Goal: Communication & Community: Answer question/provide support

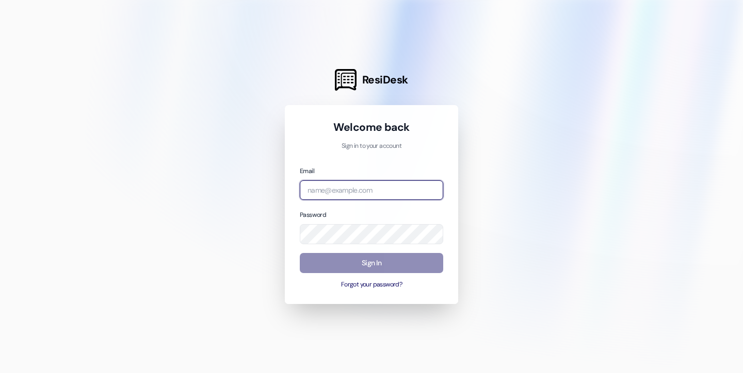
type input "baileyd@imscommunities.com"
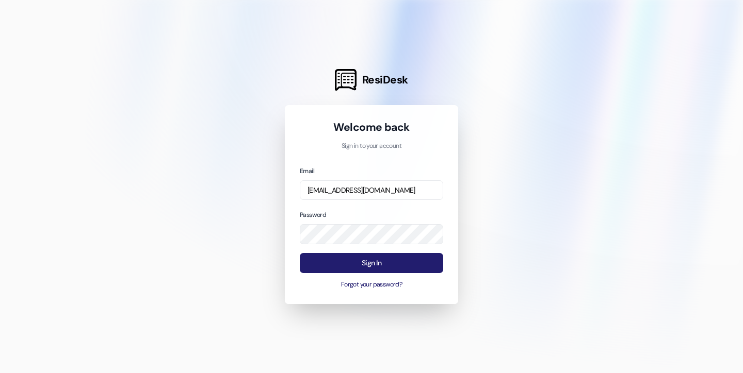
click at [338, 260] on button "Sign In" at bounding box center [371, 263] width 143 height 20
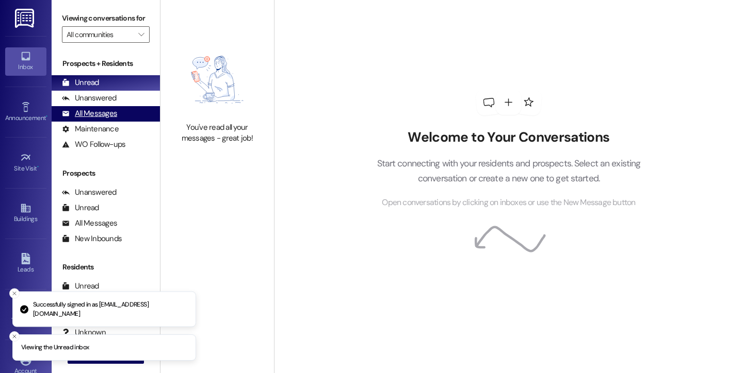
click at [105, 119] on div "All Messages" at bounding box center [89, 113] width 55 height 11
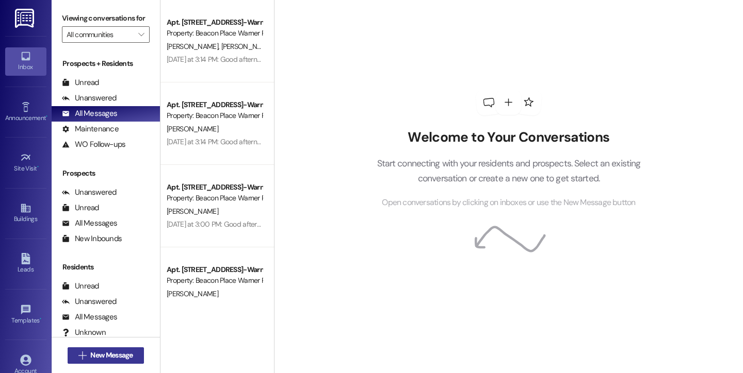
click at [108, 354] on span "New Message" at bounding box center [111, 355] width 42 height 11
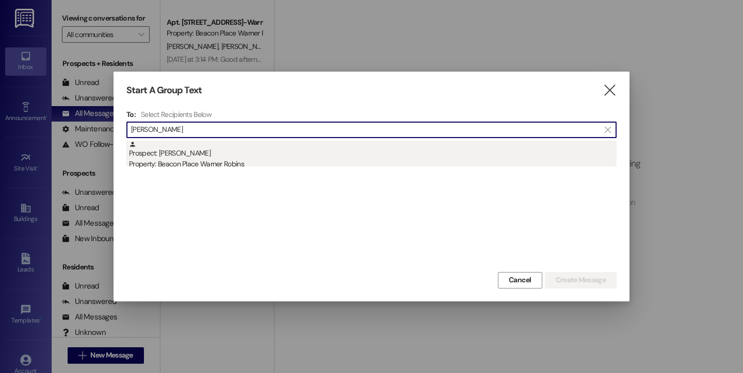
type input "chloe"
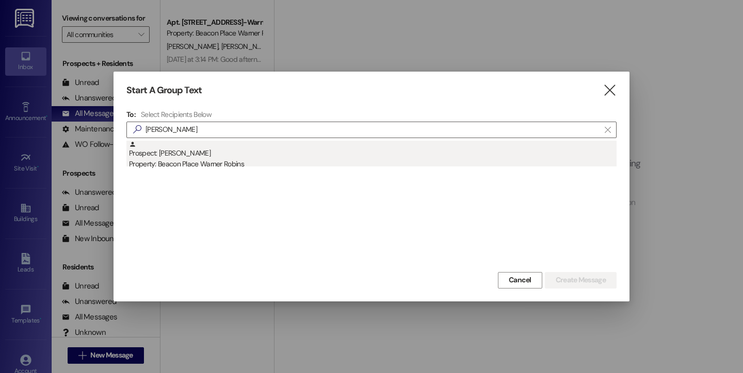
click at [177, 162] on div "Property: Beacon Place Warner Robins" at bounding box center [372, 164] width 487 height 11
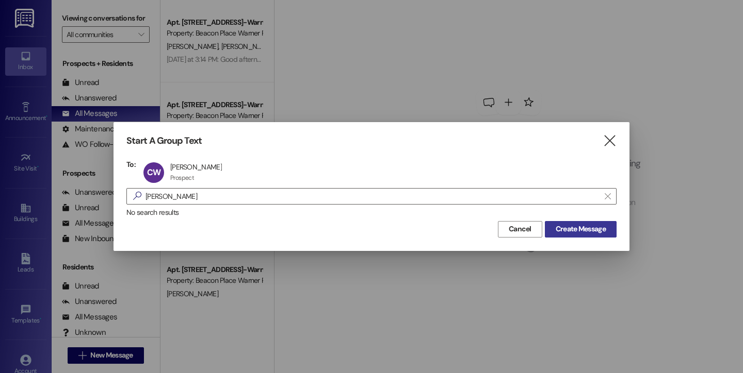
click at [578, 225] on span "Create Message" at bounding box center [580, 229] width 50 height 11
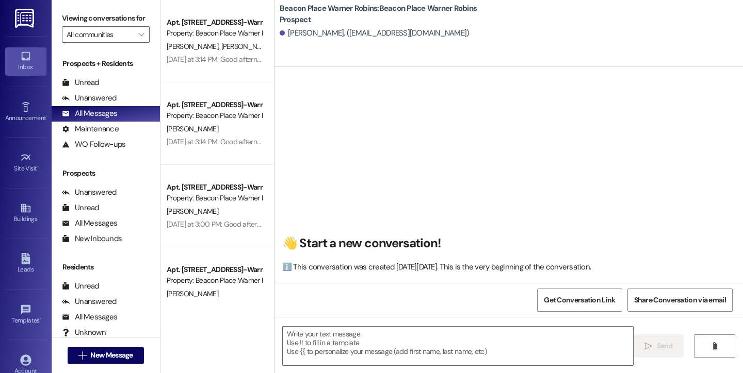
click at [110, 342] on div " New Message" at bounding box center [106, 355] width 108 height 36
click at [111, 349] on button " New Message" at bounding box center [106, 356] width 76 height 17
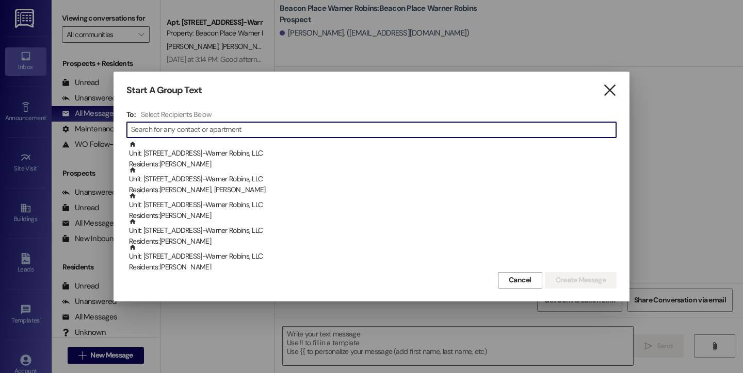
click at [613, 87] on icon "" at bounding box center [609, 90] width 14 height 11
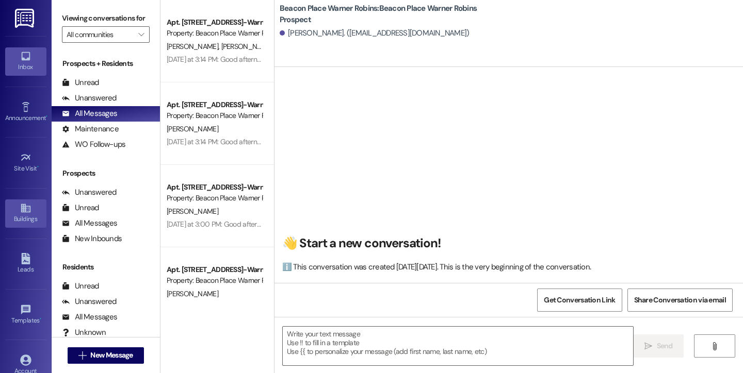
click at [26, 215] on div "Buildings" at bounding box center [26, 219] width 52 height 10
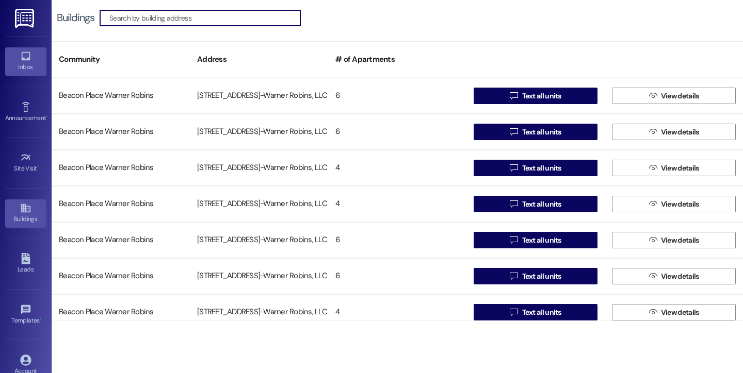
click at [26, 57] on icon at bounding box center [25, 56] width 11 height 11
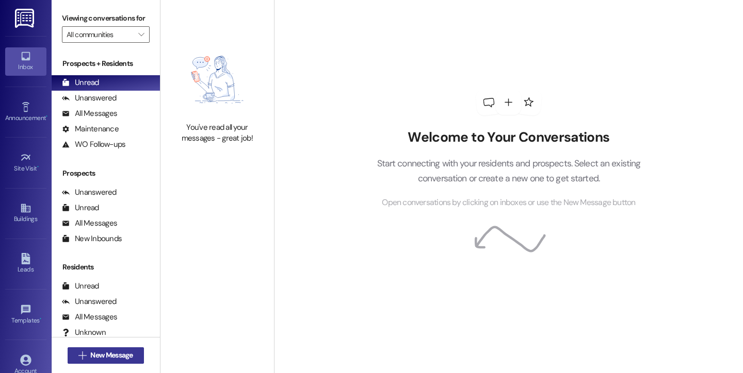
click at [117, 353] on span "New Message" at bounding box center [111, 355] width 42 height 11
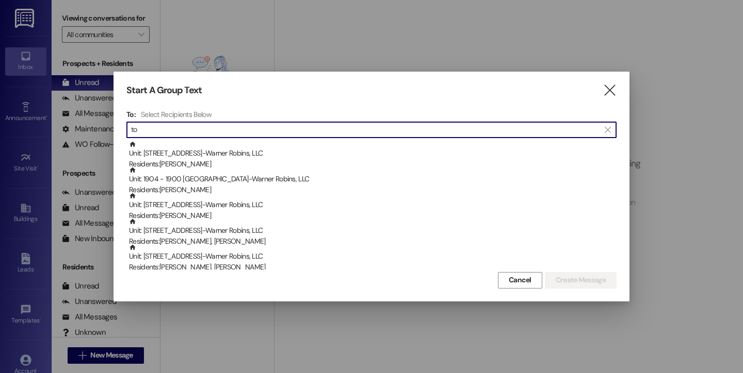
type input "t"
type input "c"
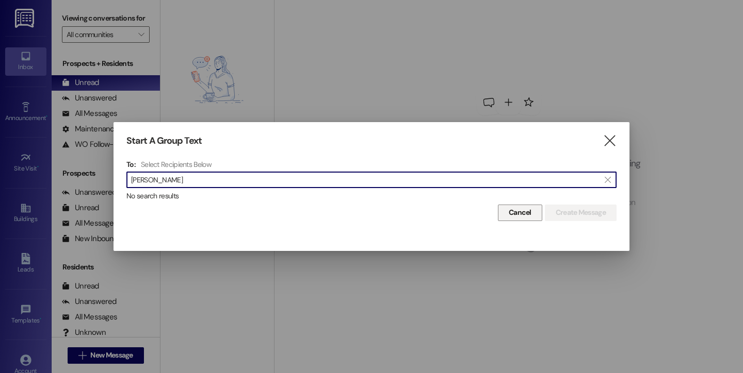
type input "charisse torres"
click at [503, 210] on button "Cancel" at bounding box center [520, 213] width 44 height 17
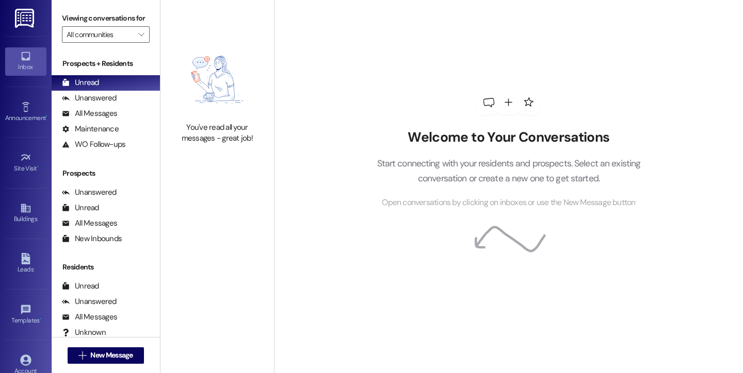
click at [391, 69] on div "Welcome to Your Conversations Start connecting with your residents and prospect…" at bounding box center [508, 149] width 309 height 299
click at [120, 351] on span "New Message" at bounding box center [111, 355] width 42 height 11
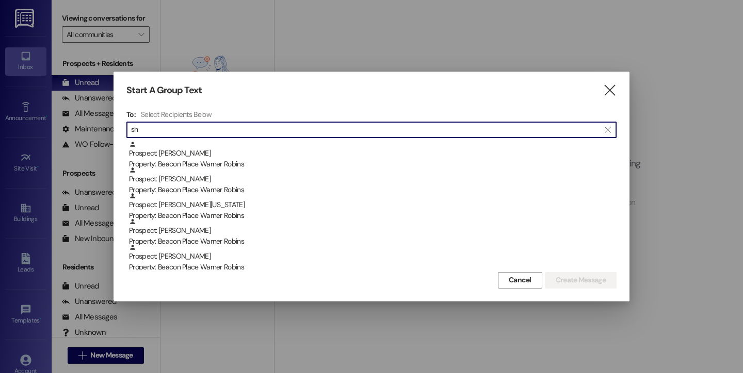
type input "s"
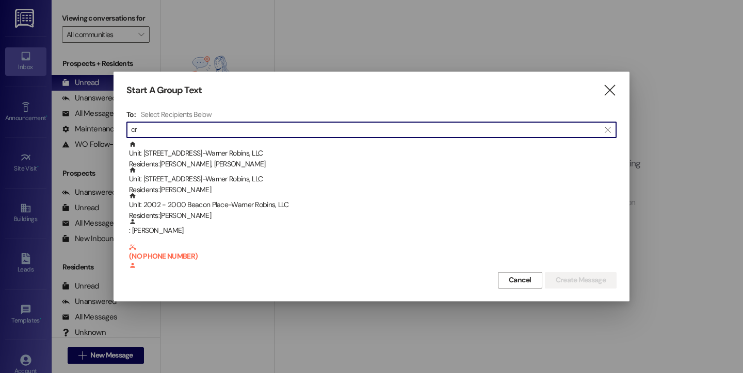
type input "c"
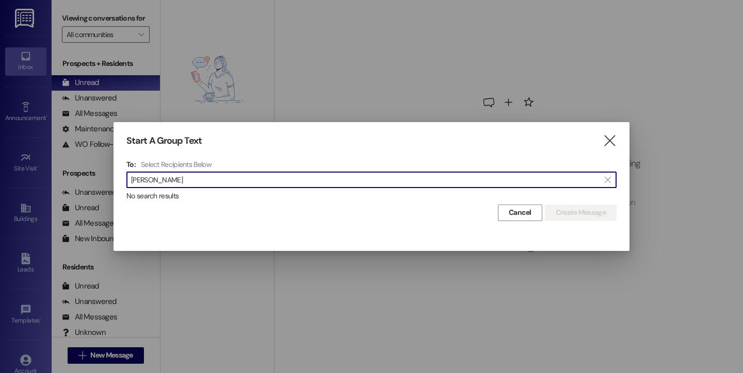
click at [214, 181] on input "tonya robinson" at bounding box center [365, 180] width 468 height 14
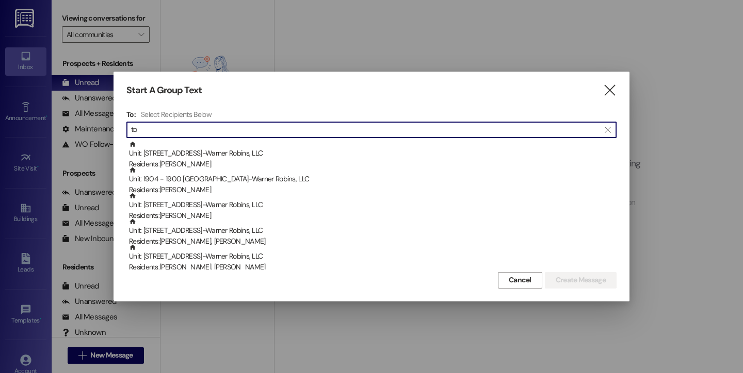
type input "t"
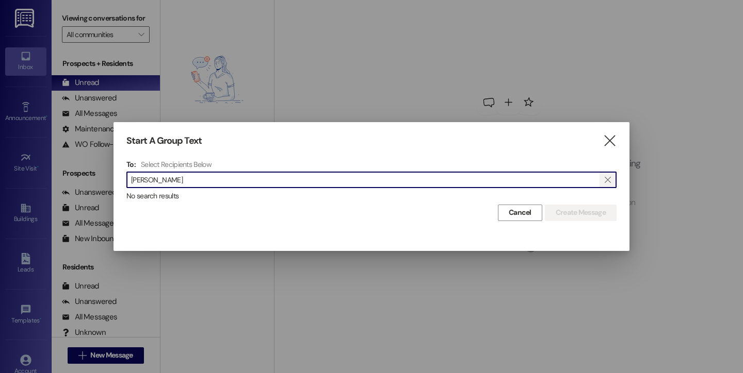
type input "cha'naria howard"
click at [611, 185] on span "" at bounding box center [607, 179] width 10 height 15
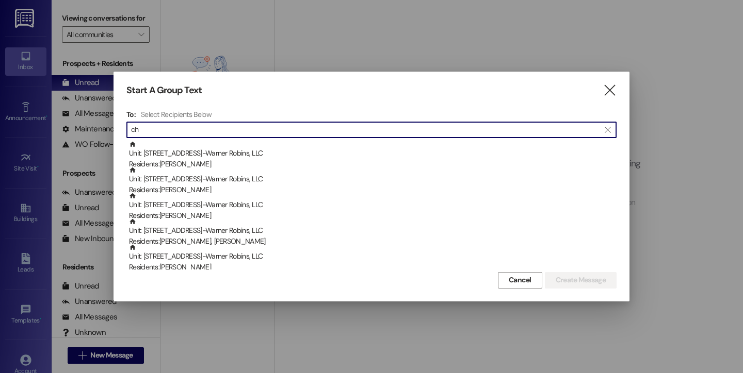
type input "c"
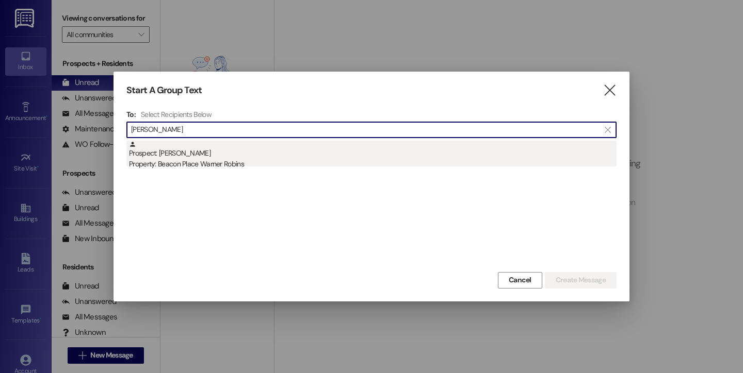
type input "robert goins"
click at [366, 161] on div "Property: Beacon Place Warner Robins" at bounding box center [372, 164] width 487 height 11
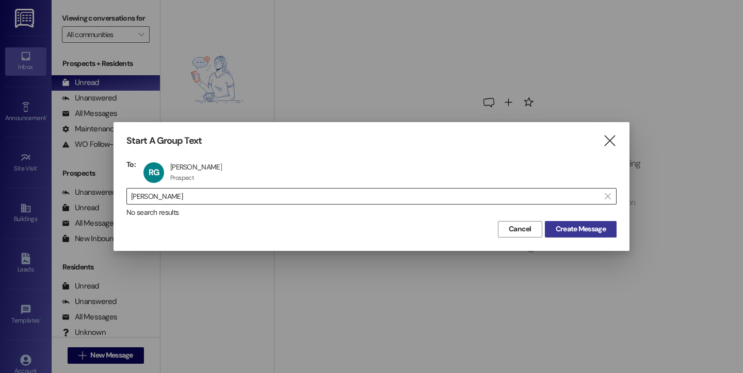
click at [602, 229] on span "Create Message" at bounding box center [580, 229] width 50 height 11
click at [569, 227] on span "Create Message" at bounding box center [580, 229] width 50 height 11
click at [526, 234] on span "Cancel" at bounding box center [519, 229] width 23 height 11
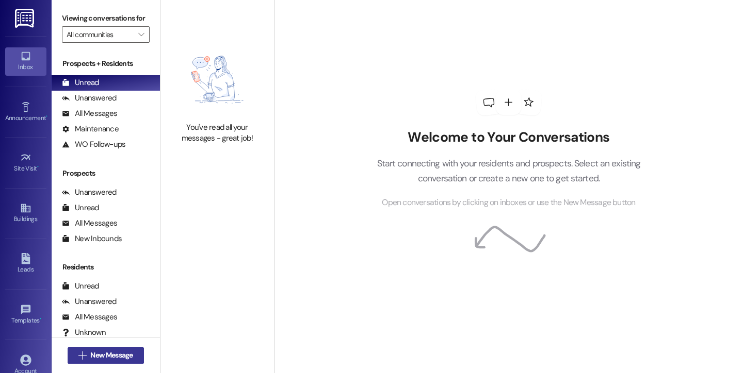
click at [103, 357] on span "New Message" at bounding box center [111, 355] width 42 height 11
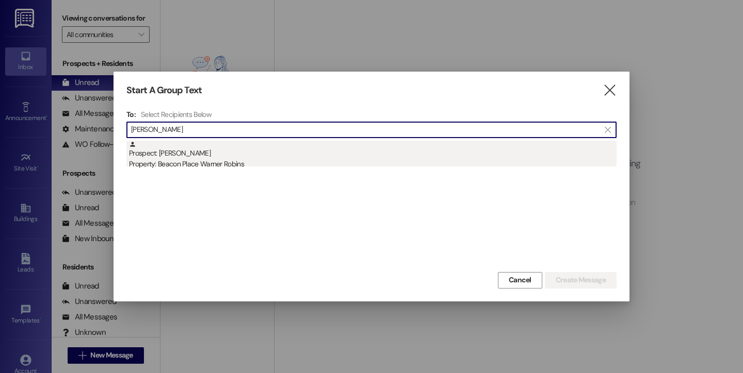
type input "robert goins"
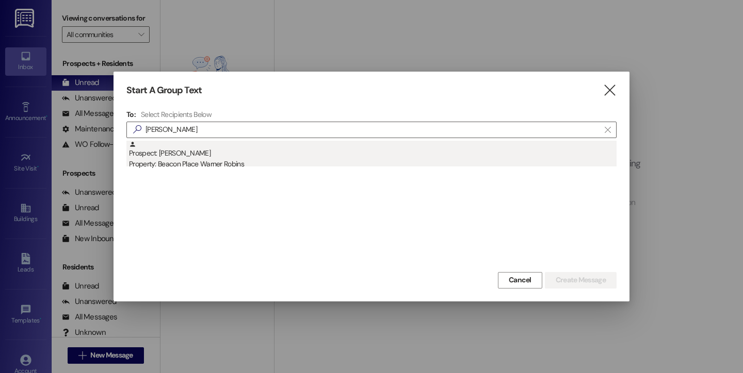
click at [164, 163] on div "Property: Beacon Place Warner Robins" at bounding box center [372, 164] width 487 height 11
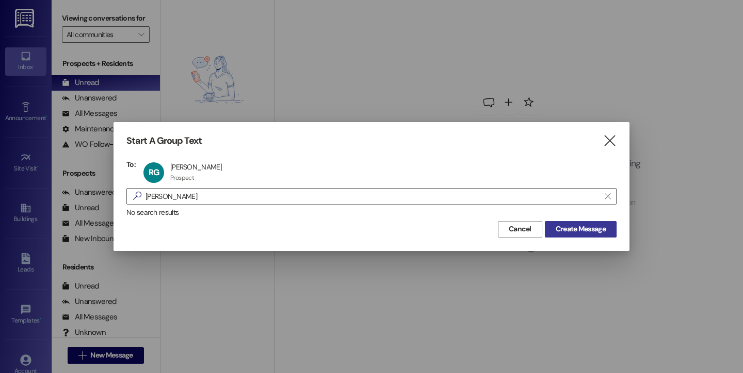
click at [564, 228] on span "Create Message" at bounding box center [580, 229] width 50 height 11
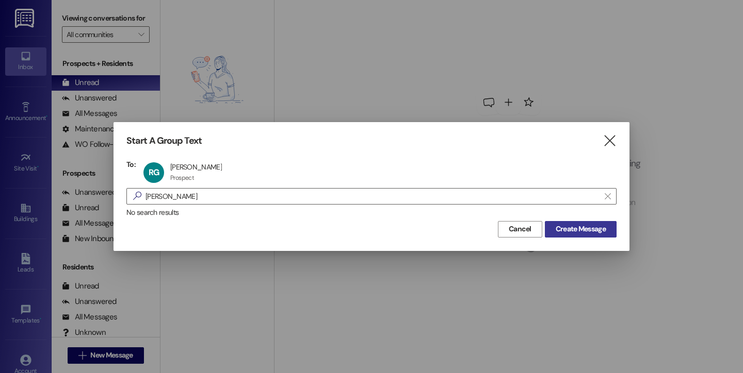
click at [564, 228] on span "Create Message" at bounding box center [580, 229] width 50 height 11
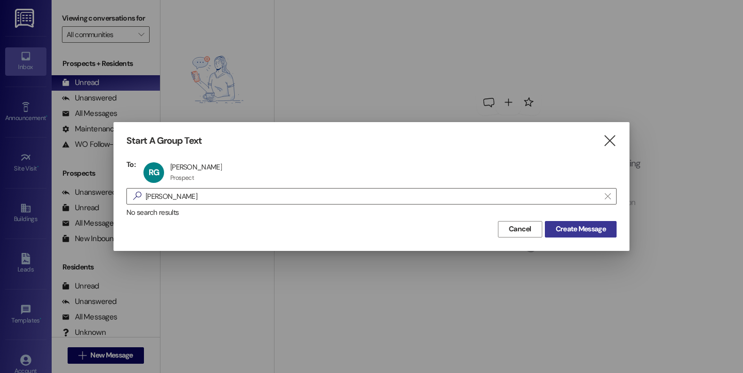
click at [564, 228] on span "Create Message" at bounding box center [580, 229] width 50 height 11
click at [559, 235] on button "Create Message" at bounding box center [581, 229] width 72 height 17
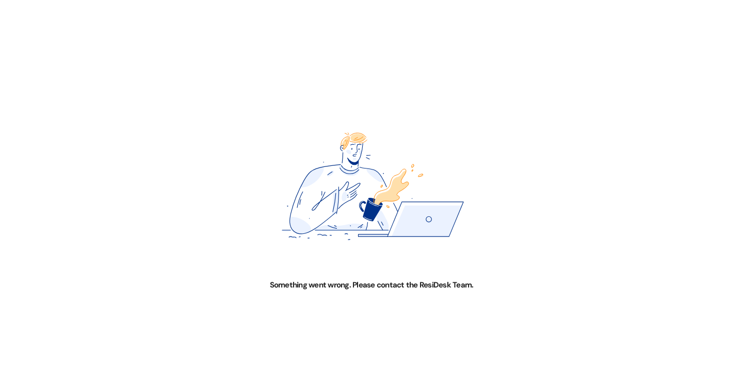
click at [614, 203] on div "Something went wrong. Please contact the ResiDesk Team." at bounding box center [371, 186] width 743 height 373
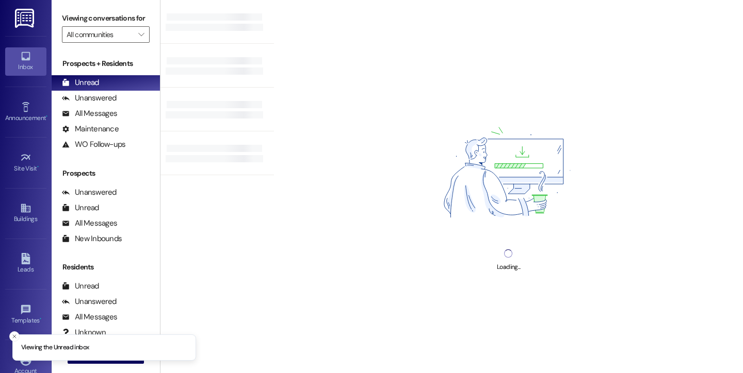
click at [294, 305] on div "Loading..." at bounding box center [508, 186] width 469 height 373
click at [17, 339] on icon "Close toast" at bounding box center [14, 337] width 6 height 6
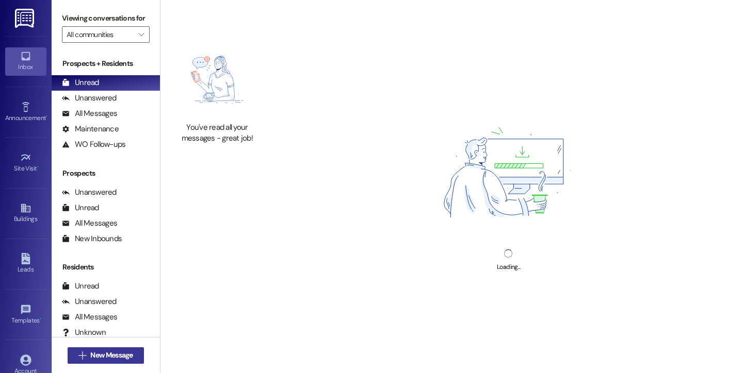
click at [80, 356] on icon "" at bounding box center [82, 356] width 8 height 8
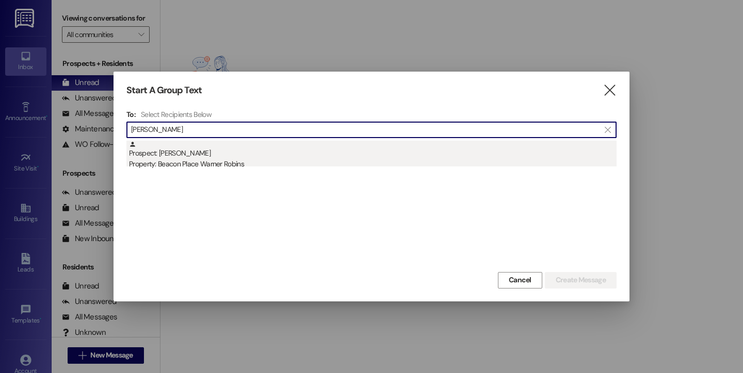
type input "robert goin"
click at [273, 155] on div "Prospect: Robert Goins Property: Beacon Place Warner Robins" at bounding box center [372, 155] width 487 height 29
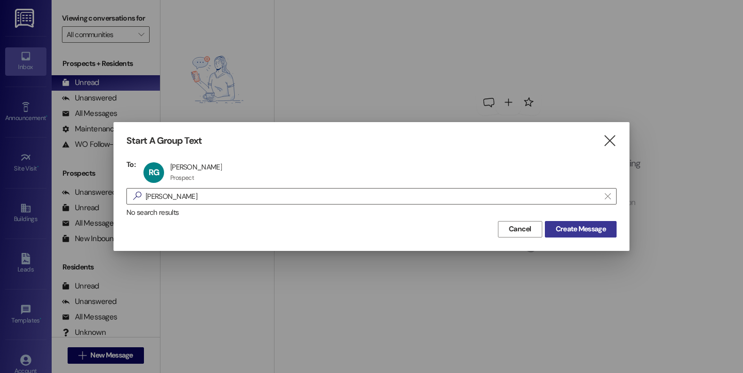
click at [563, 227] on span "Create Message" at bounding box center [580, 229] width 50 height 11
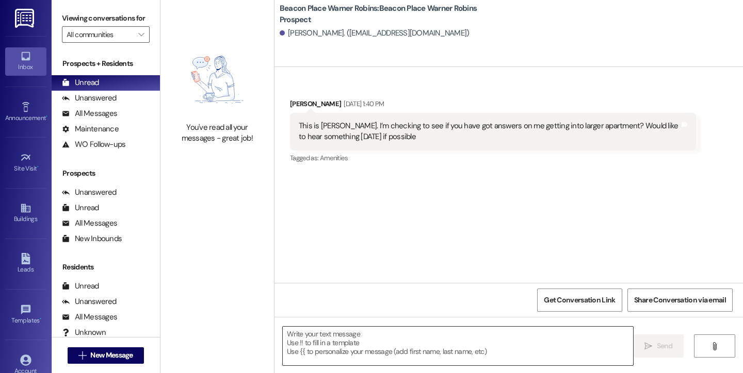
click at [431, 333] on textarea at bounding box center [458, 346] width 350 height 39
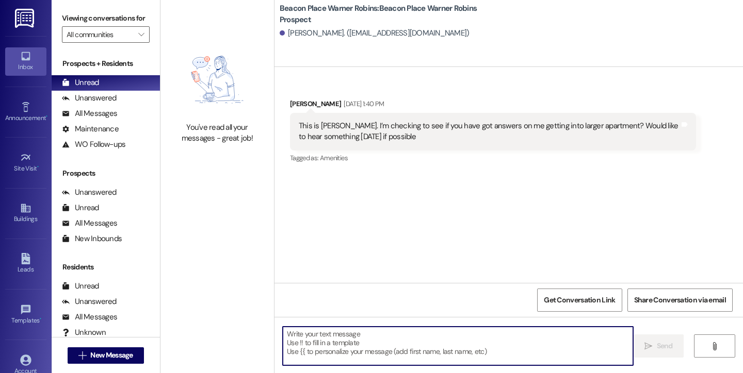
type textarea "v"
paste textarea "Happy Friday! This is Bailey from Beacon Place Warner Robins. I was reaching ou…"
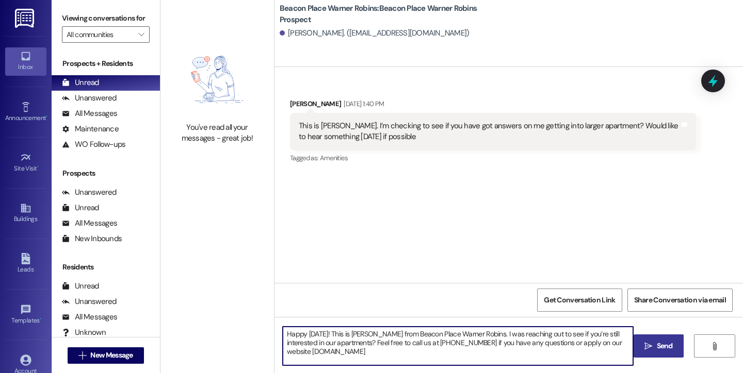
type textarea "Happy Friday! This is Bailey from Beacon Place Warner Robins. I was reaching ou…"
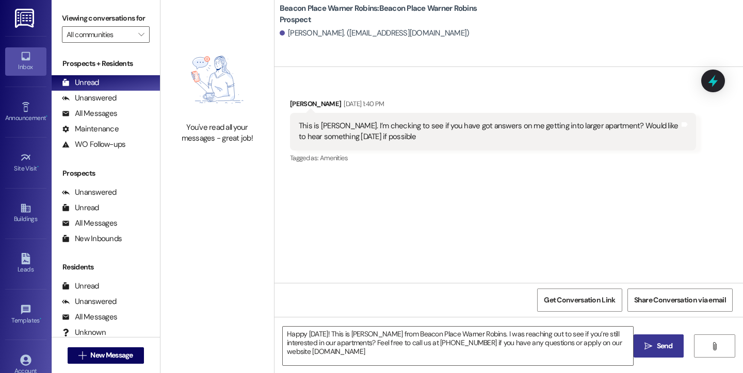
click at [668, 350] on span "Send" at bounding box center [664, 346] width 16 height 11
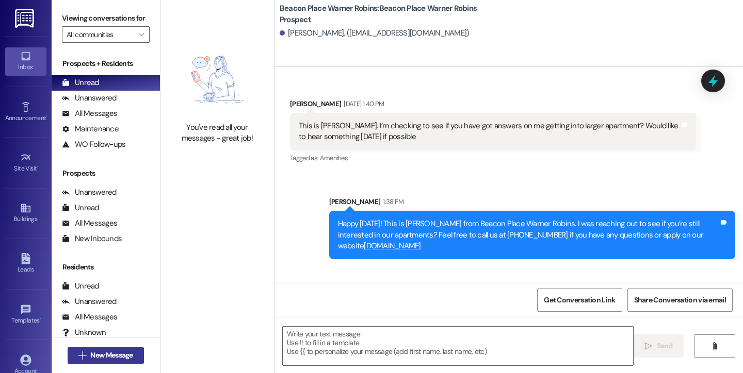
click at [126, 356] on span "New Message" at bounding box center [111, 355] width 42 height 11
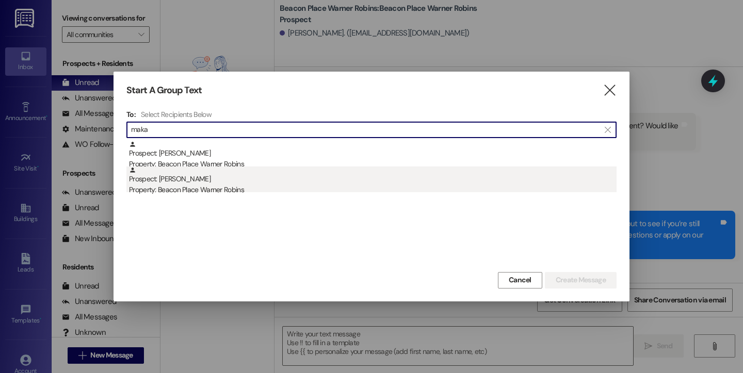
type input "maka"
click at [210, 173] on div "Prospect: MaKayla Rich Property: Beacon Place Warner Robins" at bounding box center [372, 181] width 487 height 29
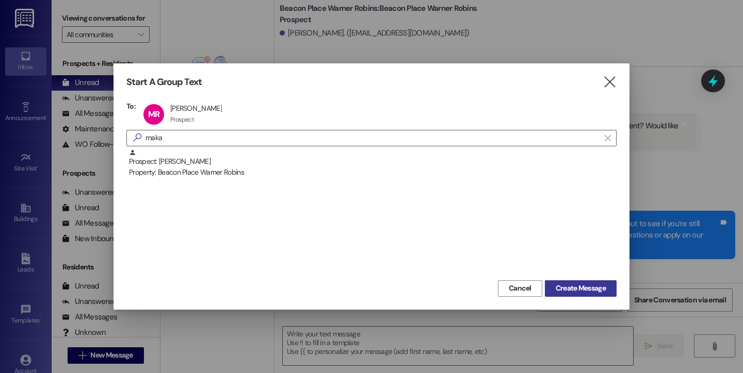
click at [564, 288] on span "Create Message" at bounding box center [580, 288] width 50 height 11
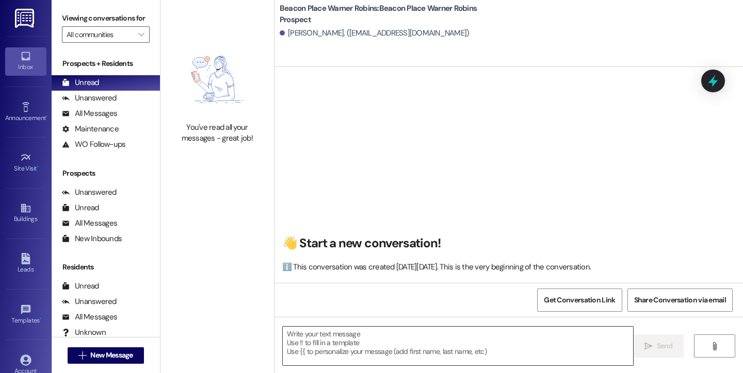
click at [441, 352] on textarea at bounding box center [458, 346] width 350 height 39
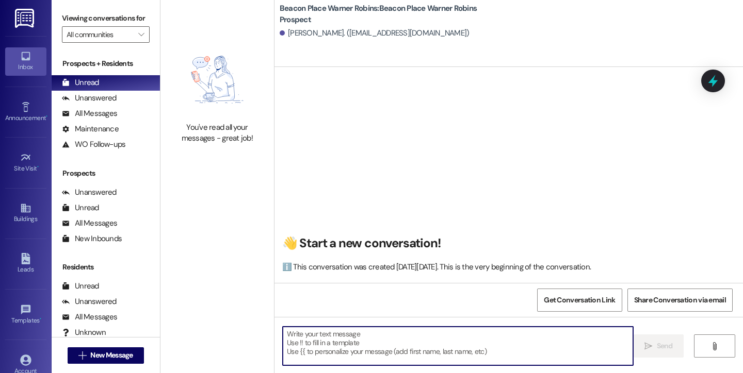
paste textarea "Happy Friday! This is Bailey from Beacon Place Warner Robins. I was reaching ou…"
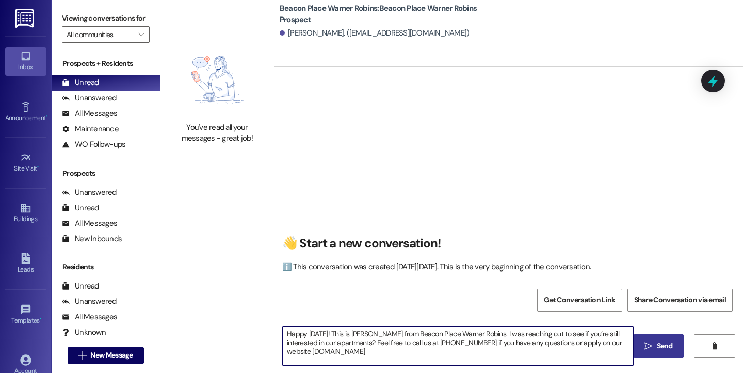
type textarea "Happy Friday! This is Bailey from Beacon Place Warner Robins. I was reaching ou…"
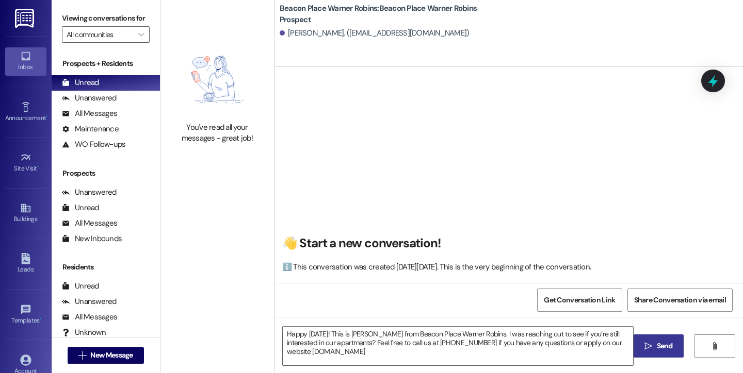
click at [665, 348] on span "Send" at bounding box center [664, 346] width 16 height 11
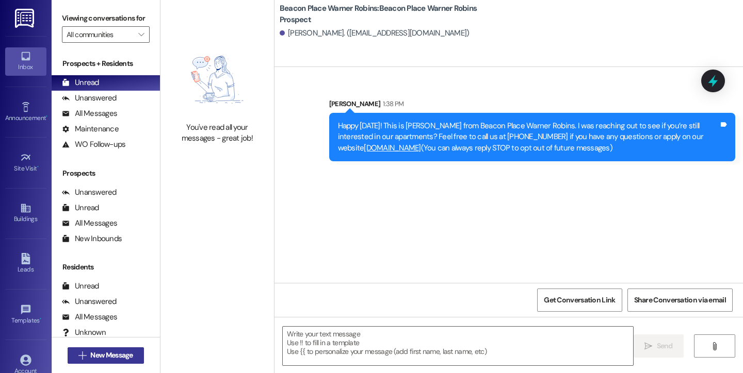
click at [117, 358] on span "New Message" at bounding box center [111, 355] width 42 height 11
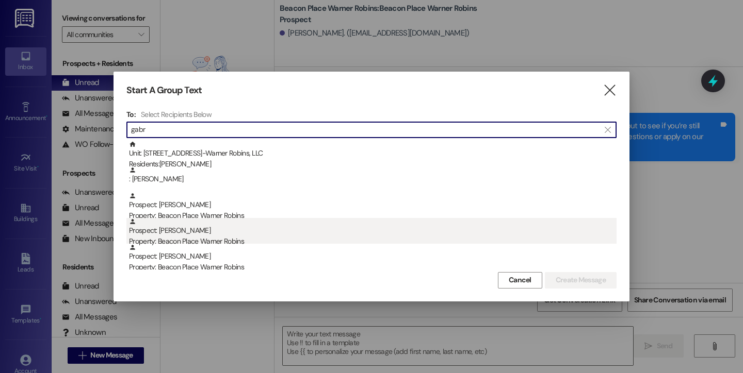
type input "gabr"
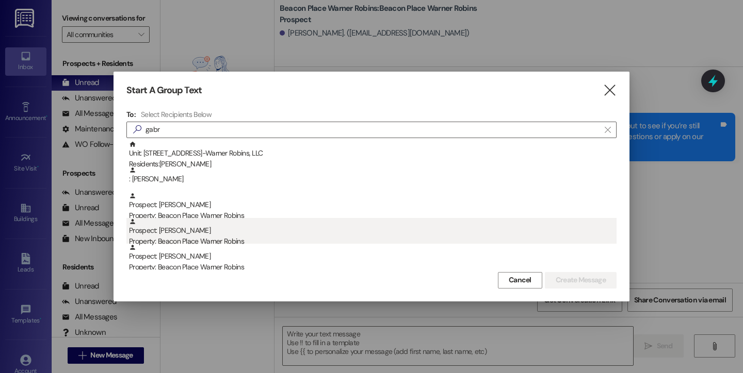
click at [193, 237] on div "Property: Beacon Place Warner Robins" at bounding box center [372, 241] width 487 height 11
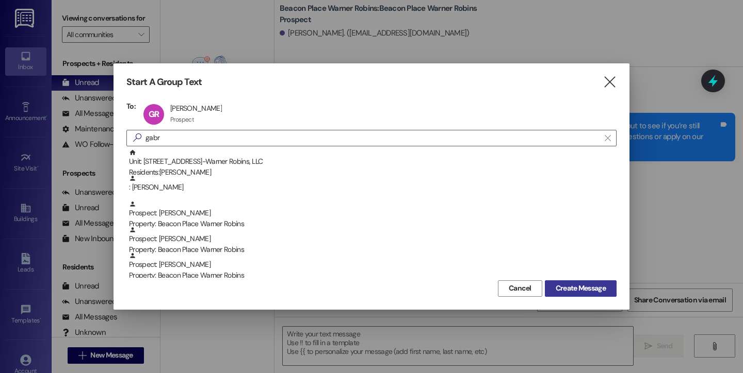
click at [559, 291] on span "Create Message" at bounding box center [580, 288] width 50 height 11
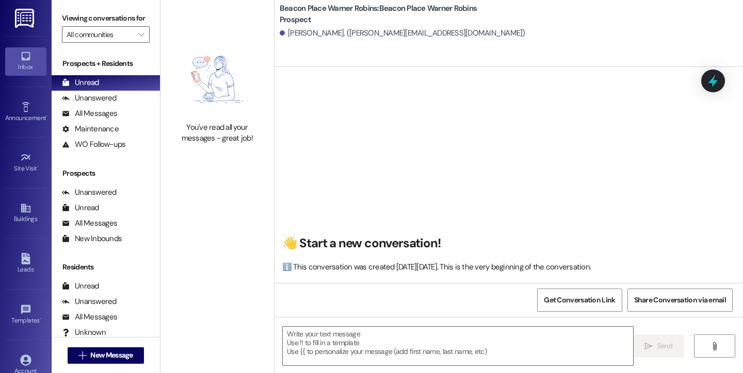
click at [391, 349] on textarea at bounding box center [458, 346] width 350 height 39
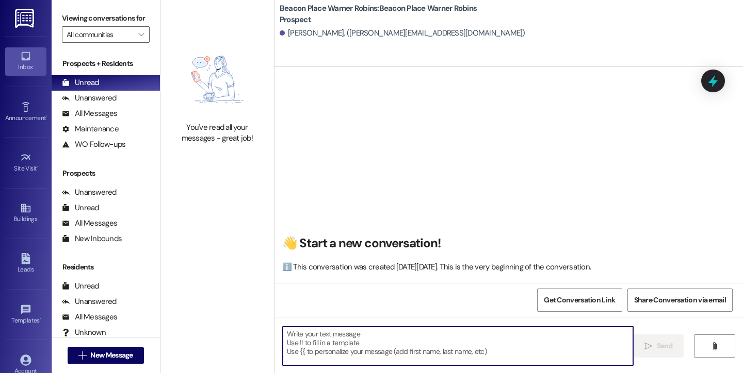
paste textarea "Happy Friday! This is Bailey from Beacon Place Warner Robins. I was reaching ou…"
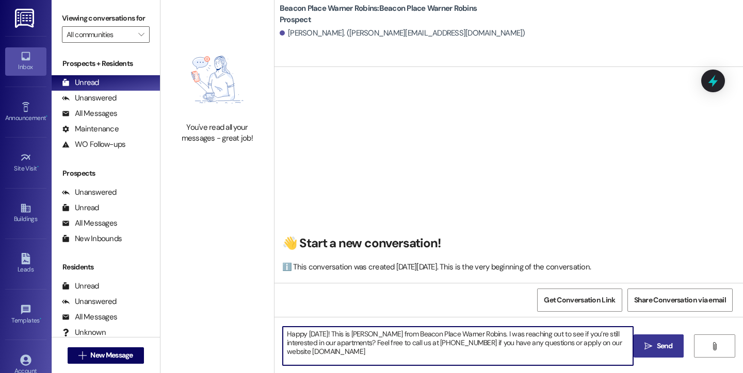
type textarea "Happy Friday! This is Bailey from Beacon Place Warner Robins. I was reaching ou…"
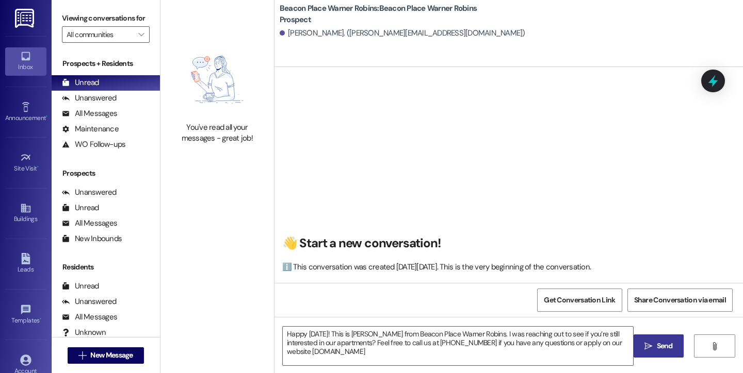
click at [654, 342] on span "Send" at bounding box center [664, 346] width 20 height 11
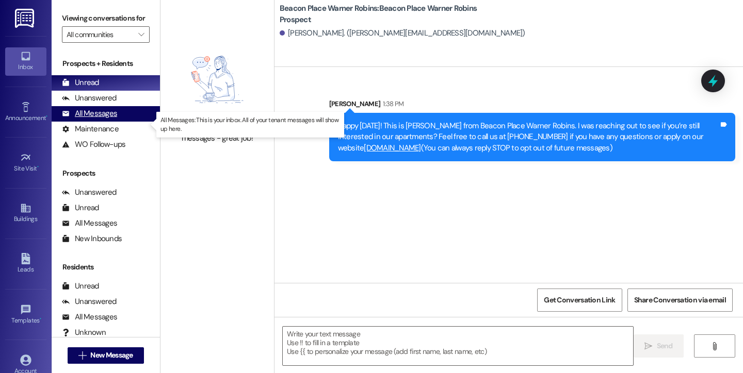
click at [105, 122] on div "All Messages (undefined)" at bounding box center [106, 113] width 108 height 15
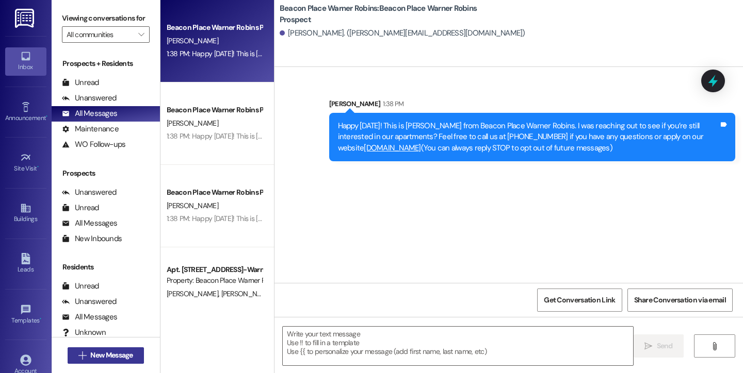
click at [107, 354] on span "New Message" at bounding box center [111, 355] width 42 height 11
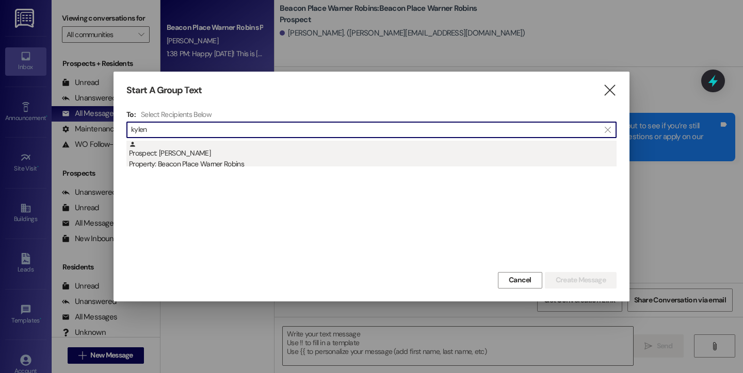
type input "kylen"
click at [185, 160] on div "Property: Beacon Place Warner Robins" at bounding box center [372, 164] width 487 height 11
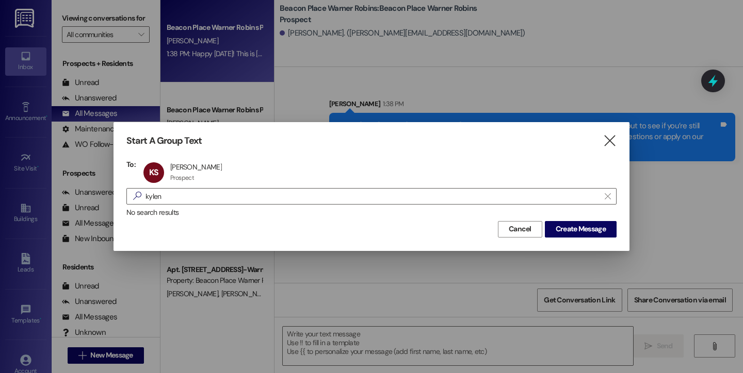
click at [570, 237] on div "Start A Group Text  To: KS Kylend Smith Kylend Smith Prospect Prospect click t…" at bounding box center [371, 186] width 516 height 128
click at [568, 232] on span "Create Message" at bounding box center [580, 229] width 50 height 11
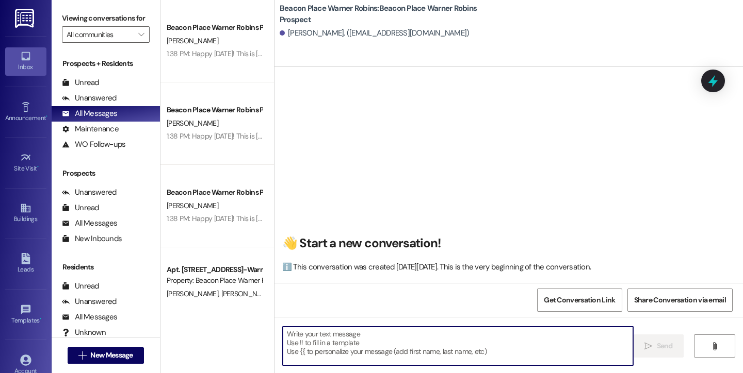
click at [342, 335] on textarea at bounding box center [458, 346] width 350 height 39
paste textarea "Happy Friday! This is Bailey from Beacon Place Warner Robins. I was reaching ou…"
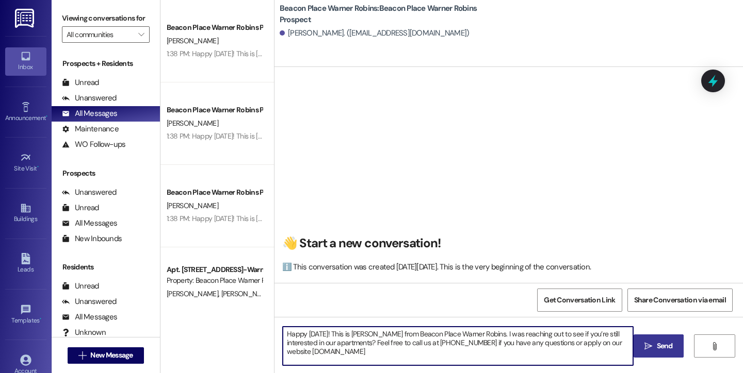
type textarea "Happy Friday! This is Bailey from Beacon Place Warner Robins. I was reaching ou…"
click at [653, 352] on button " Send" at bounding box center [658, 346] width 50 height 23
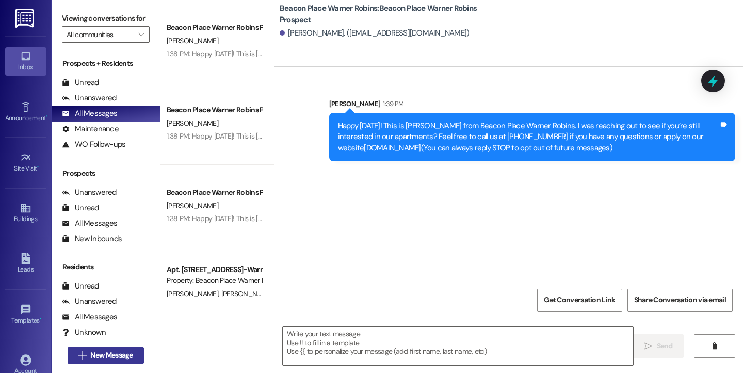
click at [105, 358] on span "New Message" at bounding box center [111, 355] width 42 height 11
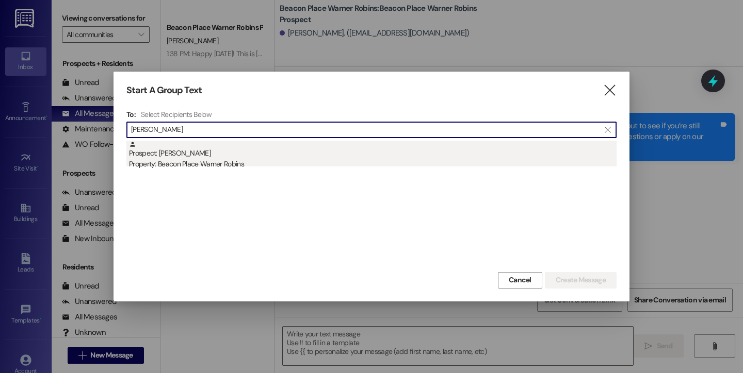
type input "howard"
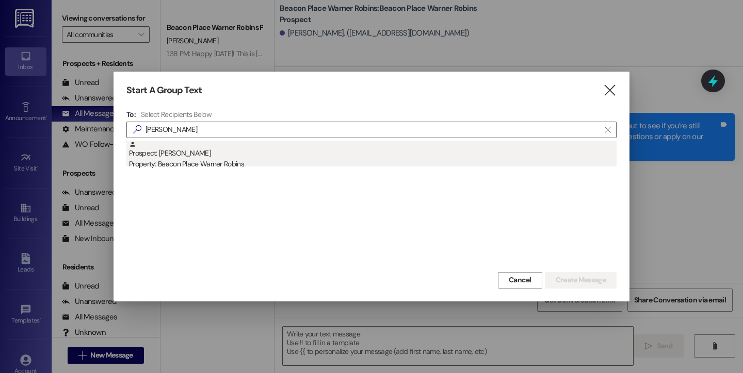
click at [184, 160] on div "Property: Beacon Place Warner Robins" at bounding box center [372, 164] width 487 height 11
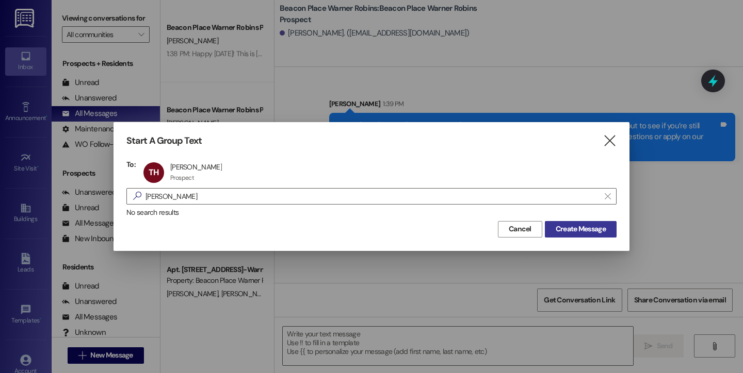
click at [573, 228] on span "Create Message" at bounding box center [580, 229] width 50 height 11
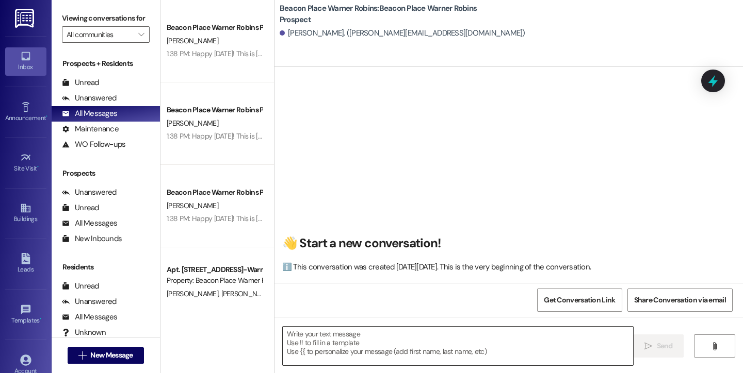
click at [317, 334] on textarea at bounding box center [458, 346] width 350 height 39
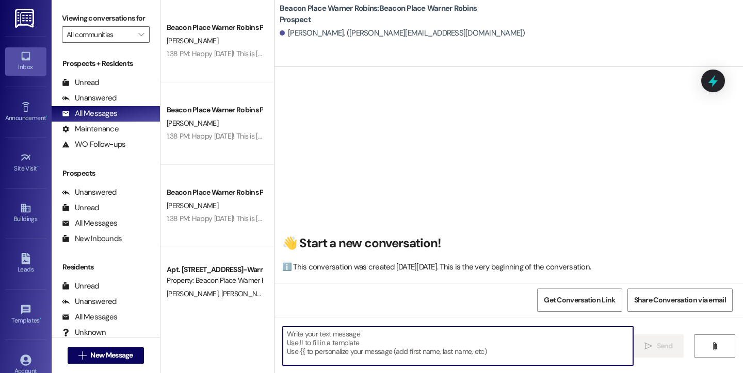
paste textarea "Happy Friday! This is Bailey from Beacon Place Warner Robins. I was reaching ou…"
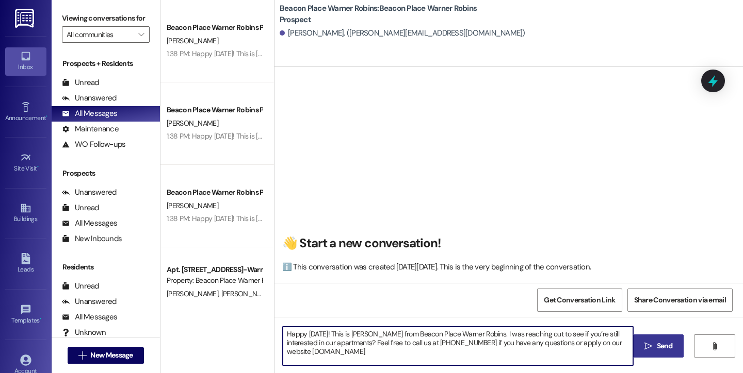
type textarea "Happy Friday! This is Bailey from Beacon Place Warner Robins. I was reaching ou…"
click at [662, 349] on span "Send" at bounding box center [664, 346] width 16 height 11
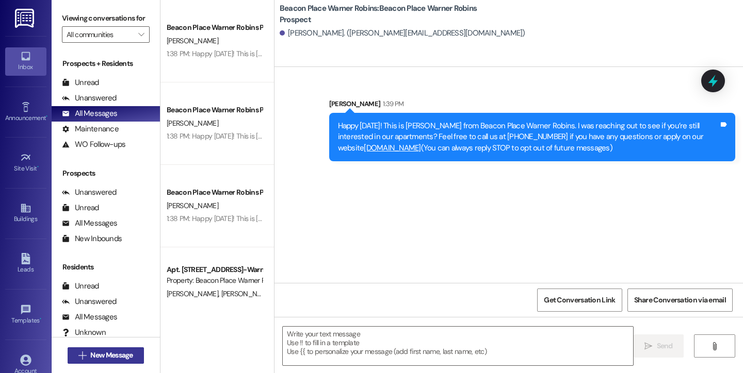
click at [117, 358] on span "New Message" at bounding box center [111, 355] width 42 height 11
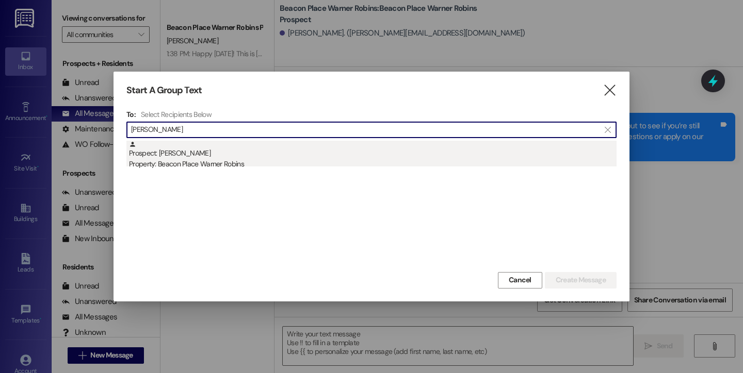
type input "laster"
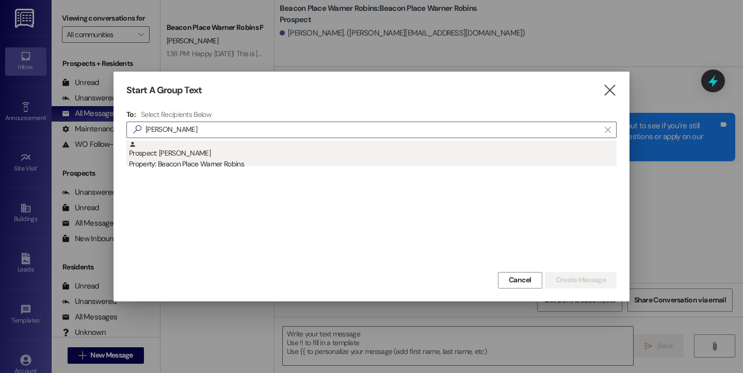
click at [184, 165] on div "Property: Beacon Place Warner Robins" at bounding box center [372, 164] width 487 height 11
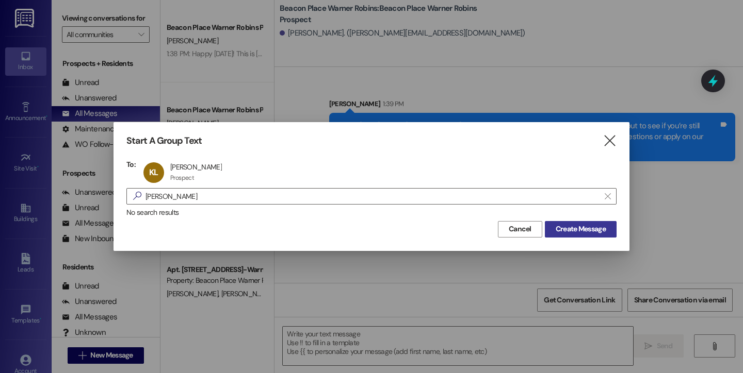
click at [569, 233] on span "Create Message" at bounding box center [580, 229] width 50 height 11
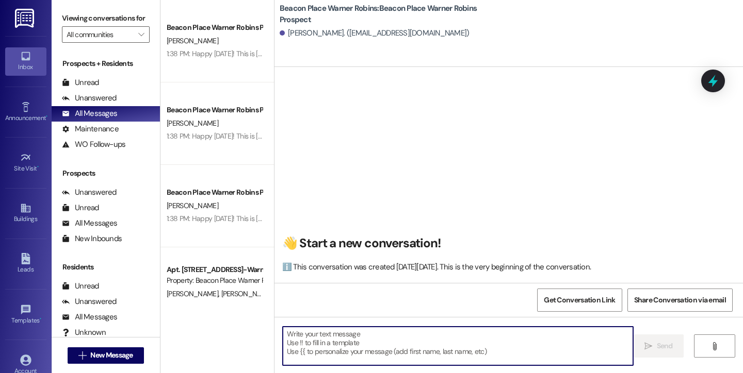
click at [339, 344] on textarea at bounding box center [458, 346] width 350 height 39
paste textarea "Happy Friday! This is Bailey from Beacon Place Warner Robins. I was reaching ou…"
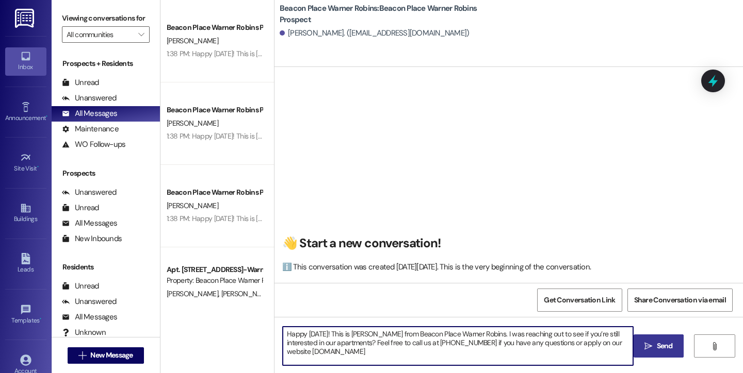
type textarea "Happy Friday! This is Bailey from Beacon Place Warner Robins. I was reaching ou…"
click at [666, 351] on span "Send" at bounding box center [664, 346] width 16 height 11
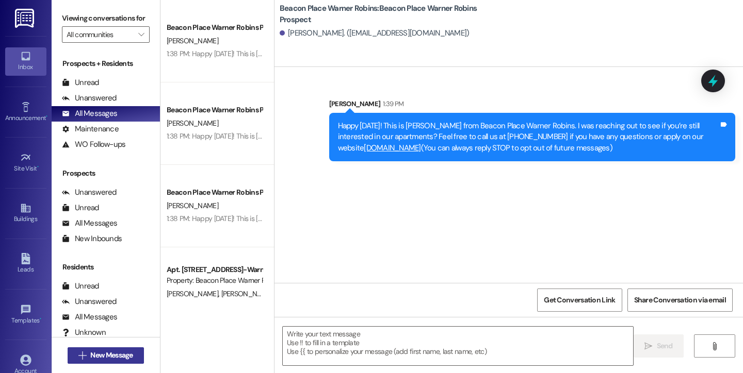
click at [103, 355] on span "New Message" at bounding box center [111, 355] width 42 height 11
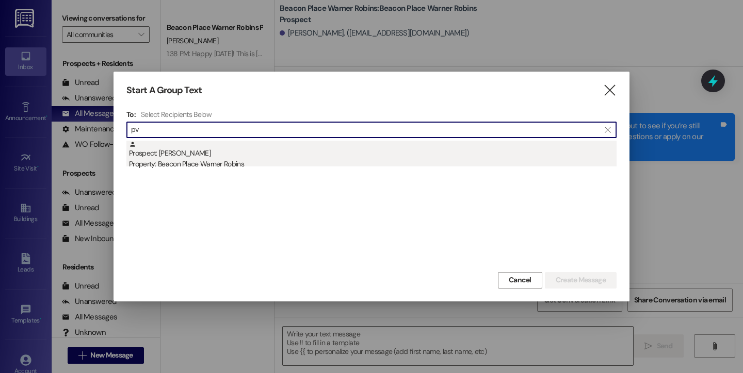
type input "pv"
click at [178, 167] on div "Property: Beacon Place Warner Robins" at bounding box center [372, 164] width 487 height 11
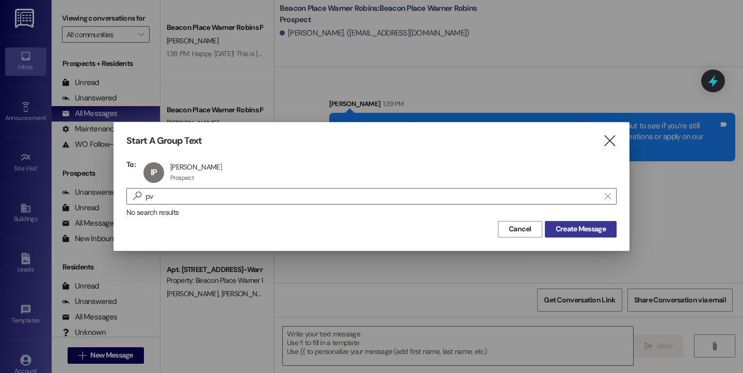
click at [577, 229] on span "Create Message" at bounding box center [580, 229] width 50 height 11
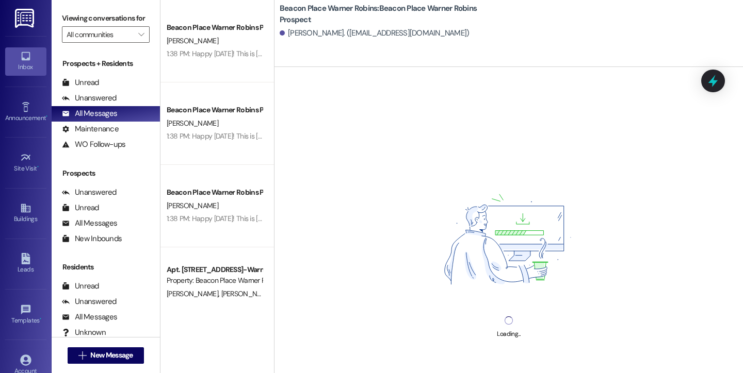
click at [353, 358] on div "Loading..." at bounding box center [508, 253] width 468 height 373
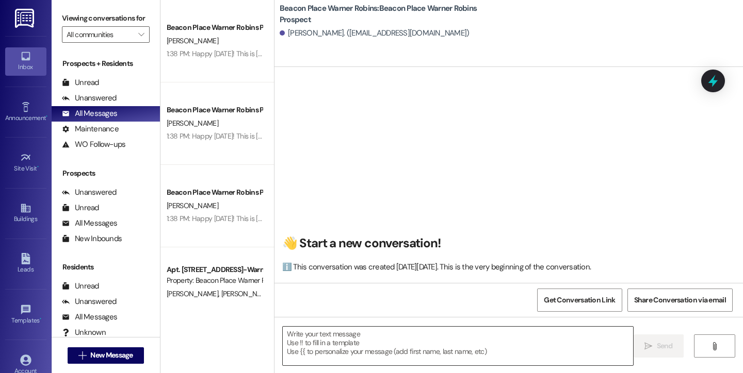
click at [340, 355] on textarea at bounding box center [458, 346] width 350 height 39
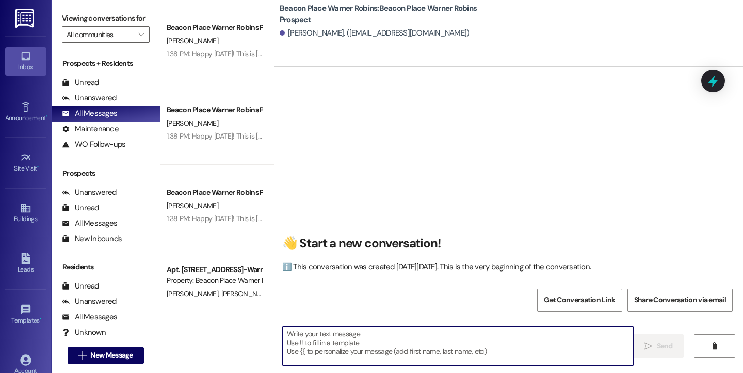
paste textarea "Happy Friday! This is Bailey from Beacon Place Warner Robins. I was reaching ou…"
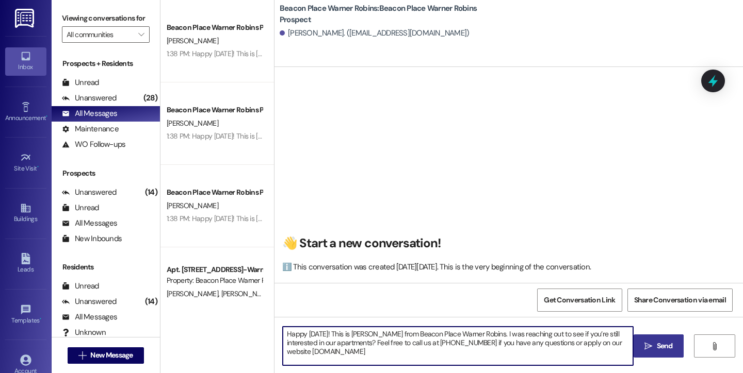
type textarea "Happy Friday! This is Bailey from Beacon Place Warner Robins. I was reaching ou…"
click at [663, 351] on span "Send" at bounding box center [664, 346] width 16 height 11
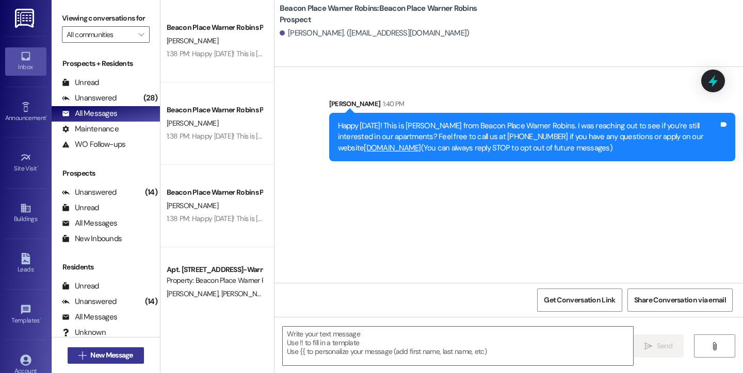
click at [80, 359] on icon "" at bounding box center [82, 356] width 8 height 8
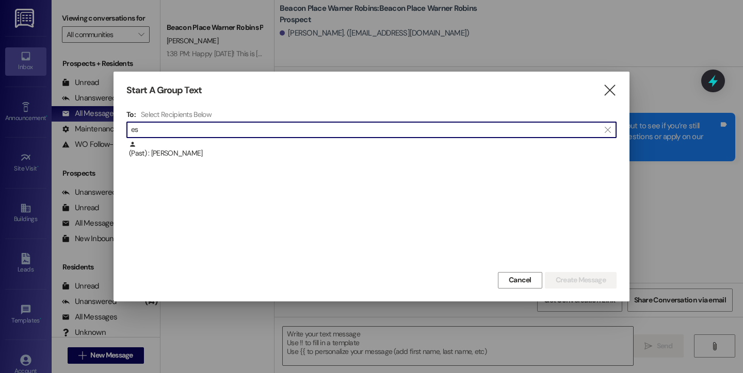
type input "e"
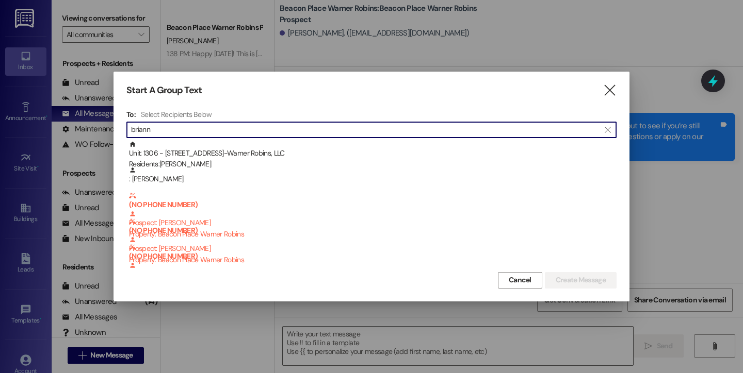
type input "brianna"
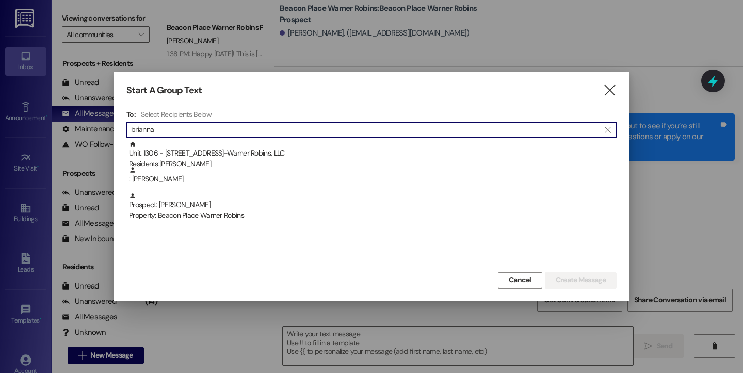
click at [293, 131] on input "brianna" at bounding box center [365, 130] width 468 height 14
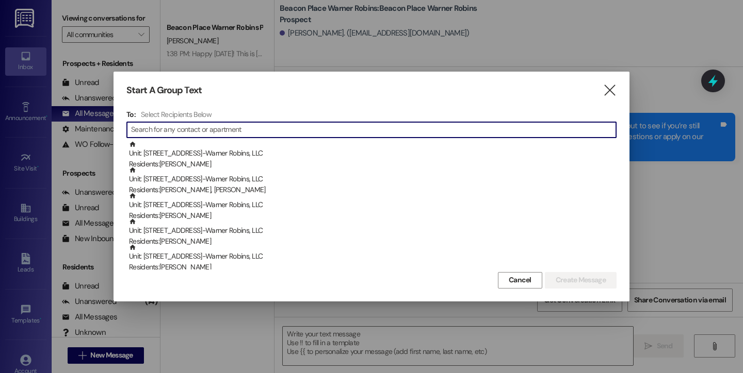
type input "h"
type input "c"
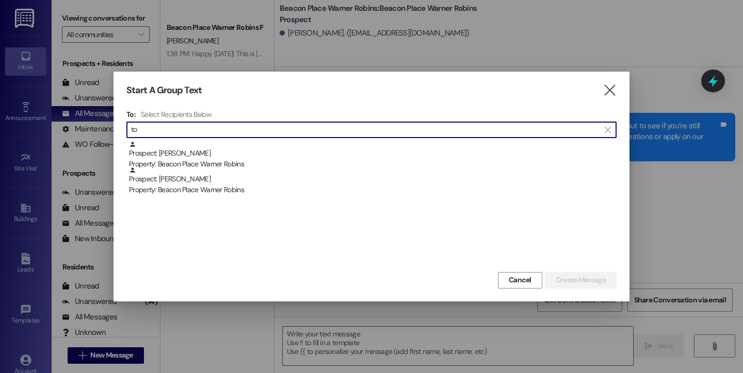
type input "t"
type input "6"
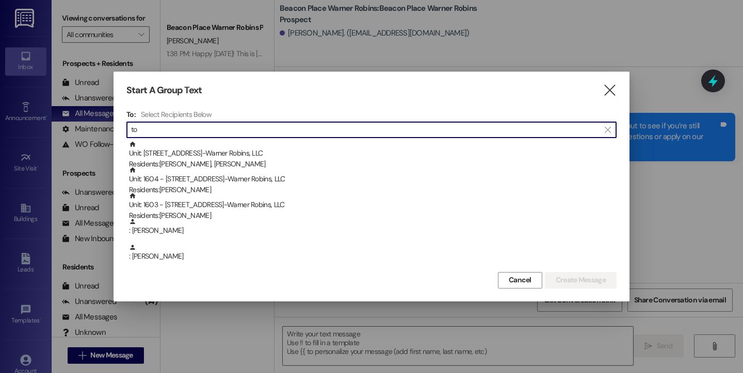
type input "t"
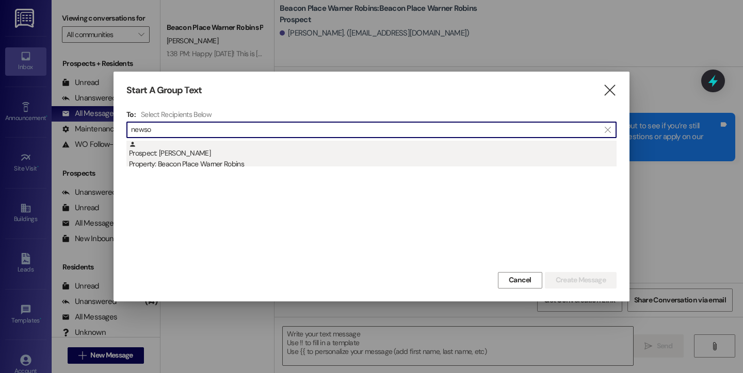
type input "newso"
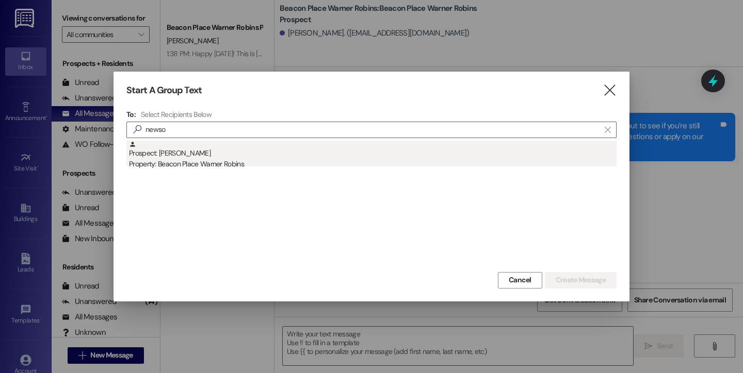
click at [283, 161] on div "Property: Beacon Place Warner Robins" at bounding box center [372, 164] width 487 height 11
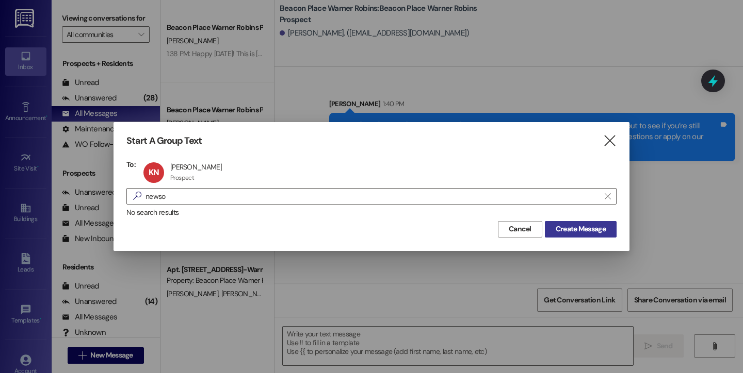
click at [590, 234] on span "Create Message" at bounding box center [580, 229] width 50 height 11
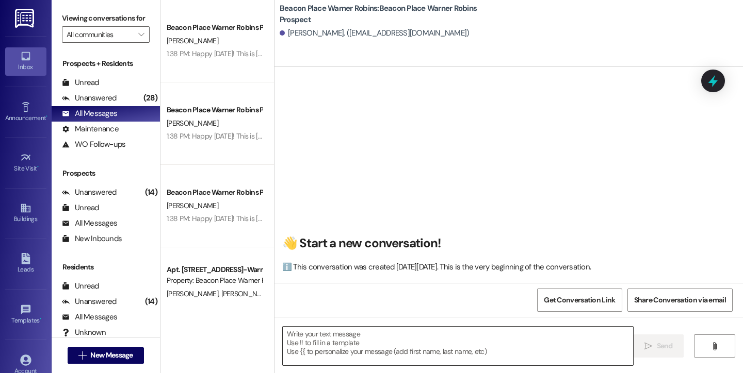
click at [359, 348] on textarea at bounding box center [458, 346] width 350 height 39
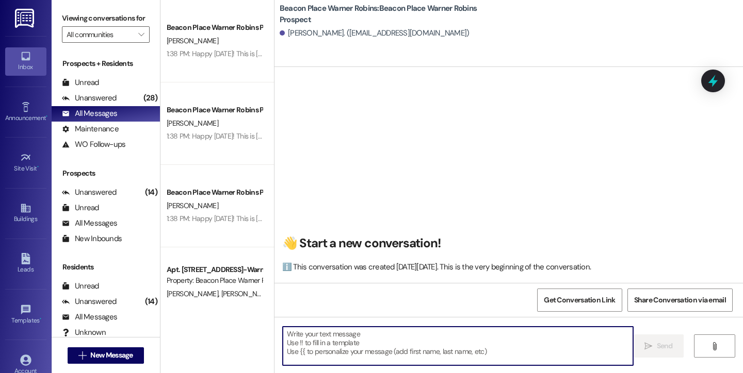
paste textarea "Happy Friday! This is Bailey from Beacon Place Warner Robins. I was reaching ou…"
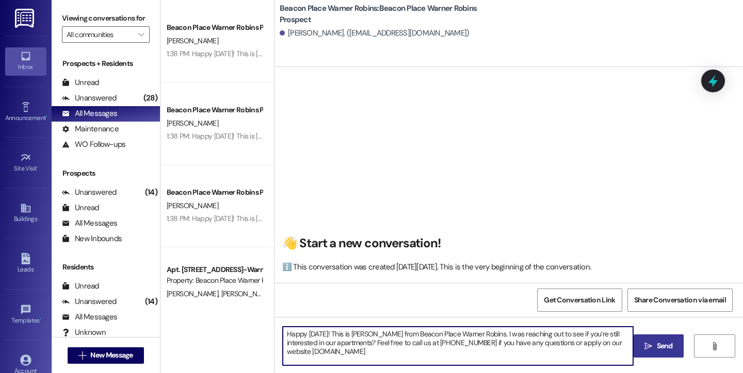
type textarea "Happy Friday! This is Bailey from Beacon Place Warner Robins. I was reaching ou…"
click at [644, 345] on icon "" at bounding box center [648, 346] width 8 height 8
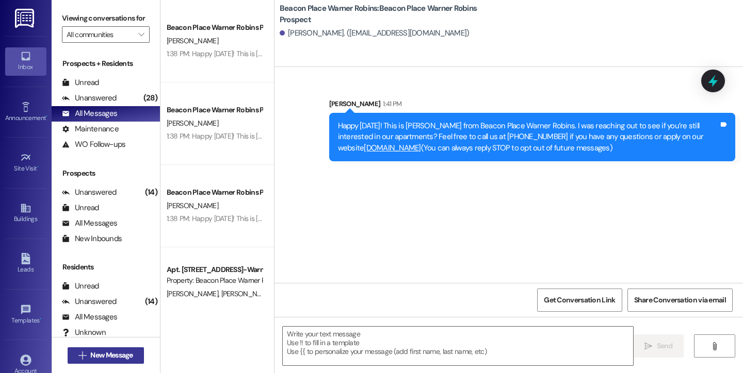
click at [120, 359] on span "New Message" at bounding box center [111, 355] width 42 height 11
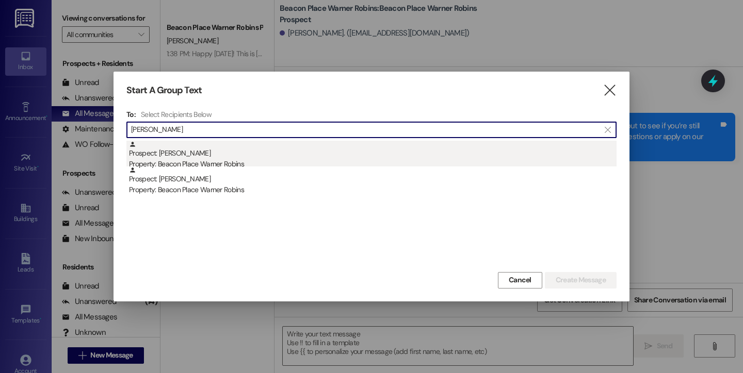
type input "jerry"
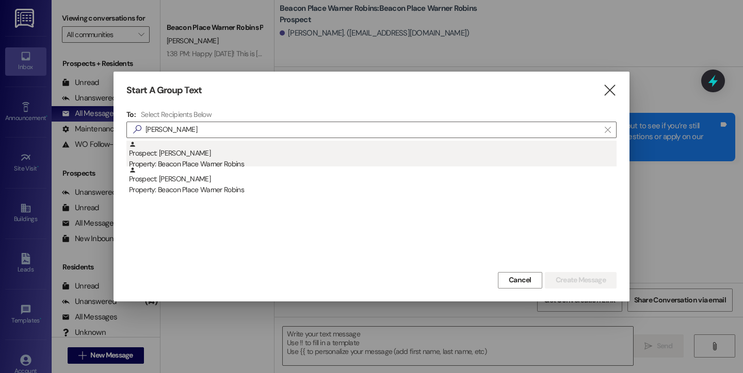
click at [195, 163] on div "Property: Beacon Place Warner Robins" at bounding box center [372, 164] width 487 height 11
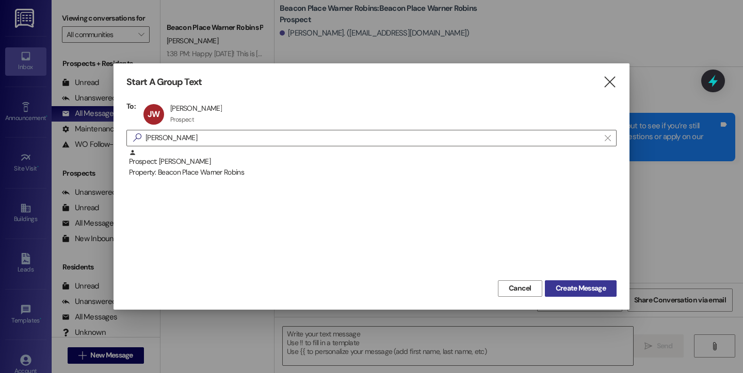
click at [580, 288] on span "Create Message" at bounding box center [580, 288] width 50 height 11
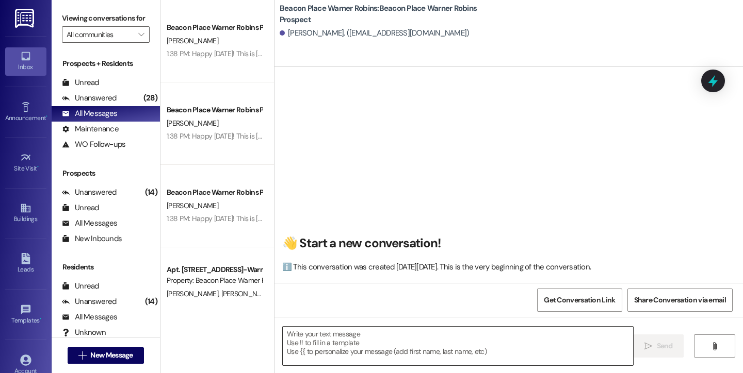
click at [342, 354] on textarea at bounding box center [458, 346] width 350 height 39
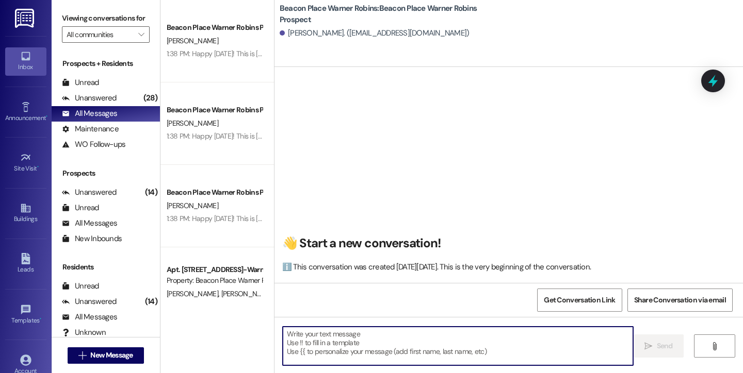
paste textarea "Happy Friday! This is Bailey from Beacon Place Warner Robins. I was reaching ou…"
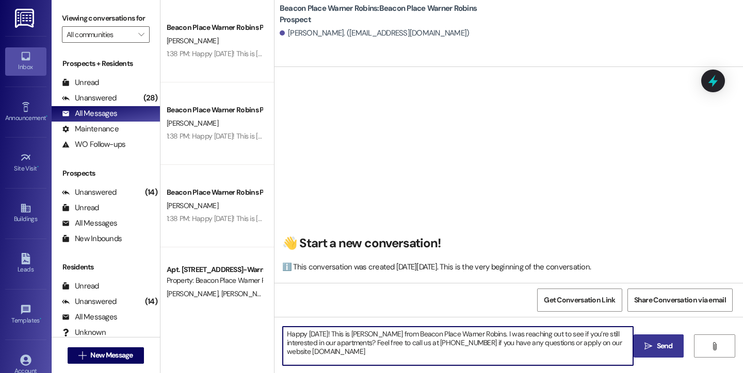
type textarea "Happy Friday! This is Bailey from Beacon Place Warner Robins. I was reaching ou…"
click at [654, 343] on span "Send" at bounding box center [664, 346] width 20 height 11
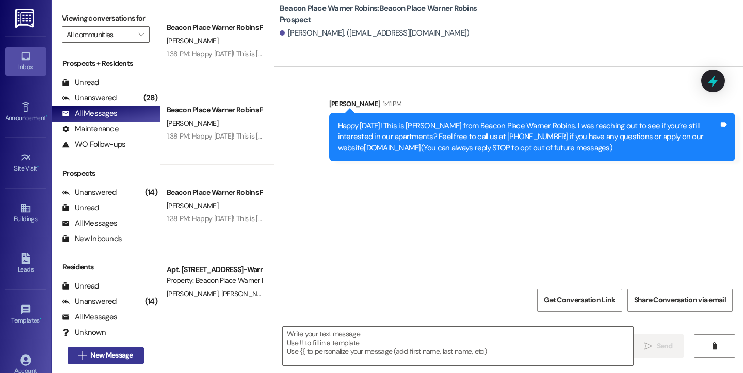
click at [109, 359] on span "New Message" at bounding box center [111, 355] width 42 height 11
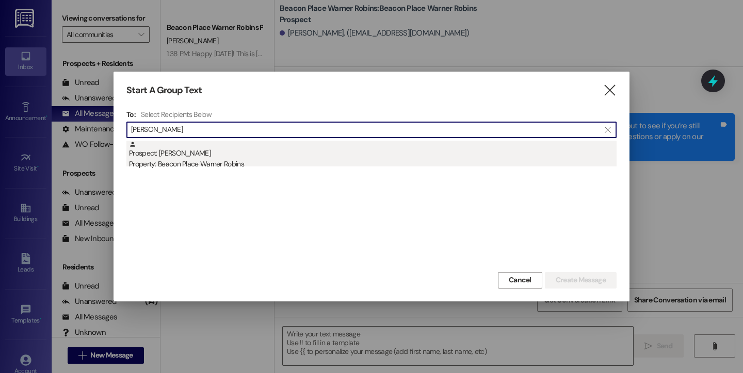
type input "hamm"
click at [180, 165] on div "Property: Beacon Place Warner Robins" at bounding box center [372, 164] width 487 height 11
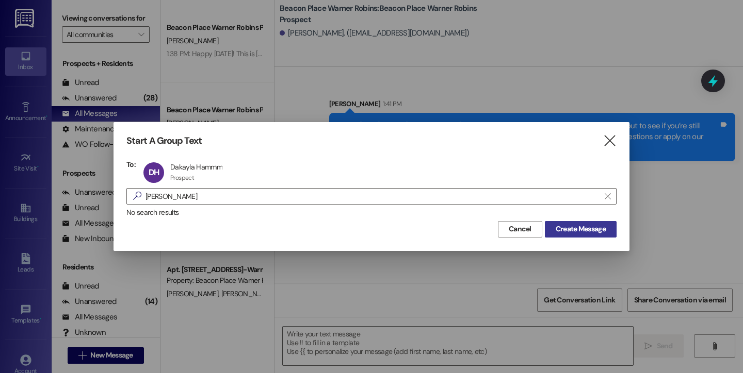
click at [589, 226] on span "Create Message" at bounding box center [580, 229] width 50 height 11
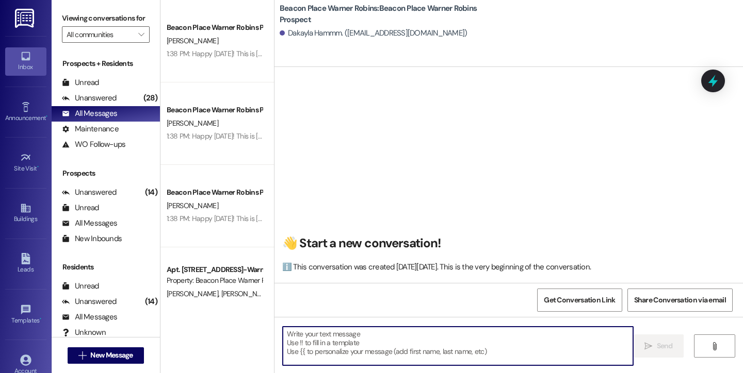
click at [311, 358] on textarea at bounding box center [458, 346] width 350 height 39
paste textarea "Happy Friday! This is Bailey from Beacon Place Warner Robins. I was reaching ou…"
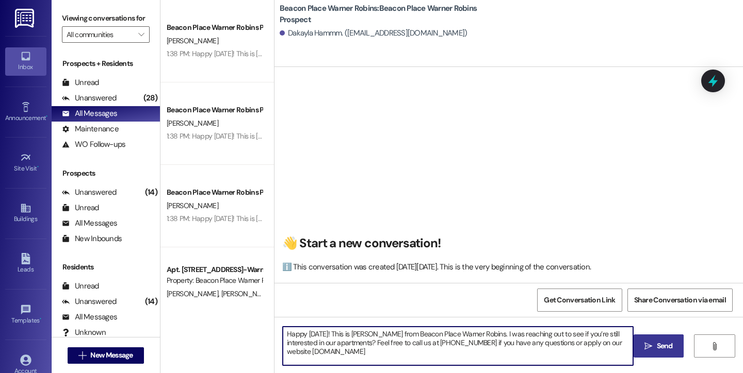
type textarea "Happy Friday! This is Bailey from Beacon Place Warner Robins. I was reaching ou…"
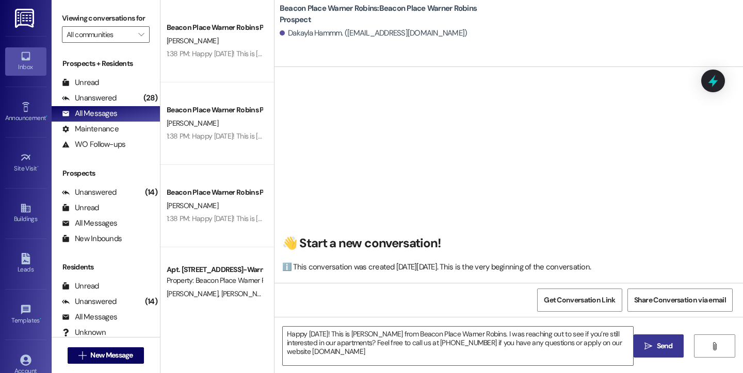
click at [660, 339] on button " Send" at bounding box center [658, 346] width 50 height 23
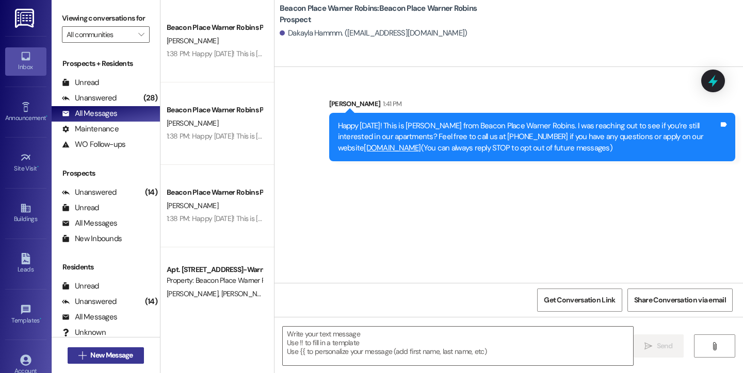
click at [121, 353] on span "New Message" at bounding box center [111, 355] width 42 height 11
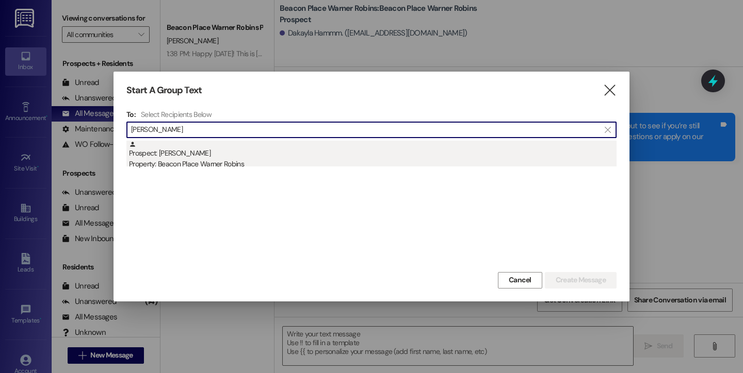
type input "erica smith"
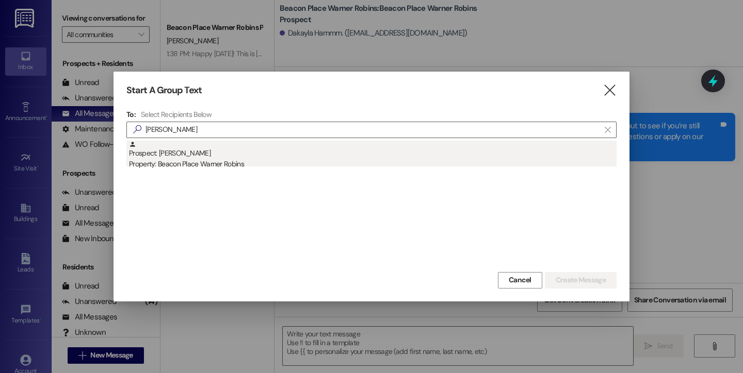
click at [163, 169] on div "Property: Beacon Place Warner Robins" at bounding box center [372, 164] width 487 height 11
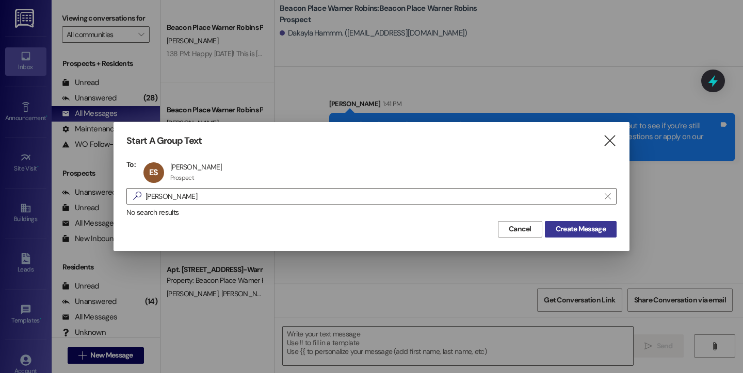
click at [547, 227] on button "Create Message" at bounding box center [581, 229] width 72 height 17
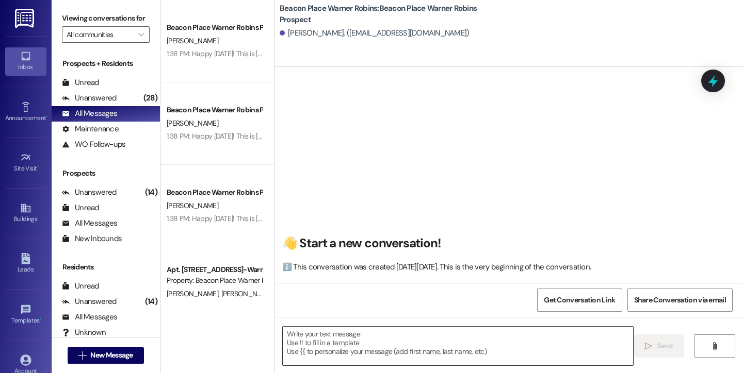
click at [363, 357] on textarea at bounding box center [458, 346] width 350 height 39
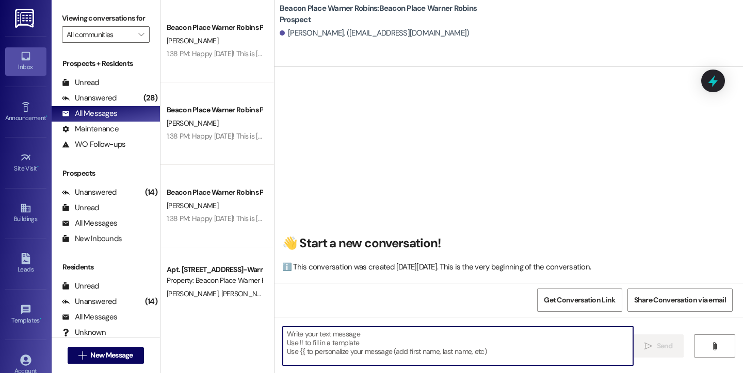
paste textarea "Happy Friday! This is Bailey from Beacon Place Warner Robins. I was reaching ou…"
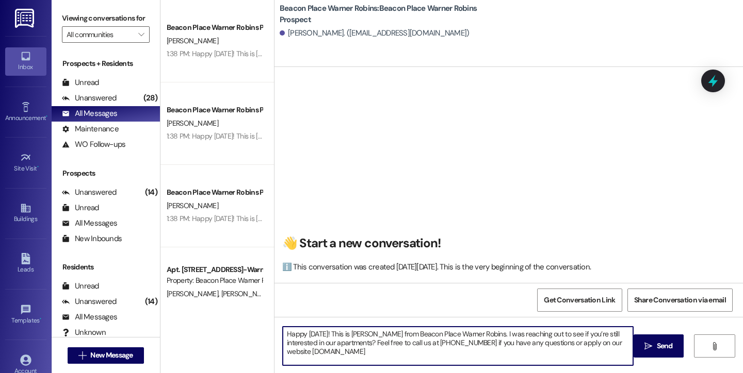
type textarea "Happy Friday! This is Bailey from Beacon Place Warner Robins. I was reaching ou…"
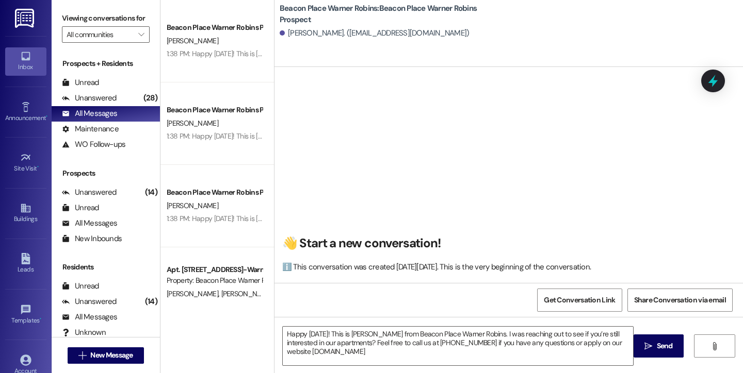
click at [664, 344] on span "Send" at bounding box center [664, 346] width 16 height 11
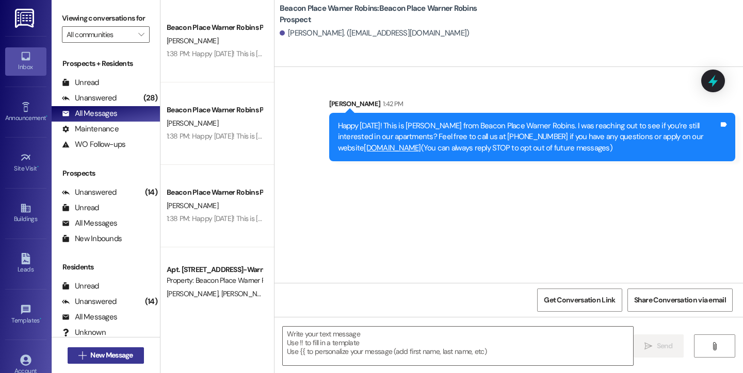
click at [112, 356] on span "New Message" at bounding box center [111, 355] width 42 height 11
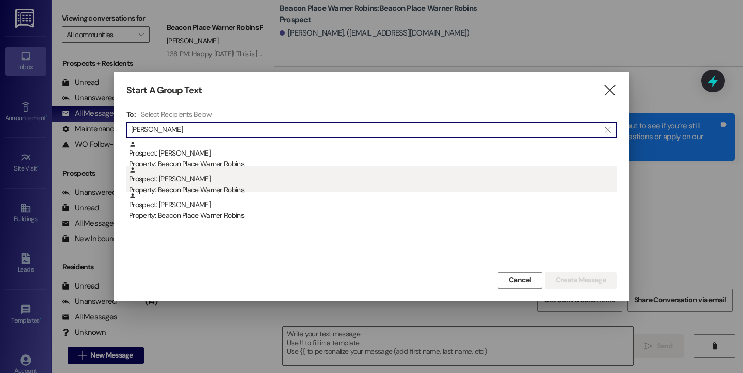
type input "jana"
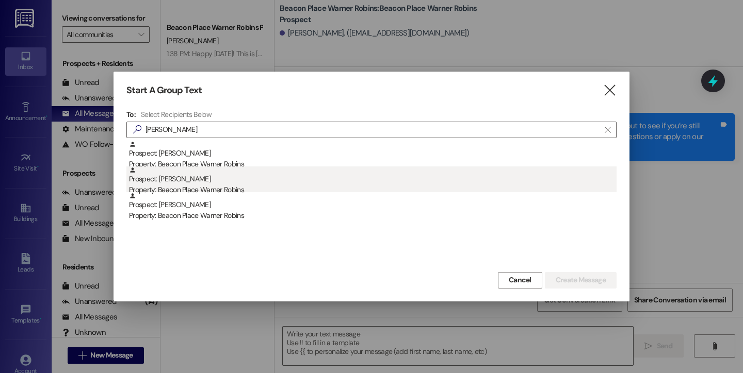
click at [215, 182] on div "Prospect: Janaye Green Property: Beacon Place Warner Robins" at bounding box center [372, 181] width 487 height 29
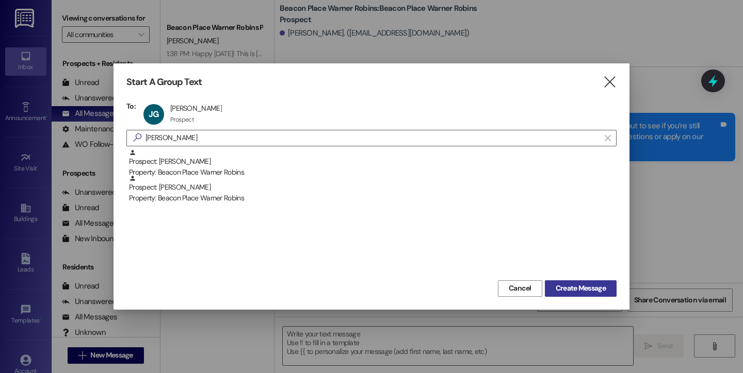
click at [567, 281] on button "Create Message" at bounding box center [581, 289] width 72 height 17
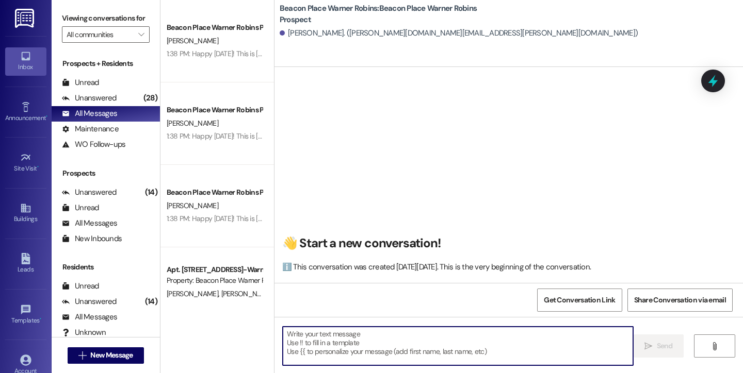
click at [390, 342] on textarea at bounding box center [458, 346] width 350 height 39
paste textarea "Happy Friday! This is Bailey from Beacon Place Warner Robins. I was reaching ou…"
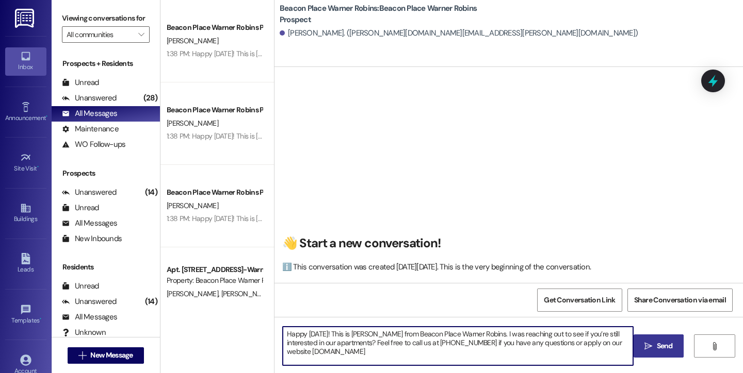
type textarea "Happy Friday! This is Bailey from Beacon Place Warner Robins. I was reaching ou…"
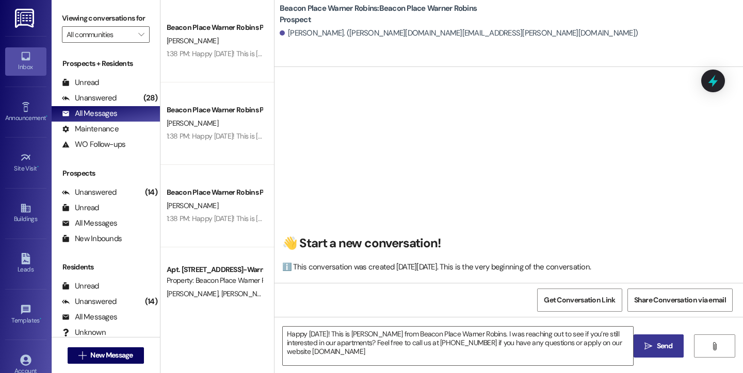
click at [667, 346] on span "Send" at bounding box center [664, 346] width 16 height 11
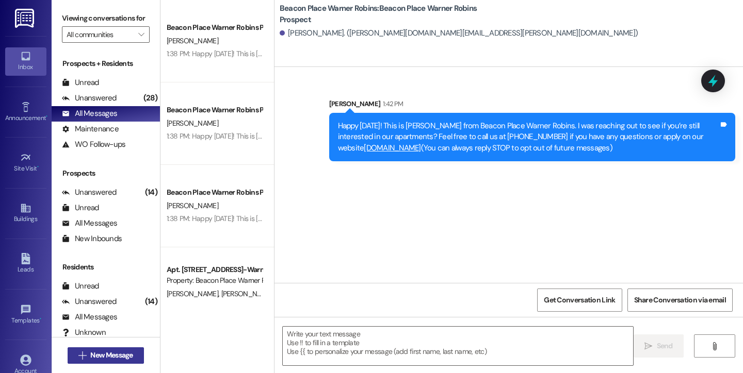
click at [127, 354] on span "New Message" at bounding box center [111, 355] width 42 height 11
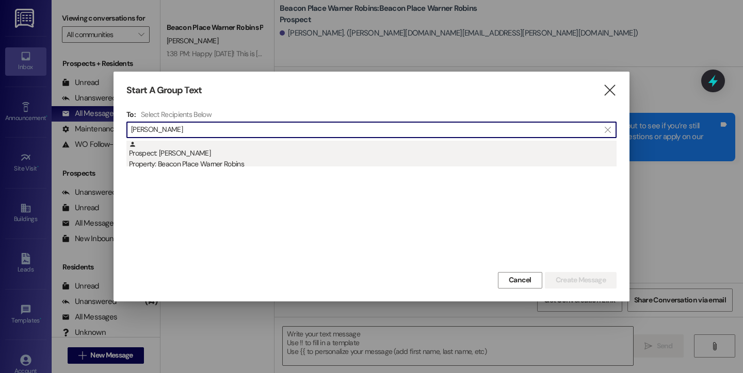
type input "dickey"
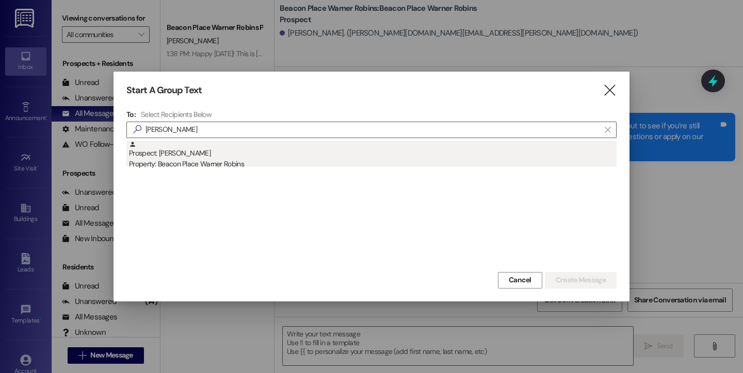
click at [185, 168] on div "Property: Beacon Place Warner Robins" at bounding box center [372, 164] width 487 height 11
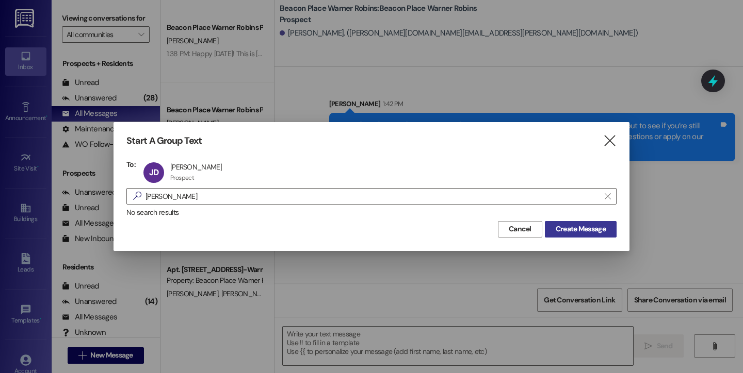
click at [555, 225] on span "Create Message" at bounding box center [580, 229] width 50 height 11
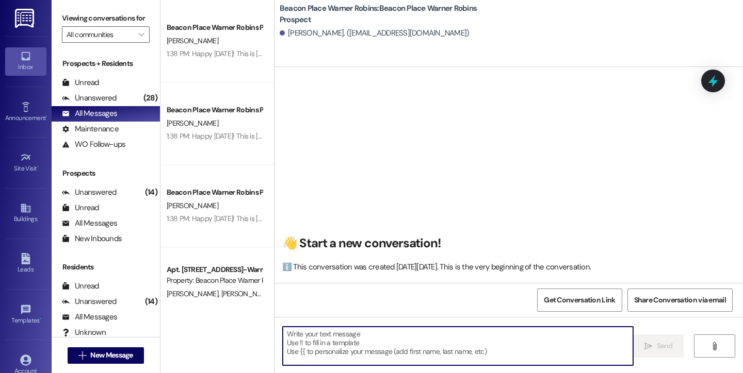
click at [323, 330] on textarea at bounding box center [458, 346] width 350 height 39
paste textarea "Happy Friday! This is Bailey from Beacon Place Warner Robins. I was reaching ou…"
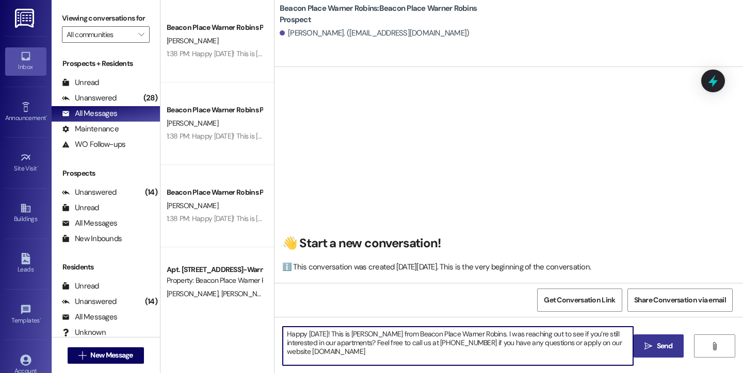
type textarea "Happy Friday! This is Bailey from Beacon Place Warner Robins. I was reaching ou…"
click at [672, 351] on span "Send" at bounding box center [664, 346] width 20 height 11
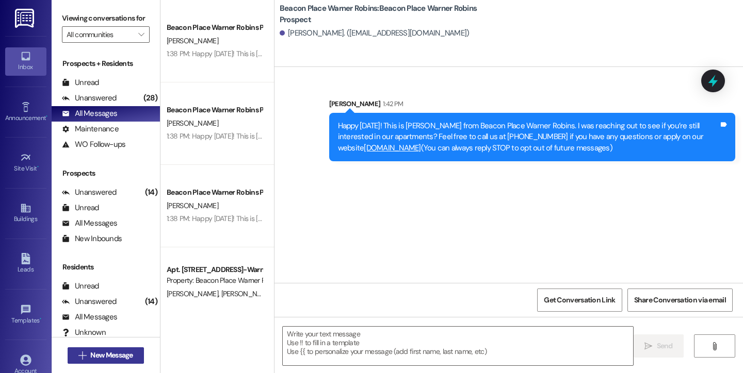
click at [123, 355] on span "New Message" at bounding box center [111, 355] width 42 height 11
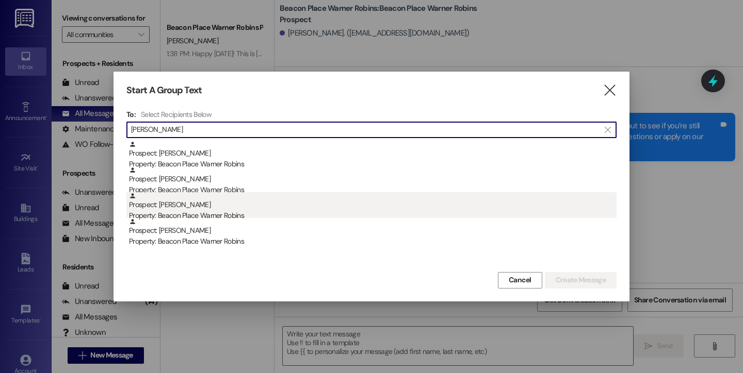
type input "ellis"
click at [184, 206] on div "Prospect: Mozzie Ellis Property: Beacon Place Warner Robins" at bounding box center [372, 206] width 487 height 29
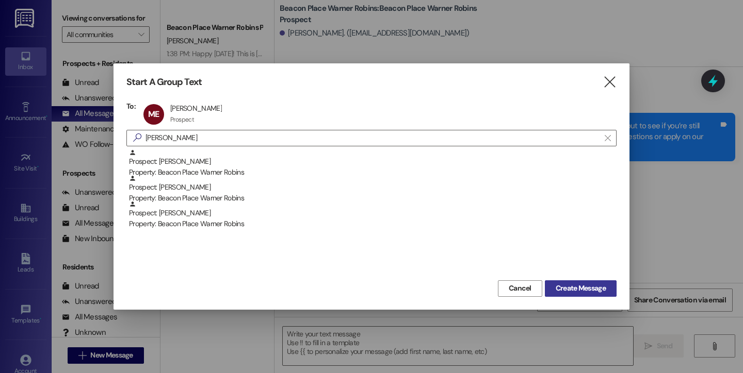
click at [598, 285] on span "Create Message" at bounding box center [580, 288] width 50 height 11
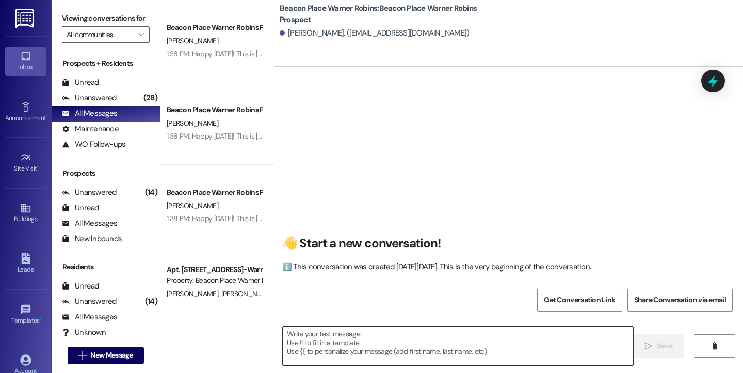
click at [322, 356] on textarea at bounding box center [458, 346] width 350 height 39
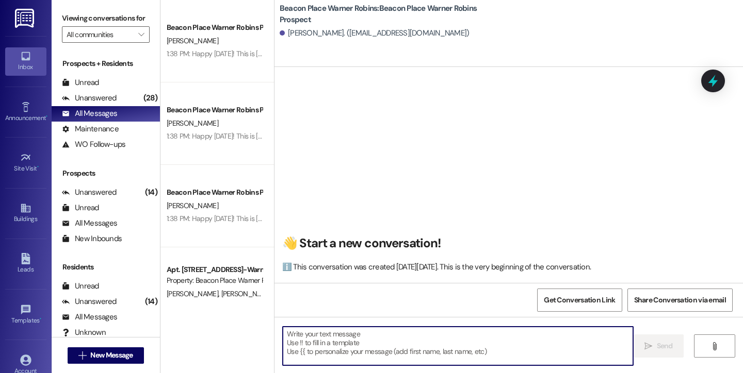
paste textarea "Happy Friday! This is Bailey from Beacon Place Warner Robins. I was reaching ou…"
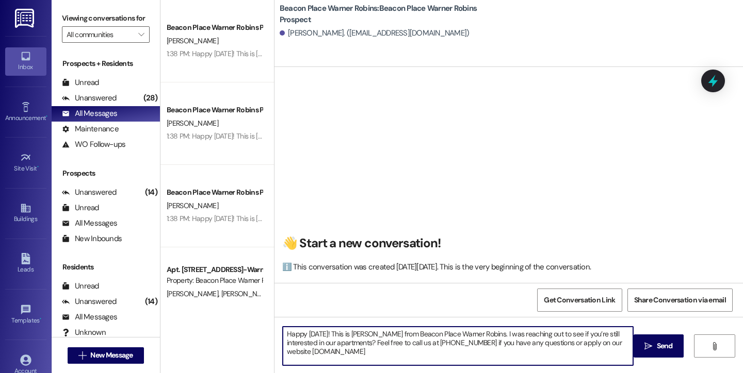
type textarea "Happy Friday! This is Bailey from Beacon Place Warner Robins. I was reaching ou…"
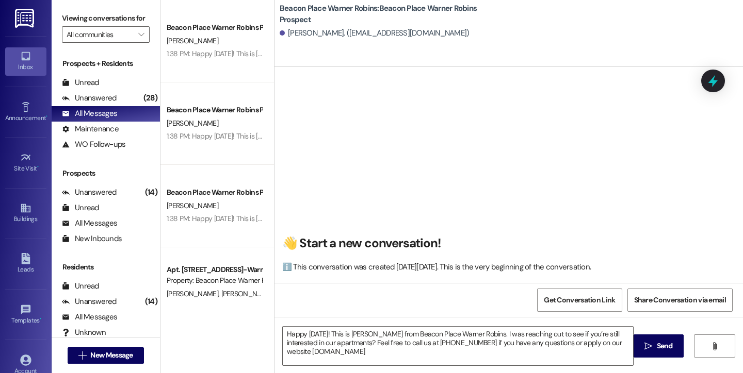
click at [654, 348] on span "Send" at bounding box center [664, 346] width 20 height 11
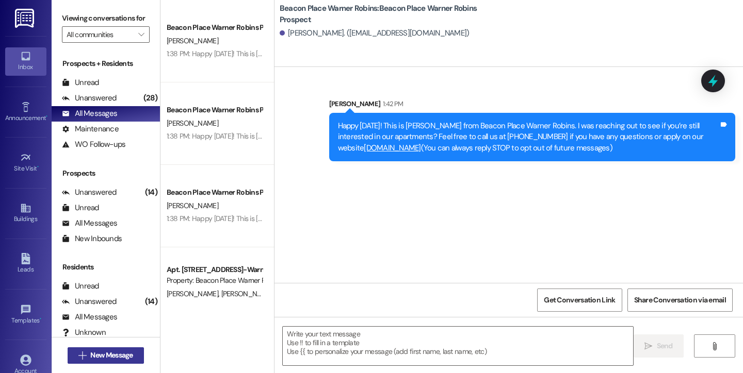
click at [129, 360] on span "New Message" at bounding box center [111, 355] width 42 height 11
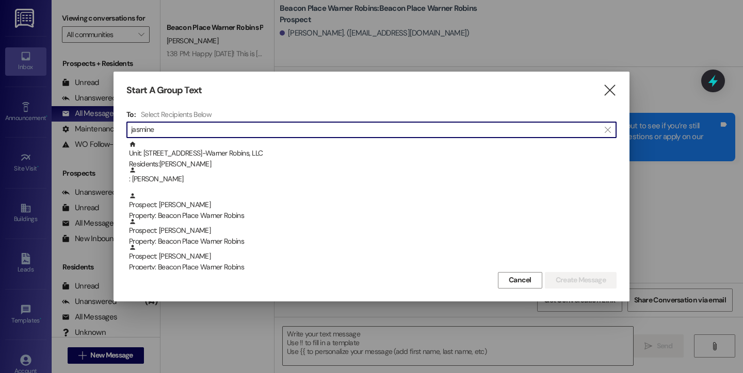
type input "jasmine"
click at [220, 270] on div "Cancel Create Message" at bounding box center [371, 279] width 490 height 19
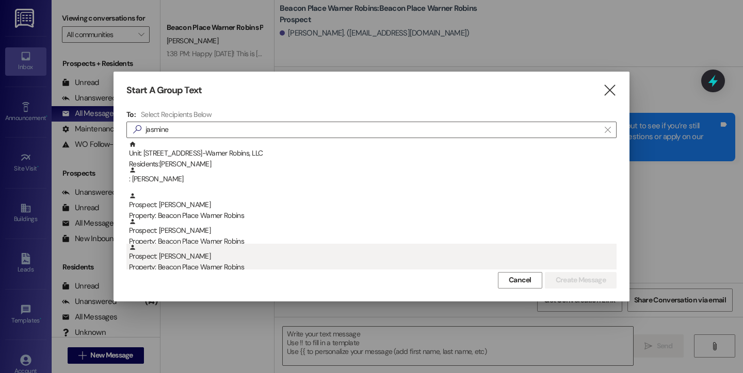
click at [219, 264] on div "Property: Beacon Place Warner Robins" at bounding box center [372, 267] width 487 height 11
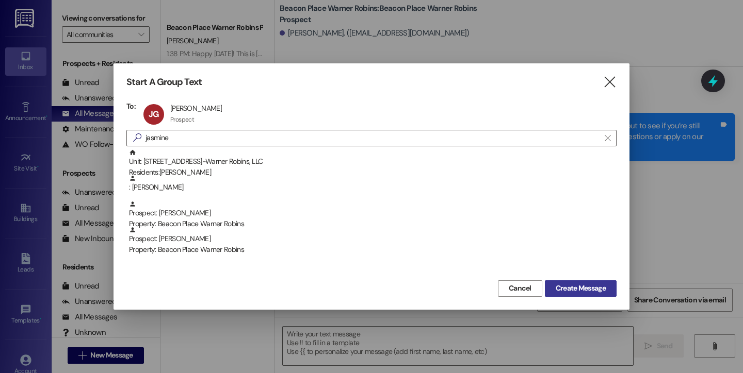
click at [556, 284] on span "Create Message" at bounding box center [580, 288] width 50 height 11
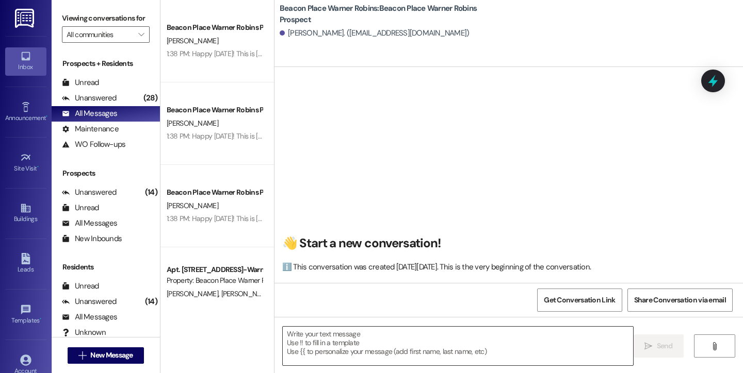
click at [363, 357] on textarea at bounding box center [458, 346] width 350 height 39
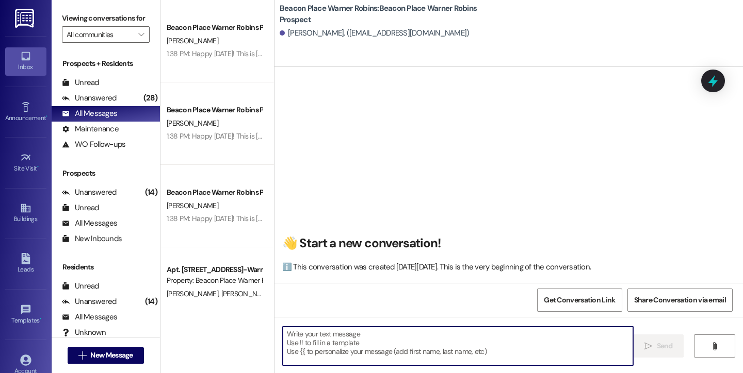
paste textarea "Happy Friday! This is Bailey from Beacon Place Warner Robins. I was reaching ou…"
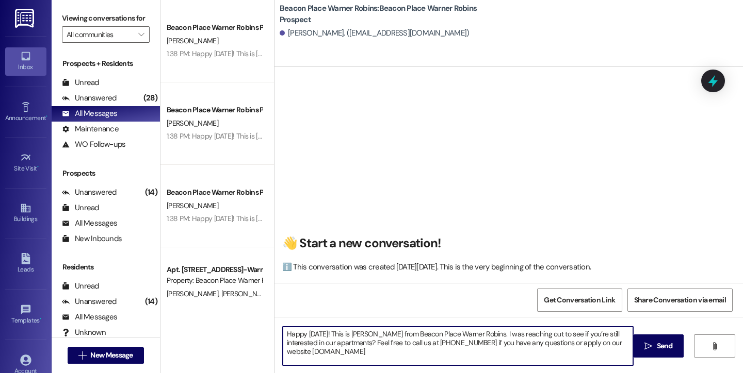
type textarea "Happy Friday! This is Bailey from Beacon Place Warner Robins. I was reaching ou…"
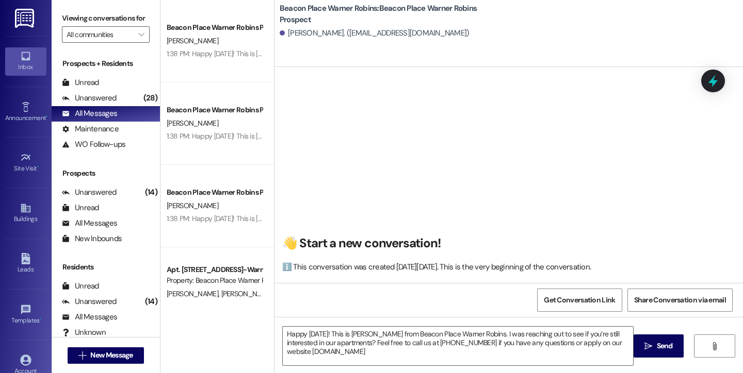
click at [643, 349] on span " Send" at bounding box center [658, 346] width 32 height 11
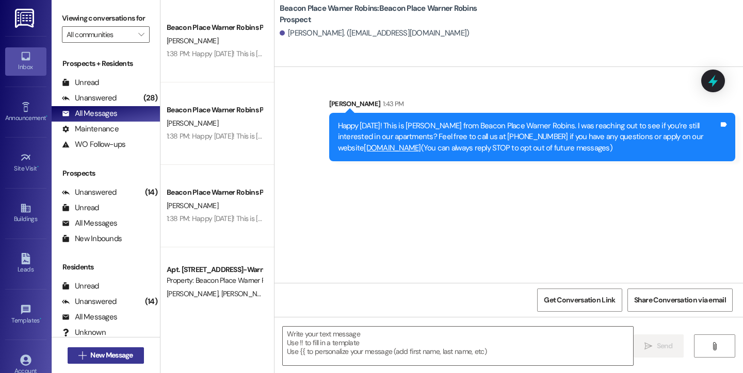
click at [111, 358] on span "New Message" at bounding box center [111, 355] width 42 height 11
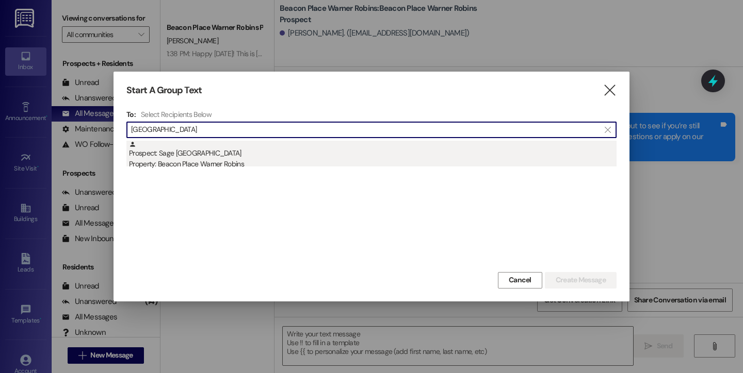
type input "england"
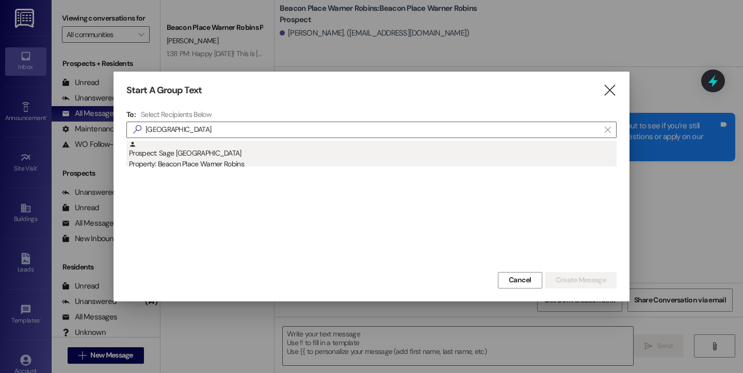
click at [233, 167] on div "Property: Beacon Place Warner Robins" at bounding box center [372, 164] width 487 height 11
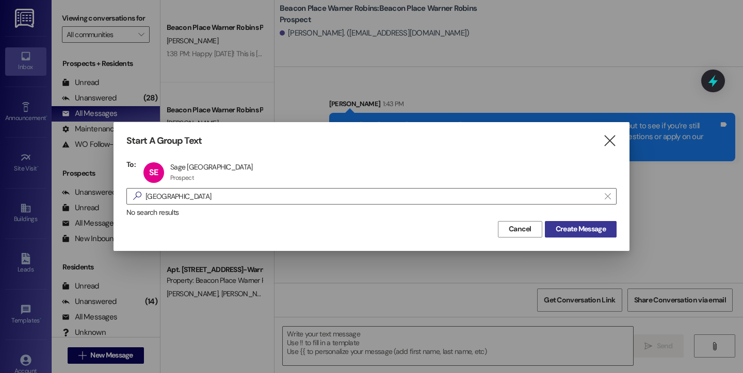
click at [553, 235] on button "Create Message" at bounding box center [581, 229] width 72 height 17
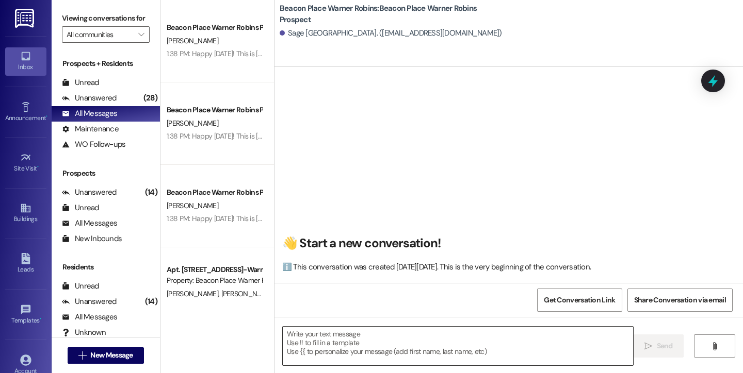
click at [316, 355] on textarea at bounding box center [458, 346] width 350 height 39
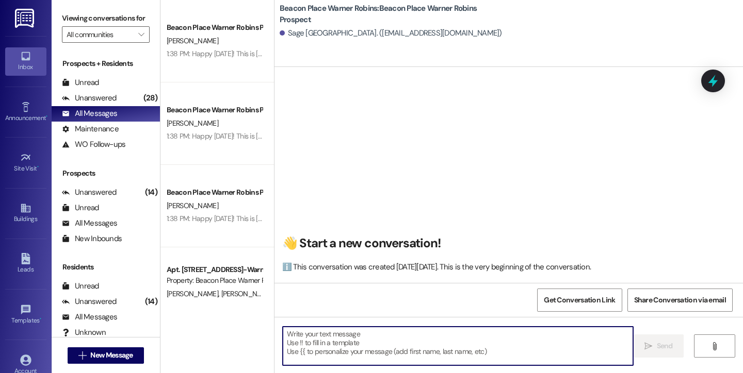
paste textarea "Happy Friday! This is Bailey from Beacon Place Warner Robins. I was reaching ou…"
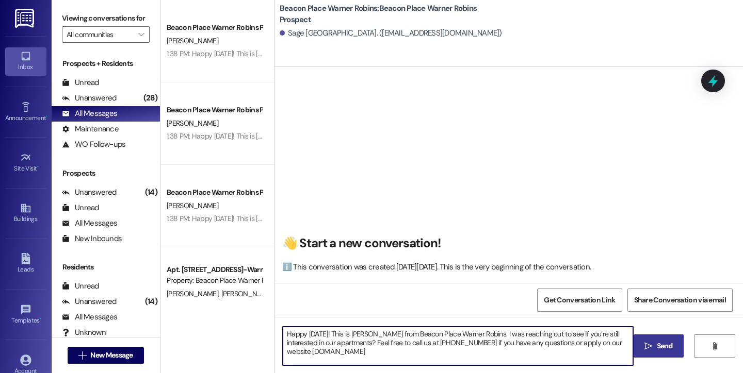
type textarea "Happy Friday! This is Bailey from Beacon Place Warner Robins. I was reaching ou…"
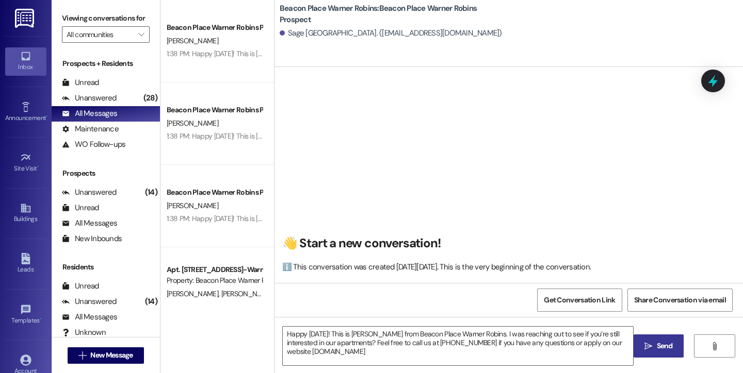
click at [660, 351] on span "Send" at bounding box center [664, 346] width 16 height 11
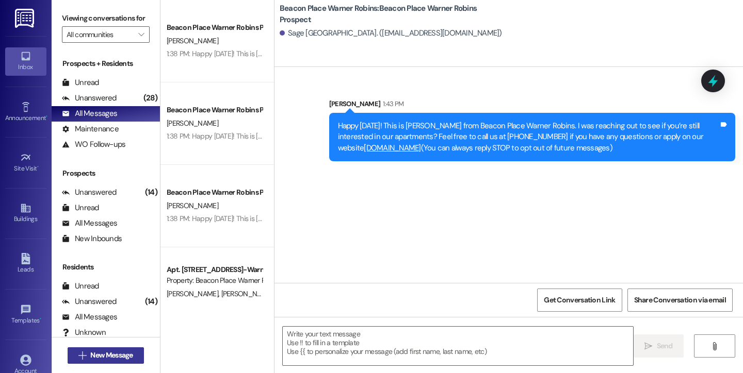
click at [126, 357] on span "New Message" at bounding box center [111, 355] width 42 height 11
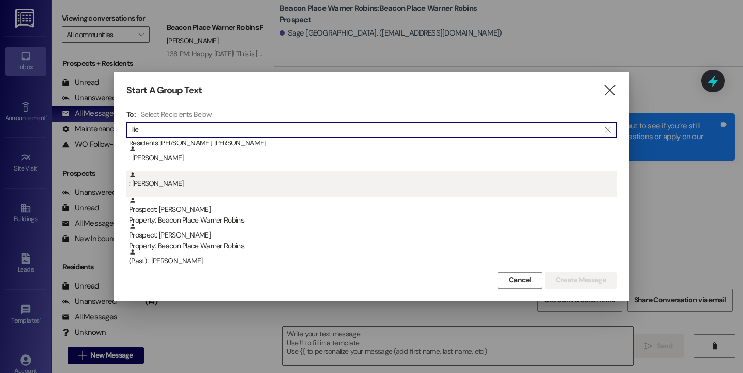
scroll to position [52, 0]
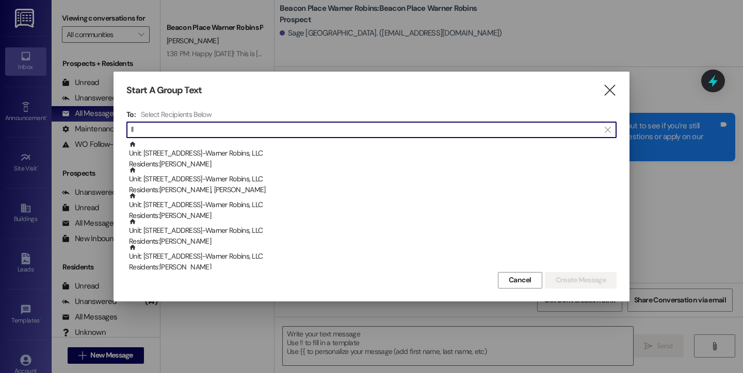
type input "l"
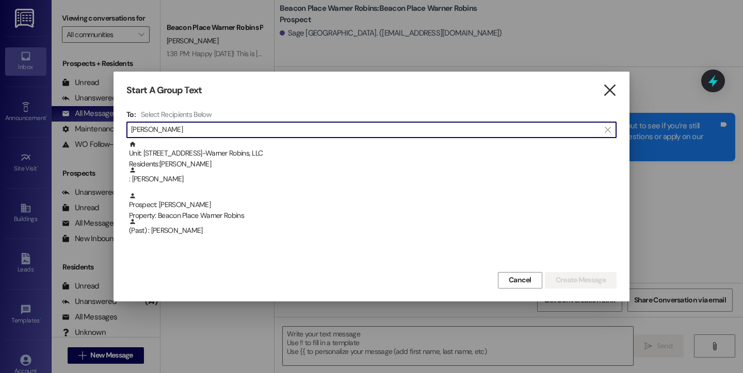
type input "samantha"
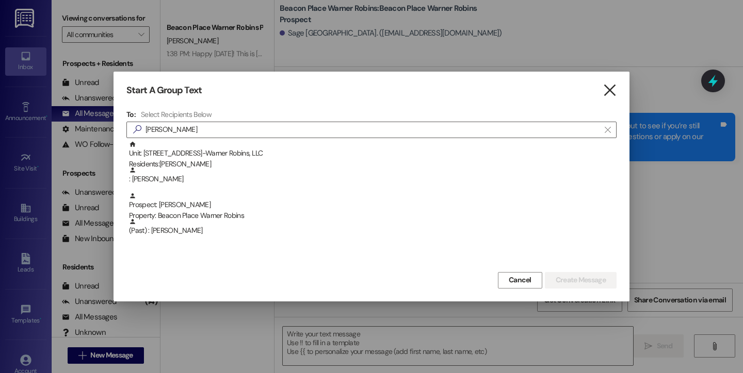
click at [605, 86] on icon "" at bounding box center [609, 90] width 14 height 11
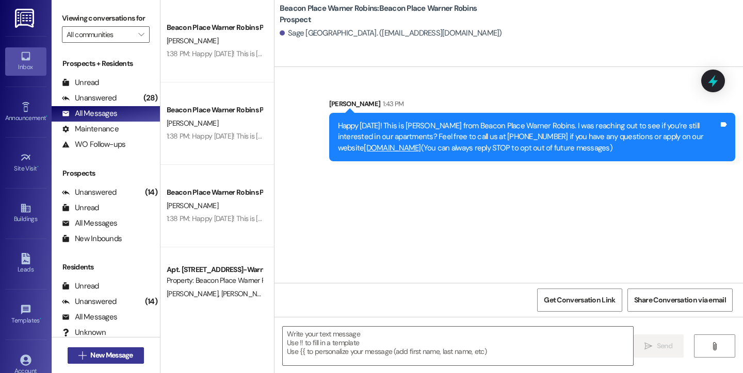
click at [90, 353] on span "New Message" at bounding box center [111, 355] width 42 height 11
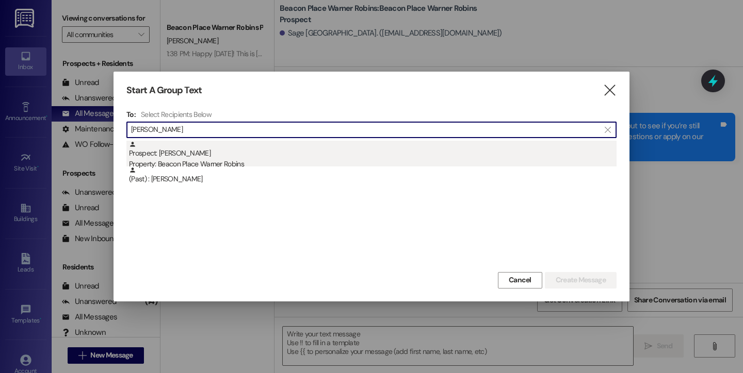
type input "barrett"
click at [202, 157] on div "Prospect: Barrett Batten Property: Beacon Place Warner Robins" at bounding box center [372, 155] width 487 height 29
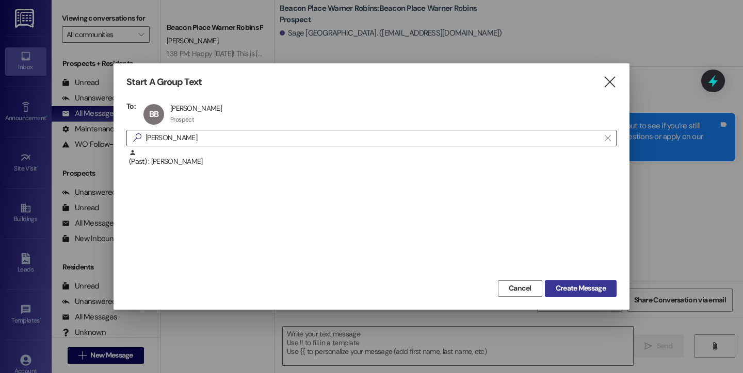
click at [562, 289] on span "Create Message" at bounding box center [580, 288] width 50 height 11
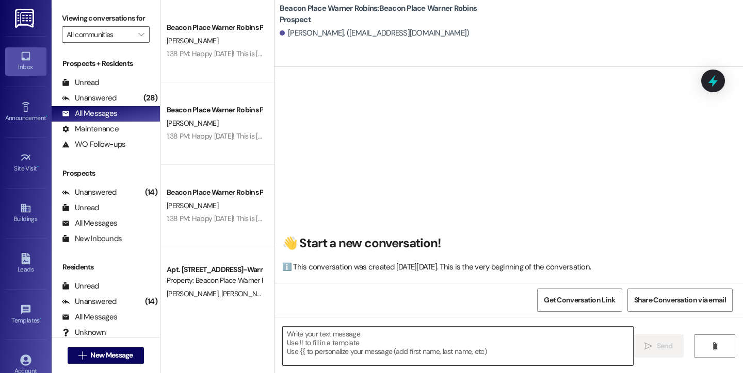
click at [425, 349] on textarea at bounding box center [458, 346] width 350 height 39
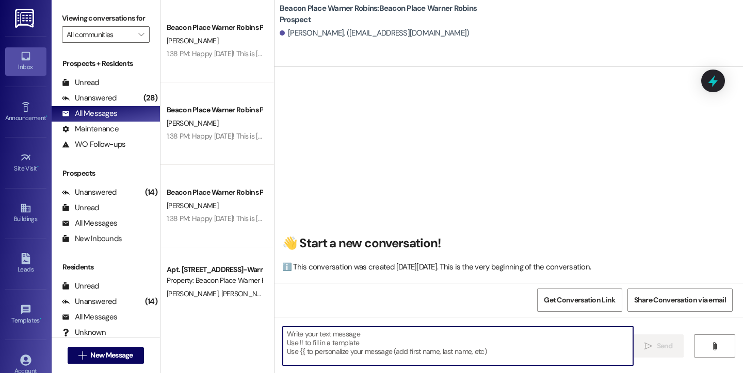
paste textarea "Happy Friday! This is Bailey from Beacon Place Warner Robins. I was reaching ou…"
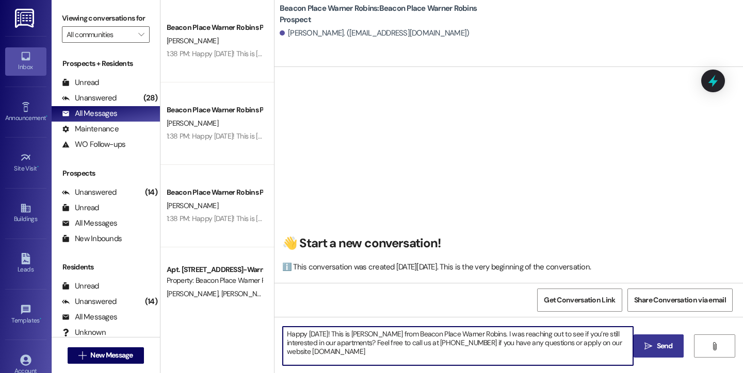
type textarea "Happy Friday! This is Bailey from Beacon Place Warner Robins. I was reaching ou…"
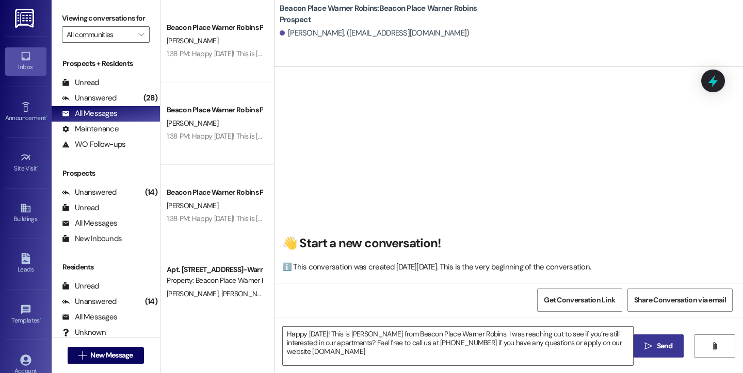
click at [666, 349] on span "Send" at bounding box center [664, 346] width 16 height 11
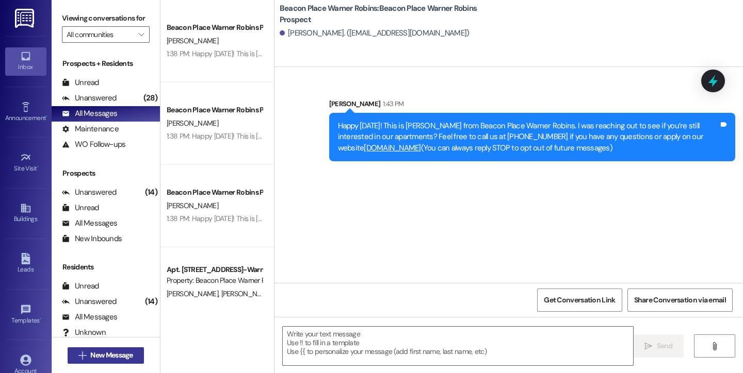
click at [112, 361] on button " New Message" at bounding box center [106, 356] width 76 height 17
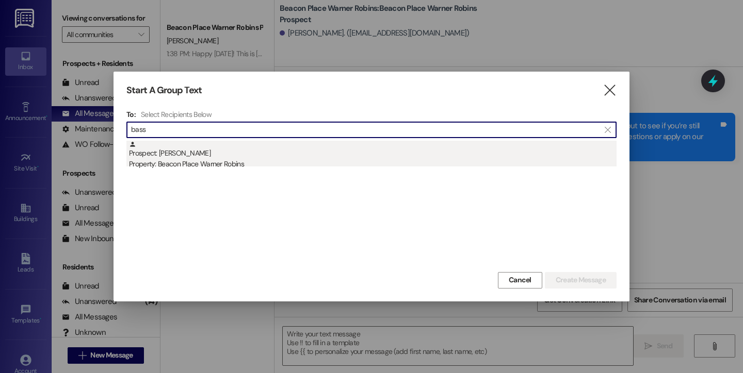
type input "bass"
click at [193, 158] on div "Prospect: Lacreshia Bass Property: Beacon Place Warner Robins" at bounding box center [372, 155] width 487 height 29
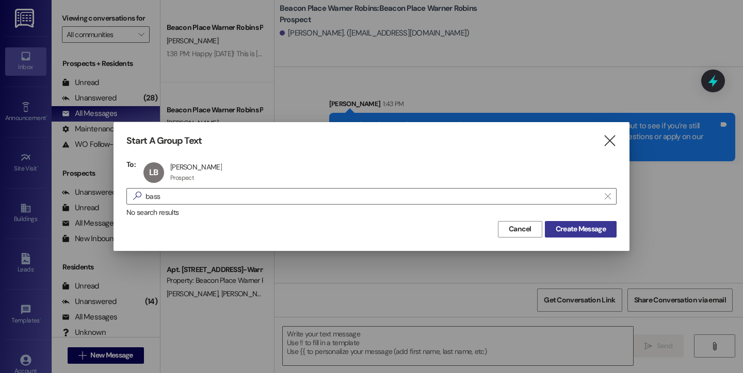
click at [578, 221] on button "Create Message" at bounding box center [581, 229] width 72 height 17
click at [580, 229] on span "Create Message" at bounding box center [580, 229] width 50 height 11
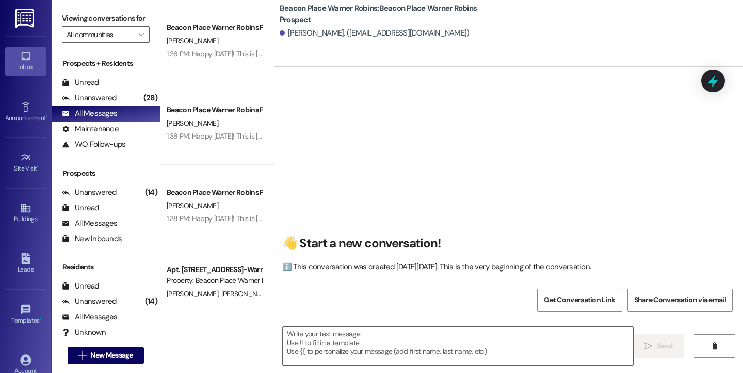
click at [401, 351] on textarea at bounding box center [458, 346] width 350 height 39
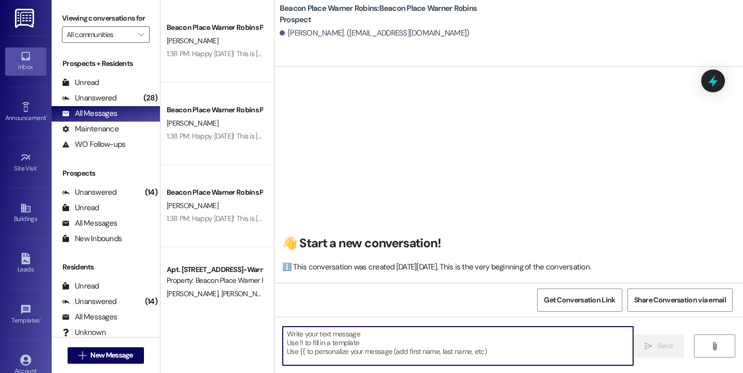
paste textarea "Happy Friday! This is Bailey from Beacon Place Warner Robins. I was reaching ou…"
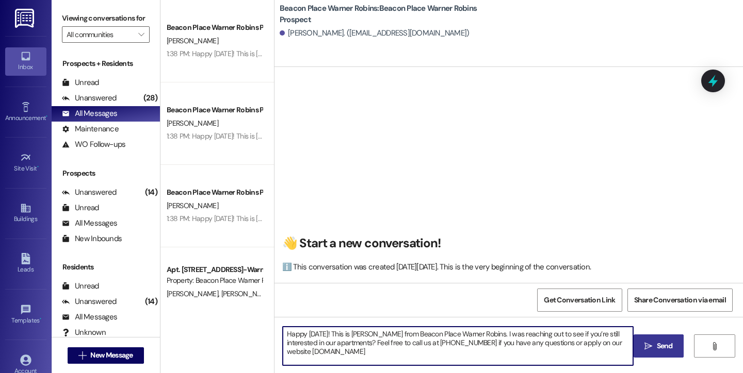
type textarea "Happy Friday! This is Bailey from Beacon Place Warner Robins. I was reaching ou…"
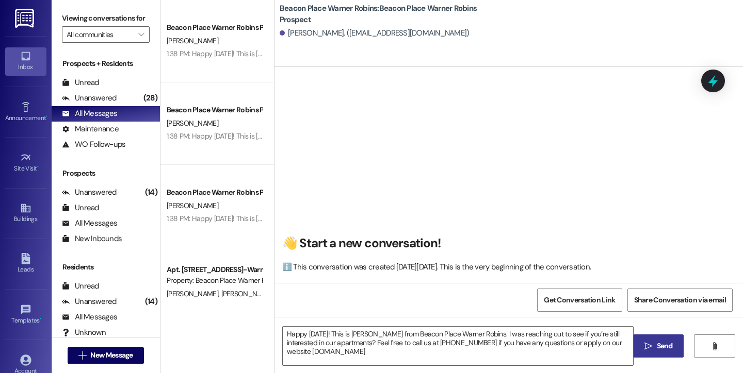
click at [662, 343] on span "Send" at bounding box center [664, 346] width 16 height 11
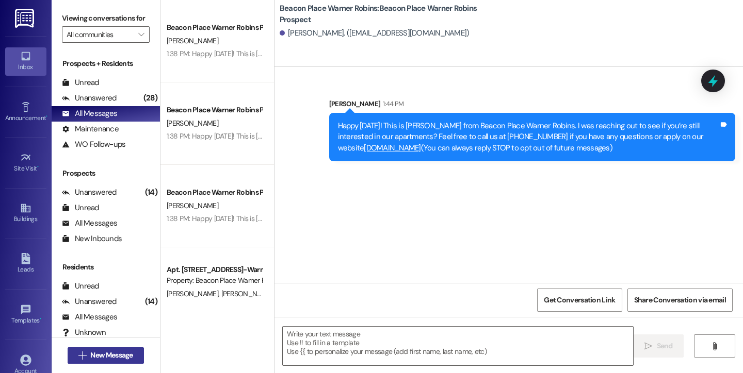
click at [129, 350] on button " New Message" at bounding box center [106, 356] width 76 height 17
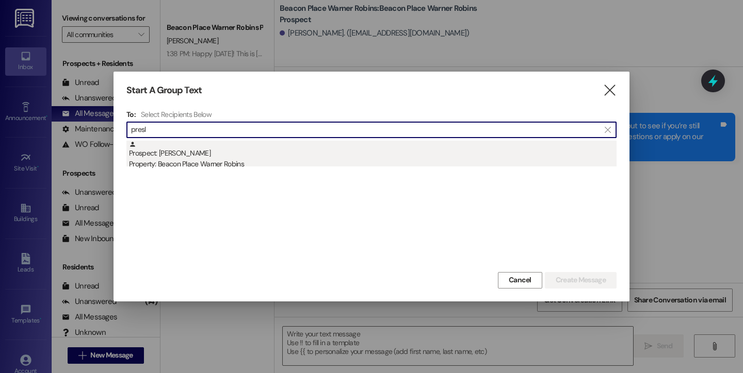
type input "presl"
click at [224, 169] on div "Property: Beacon Place Warner Robins" at bounding box center [372, 164] width 487 height 11
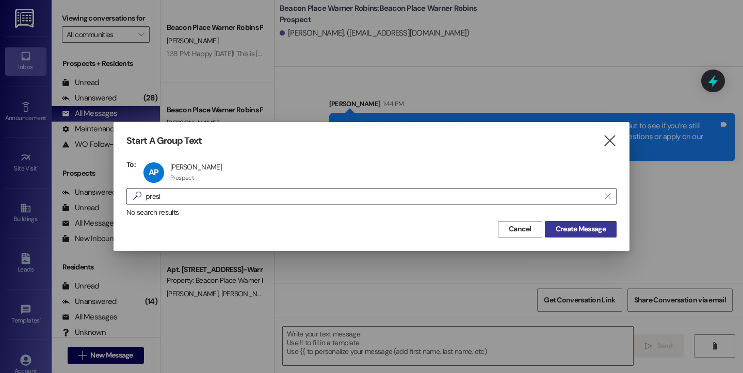
click at [586, 233] on span "Create Message" at bounding box center [580, 229] width 50 height 11
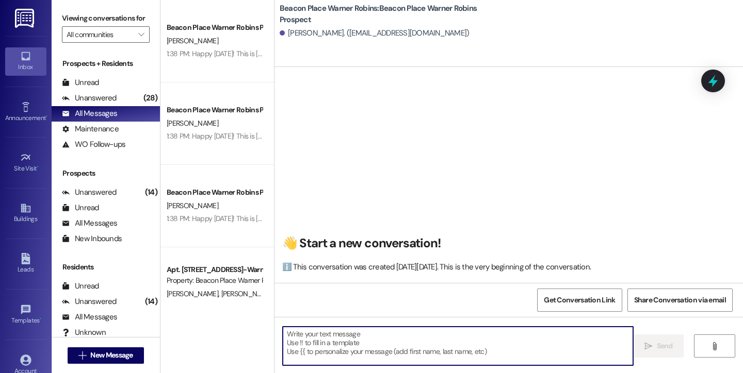
click at [323, 334] on textarea at bounding box center [458, 346] width 350 height 39
paste textarea "Happy Friday! This is Bailey from Beacon Place Warner Robins. I was reaching ou…"
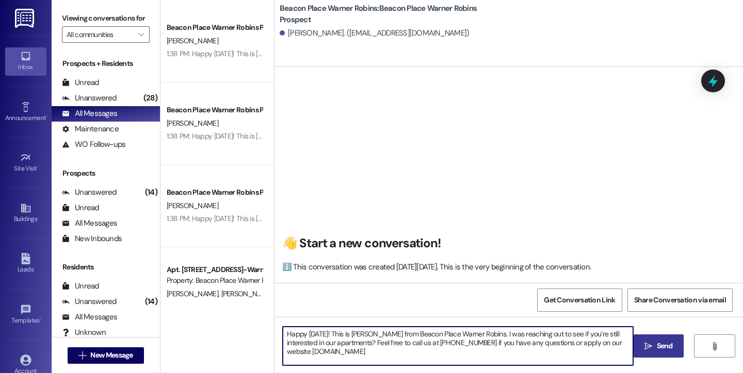
type textarea "Happy Friday! This is Bailey from Beacon Place Warner Robins. I was reaching ou…"
click at [644, 351] on span " Send" at bounding box center [658, 346] width 32 height 11
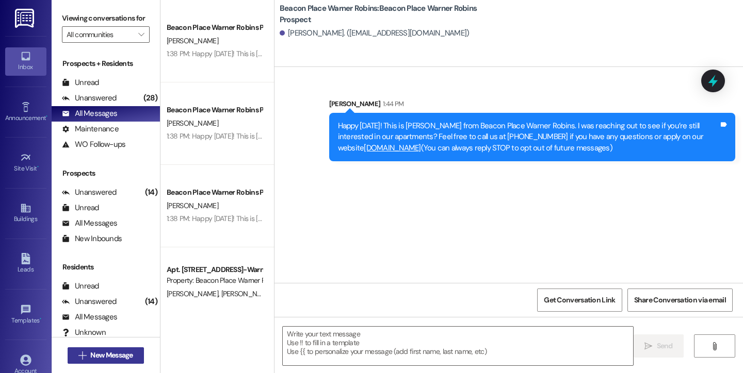
click at [90, 355] on span "New Message" at bounding box center [111, 355] width 42 height 11
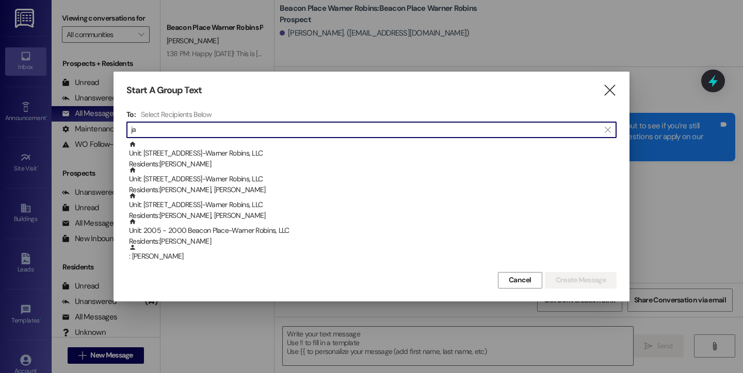
type input "j"
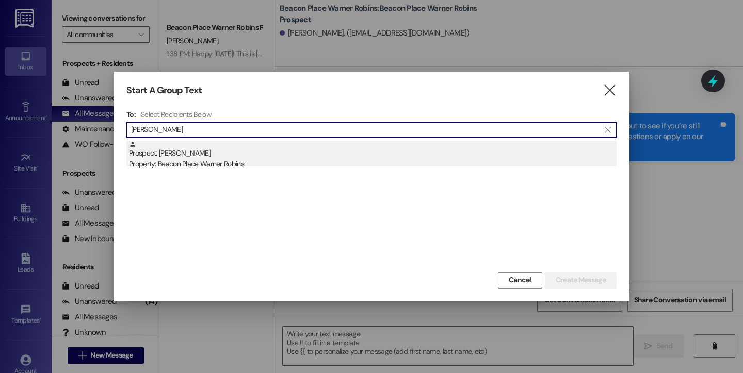
type input "javana smith"
click at [230, 156] on div "Prospect: Javana Smith Property: Beacon Place Warner Robins" at bounding box center [372, 155] width 487 height 29
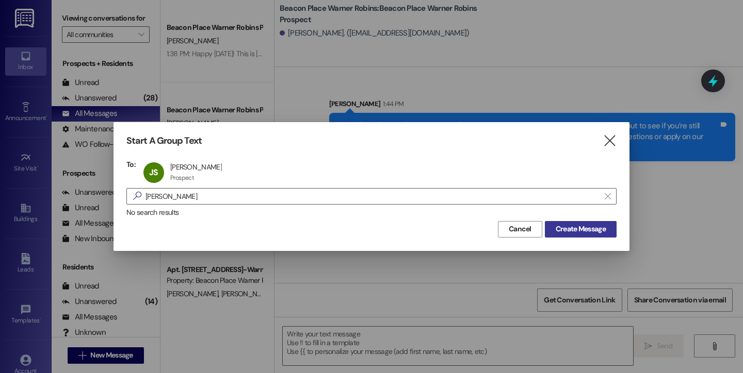
click at [556, 227] on span "Create Message" at bounding box center [580, 229] width 50 height 11
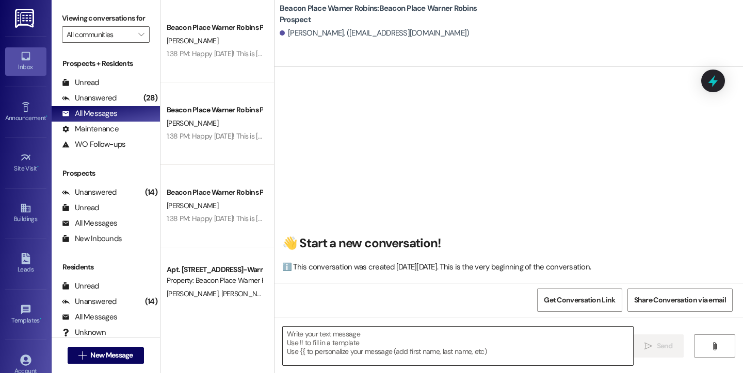
click at [383, 346] on textarea at bounding box center [458, 346] width 350 height 39
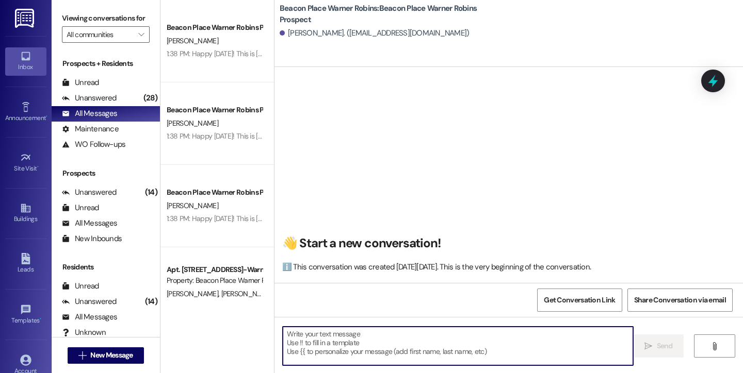
paste textarea "Happy Friday! This is Bailey from Beacon Place Warner Robins. I was reaching ou…"
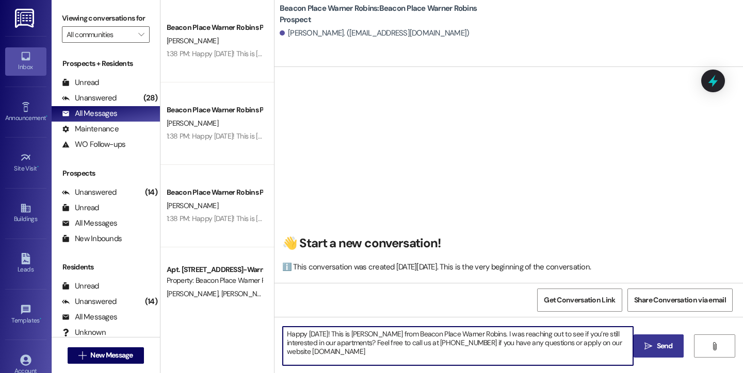
type textarea "Happy Friday! This is Bailey from Beacon Place Warner Robins. I was reaching ou…"
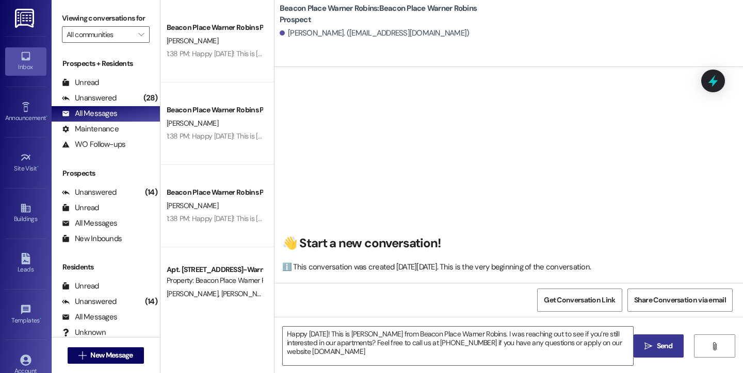
click at [664, 345] on span "Send" at bounding box center [664, 346] width 16 height 11
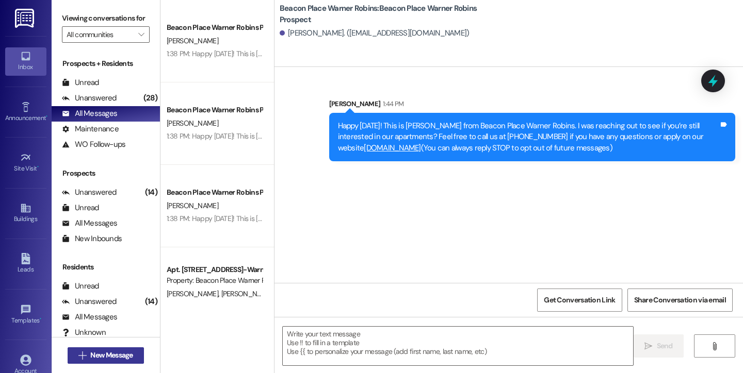
click at [118, 360] on span "New Message" at bounding box center [111, 355] width 42 height 11
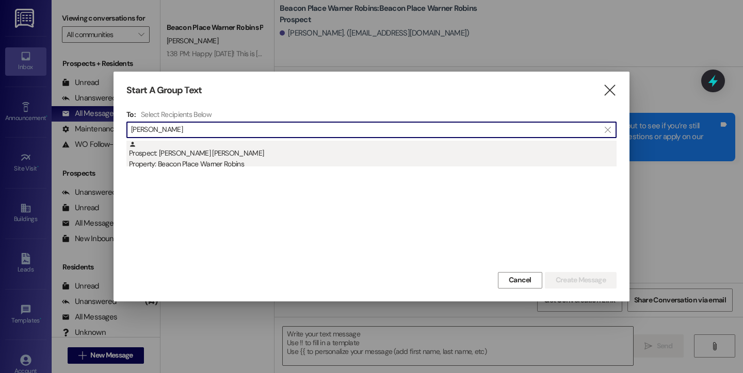
type input "lexxy"
click at [256, 163] on div "Property: Beacon Place Warner Robins" at bounding box center [372, 164] width 487 height 11
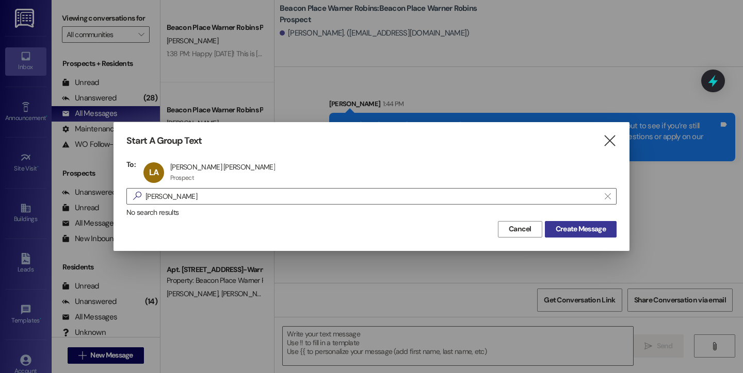
click at [572, 228] on span "Create Message" at bounding box center [580, 229] width 50 height 11
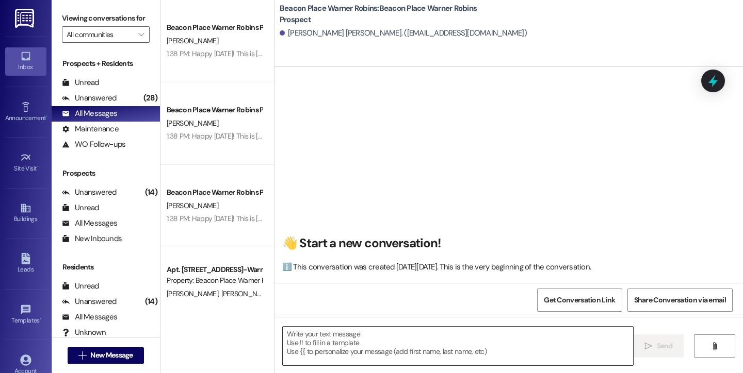
click at [424, 340] on textarea at bounding box center [458, 346] width 350 height 39
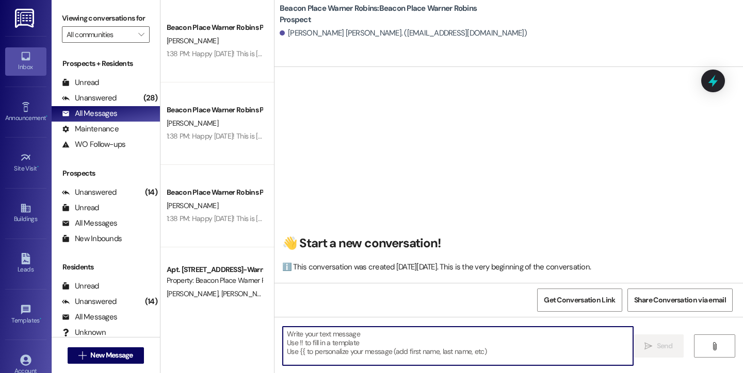
paste textarea "Happy Friday! This is Bailey from Beacon Place Warner Robins. I was reaching ou…"
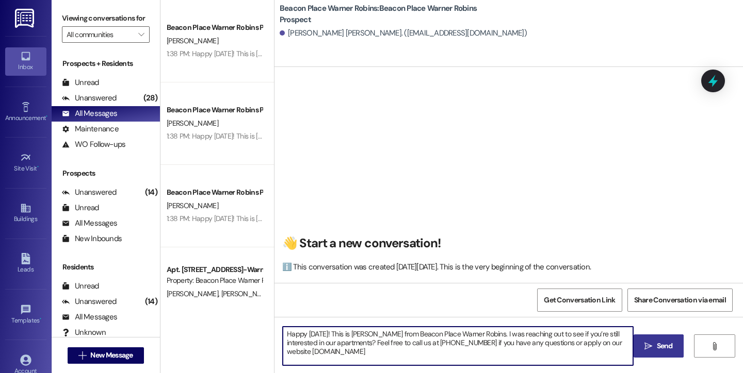
type textarea "Happy Friday! This is Bailey from Beacon Place Warner Robins. I was reaching ou…"
click at [651, 341] on span " Send" at bounding box center [658, 346] width 32 height 11
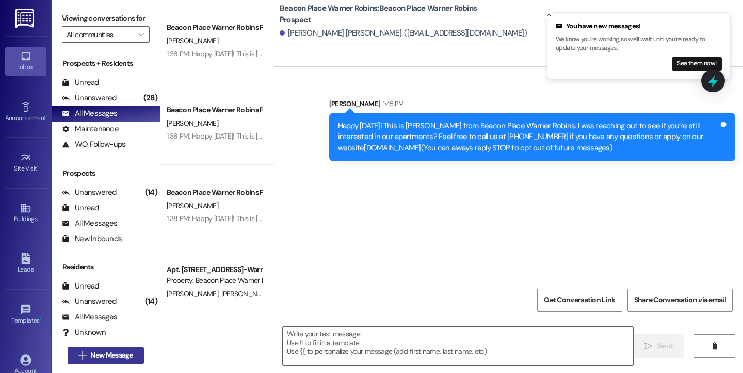
click at [125, 353] on span "New Message" at bounding box center [111, 355] width 42 height 11
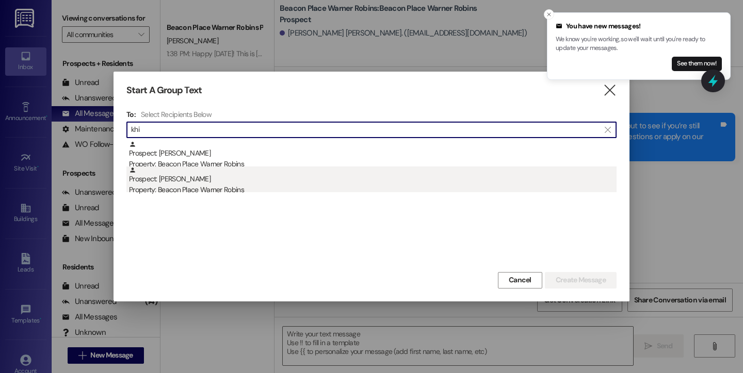
type input "khi"
click at [273, 189] on div "Property: Beacon Place Warner Robins" at bounding box center [372, 190] width 487 height 11
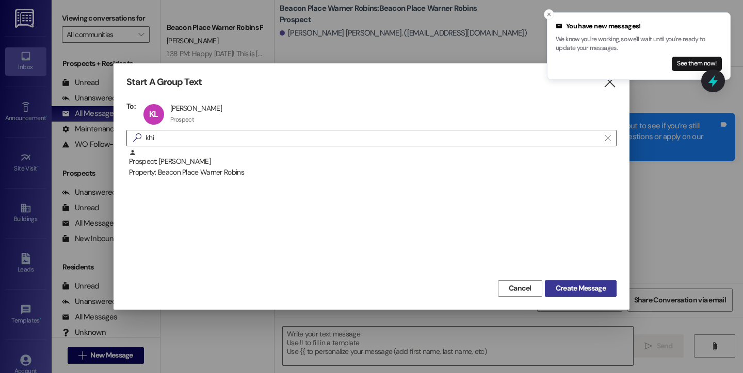
click at [579, 283] on span "Create Message" at bounding box center [580, 288] width 50 height 11
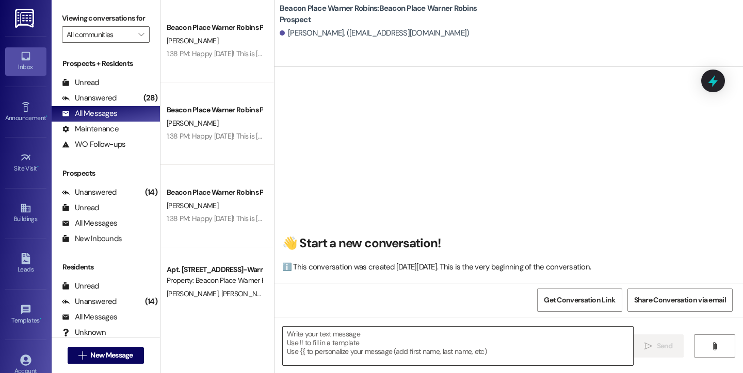
click at [385, 342] on textarea at bounding box center [458, 346] width 350 height 39
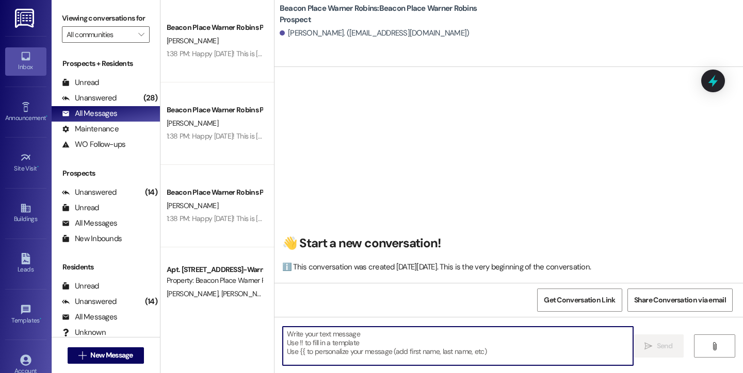
paste textarea "Happy Friday! This is Bailey from Beacon Place Warner Robins. I was reaching ou…"
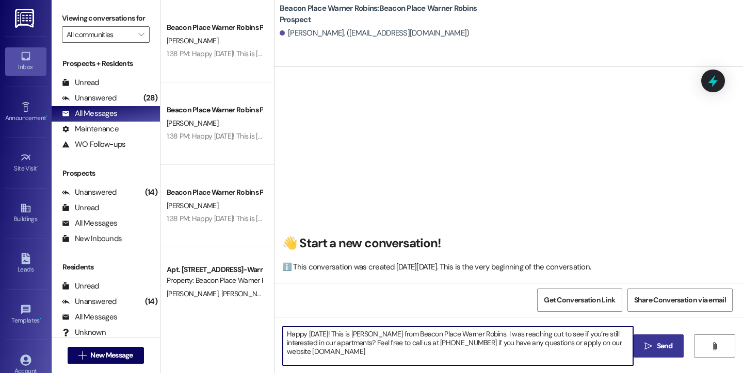
type textarea "Happy Friday! This is Bailey from Beacon Place Warner Robins. I was reaching ou…"
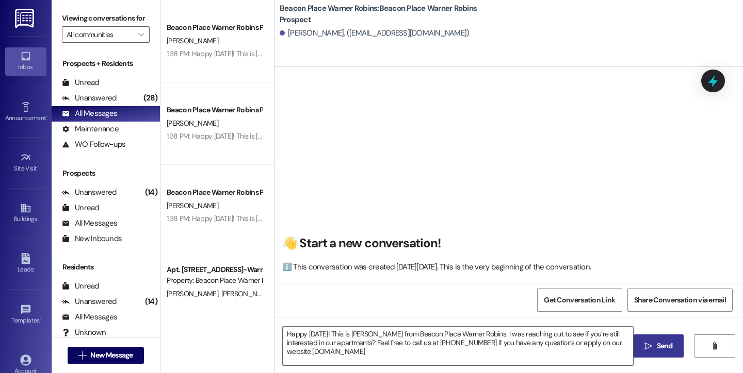
click at [669, 346] on span "Send" at bounding box center [664, 346] width 16 height 11
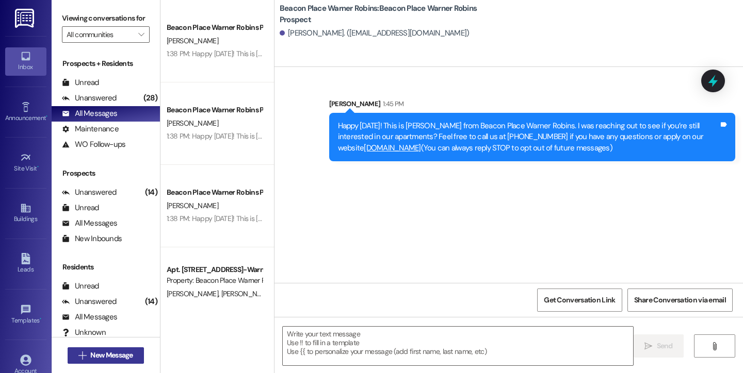
click at [127, 357] on span "New Message" at bounding box center [111, 355] width 42 height 11
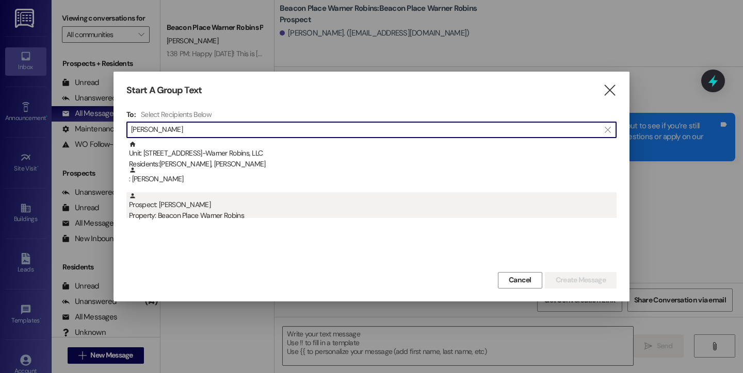
type input "lynn von"
click at [219, 202] on div "Prospect: Lynn Vonder Haar Property: Beacon Place Warner Robins" at bounding box center [372, 206] width 487 height 29
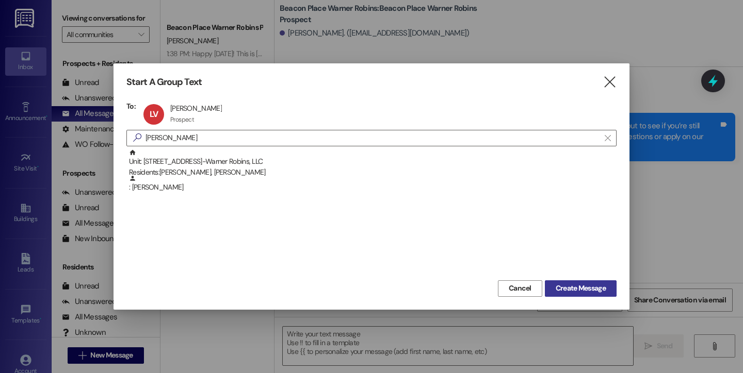
click at [584, 288] on span "Create Message" at bounding box center [580, 288] width 50 height 11
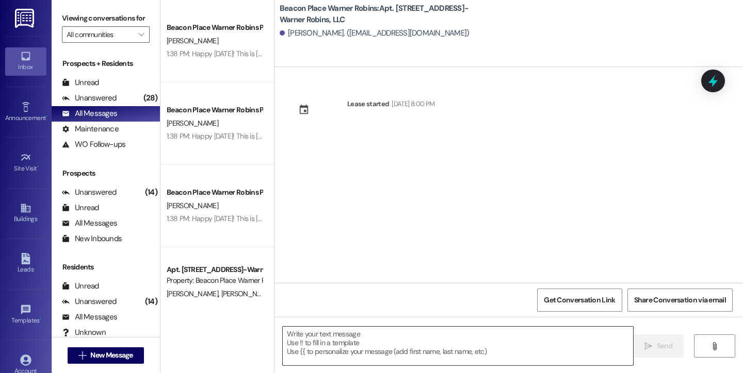
click at [377, 344] on textarea at bounding box center [458, 346] width 350 height 39
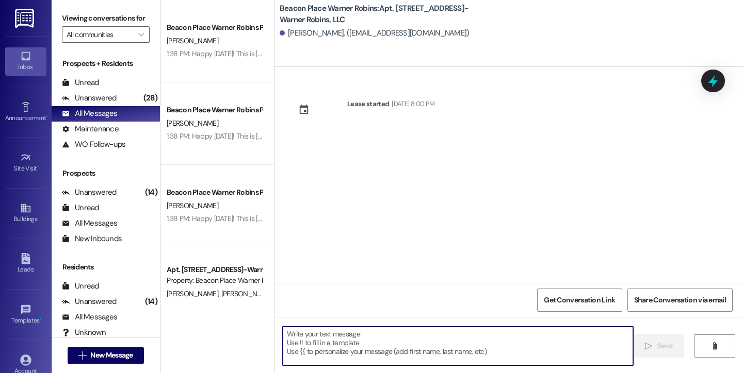
paste textarea "Happy Friday! This is Bailey from Beacon Place Warner Robins. I was reaching ou…"
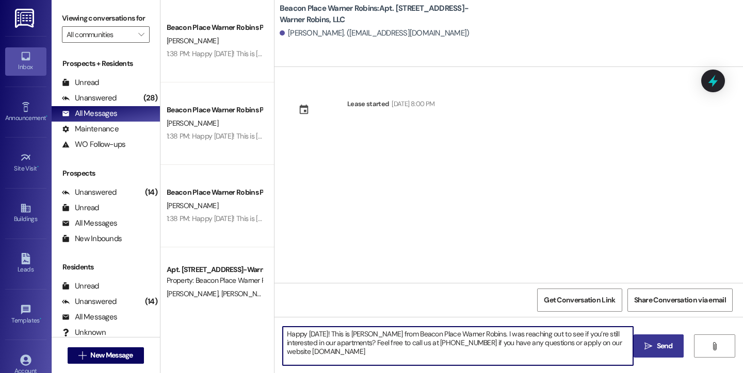
type textarea "Happy Friday! This is Bailey from Beacon Place Warner Robins. I was reaching ou…"
click at [676, 342] on button " Send" at bounding box center [658, 346] width 50 height 23
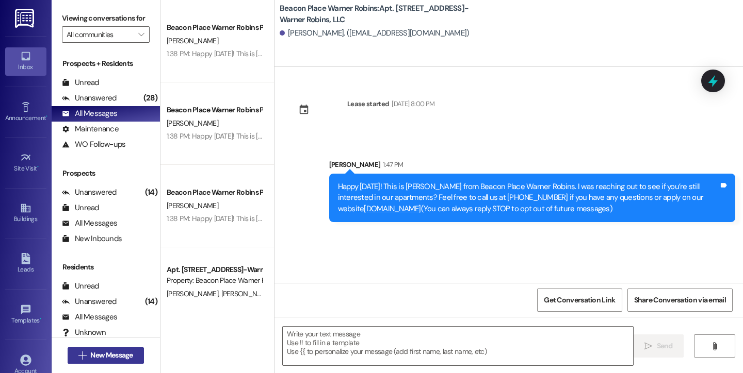
click at [106, 355] on span "New Message" at bounding box center [111, 355] width 42 height 11
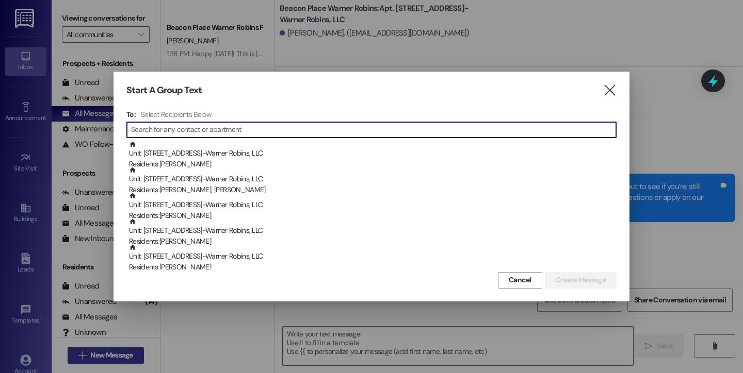
type input "o"
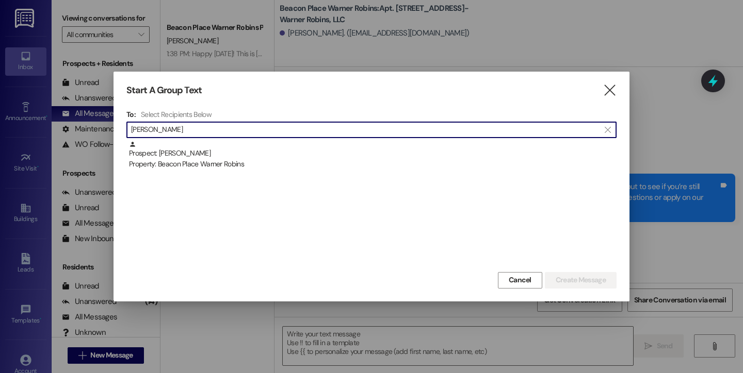
type input "rachel"
click at [195, 173] on div "Prospect: Rachel Johnson Property: Beacon Place Warner Robins" at bounding box center [371, 205] width 490 height 129
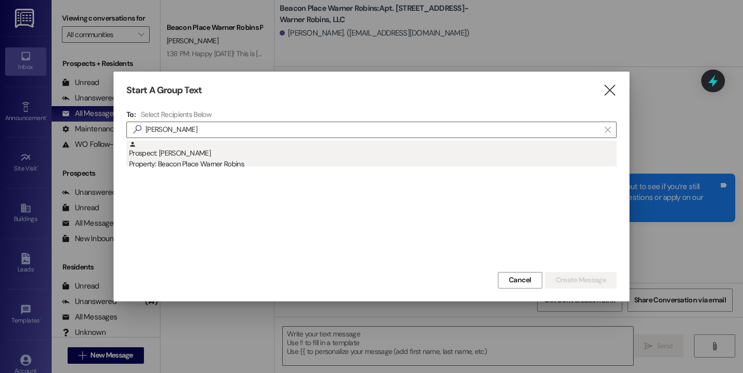
click at [201, 155] on div "Prospect: Rachel Johnson Property: Beacon Place Warner Robins" at bounding box center [372, 155] width 487 height 29
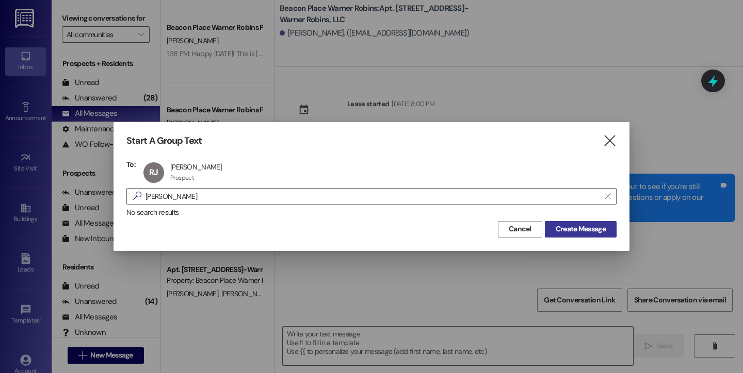
click at [553, 233] on span "Create Message" at bounding box center [580, 229] width 54 height 11
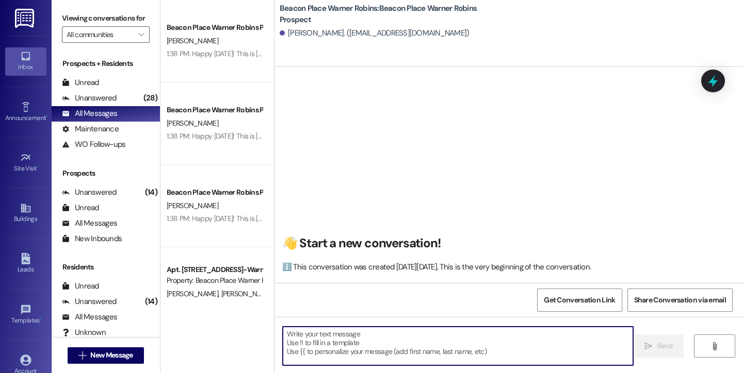
click at [368, 345] on textarea at bounding box center [458, 346] width 350 height 39
paste textarea "Happy Friday! This is Bailey from Beacon Place Warner Robins. I was reaching ou…"
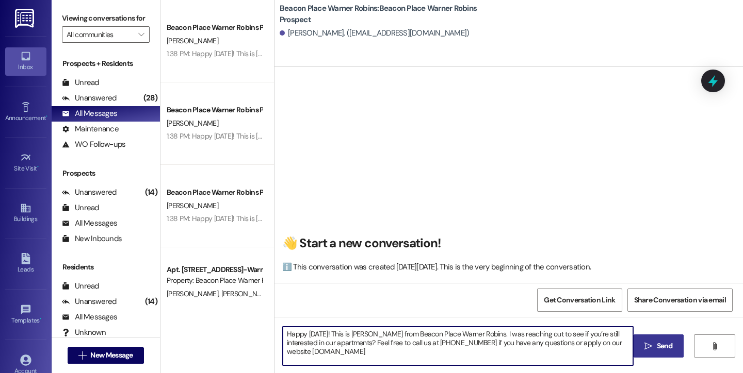
type textarea "Happy Friday! This is Bailey from Beacon Place Warner Robins. I was reaching ou…"
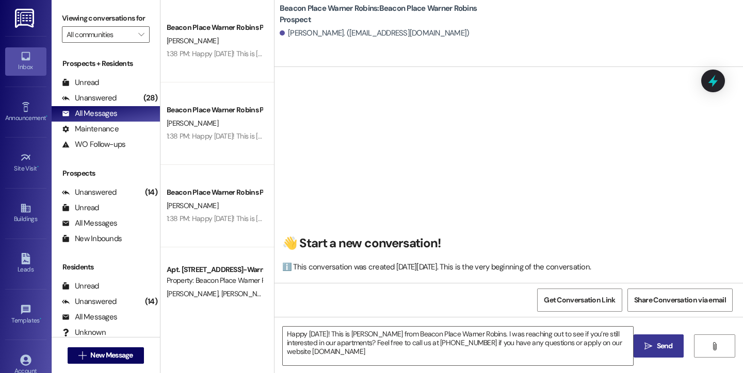
click at [673, 349] on button " Send" at bounding box center [658, 346] width 50 height 23
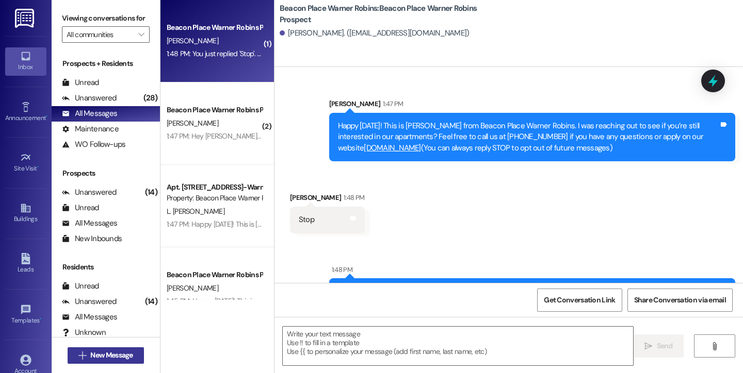
click at [122, 353] on span "New Message" at bounding box center [111, 355] width 42 height 11
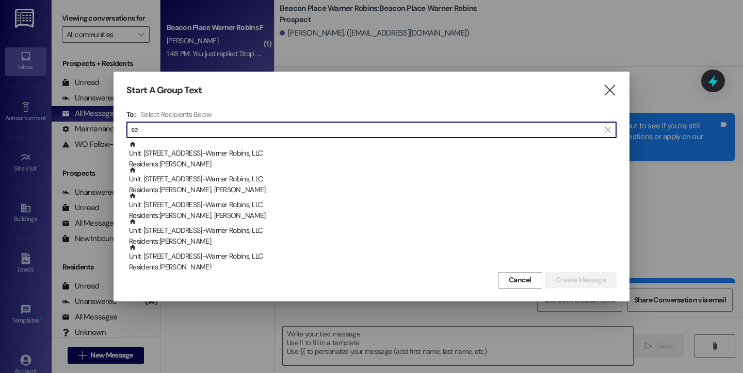
type input "s"
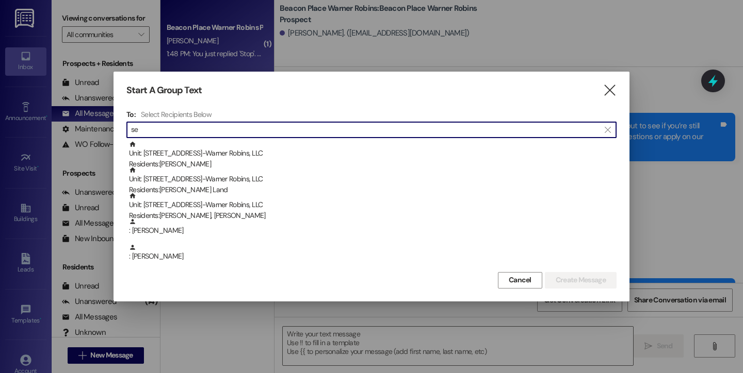
type input "s"
type input "o"
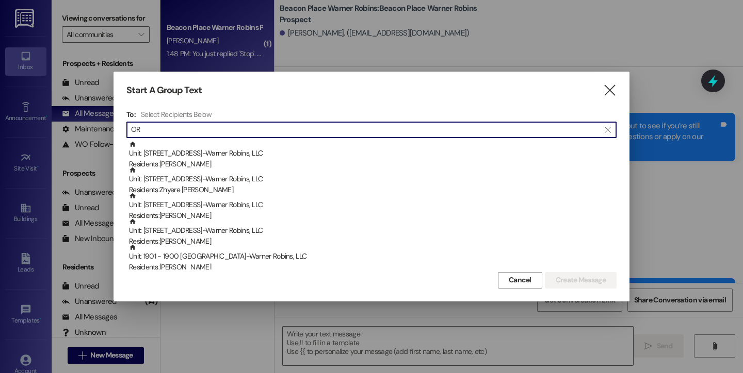
type input "O"
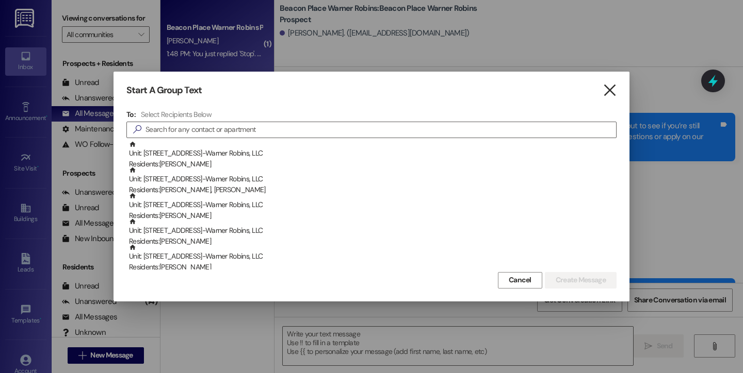
click at [615, 94] on icon "" at bounding box center [609, 90] width 14 height 11
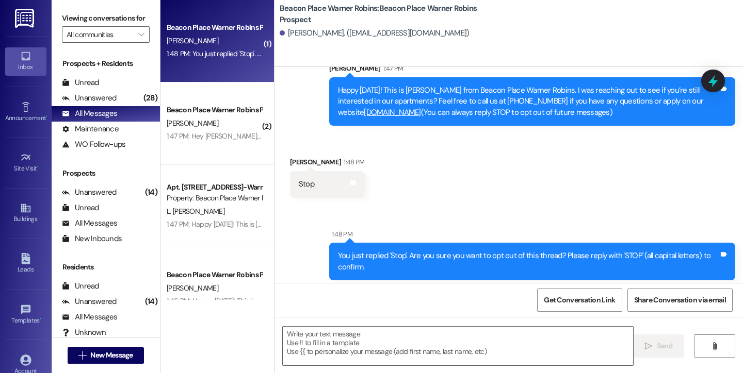
scroll to position [41, 0]
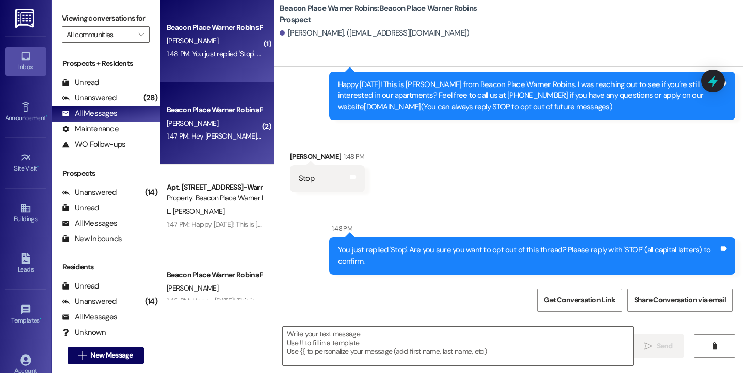
click at [235, 140] on div "1:47 PM: Hey Bailey so good to hear from you 1:47 PM: Hey Bailey so good to hea…" at bounding box center [250, 135] width 167 height 9
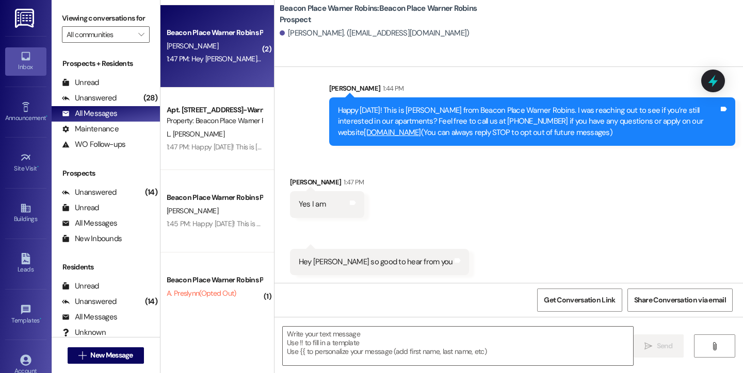
scroll to position [78, 0]
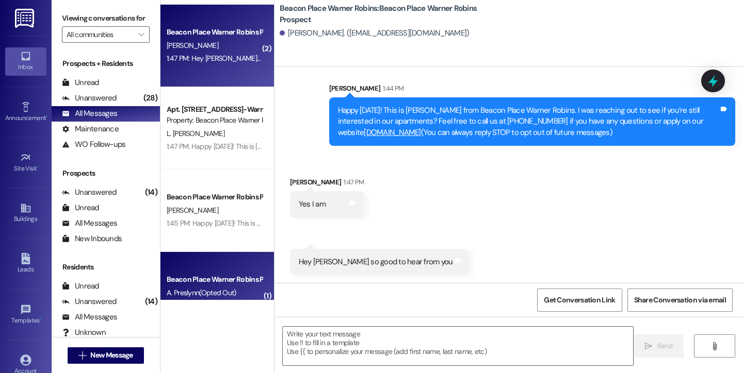
click at [212, 289] on span "A. Preslynn (Opted Out)" at bounding box center [202, 292] width 70 height 9
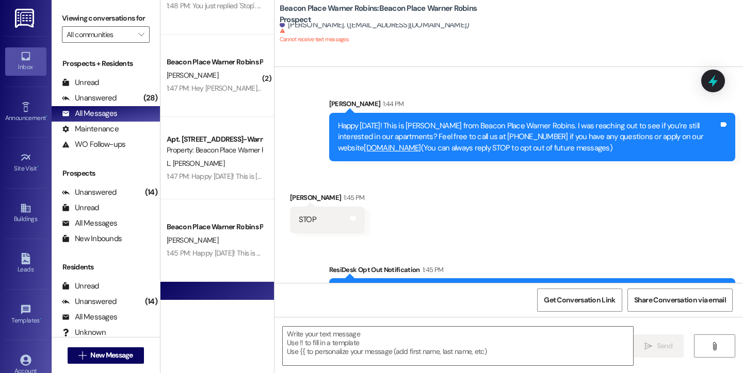
scroll to position [0, 0]
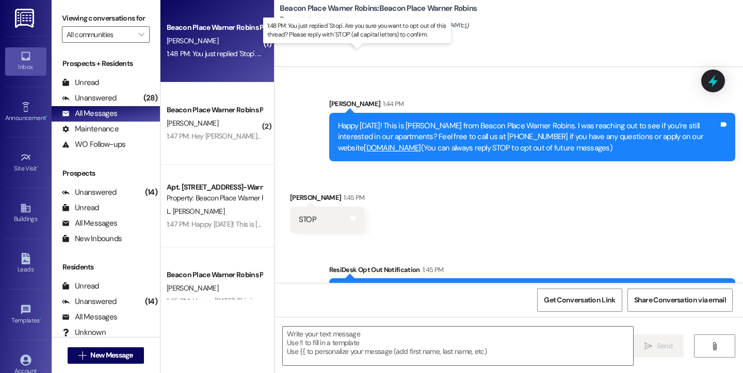
click at [209, 54] on div "1:48 PM: You just replied 'Stop'. Are you sure you want to opt out of this thre…" at bounding box center [362, 53] width 391 height 9
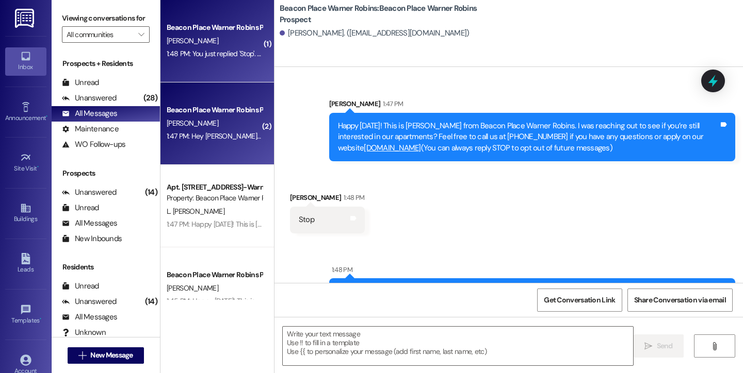
click at [212, 130] on div "1:47 PM: Hey Bailey so good to hear from you 1:47 PM: Hey Bailey so good to hea…" at bounding box center [214, 136] width 97 height 13
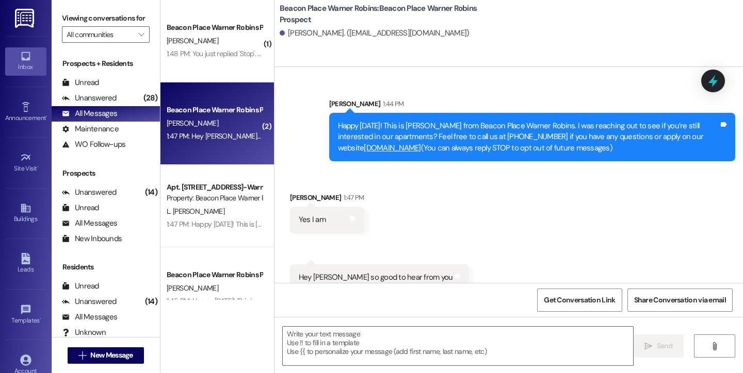
scroll to position [15, 0]
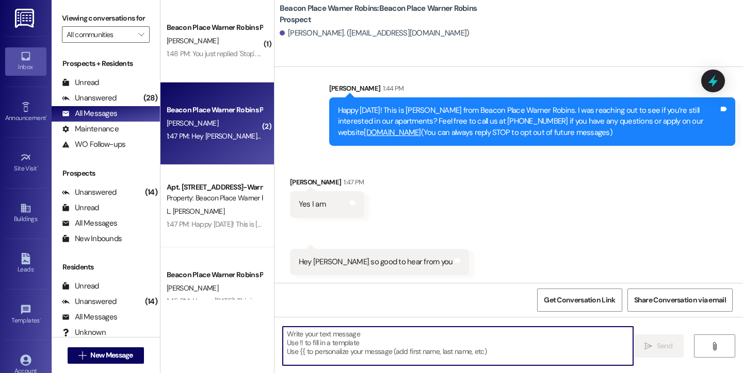
click at [311, 338] on textarea at bounding box center [458, 346] width 350 height 39
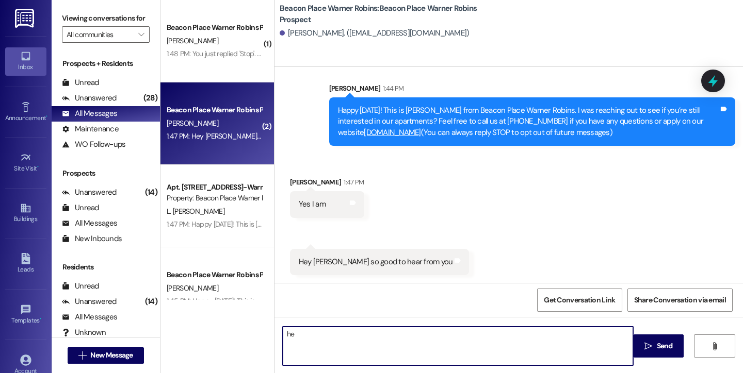
type textarea "h"
click at [435, 338] on textarea "Hello, thank you for responding. I will email over our avaliability and applica…" at bounding box center [458, 346] width 350 height 39
click at [435, 335] on textarea "Hello, thank you for responding. I will email over our avaliability and applica…" at bounding box center [458, 346] width 350 height 39
click at [454, 335] on textarea "Hello, thank you for responding. I will email over our avaliability and applica…" at bounding box center [458, 346] width 350 height 39
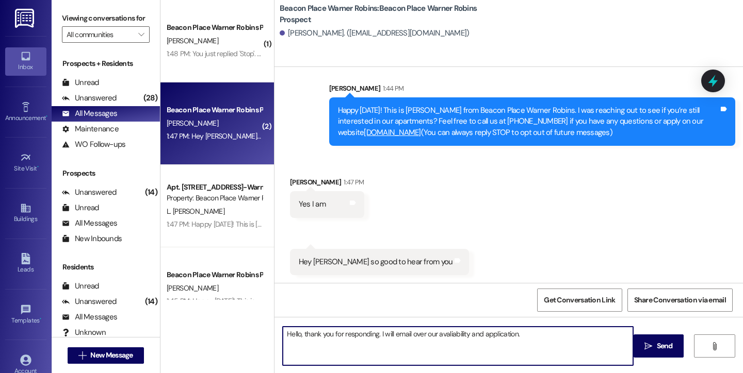
click at [454, 335] on textarea "Hello, thank you for responding. I will email over our avaliability and applica…" at bounding box center [458, 346] width 350 height 39
click at [454, 334] on textarea "Hello, thank you for responding. I will email over our avaliability and applica…" at bounding box center [458, 346] width 350 height 39
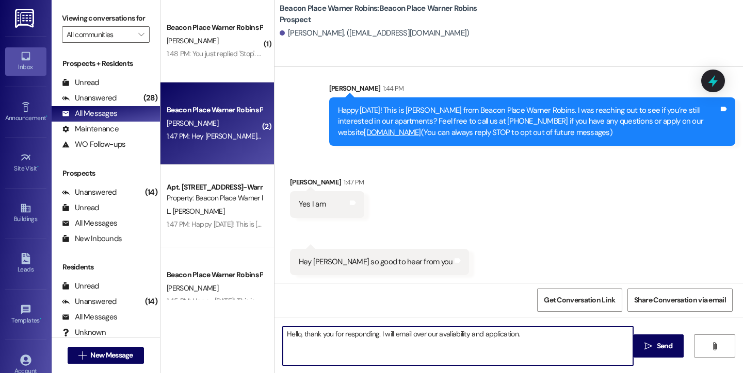
click at [448, 338] on textarea "Hello, thank you for responding. I will email over our avaliability and applica…" at bounding box center [458, 346] width 350 height 39
click at [572, 348] on textarea "Hello, thank you for responding. I will email over our availability and applica…" at bounding box center [458, 346] width 350 height 39
type textarea "Hello, thank you for responding. I will email over our availability and applica…"
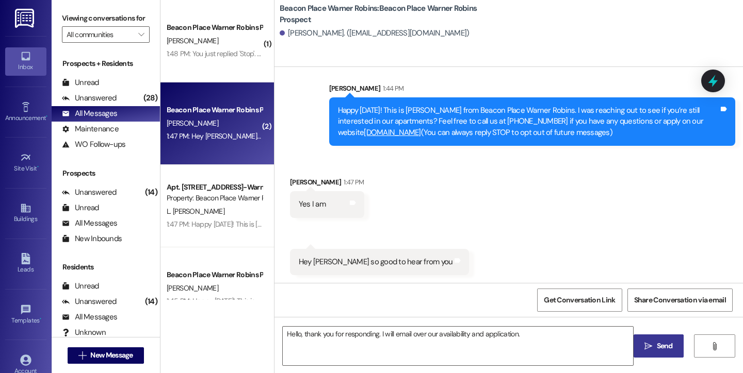
click at [647, 350] on icon "" at bounding box center [648, 346] width 8 height 8
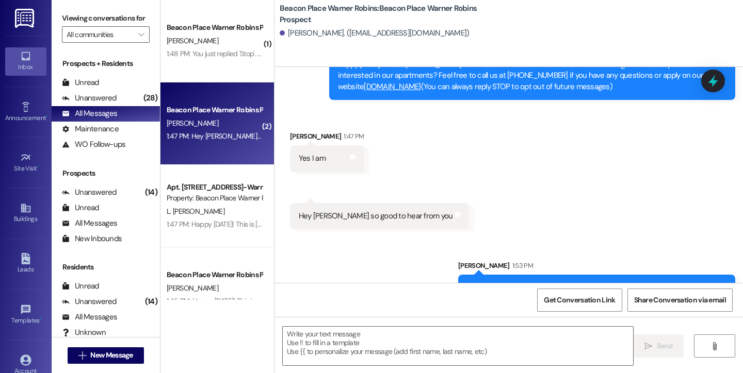
scroll to position [88, 0]
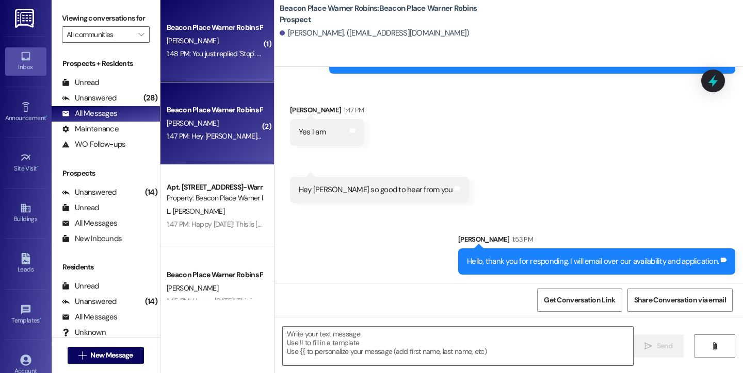
click at [217, 59] on div "1:48 PM: You just replied 'Stop'. Are you sure you want to opt out of this thre…" at bounding box center [214, 53] width 97 height 13
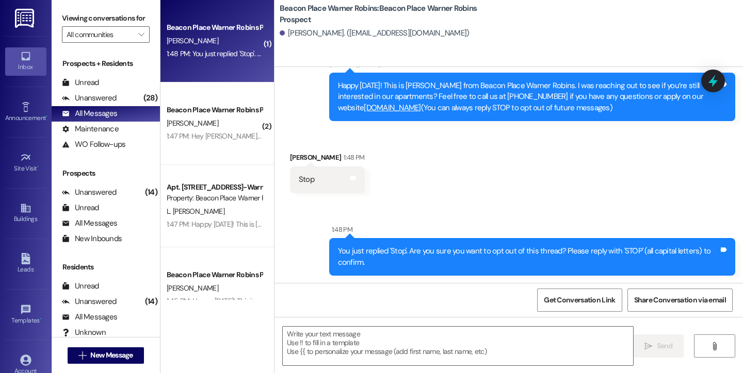
scroll to position [41, 0]
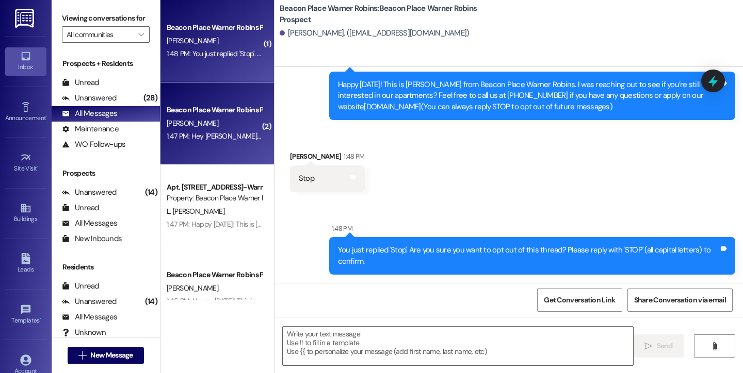
click at [238, 130] on div "1:47 PM: Hey Bailey so good to hear from you 1:47 PM: Hey Bailey so good to hea…" at bounding box center [214, 136] width 97 height 13
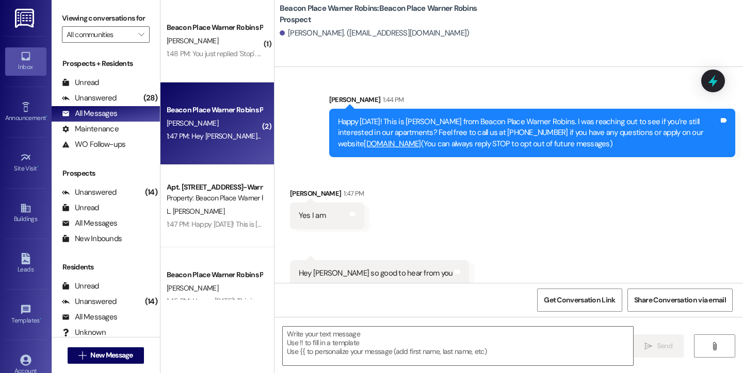
scroll to position [0, 0]
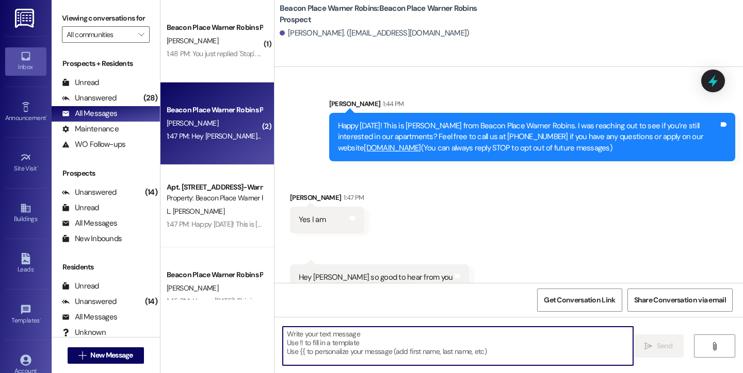
click at [375, 358] on textarea at bounding box center [458, 346] width 350 height 39
click at [406, 249] on div "Received via SMS Lacreshia Bass 1:47 PM Yes I am Tags and notes Received via SM…" at bounding box center [508, 233] width 468 height 129
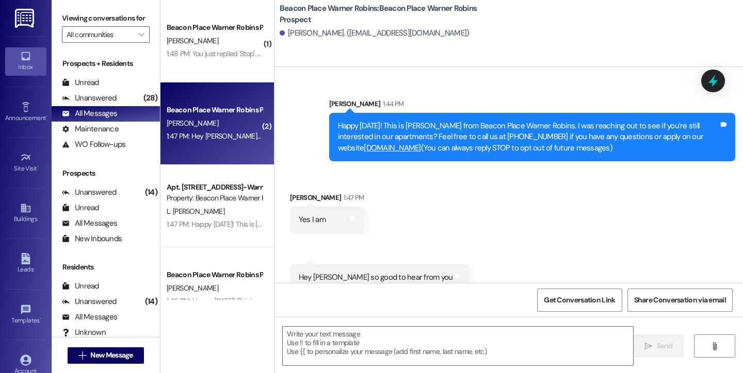
scroll to position [103, 0]
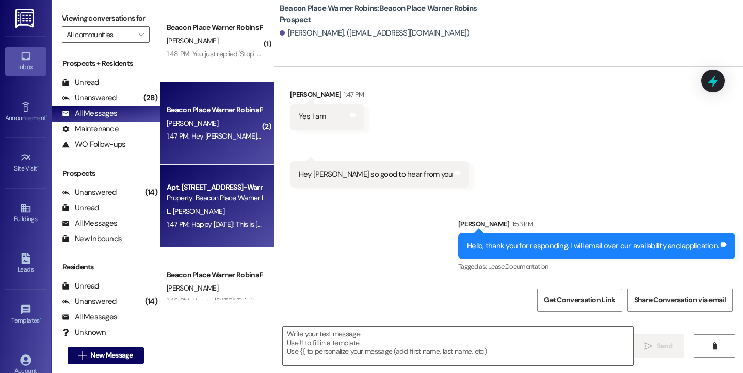
click at [221, 202] on div "Property: Beacon Place Warner Robins" at bounding box center [214, 198] width 95 height 11
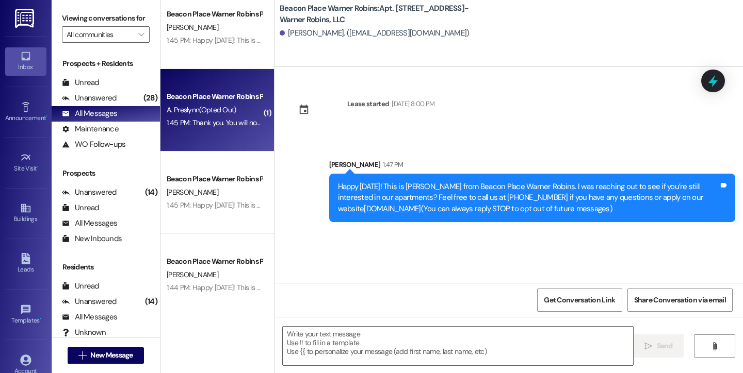
scroll to position [264, 0]
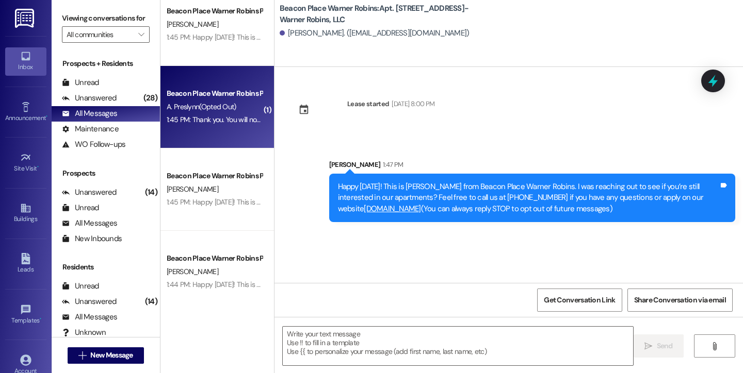
click at [227, 109] on span "A. Preslynn (Opted Out)" at bounding box center [202, 106] width 70 height 9
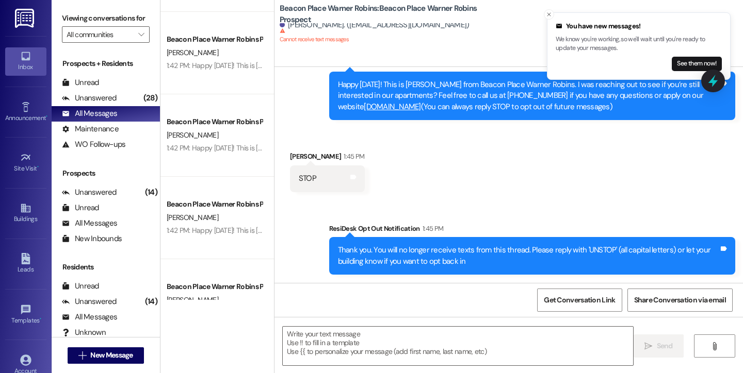
scroll to position [0, 0]
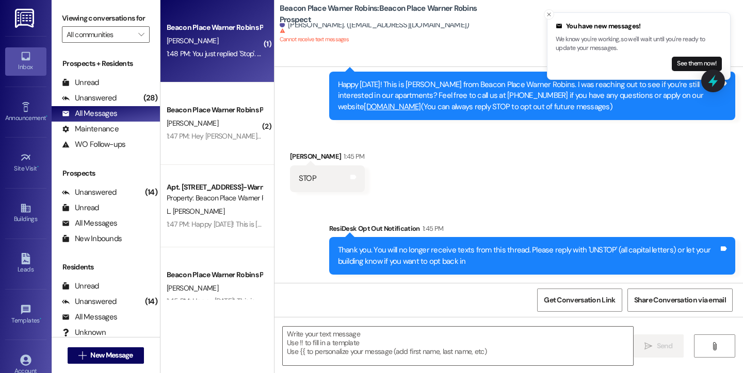
click at [201, 35] on div "[PERSON_NAME]" at bounding box center [214, 41] width 97 height 13
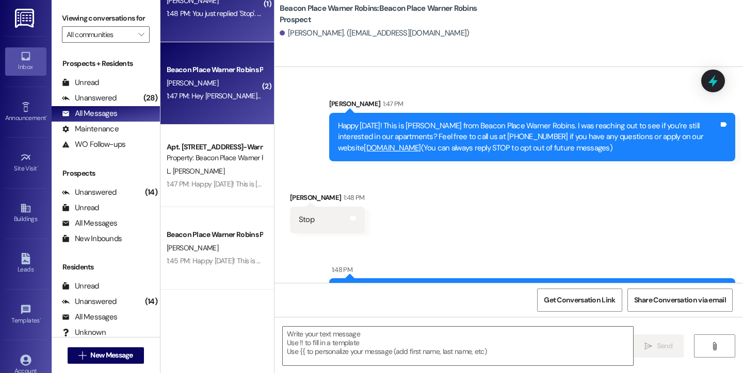
scroll to position [43, 0]
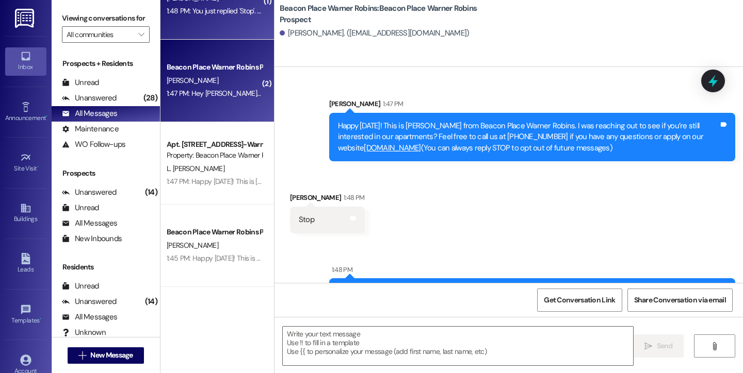
click at [206, 96] on div "1:47 PM: Hey Bailey so good to hear from you 1:47 PM: Hey Bailey so good to hea…" at bounding box center [250, 93] width 167 height 9
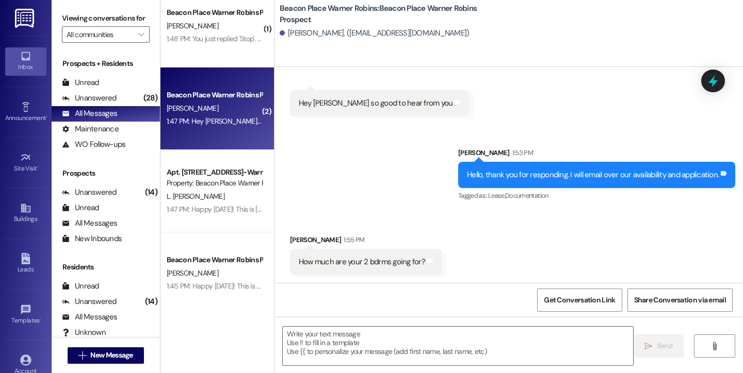
scroll to position [0, 0]
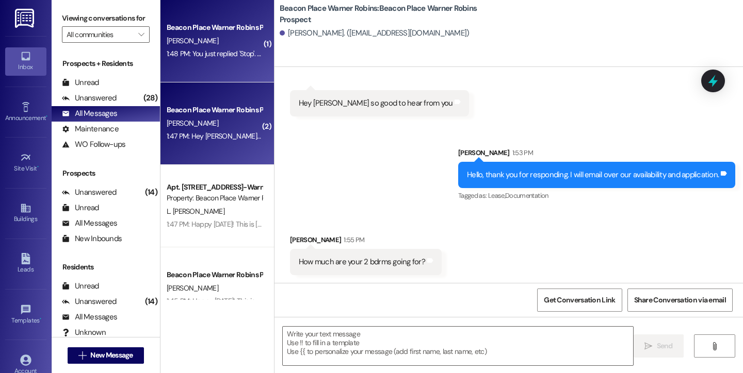
click at [201, 60] on div "1:48 PM: You just replied 'Stop'. Are you sure you want to opt out of this thre…" at bounding box center [214, 53] width 97 height 13
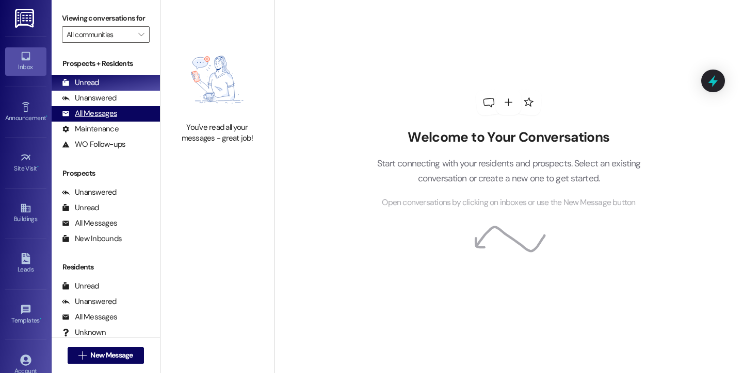
click at [94, 118] on div "All Messages (undefined)" at bounding box center [106, 113] width 108 height 15
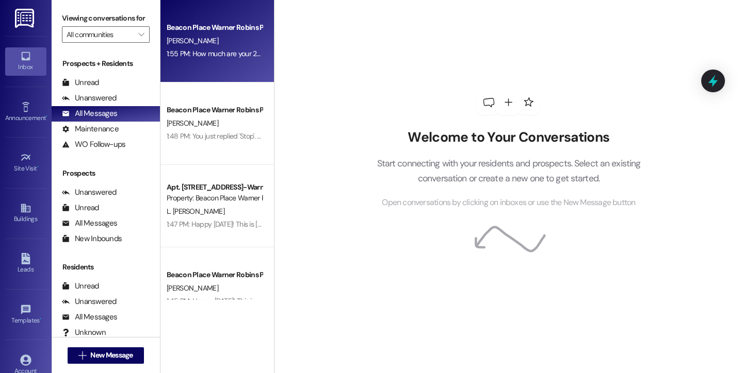
click at [186, 46] on div "[PERSON_NAME]" at bounding box center [214, 41] width 97 height 13
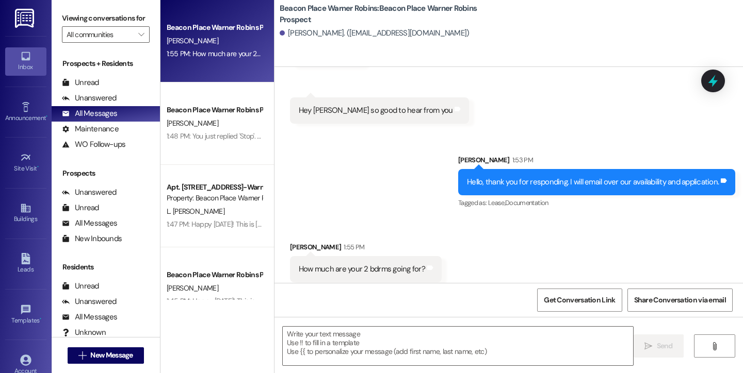
scroll to position [174, 0]
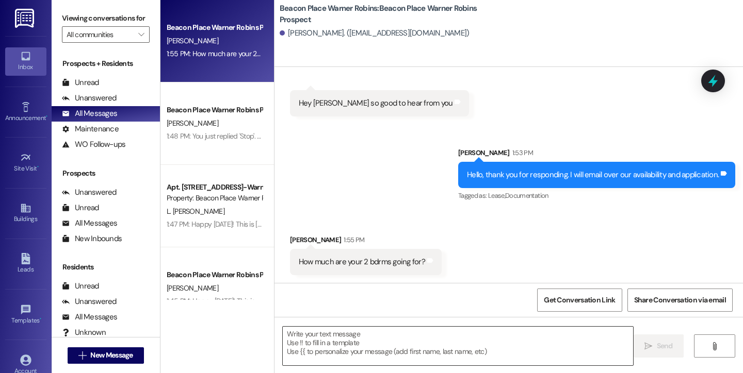
click at [386, 349] on textarea at bounding box center [458, 346] width 350 height 39
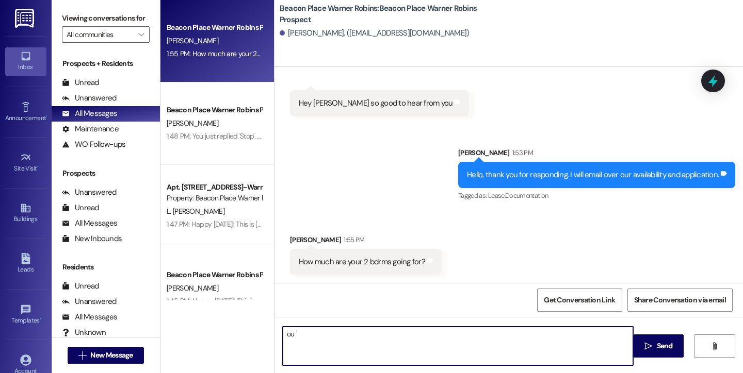
type textarea "o"
click at [353, 338] on textarea "Our 2 bedroom 2 bath is starting" at bounding box center [458, 346] width 350 height 39
click at [465, 337] on textarea "Our 2 bedroom 2 bath 1 car garage is starting" at bounding box center [458, 346] width 350 height 39
click at [295, 335] on textarea "Our 2 bedroom 2 bath 1 car garage is starting at $1700" at bounding box center [458, 346] width 350 height 39
type textarea "Our [PERSON_NAME]- 2 bedroom 2 bath 1 car garage is starting at $1700"
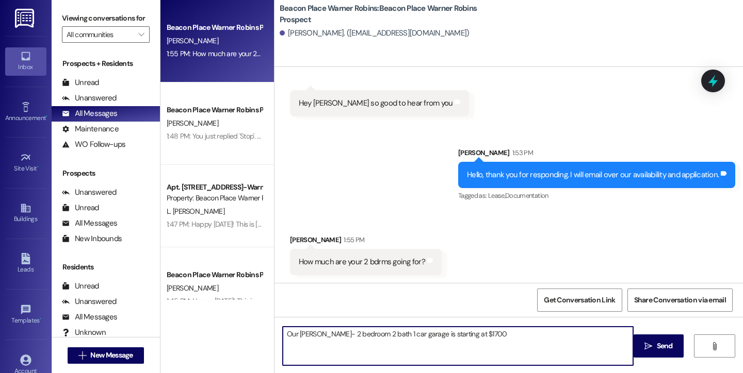
click at [490, 339] on textarea "Our [PERSON_NAME]- 2 bedroom 2 bath 1 car garage is starting at $1700" at bounding box center [458, 346] width 350 height 39
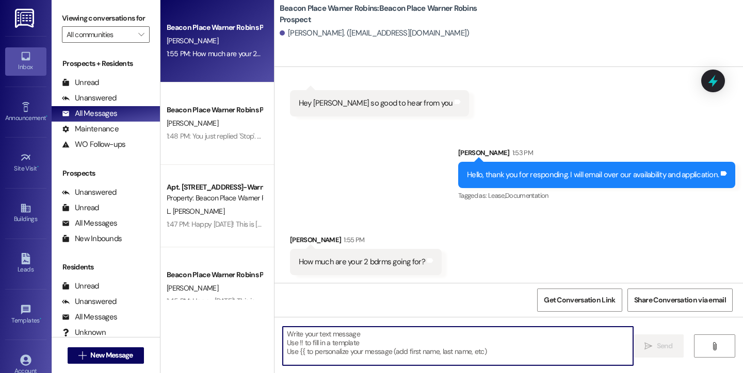
scroll to position [246, 0]
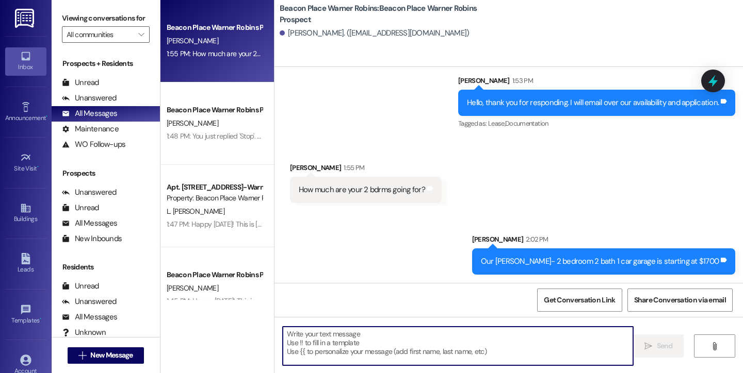
click at [382, 354] on textarea at bounding box center [458, 346] width 350 height 39
paste textarea "Bedrooms on Property: Mkt Rent Arlington 1x1 $ 1,450.00 [PERSON_NAME] 1x1 w/ St…"
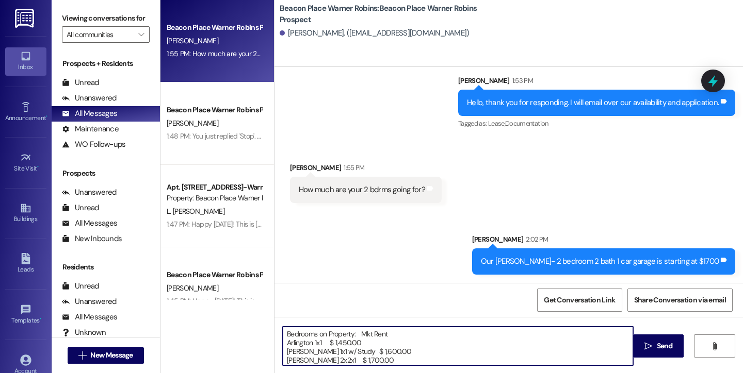
scroll to position [1, 0]
click at [433, 335] on textarea "Bedrooms on Property: Mkt Rent Arlington 1x1 $ 1,450.00 [PERSON_NAME] 1x1 w/ St…" at bounding box center [458, 346] width 350 height 39
click at [433, 336] on textarea "Bedrooms on Property: Mkt Rent Arlington 1x1 $ 1,450.00 [PERSON_NAME] 1x1 w/ St…" at bounding box center [458, 346] width 350 height 39
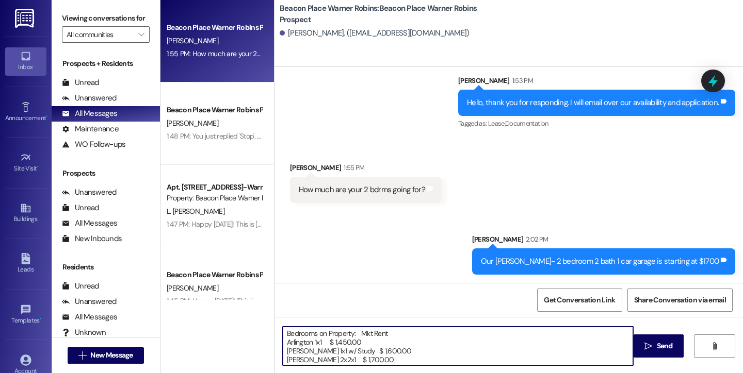
scroll to position [0, 0]
drag, startPoint x: 433, startPoint y: 336, endPoint x: 367, endPoint y: 331, distance: 66.7
click at [367, 331] on textarea "Bedrooms on Property: Mkt Rent Arlington 1x1 $ 1,450.00 [PERSON_NAME] 1x1 w/ St…" at bounding box center [458, 346] width 350 height 39
type textarea "Bedrooms on Property: Mkt Rent Arlington 1x1 $ 1,450.00 [PERSON_NAME] 1x1 w/ St…"
click at [665, 344] on span "Send" at bounding box center [664, 346] width 16 height 11
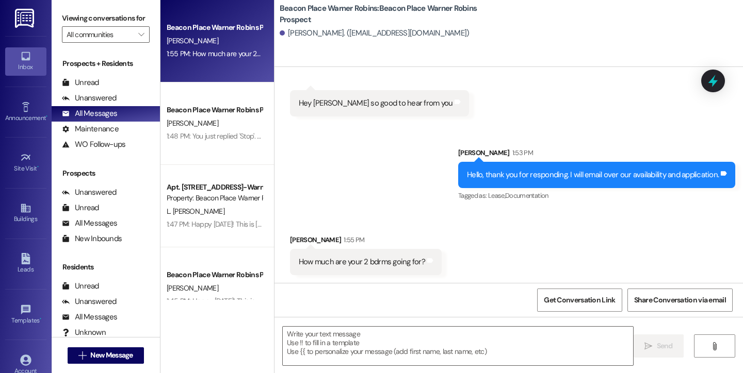
scroll to position [385, 0]
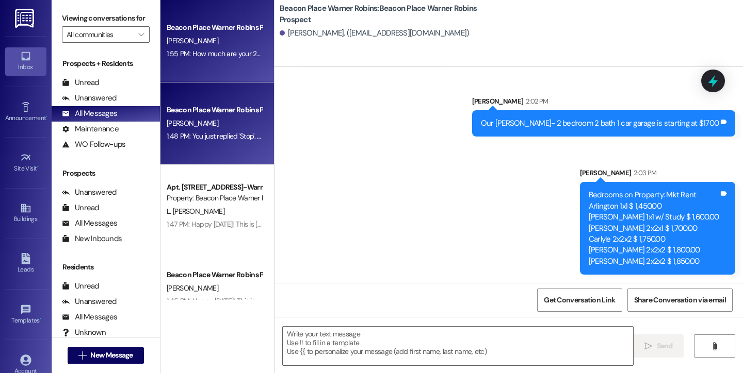
click at [217, 134] on div "1:48 PM: You just replied 'Stop'. Are you sure you want to opt out of this thre…" at bounding box center [362, 135] width 391 height 9
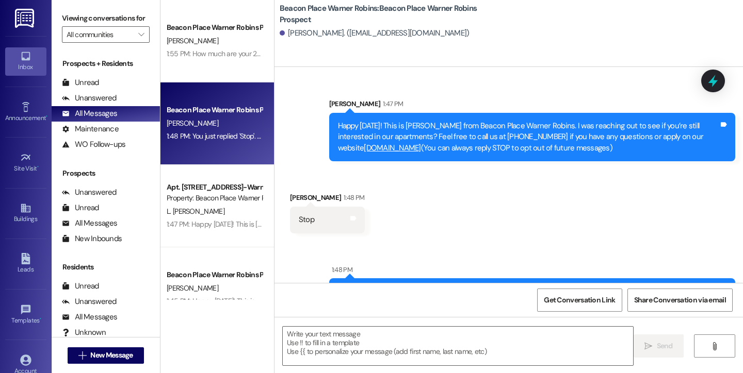
scroll to position [41, 0]
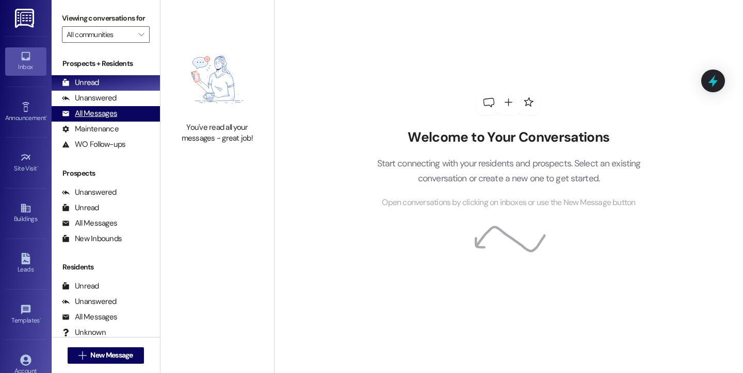
click at [96, 119] on div "All Messages" at bounding box center [89, 113] width 55 height 11
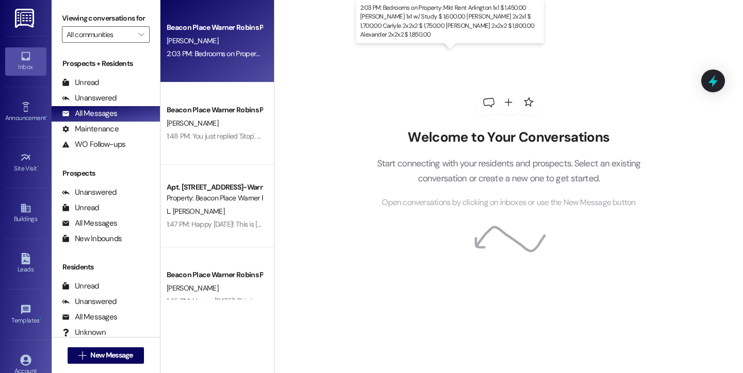
click at [211, 52] on div "2:03 PM: Bedrooms on Property: Mkt Rent Arlington 1x1 $ 1,450.00 Benjamin 1x1 w…" at bounding box center [510, 53] width 686 height 9
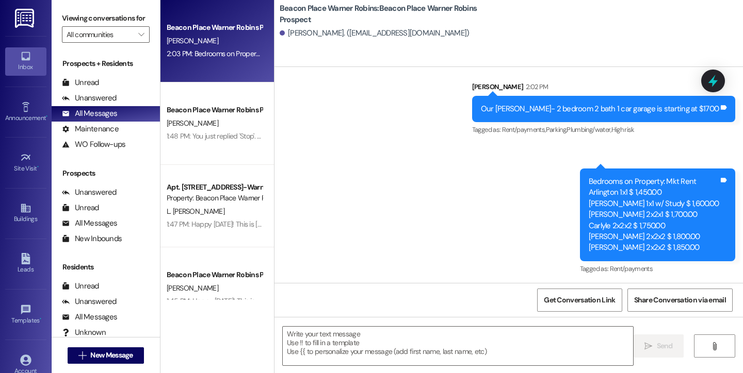
scroll to position [401, 0]
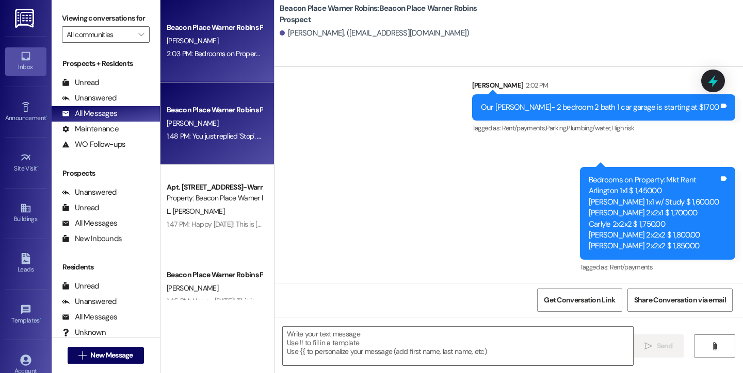
click at [248, 145] on div "Beacon Place Warner Robins Prospect R. Johnson 1:48 PM: You just replied 'Stop'…" at bounding box center [216, 124] width 113 height 83
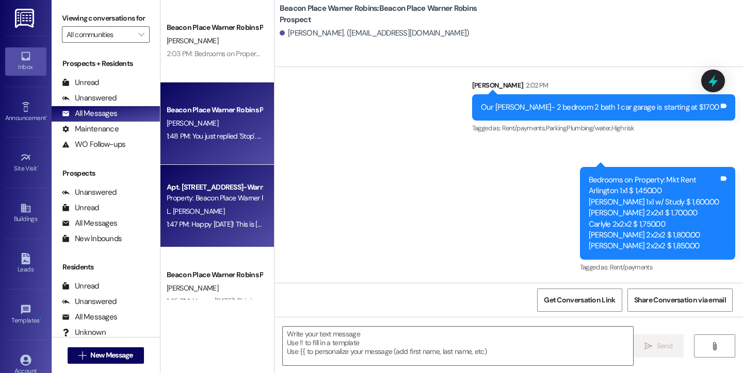
scroll to position [41, 0]
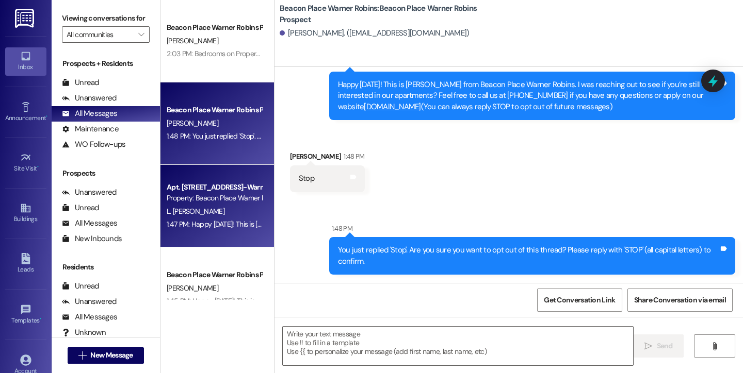
click at [220, 212] on div "L. [PERSON_NAME]" at bounding box center [214, 211] width 97 height 13
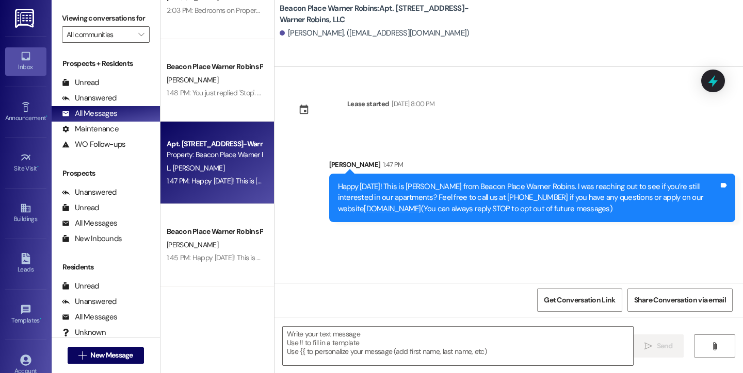
scroll to position [45, 0]
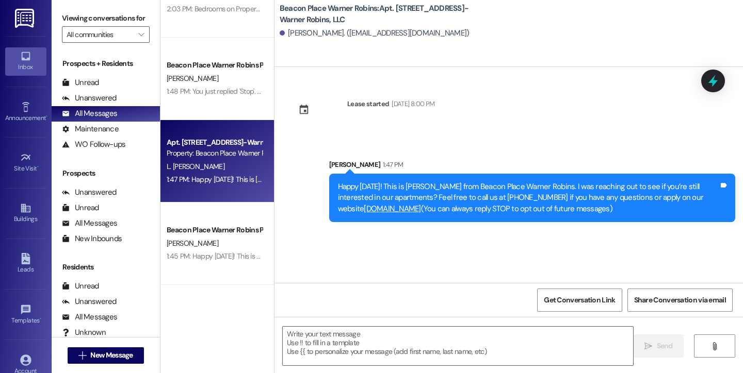
click at [212, 231] on div "Beacon Place Warner Robins Prospect" at bounding box center [214, 230] width 95 height 11
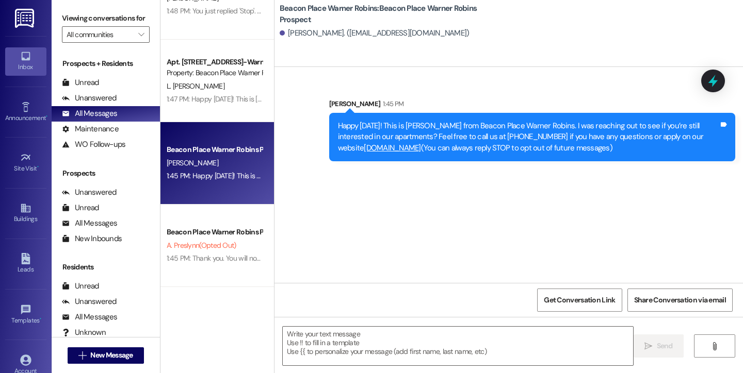
scroll to position [132, 0]
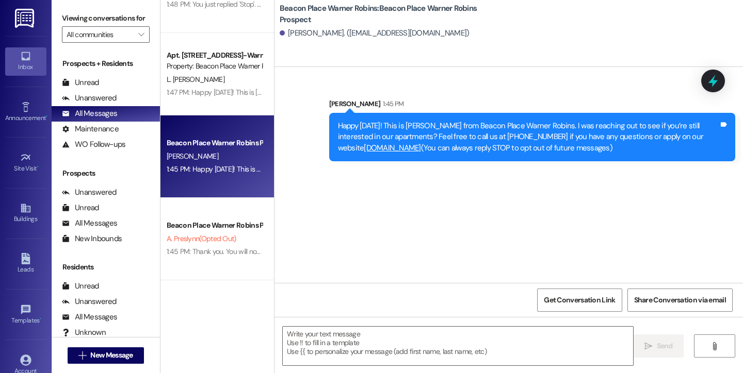
click at [212, 231] on div "Beacon Place Warner Robins Prospect" at bounding box center [214, 225] width 95 height 11
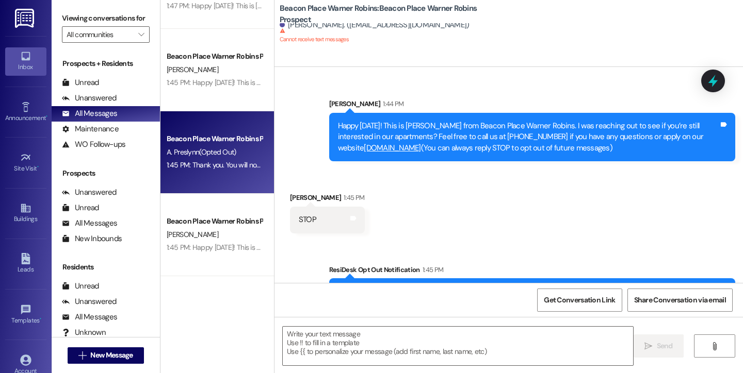
scroll to position [221, 0]
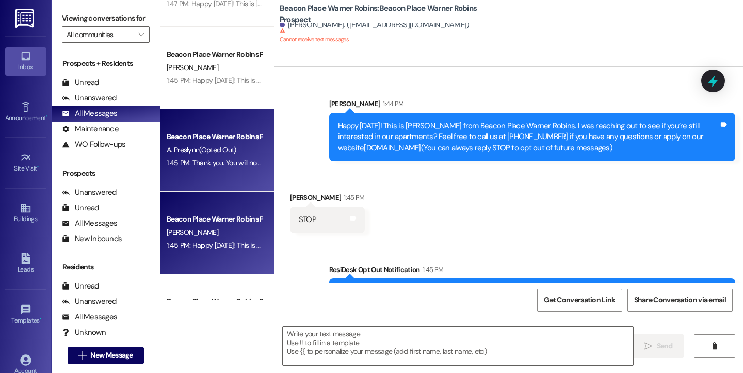
click at [243, 237] on div "[PERSON_NAME]" at bounding box center [214, 232] width 97 height 13
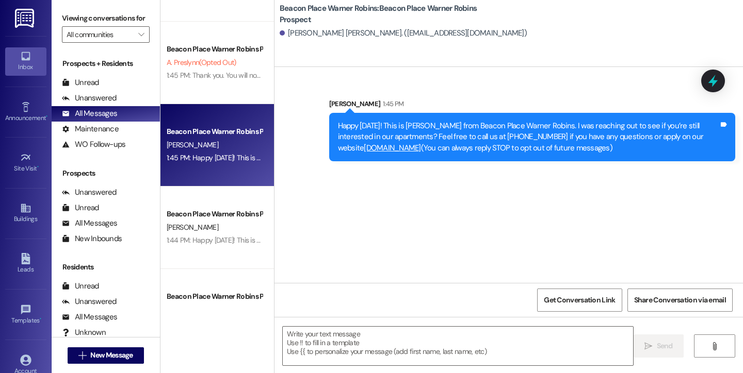
scroll to position [334, 0]
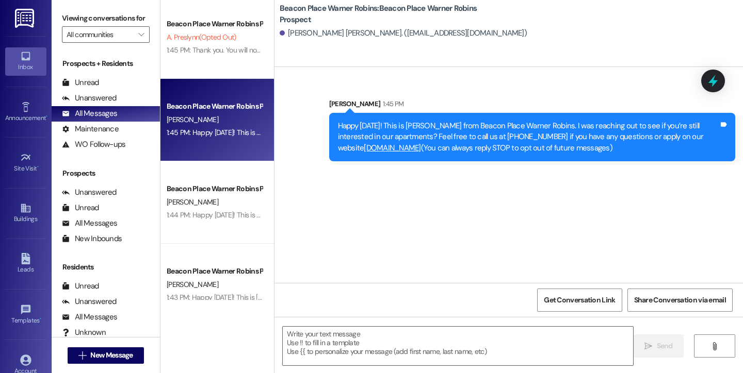
click at [185, 236] on div "Beacon Place Warner Robins Prospect K. Lowe 1:45 PM: Happy Friday! This is Bail…" at bounding box center [216, 150] width 113 height 300
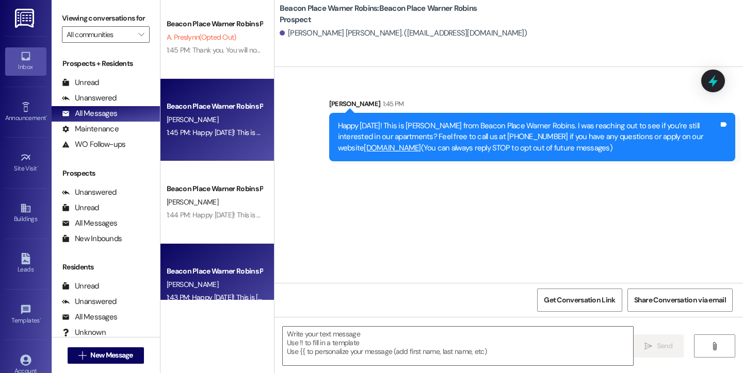
click at [193, 275] on div "Beacon Place Warner Robins Prospect" at bounding box center [214, 271] width 95 height 11
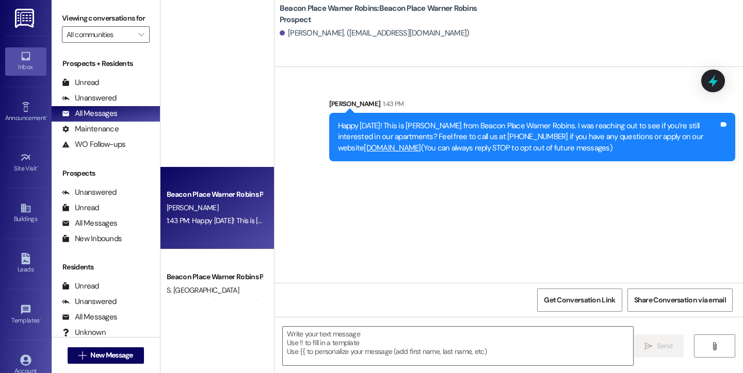
scroll to position [0, 0]
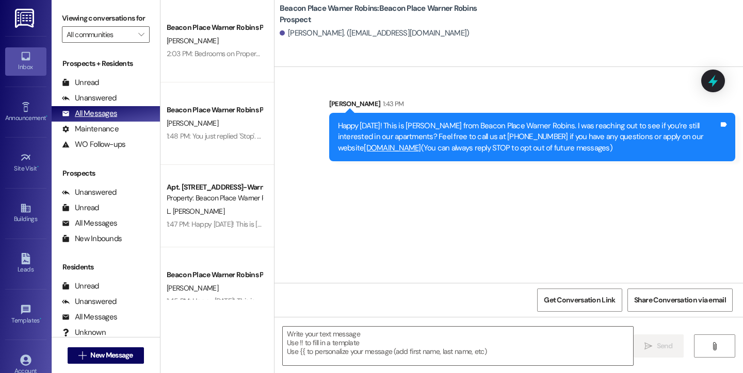
click at [96, 119] on div "All Messages" at bounding box center [89, 113] width 55 height 11
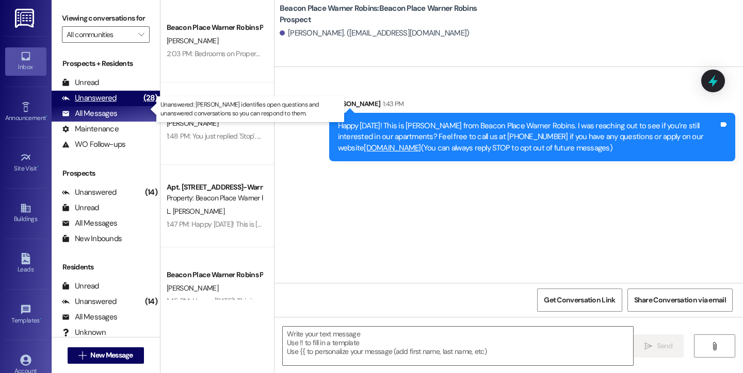
click at [97, 104] on div "Unanswered" at bounding box center [89, 98] width 55 height 11
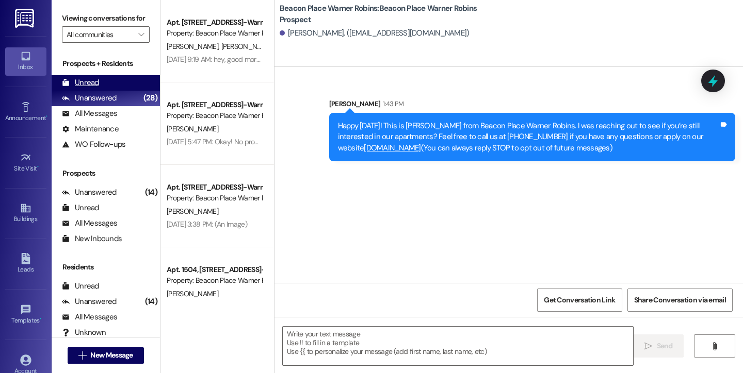
click at [87, 88] on div "Unread" at bounding box center [80, 82] width 37 height 11
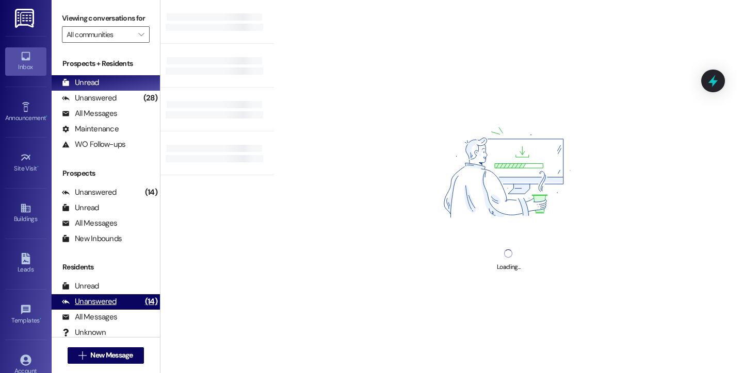
click at [111, 307] on div "Unanswered" at bounding box center [89, 302] width 55 height 11
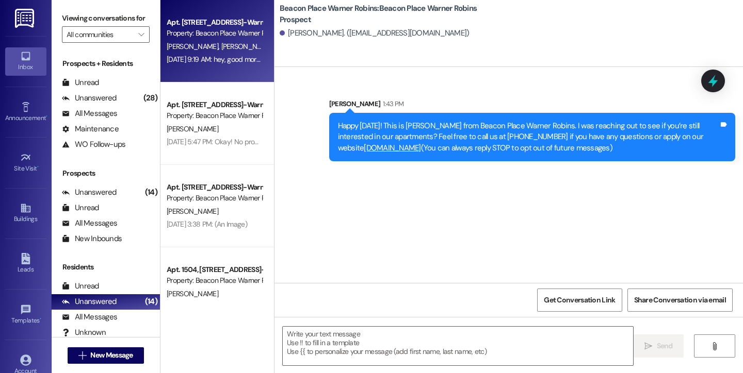
click at [203, 69] on div "Apt. 803, 800 Beacon Place-Warner Robins, LLC Property: Beacon Place Warner Rob…" at bounding box center [216, 41] width 113 height 83
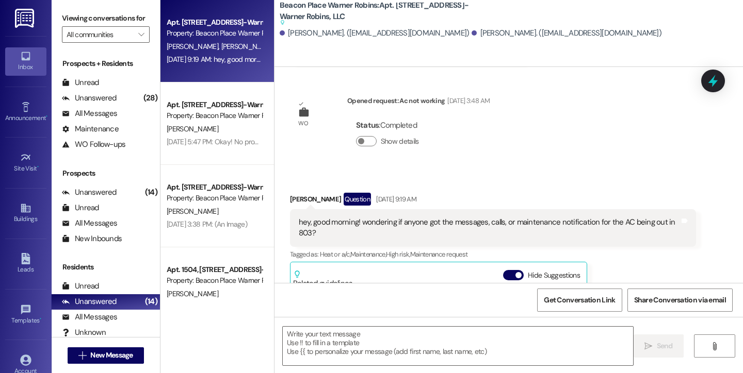
scroll to position [12172, 0]
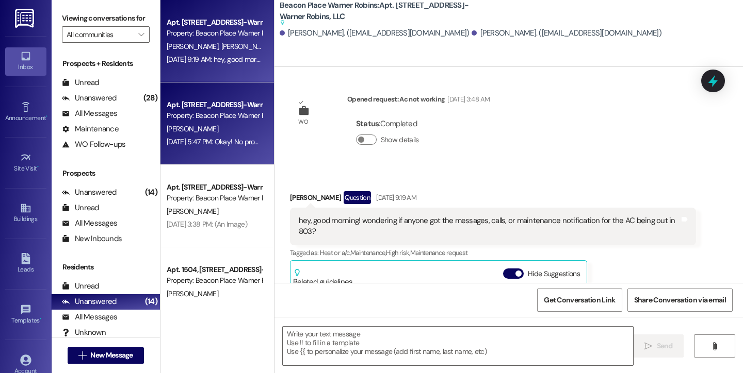
click at [223, 114] on div "Property: Beacon Place Warner Robins" at bounding box center [214, 115] width 95 height 11
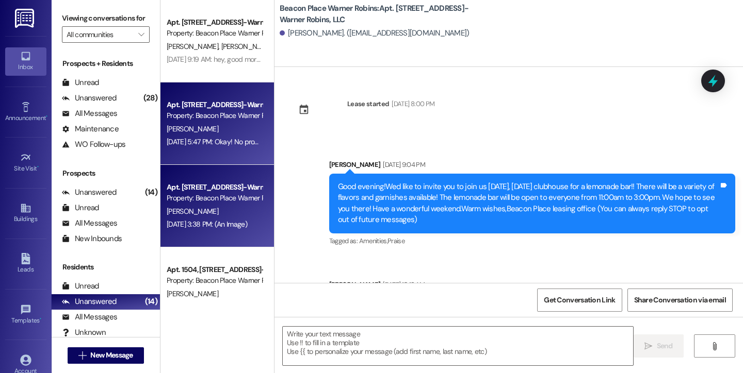
scroll to position [2182, 0]
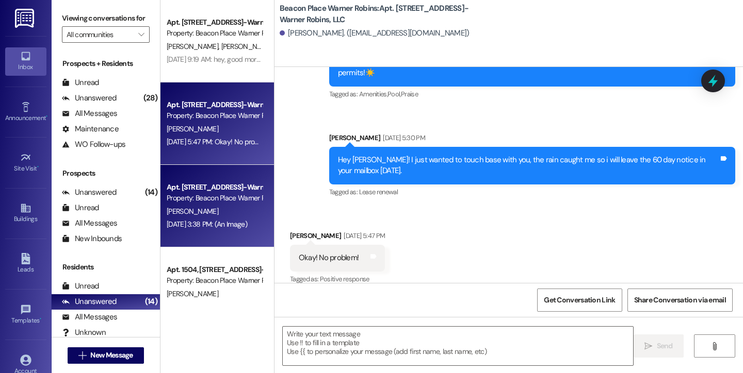
click at [219, 192] on div "Apt. 905, 900 Beacon Place-Warner Robins, LLC" at bounding box center [214, 187] width 95 height 11
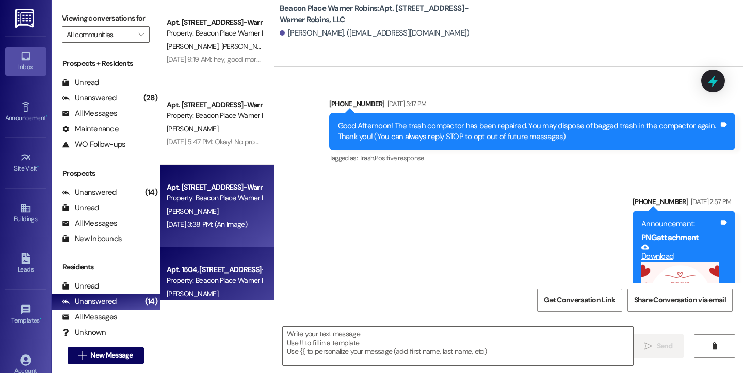
scroll to position [7058, 0]
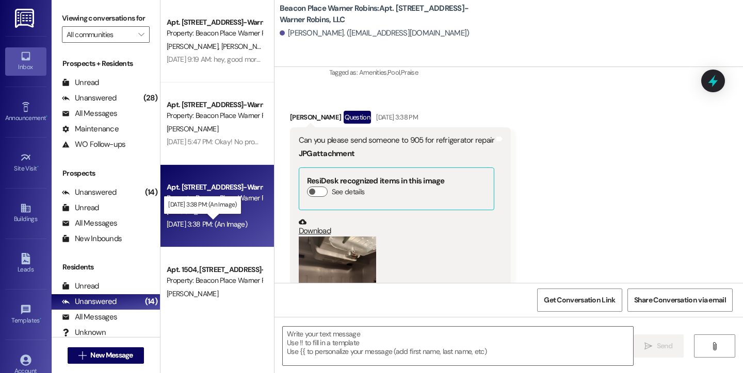
click at [235, 221] on div "Aug 11, 2025 at 3:38 PM: (An Image) Aug 11, 2025 at 3:38 PM: (An Image)" at bounding box center [207, 224] width 80 height 9
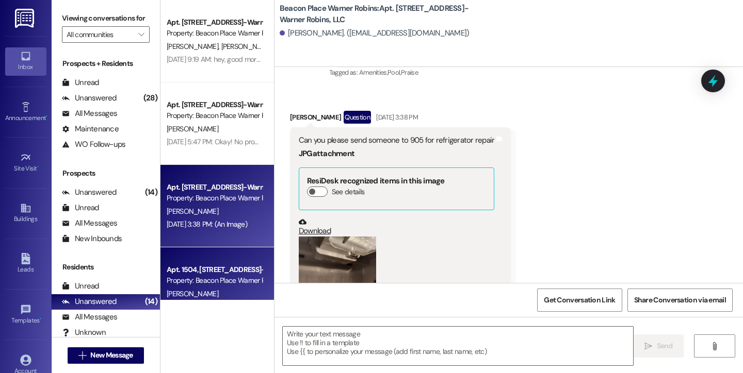
click at [233, 277] on div "Property: Beacon Place Warner Robins" at bounding box center [214, 280] width 95 height 11
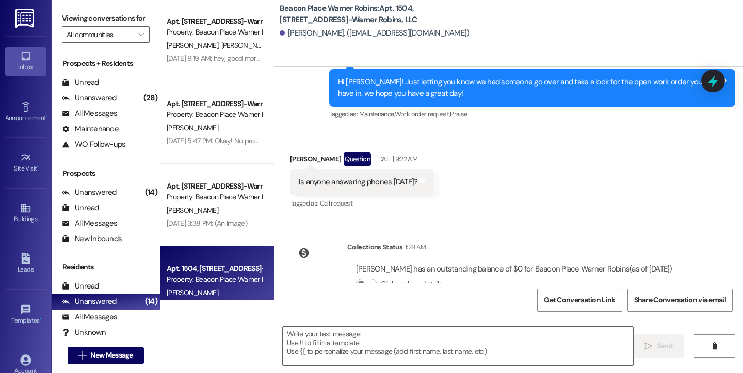
scroll to position [0, 0]
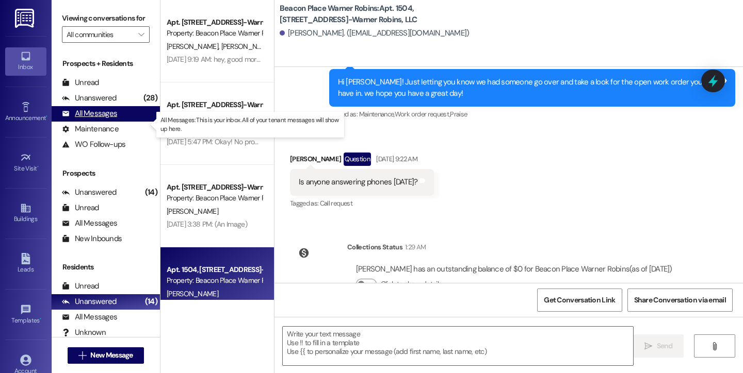
click at [96, 119] on div "All Messages" at bounding box center [89, 113] width 55 height 11
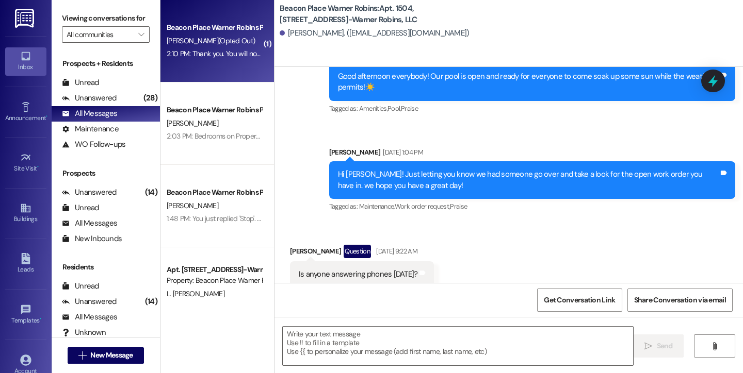
scroll to position [14198, 0]
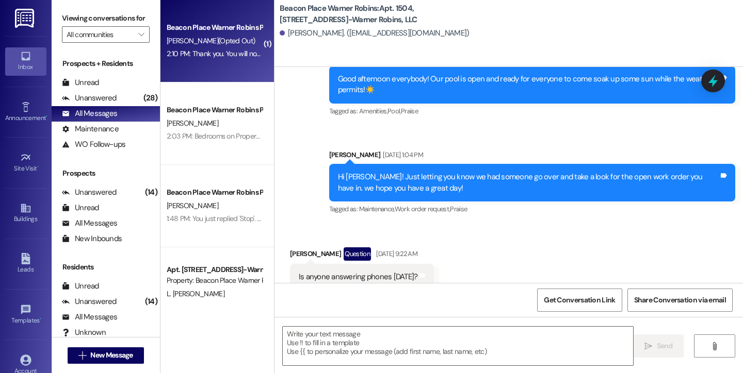
click at [200, 51] on div "2:10 PM: Thank you. You will no longer receive texts from this thread. Please r…" at bounding box center [410, 53] width 487 height 9
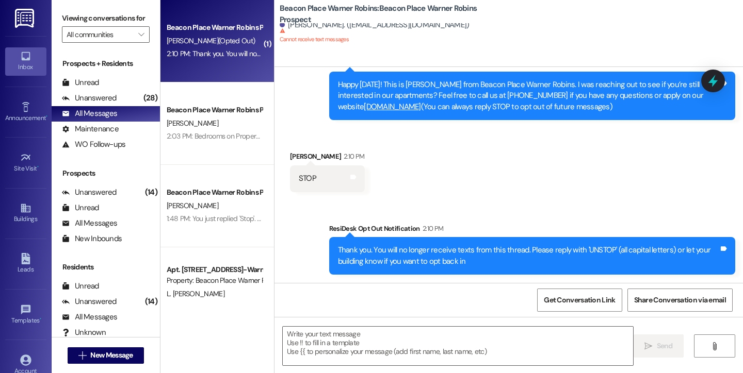
scroll to position [41, 0]
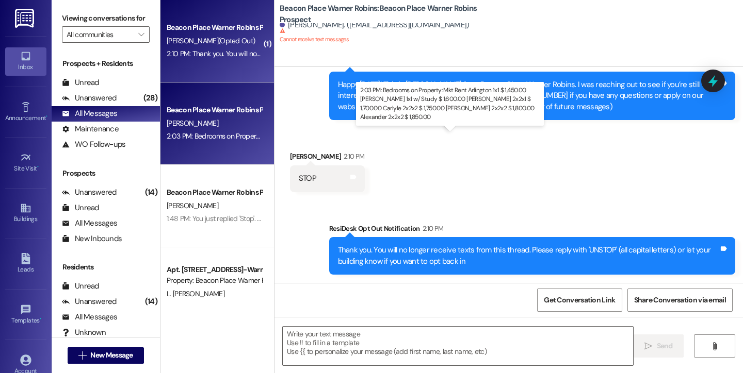
click at [204, 140] on div "2:03 PM: Bedrooms on Property: Mkt Rent Arlington 1x1 $ 1,450.00 Benjamin 1x1 w…" at bounding box center [510, 135] width 686 height 9
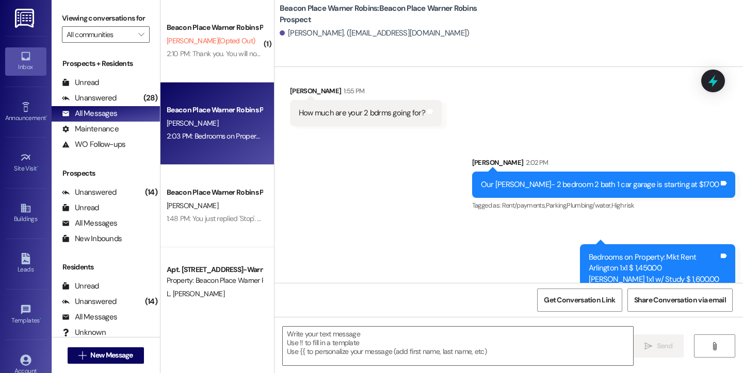
scroll to position [401, 0]
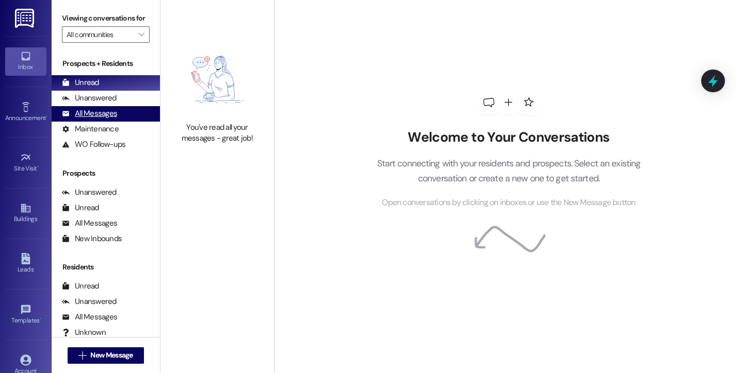
click at [85, 119] on div "All Messages" at bounding box center [89, 113] width 55 height 11
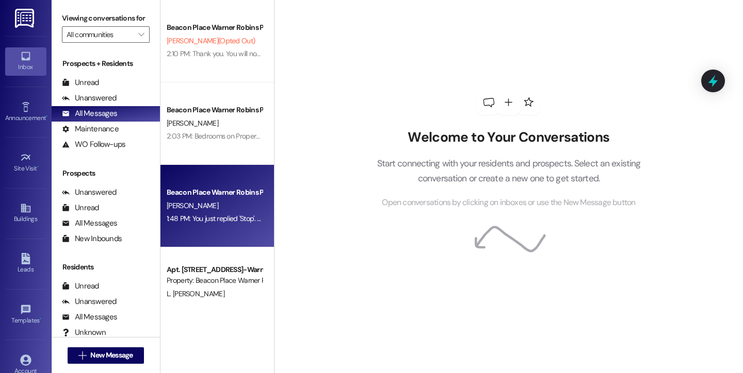
click at [192, 216] on div "1:48 PM: You just replied 'Stop'. Are you sure you want to opt out of this thre…" at bounding box center [362, 218] width 391 height 9
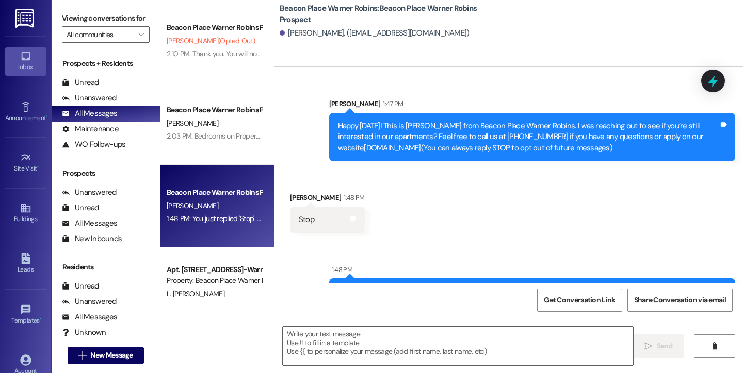
scroll to position [41, 0]
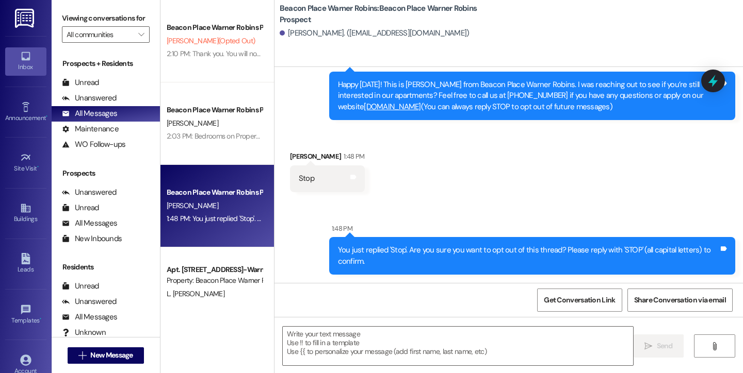
click at [294, 5] on b "Beacon Place Warner Robins: Beacon Place Warner Robins Prospect" at bounding box center [382, 14] width 206 height 22
click at [292, 25] on div "Rachel Johnson. (sempergumby82@gmail.com)" at bounding box center [510, 33] width 463 height 21
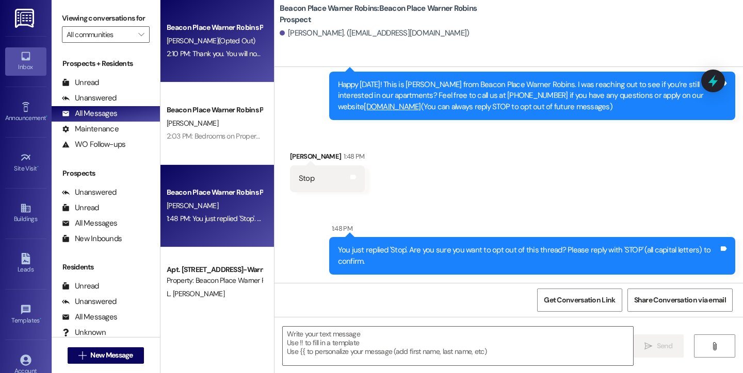
click at [187, 30] on div "Beacon Place Warner Robins Prospect" at bounding box center [214, 27] width 95 height 11
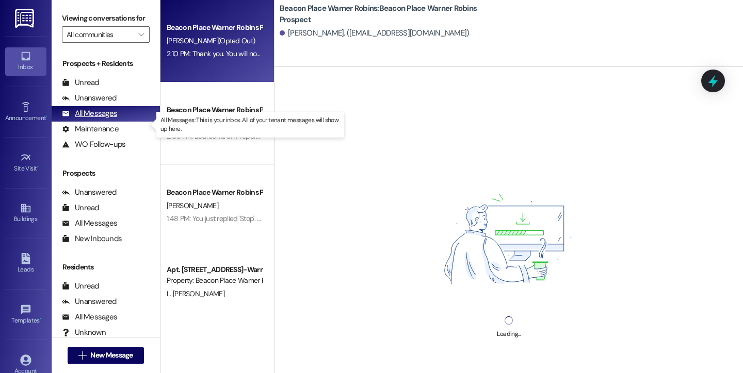
click at [96, 119] on div "All Messages" at bounding box center [89, 113] width 55 height 11
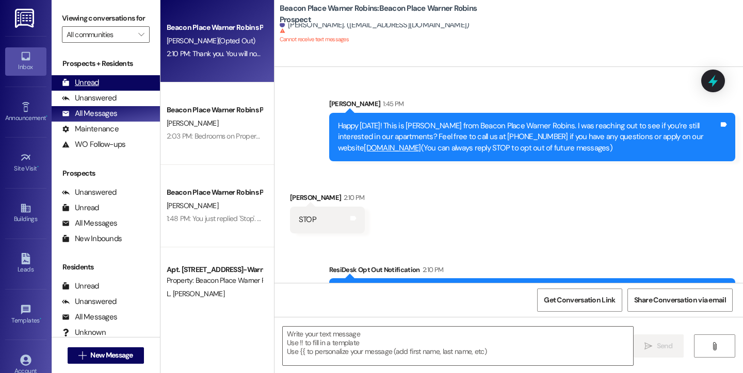
click at [95, 88] on div "Unread" at bounding box center [80, 82] width 37 height 11
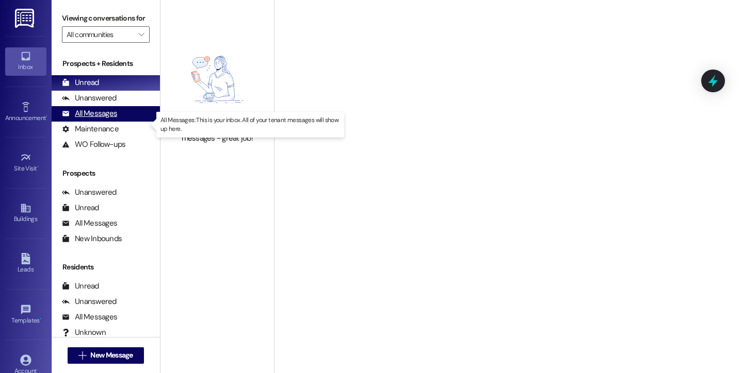
click at [100, 119] on div "All Messages" at bounding box center [89, 113] width 55 height 11
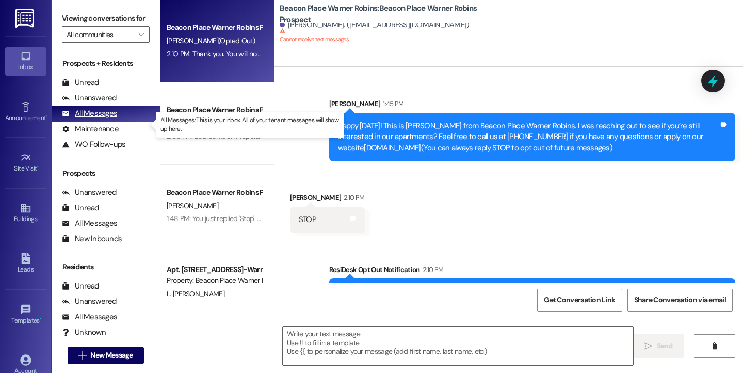
click at [96, 119] on div "All Messages" at bounding box center [89, 113] width 55 height 11
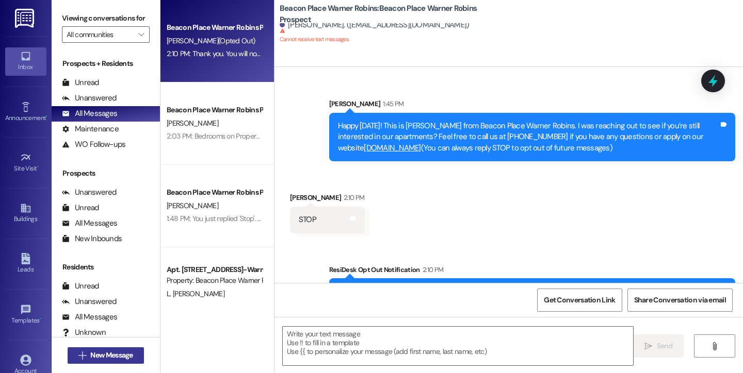
click at [90, 358] on span "New Message" at bounding box center [111, 355] width 42 height 11
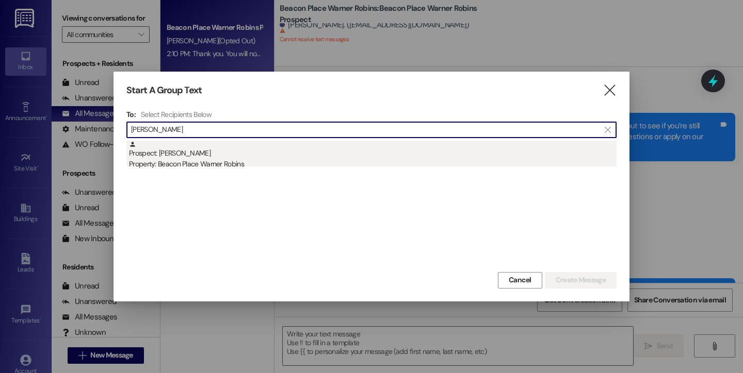
type input "selina"
click at [199, 156] on div "Prospect: SELINA ORTEGA Property: Beacon Place Warner Robins" at bounding box center [372, 155] width 487 height 29
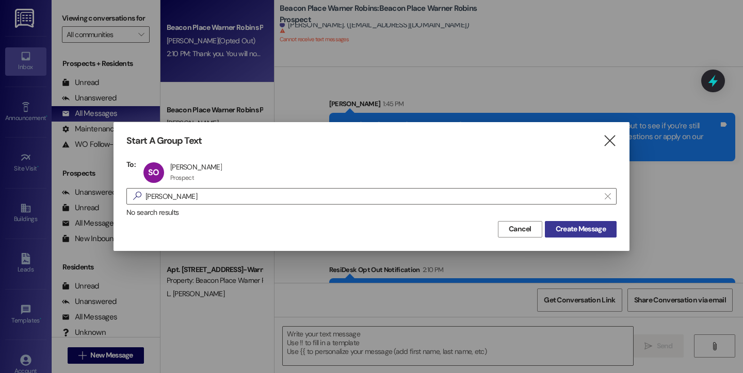
click at [573, 230] on span "Create Message" at bounding box center [580, 229] width 50 height 11
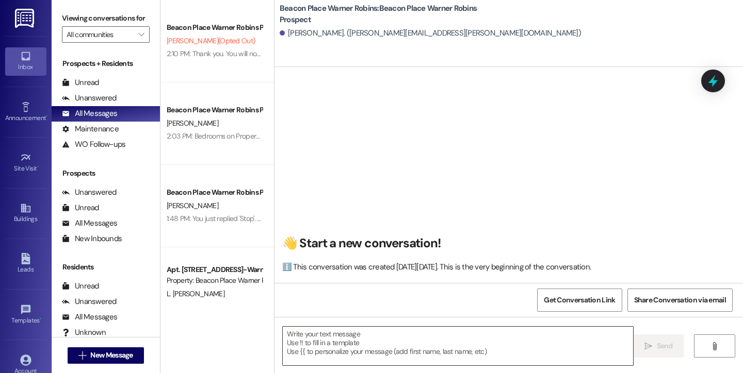
click at [321, 338] on textarea at bounding box center [458, 346] width 350 height 39
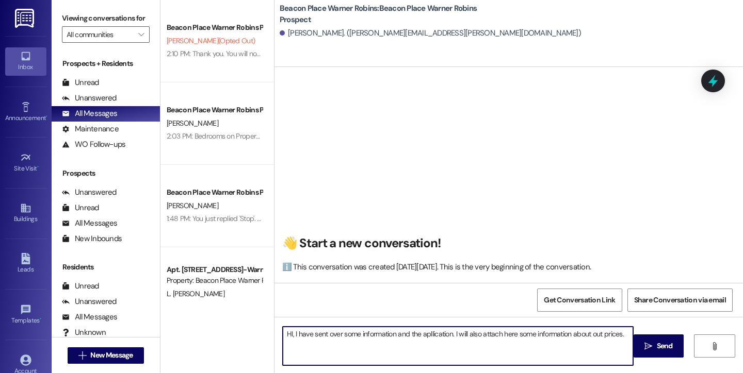
click at [430, 335] on textarea "HI, I have sent over some information and the apllication. I will also attach h…" at bounding box center [458, 346] width 350 height 39
type textarea "HI, I have sent over some information and the aplication. I will also attach he…"
click at [530, 351] on textarea "HI, I have sent over some information and the aplication. I will also attach he…" at bounding box center [458, 346] width 350 height 39
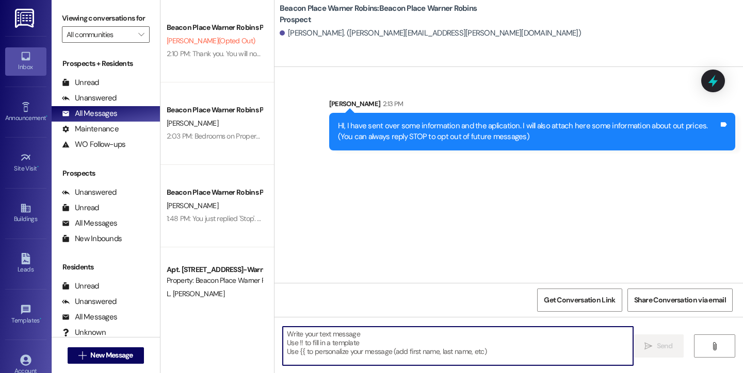
click at [387, 344] on textarea at bounding box center [458, 346] width 350 height 39
paste textarea "Bedrooms on Property: Mkt Rent Arlington 1x1 $ 1,450.00 Benjamin 1x1 w/ Study $…"
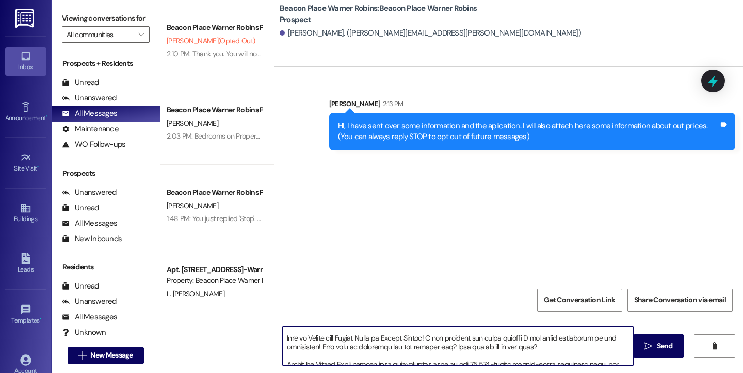
scroll to position [101, 0]
click at [395, 352] on textarea at bounding box center [458, 346] width 350 height 39
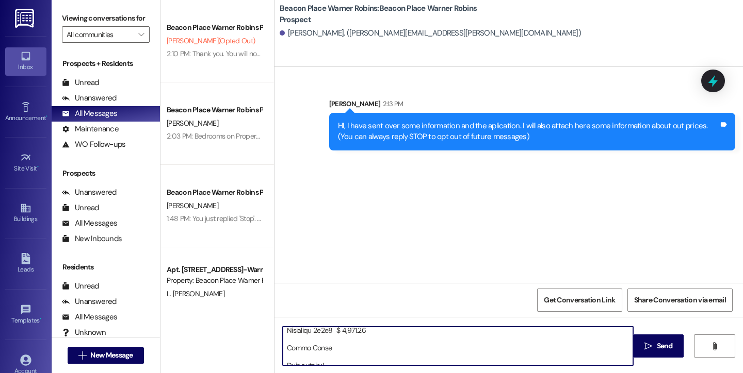
scroll to position [57, 0]
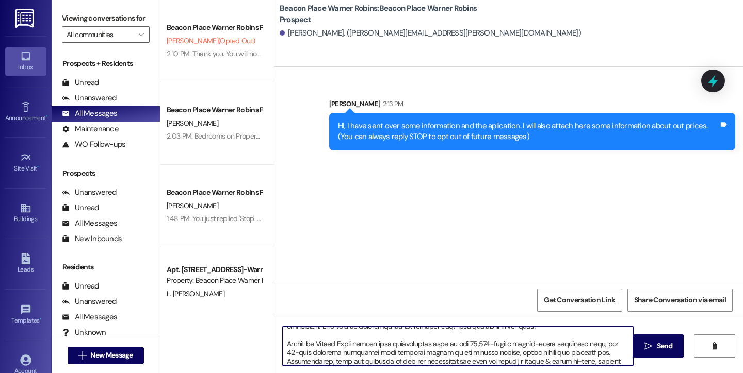
drag, startPoint x: 286, startPoint y: 344, endPoint x: 343, endPoint y: 365, distance: 60.2
click at [343, 365] on textarea at bounding box center [458, 346] width 350 height 39
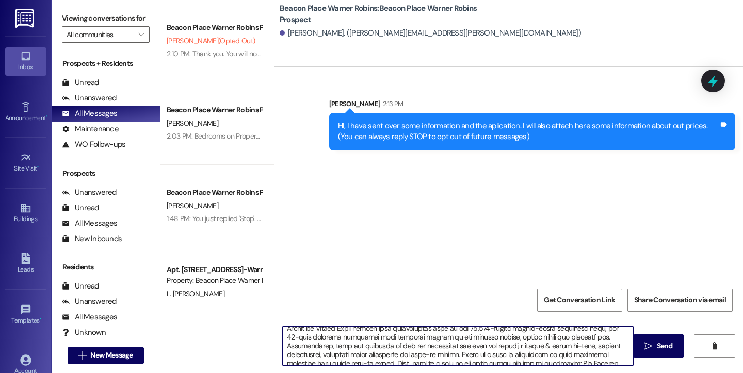
click at [341, 362] on textarea at bounding box center [458, 346] width 350 height 39
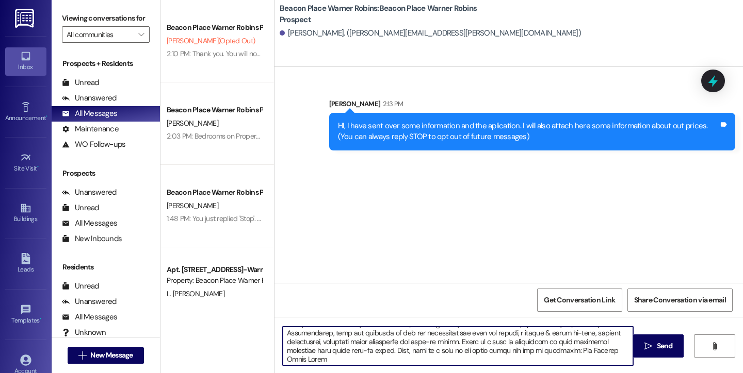
scroll to position [151, 0]
click at [350, 351] on textarea at bounding box center [458, 346] width 350 height 39
click at [476, 350] on textarea at bounding box center [458, 346] width 350 height 39
click at [462, 347] on textarea at bounding box center [458, 346] width 350 height 39
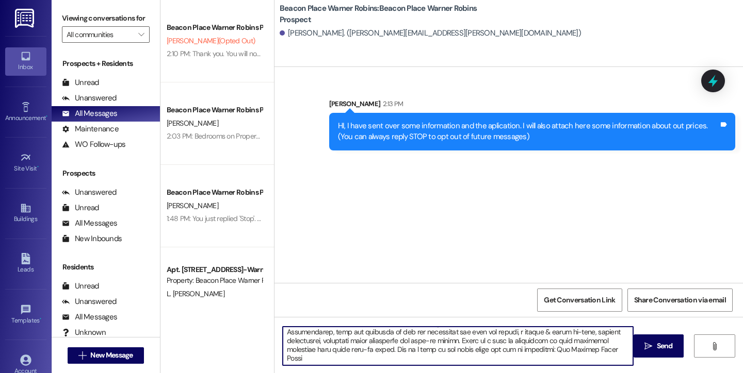
click at [462, 347] on textarea at bounding box center [458, 346] width 350 height 39
click at [446, 347] on textarea at bounding box center [458, 346] width 350 height 39
drag, startPoint x: 328, startPoint y: 352, endPoint x: 552, endPoint y: 353, distance: 223.3
click at [552, 353] on textarea at bounding box center [458, 346] width 350 height 39
click at [413, 340] on textarea at bounding box center [458, 346] width 350 height 39
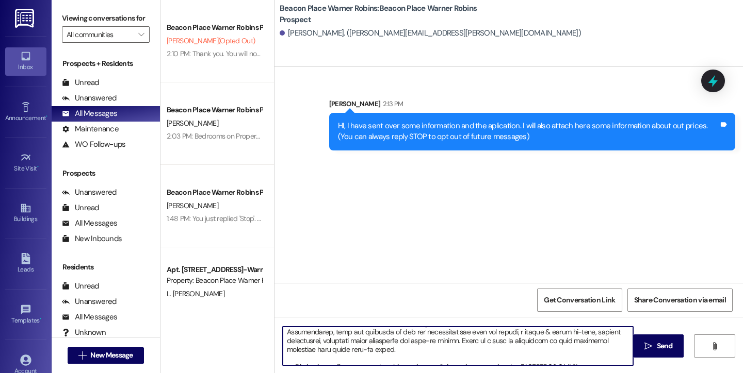
click at [418, 350] on textarea at bounding box center [458, 346] width 350 height 39
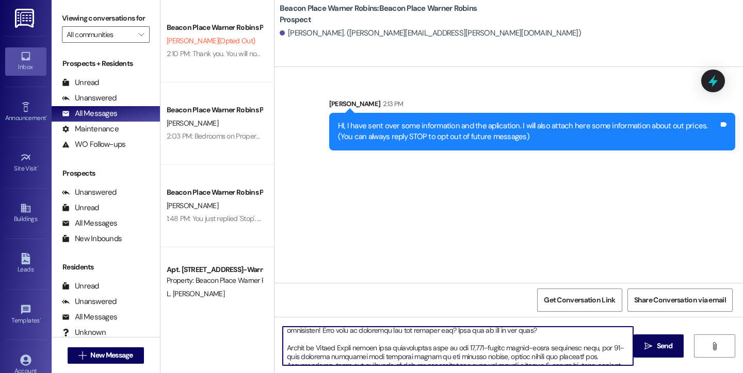
scroll to position [118, 0]
click at [399, 337] on textarea at bounding box center [458, 346] width 350 height 39
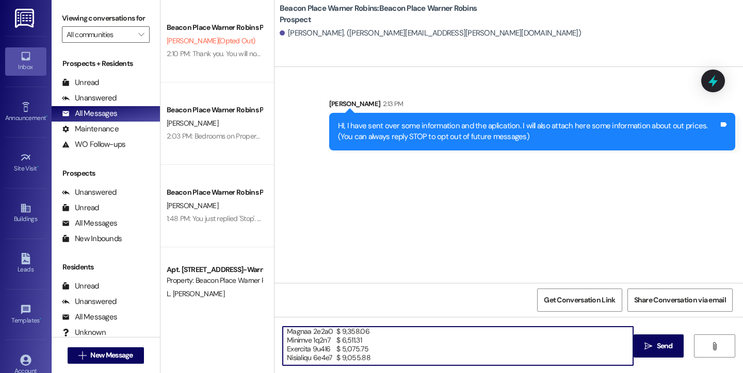
scroll to position [42, 0]
drag, startPoint x: 443, startPoint y: 344, endPoint x: 281, endPoint y: 355, distance: 162.8
click at [283, 355] on textarea at bounding box center [458, 346] width 350 height 39
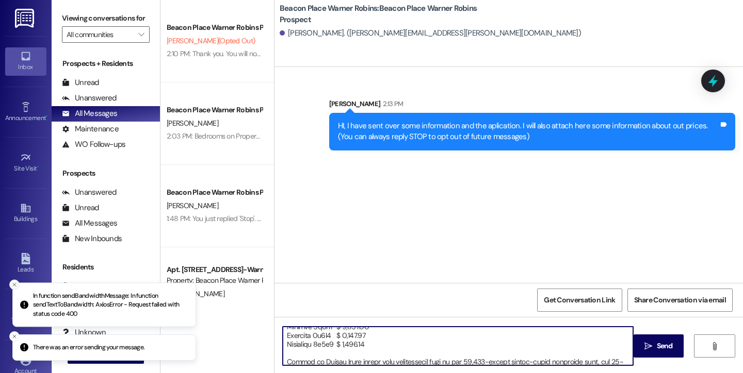
click at [14, 287] on icon "Close toast" at bounding box center [14, 285] width 6 height 6
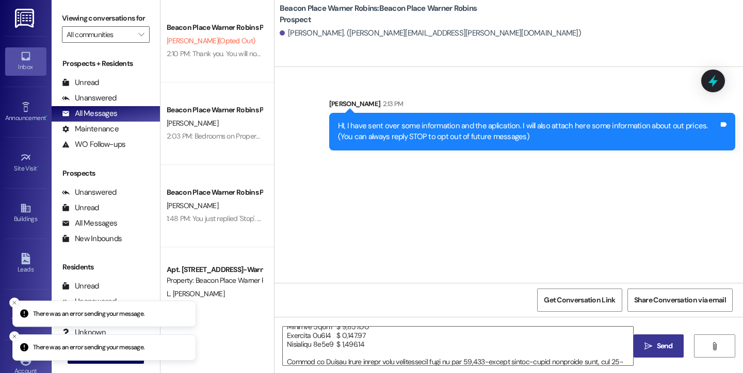
click at [660, 350] on span "Send" at bounding box center [664, 346] width 16 height 11
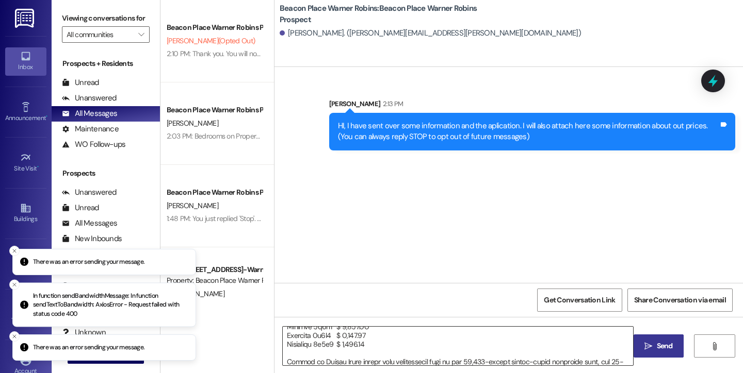
click at [525, 350] on textarea at bounding box center [458, 346] width 350 height 39
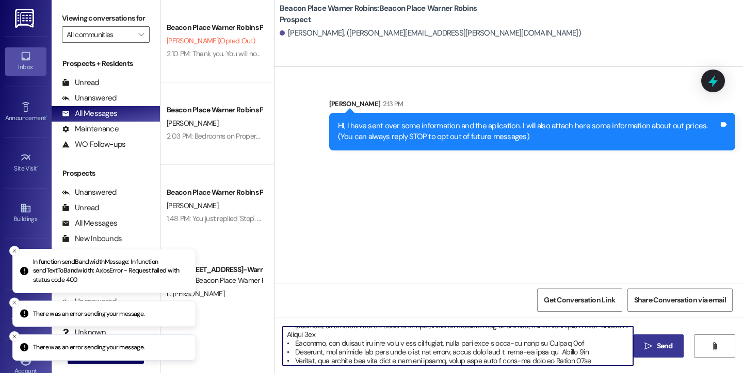
scroll to position [450, 0]
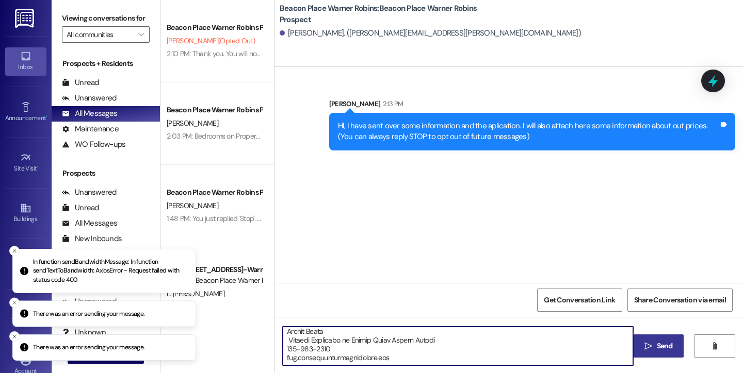
click at [525, 350] on textarea at bounding box center [458, 346] width 350 height 39
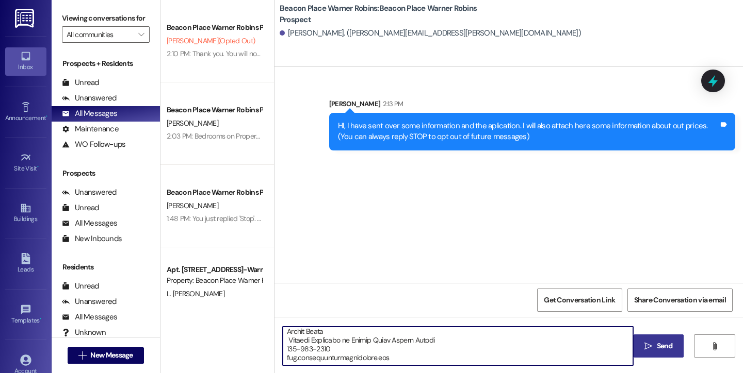
click at [411, 356] on textarea at bounding box center [458, 346] width 350 height 39
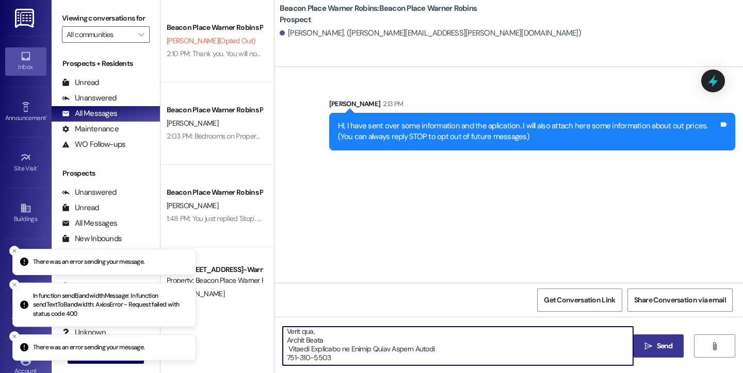
click at [344, 346] on textarea at bounding box center [458, 346] width 350 height 39
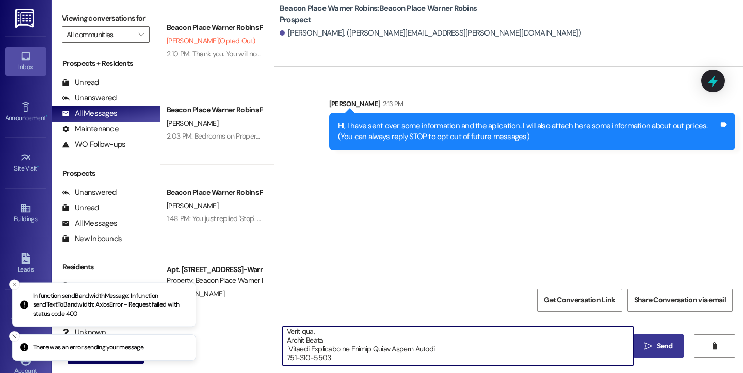
click at [336, 351] on textarea at bounding box center [458, 346] width 350 height 39
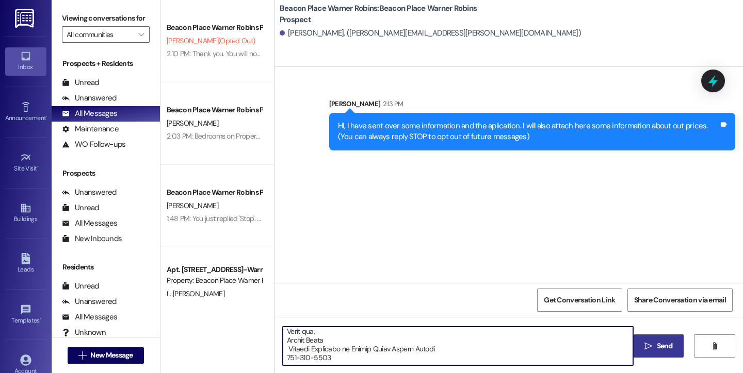
click at [334, 361] on textarea at bounding box center [458, 346] width 350 height 39
type textarea "Bedrooms on Property: Mkt Rent Arlington 1x1 $ 1,450.00 Benjamin 1x1 w/ Study $…"
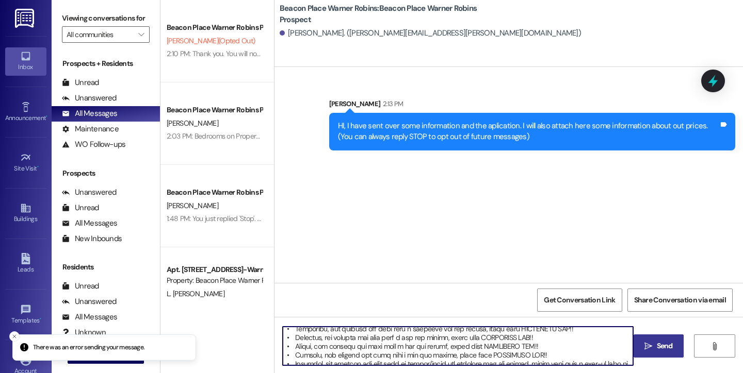
scroll to position [0, 0]
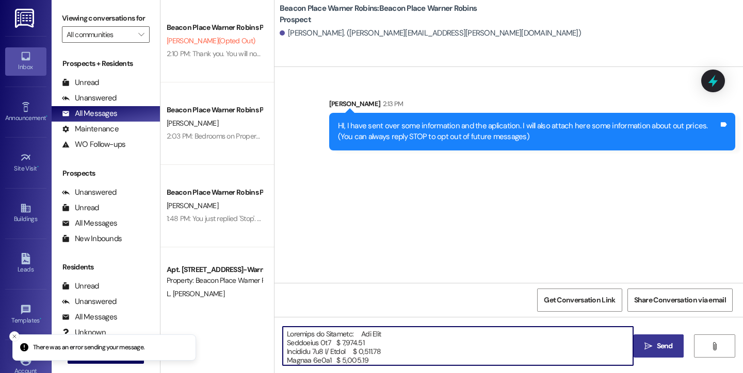
drag, startPoint x: 329, startPoint y: 359, endPoint x: 282, endPoint y: 291, distance: 83.4
click at [282, 291] on div "Sent via SMS Bailey Downs 2:13 PM HI, I have sent over some information and the…" at bounding box center [508, 253] width 468 height 373
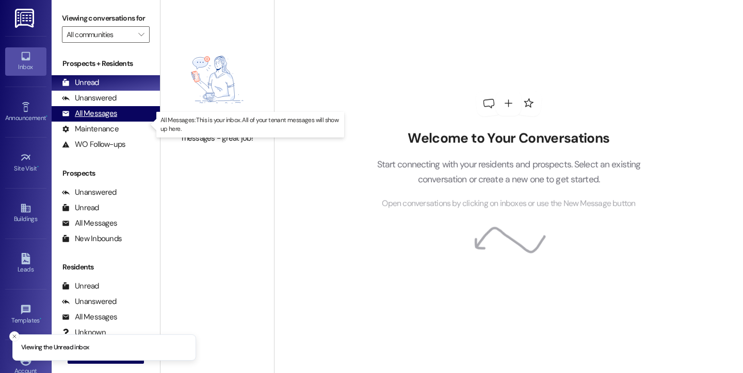
click at [103, 119] on div "All Messages" at bounding box center [89, 113] width 55 height 11
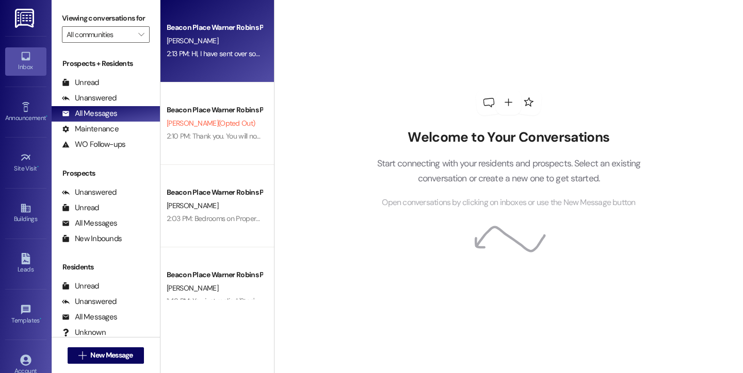
click at [219, 49] on div "2:13 PM: HI, I have sent over some information and the aplication. I will also …" at bounding box center [436, 53] width 538 height 9
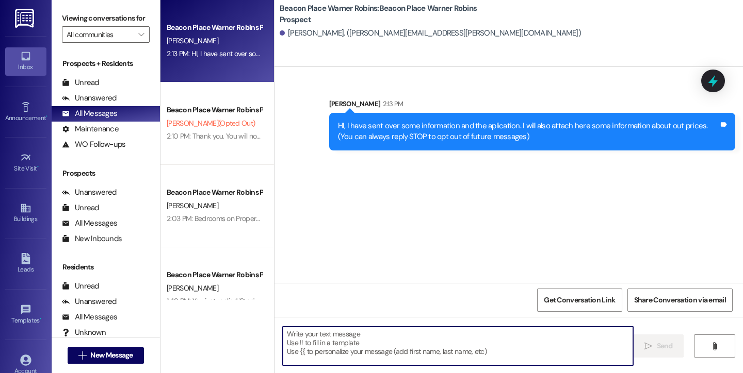
click at [360, 344] on textarea at bounding box center [458, 346] width 350 height 39
paste textarea "Bedrooms on Property: Mkt Rent Arlington 1x1 $ 1,450.00 Benjamin 1x1 w/ Study $…"
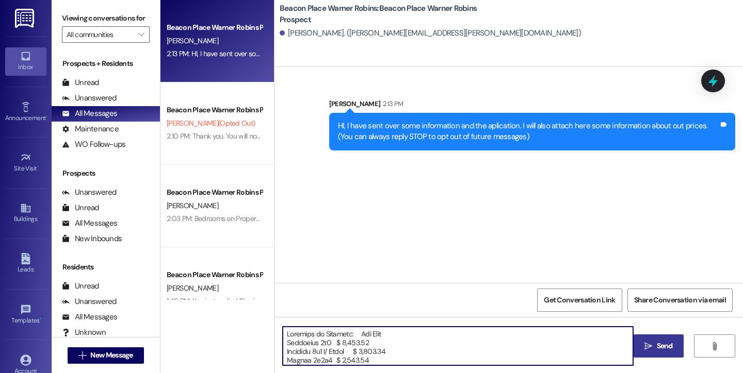
click at [667, 344] on span "Send" at bounding box center [664, 346] width 16 height 11
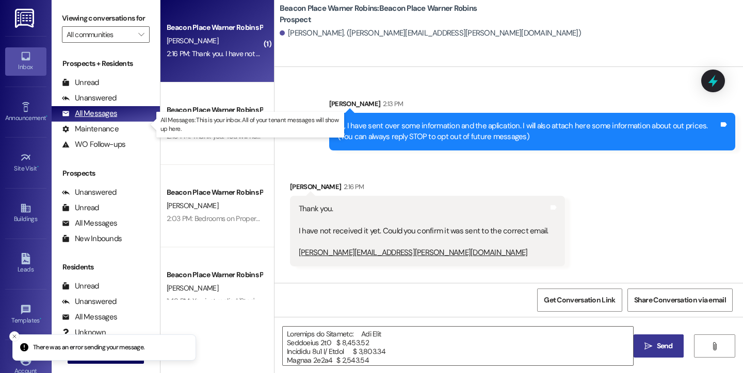
click at [103, 119] on div "All Messages" at bounding box center [89, 113] width 55 height 11
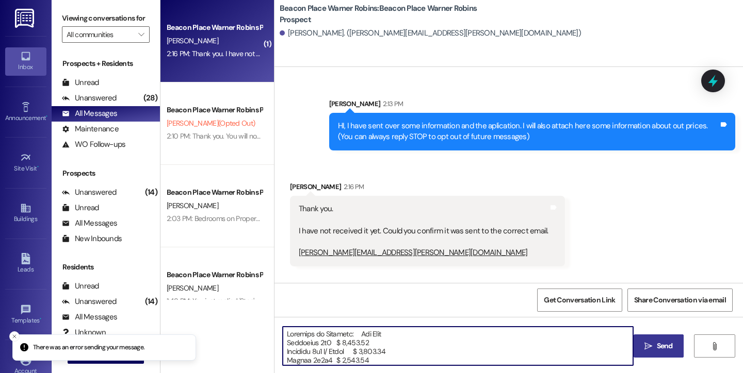
click at [396, 360] on textarea at bounding box center [458, 346] width 350 height 39
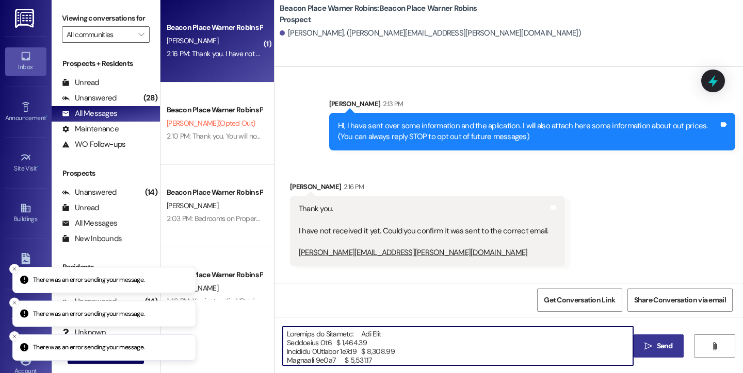
click at [283, 334] on textarea at bounding box center [458, 346] width 350 height 39
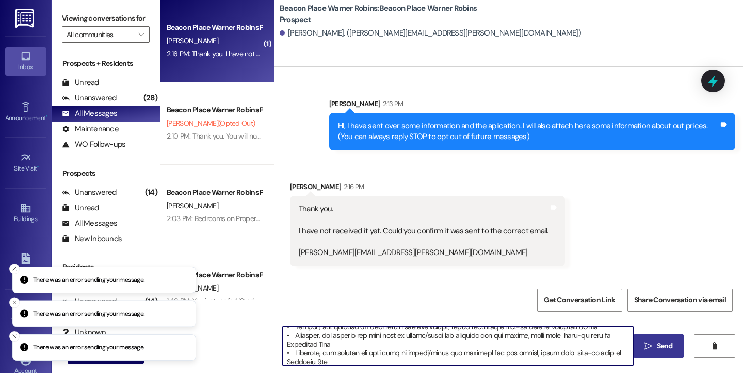
scroll to position [415, 0]
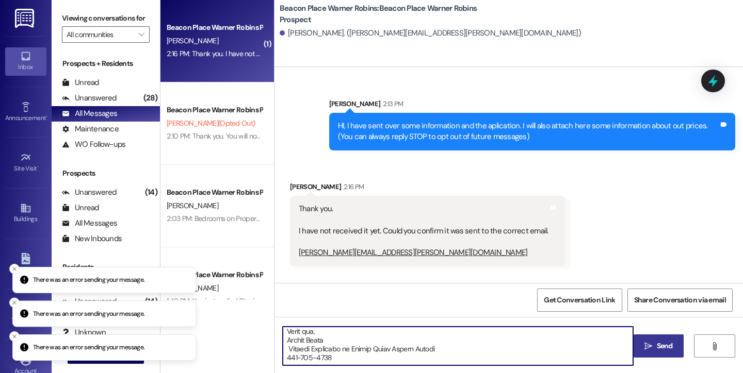
drag, startPoint x: 283, startPoint y: 334, endPoint x: 377, endPoint y: 363, distance: 98.8
click at [377, 363] on textarea at bounding box center [458, 346] width 350 height 39
type textarea "I have resent the email"
click at [644, 351] on span " Send" at bounding box center [658, 346] width 32 height 11
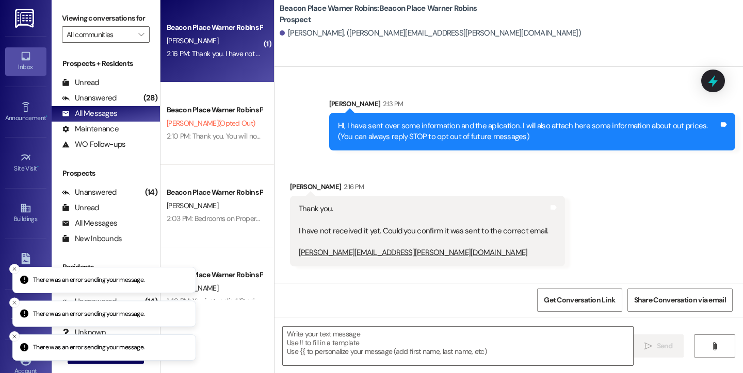
scroll to position [63, 0]
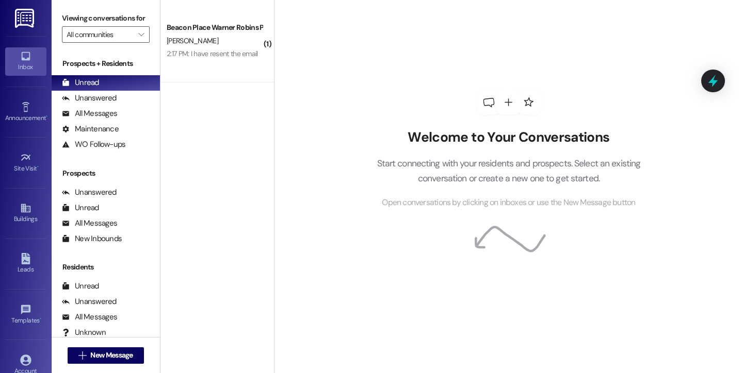
click at [257, 84] on div "( 1 ) Beacon Place Warner Robins Prospect [PERSON_NAME] 2:17 PM: I have resent …" at bounding box center [216, 150] width 113 height 300
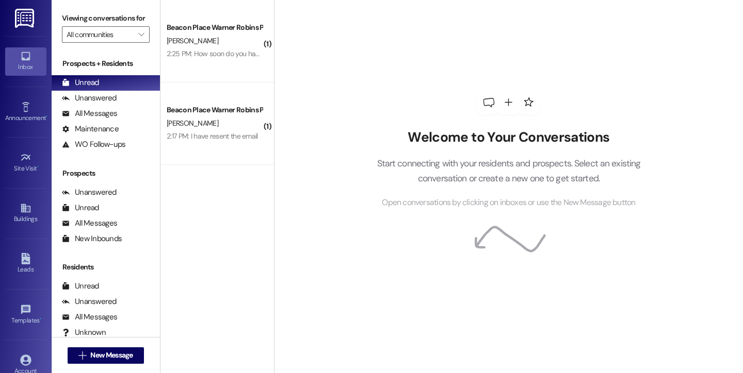
click at [348, 3] on div "Welcome to Your Conversations Start connecting with your residents and prospect…" at bounding box center [508, 186] width 469 height 373
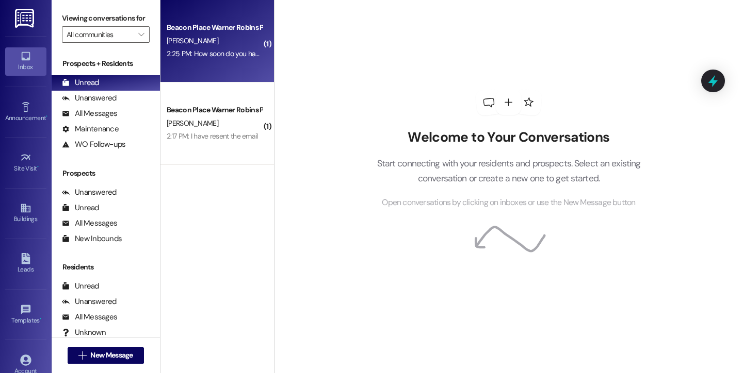
click at [208, 55] on div "2:25 PM: How soon do you have the Arlington available? 2:25 PM: How soon do you…" at bounding box center [250, 53] width 166 height 9
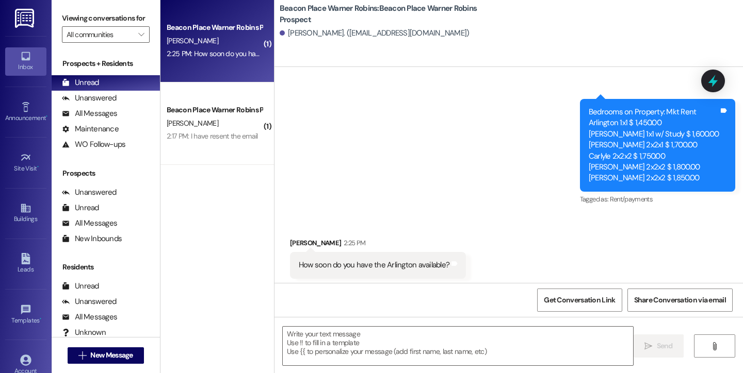
scroll to position [472, 0]
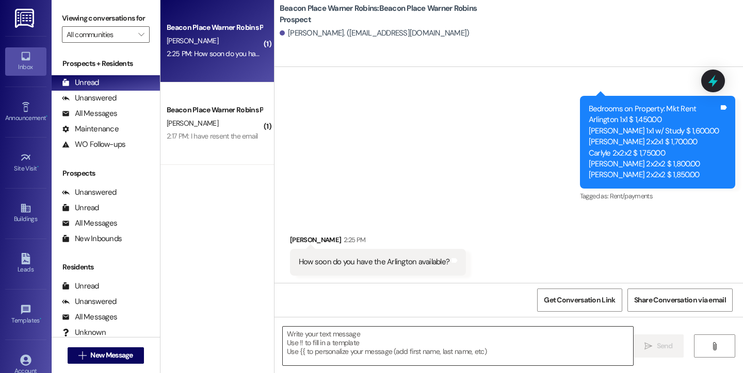
click at [340, 341] on textarea at bounding box center [458, 346] width 350 height 39
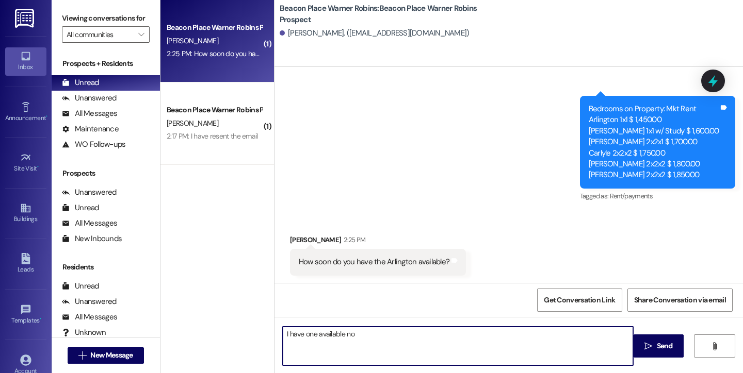
type textarea "I have one available now"
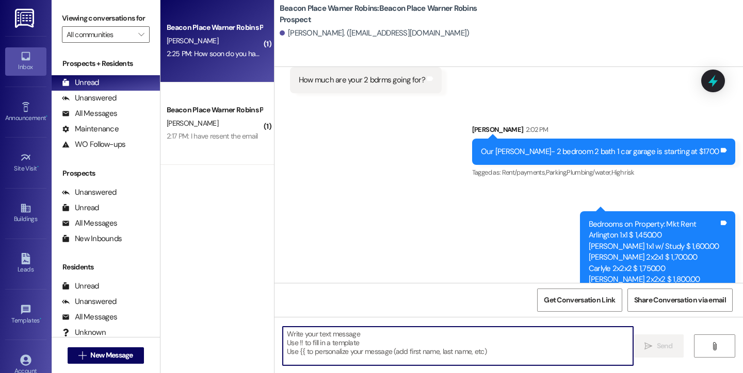
scroll to position [42, 0]
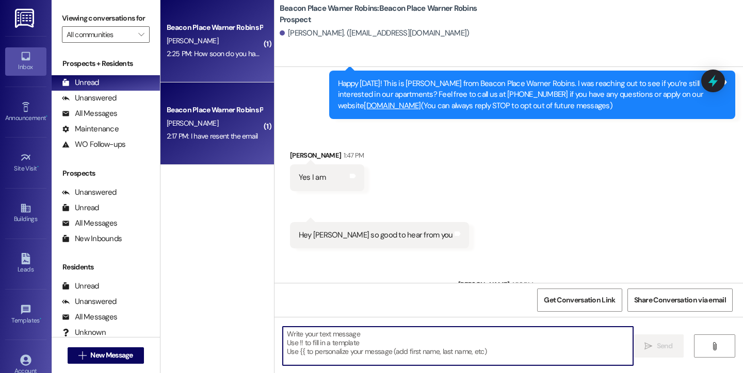
click at [251, 146] on div "Beacon Place Warner Robins Prospect S. ORTEGA 2:17 PM: I have resent the email …" at bounding box center [216, 124] width 113 height 83
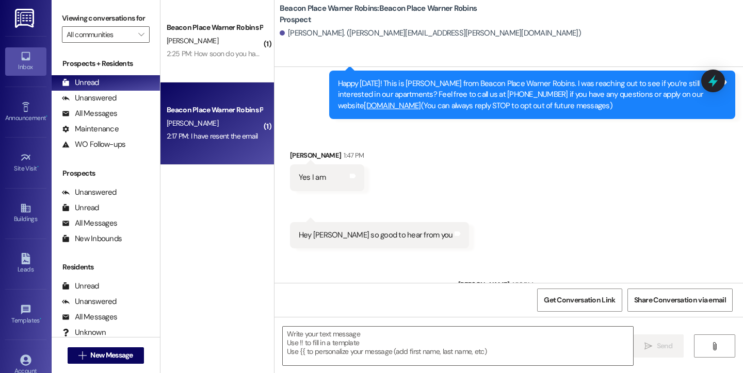
scroll to position [63, 0]
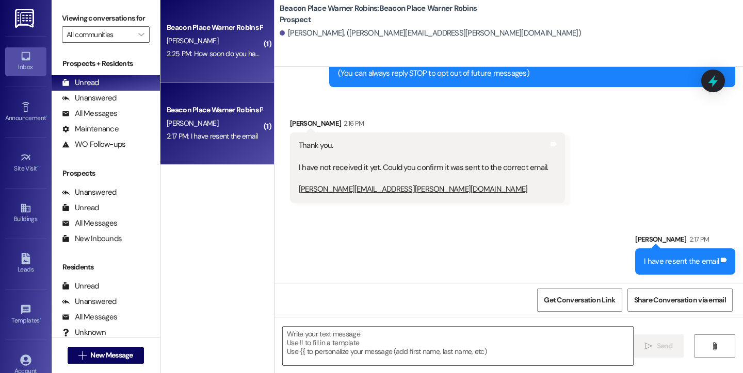
click at [196, 51] on div "2:25 PM: How soon do you have the Arlington available? 2:25 PM: How soon do you…" at bounding box center [250, 53] width 166 height 9
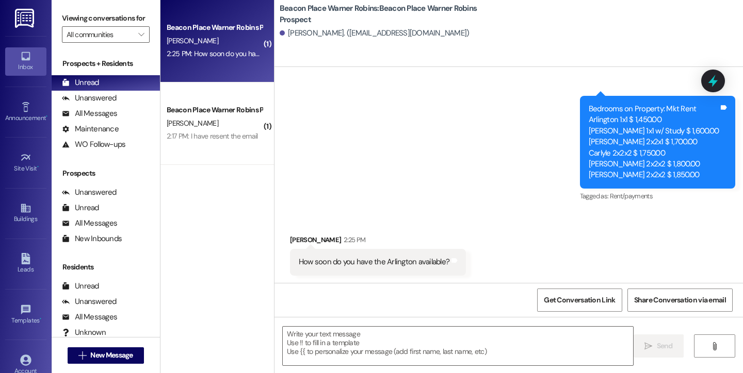
scroll to position [545, 0]
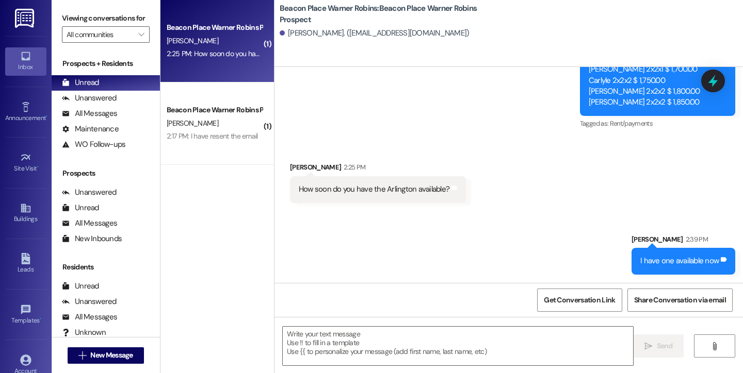
click at [408, 237] on div "Sent via SMS [PERSON_NAME] 2:39 PM I have one available now Tags and notes" at bounding box center [508, 247] width 468 height 72
click at [318, 147] on div "Received via SMS Lacreshia Bass 2:25 PM How soon do you have the Arlington avai…" at bounding box center [508, 175] width 468 height 72
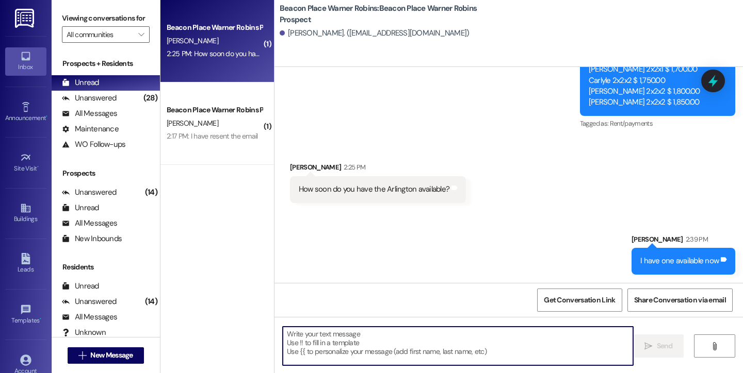
click at [344, 348] on textarea at bounding box center [458, 346] width 350 height 39
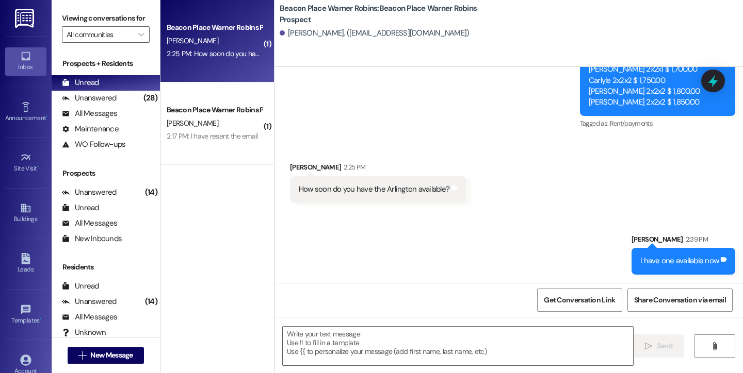
click at [380, 193] on div "How soon do you have the Arlington available?" at bounding box center [374, 189] width 151 height 11
click at [451, 189] on icon at bounding box center [454, 188] width 6 height 5
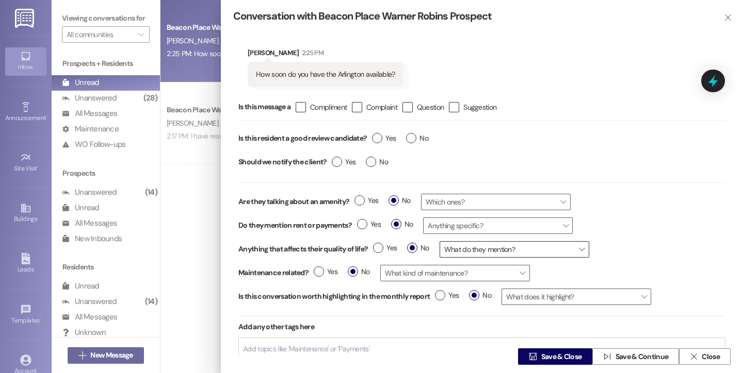
scroll to position [5, 0]
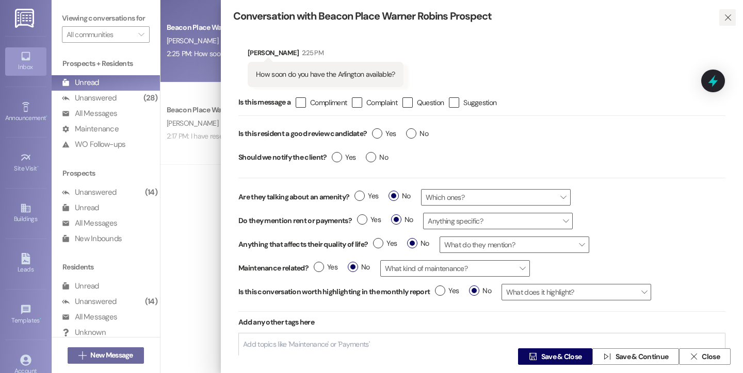
click at [729, 17] on button "" at bounding box center [727, 17] width 17 height 17
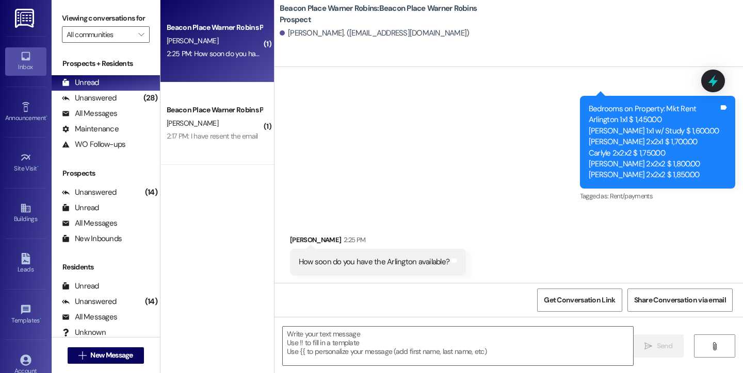
scroll to position [545, 0]
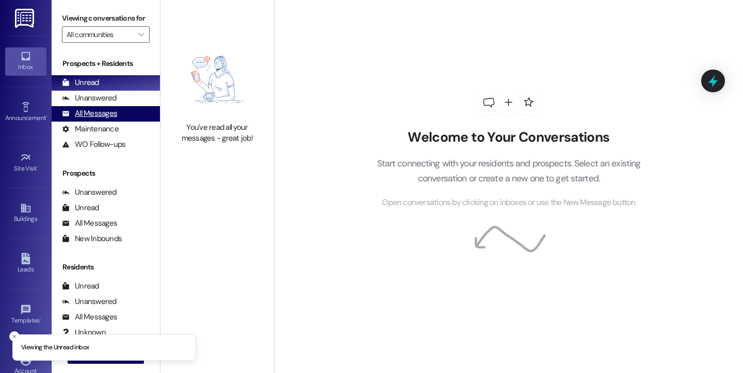
click at [98, 119] on div "All Messages" at bounding box center [89, 113] width 55 height 11
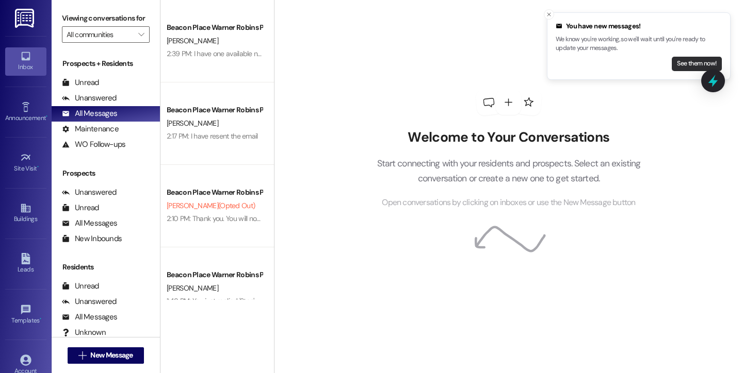
click at [683, 63] on button "See them now!" at bounding box center [696, 64] width 50 height 14
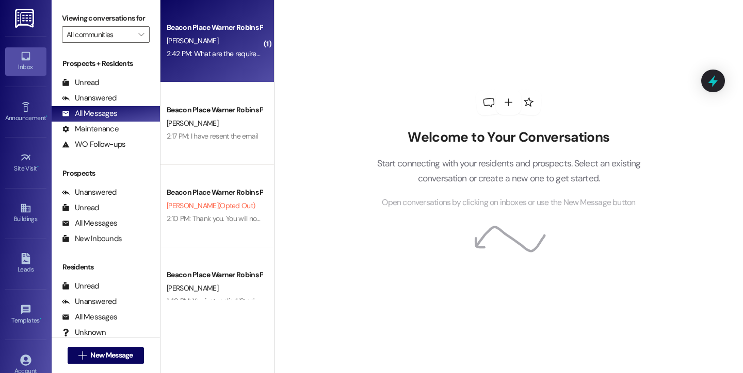
click at [244, 56] on div "2:42 PM: What are the requirements? 2:42 PM: What are the requirements?" at bounding box center [223, 53] width 112 height 9
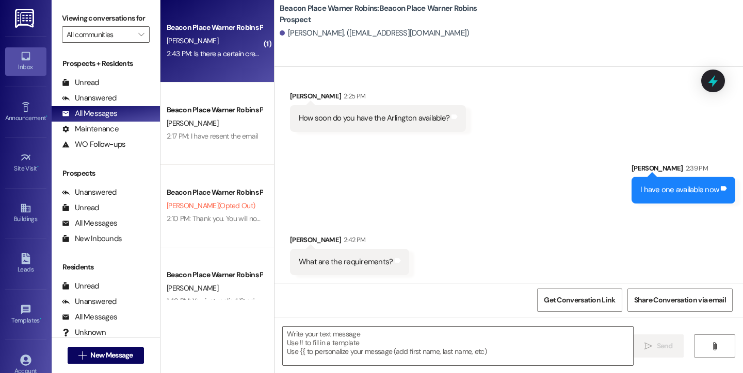
scroll to position [688, 0]
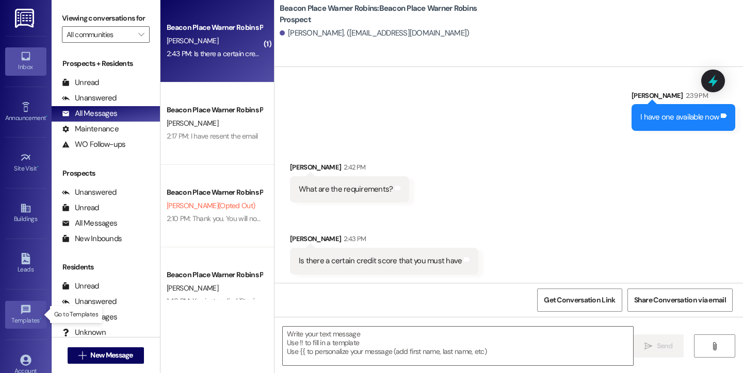
click at [24, 319] on div "Templates •" at bounding box center [26, 321] width 52 height 10
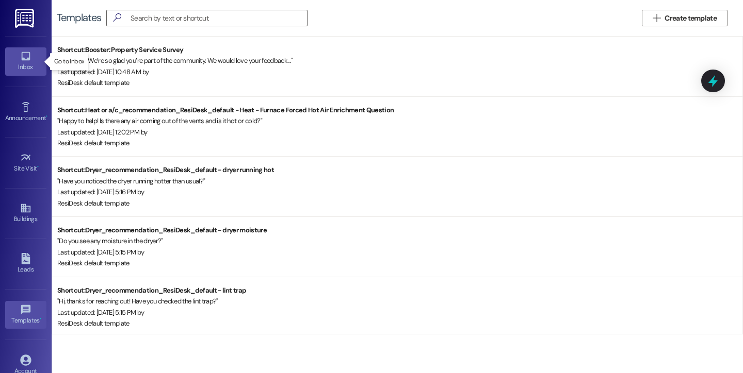
click at [22, 62] on div "Inbox" at bounding box center [26, 67] width 52 height 10
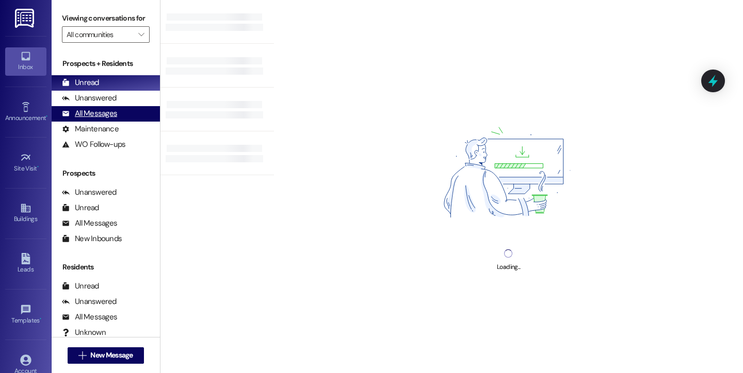
click at [107, 119] on div "All Messages" at bounding box center [89, 113] width 55 height 11
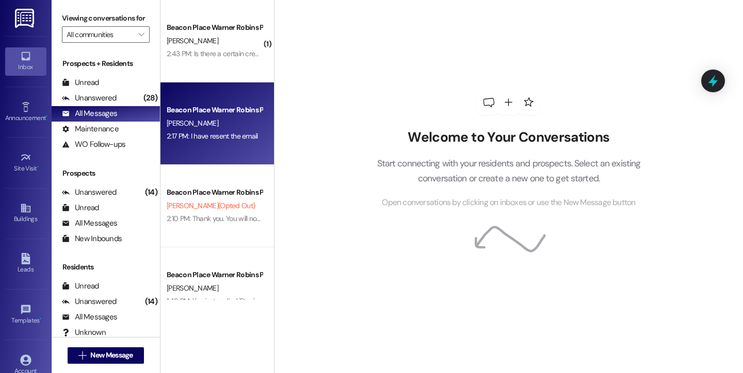
click at [204, 124] on div "[PERSON_NAME]" at bounding box center [214, 123] width 97 height 13
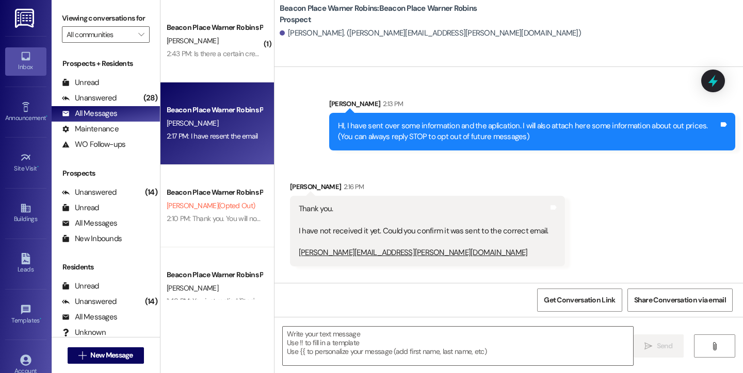
scroll to position [63, 0]
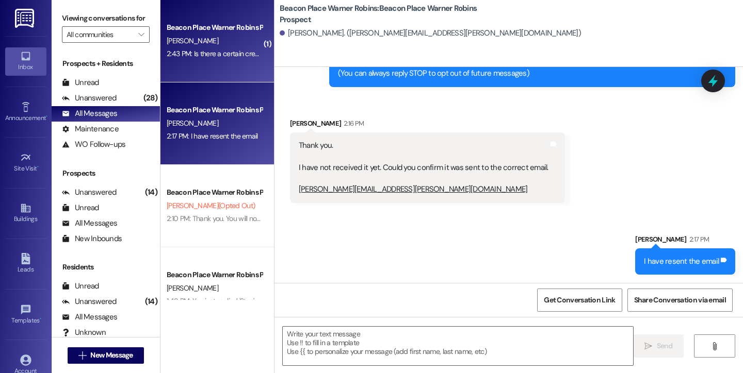
click at [207, 47] on div "2:43 PM: Is there a certain credit score that you must have 2:43 PM: Is there a…" at bounding box center [214, 53] width 97 height 13
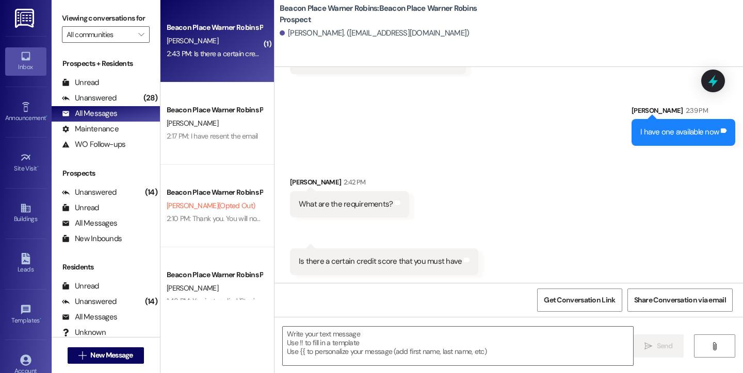
scroll to position [674, 0]
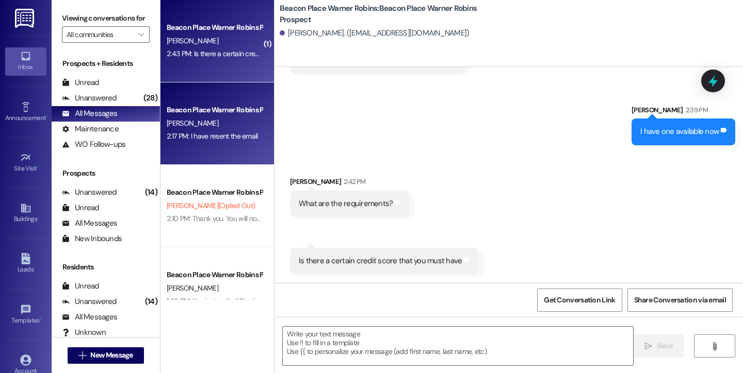
click at [195, 130] on div "2:17 PM: I have resent the email 2:17 PM: I have resent the email" at bounding box center [214, 136] width 97 height 13
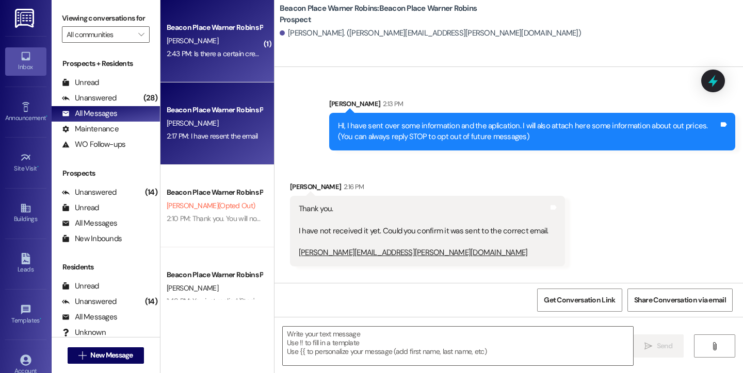
click at [212, 64] on div "Beacon Place Warner Robins Prospect [PERSON_NAME] 2:43 PM: Is there a certain c…" at bounding box center [216, 41] width 113 height 83
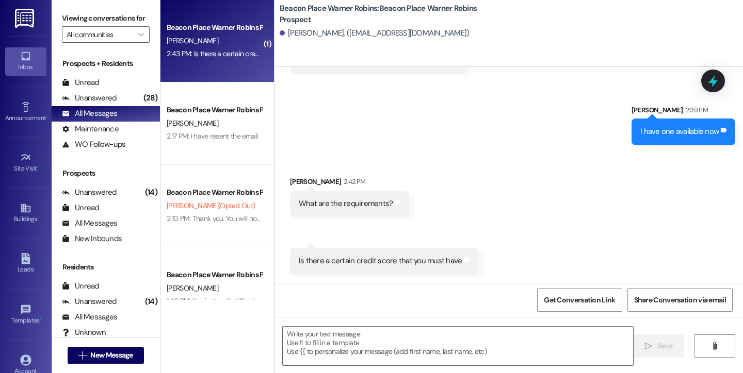
click at [366, 149] on div "Sent via SMS [PERSON_NAME] 2:39 PM I have one available now Tags and notes" at bounding box center [508, 117] width 468 height 72
click at [709, 346] on span "" at bounding box center [714, 346] width 12 height 8
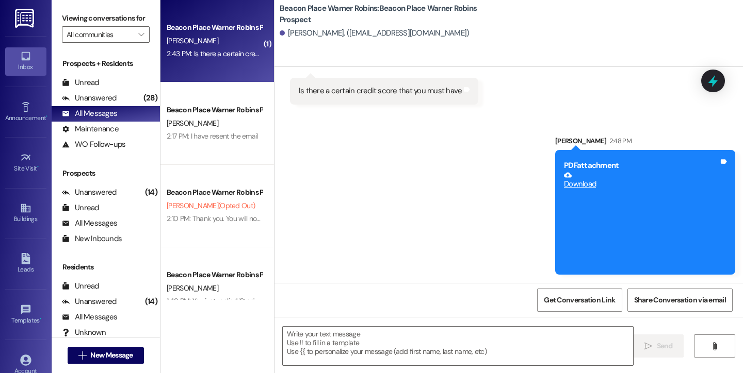
click at [383, 152] on div "Sent via SMS [PERSON_NAME] 2:48 PM PDF attachment Download Tags and notes" at bounding box center [508, 197] width 468 height 171
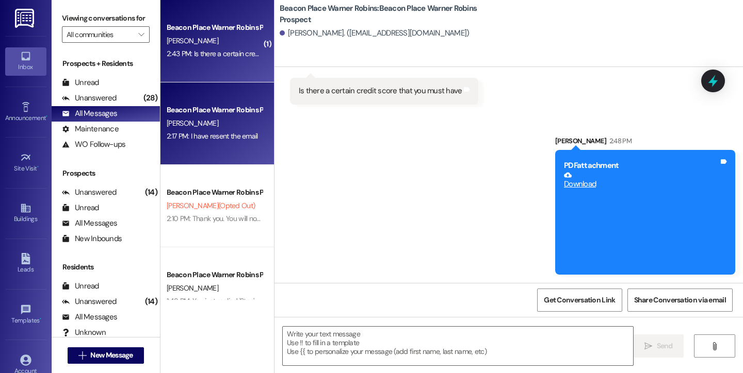
click at [173, 125] on span "[PERSON_NAME]" at bounding box center [193, 123] width 52 height 9
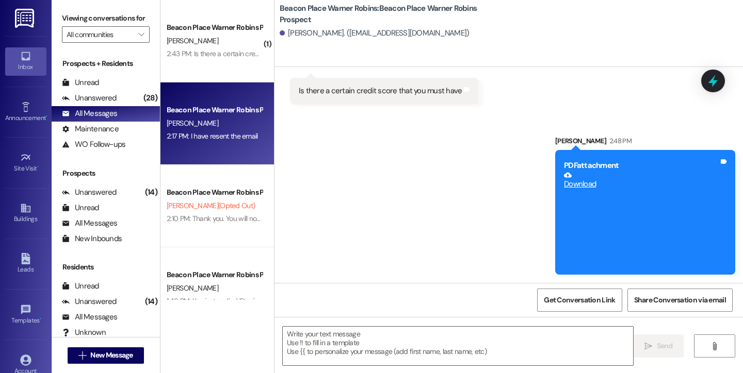
scroll to position [63, 0]
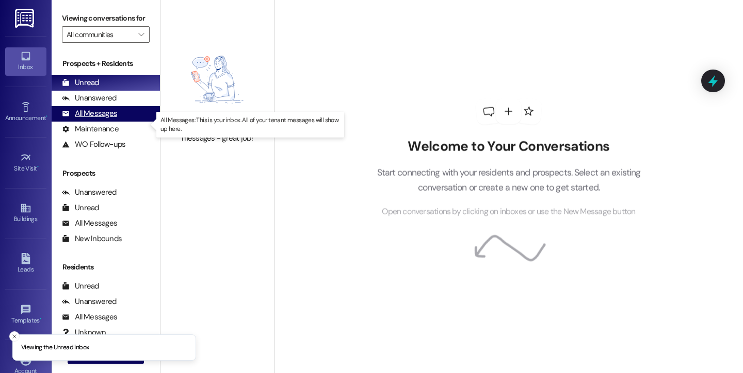
click at [108, 119] on div "All Messages" at bounding box center [89, 113] width 55 height 11
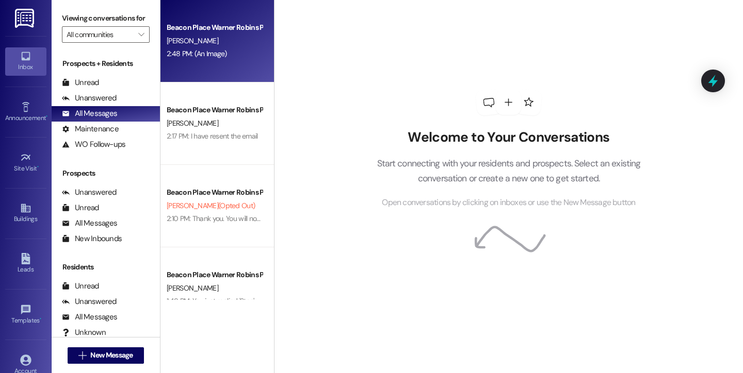
click at [215, 61] on div "Beacon Place Warner Robins Prospect [PERSON_NAME] 2:48 PM: (An Image) 2:48 PM: …" at bounding box center [216, 41] width 113 height 83
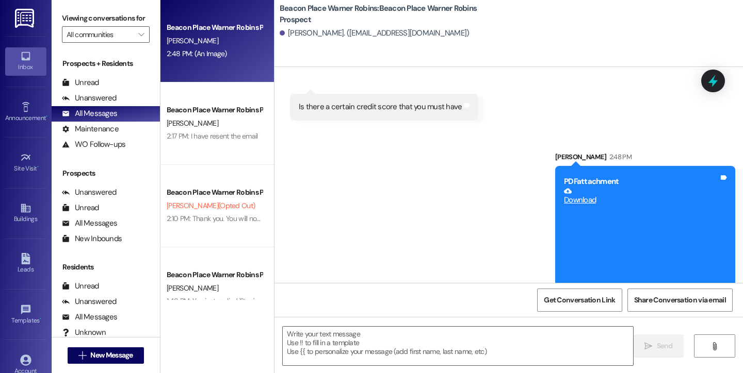
scroll to position [844, 0]
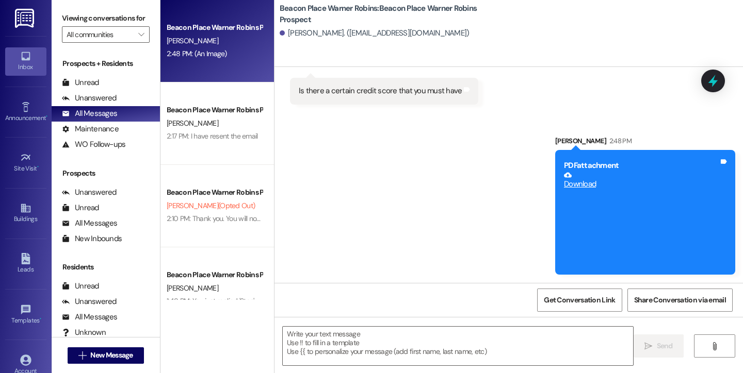
click at [579, 161] on b "PDF attachment" at bounding box center [591, 165] width 55 height 10
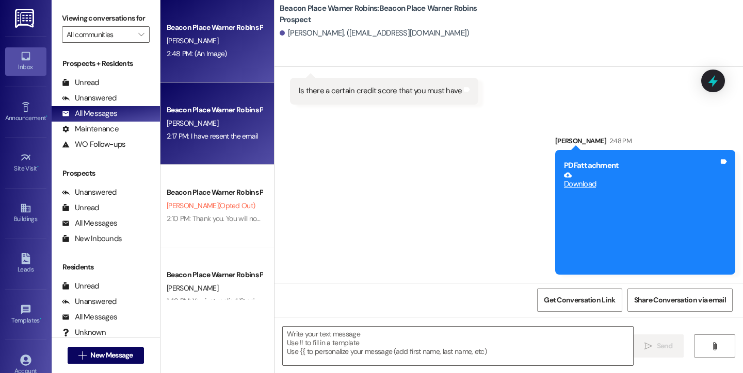
click at [192, 132] on div "2:17 PM: I have resent the email 2:17 PM: I have resent the email" at bounding box center [212, 135] width 91 height 9
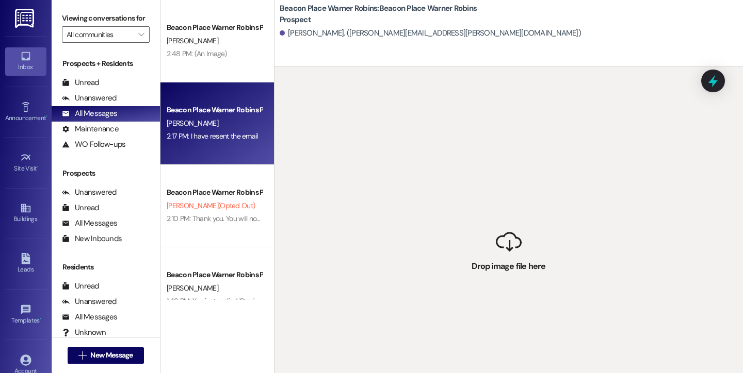
click at [678, 56] on div "Beacon Place Warner Robins: Beacon Place Warner Robins Prospect [PERSON_NAME]. …" at bounding box center [508, 33] width 468 height 67
click at [204, 121] on div "[PERSON_NAME]" at bounding box center [214, 123] width 97 height 13
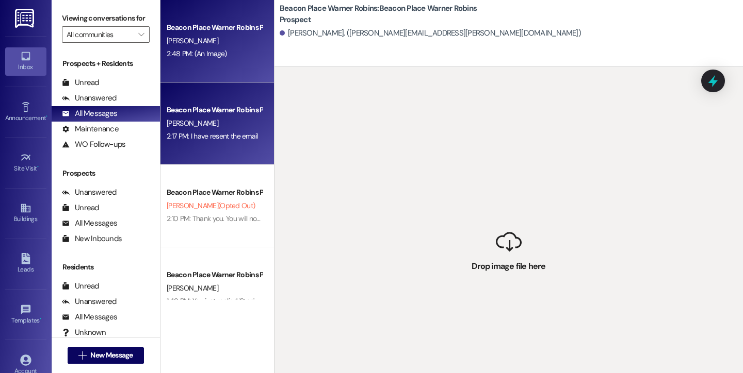
click at [184, 69] on div "Beacon Place Warner Robins Prospect [PERSON_NAME] 2:48 PM: (An Image) 2:48 PM: …" at bounding box center [216, 41] width 113 height 83
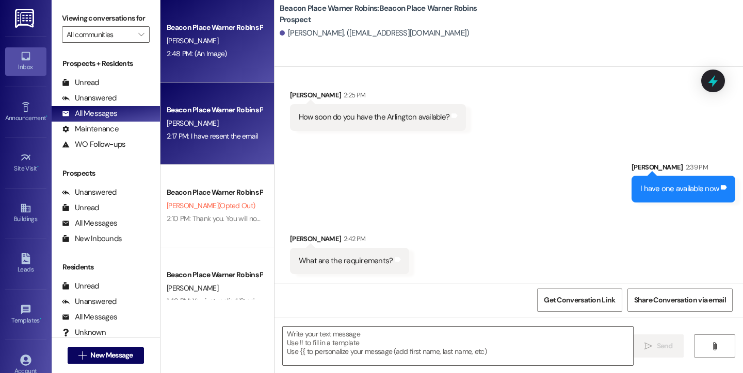
click at [190, 114] on div "Beacon Place Warner Robins Prospect" at bounding box center [214, 110] width 95 height 11
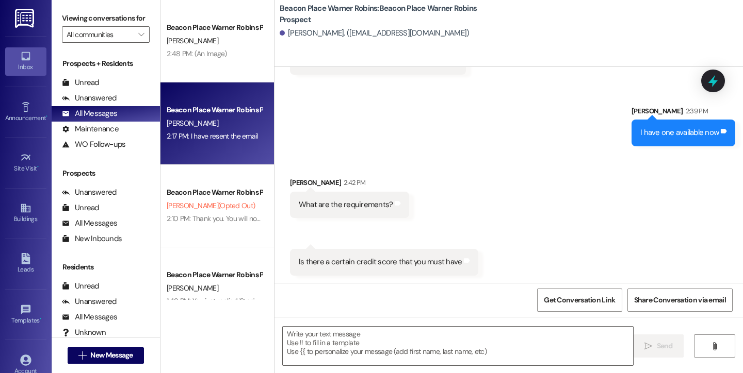
scroll to position [673, 0]
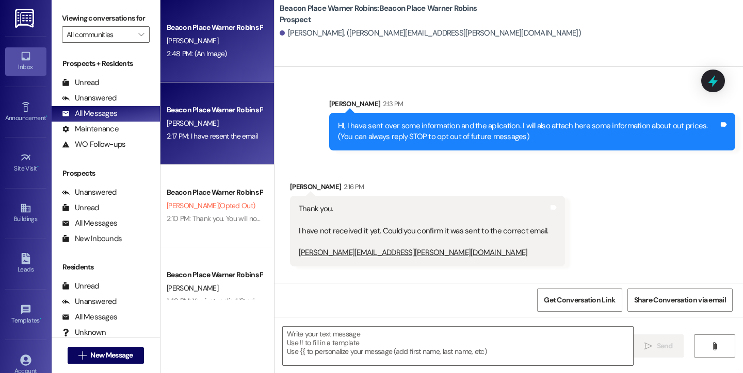
click at [198, 31] on div "Beacon Place Warner Robins Prospect" at bounding box center [214, 27] width 95 height 11
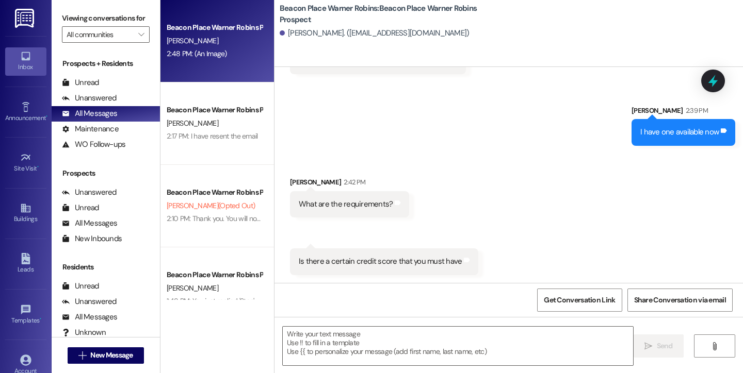
click at [296, 84] on div "Sent via SMS [PERSON_NAME] 2:39 PM I have one available now Tags and notes" at bounding box center [508, 118] width 468 height 72
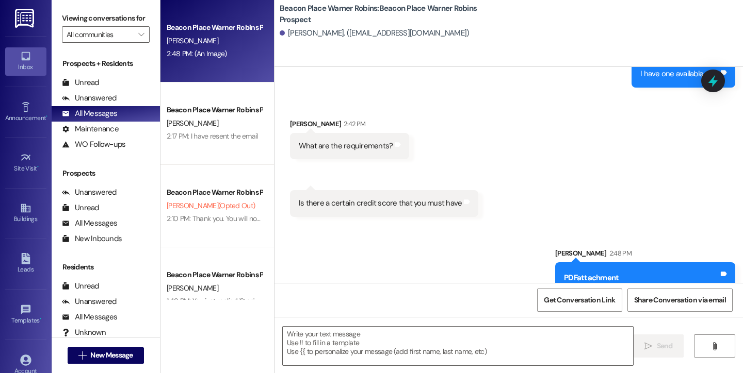
scroll to position [844, 0]
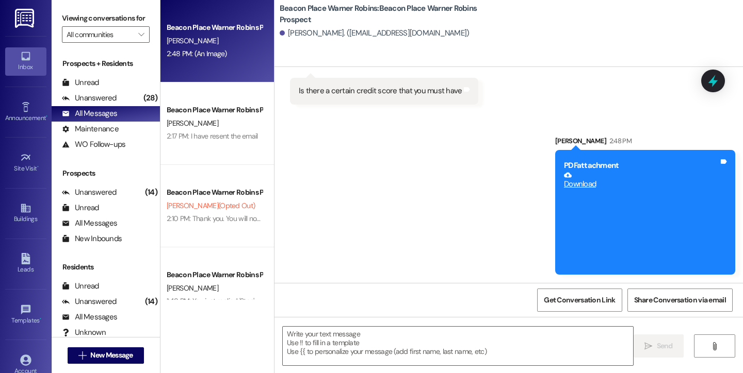
click at [690, 128] on div "Sent via SMS [PERSON_NAME] 2:48 PM PDF attachment Download Tags and notes" at bounding box center [644, 205] width 195 height 155
click at [405, 232] on div "Sent via SMS [PERSON_NAME] 2:48 PM PDF attachment Download Tags and notes" at bounding box center [508, 197] width 468 height 171
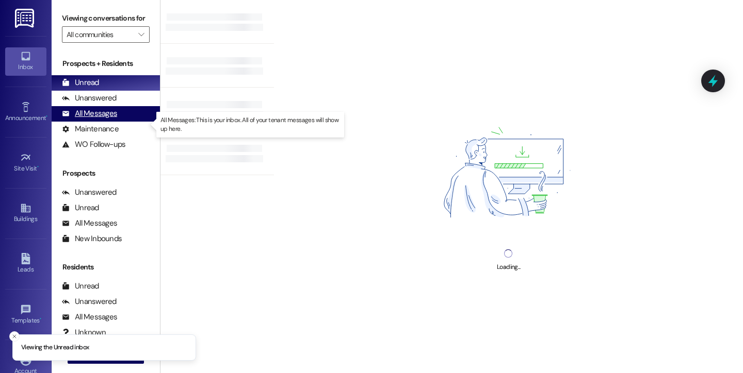
click at [112, 119] on div "All Messages" at bounding box center [89, 113] width 55 height 11
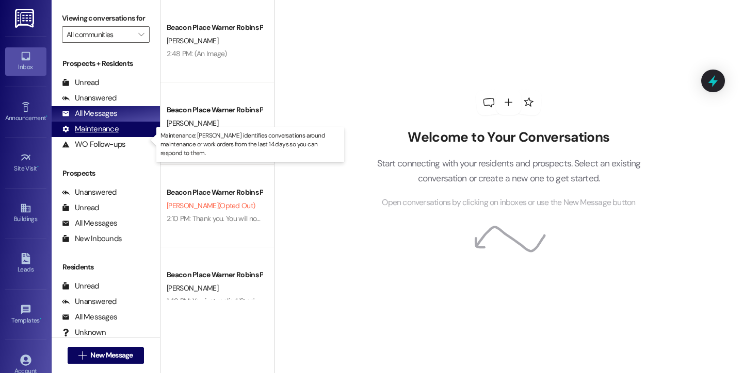
click at [107, 135] on div "Maintenance" at bounding box center [90, 129] width 57 height 11
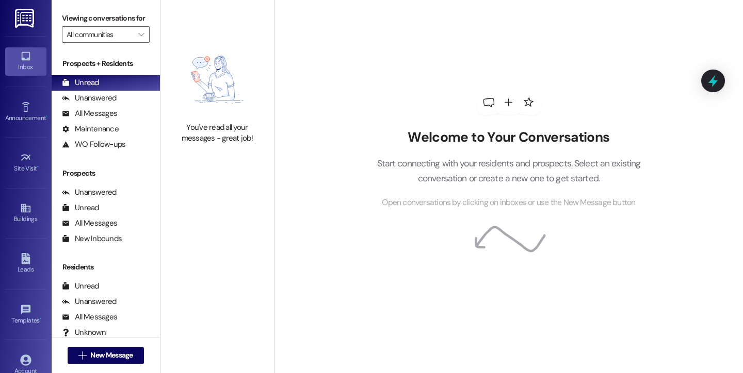
click at [23, 56] on icon at bounding box center [25, 56] width 11 height 11
click at [92, 88] on div "Unread" at bounding box center [80, 82] width 37 height 11
click at [97, 104] on div "Unanswered" at bounding box center [89, 98] width 55 height 11
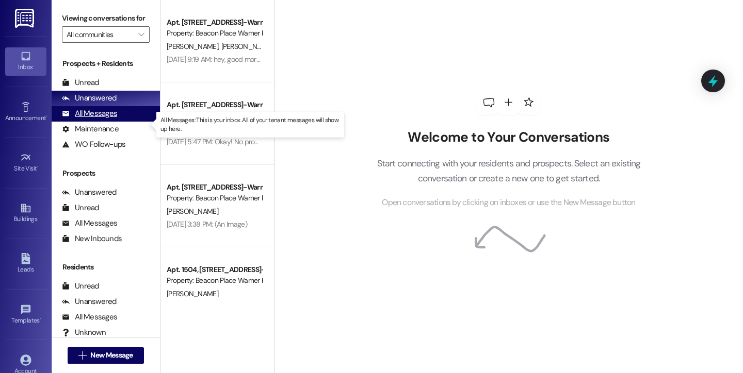
click at [104, 119] on div "All Messages" at bounding box center [89, 113] width 55 height 11
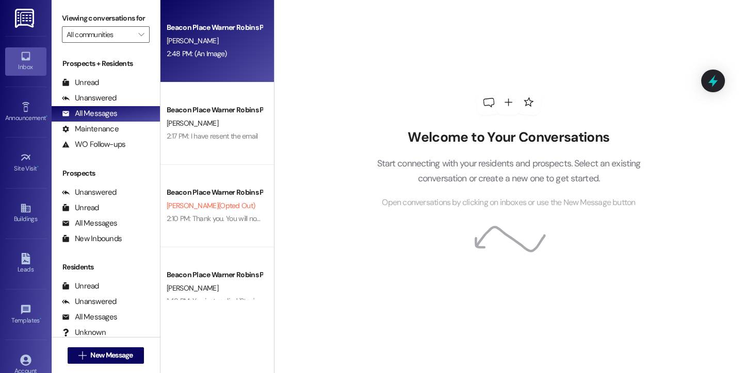
click at [204, 38] on div "[PERSON_NAME]" at bounding box center [214, 41] width 97 height 13
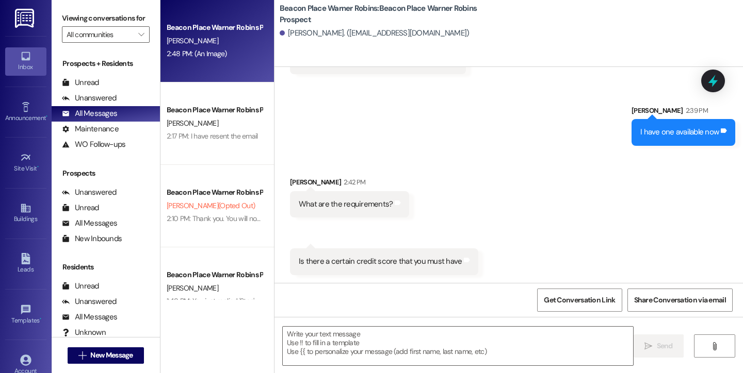
scroll to position [844, 0]
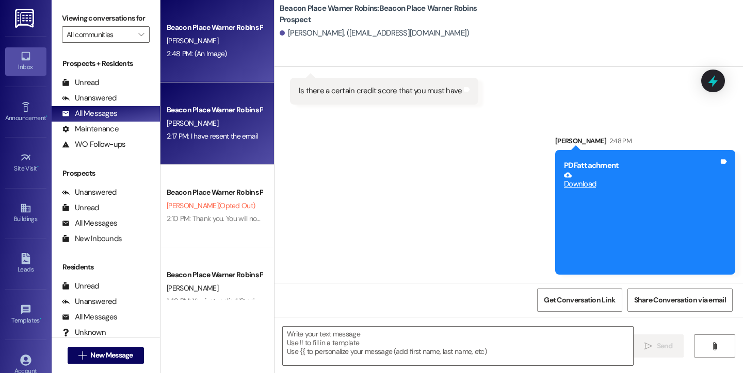
click at [222, 129] on div "[PERSON_NAME]" at bounding box center [214, 123] width 97 height 13
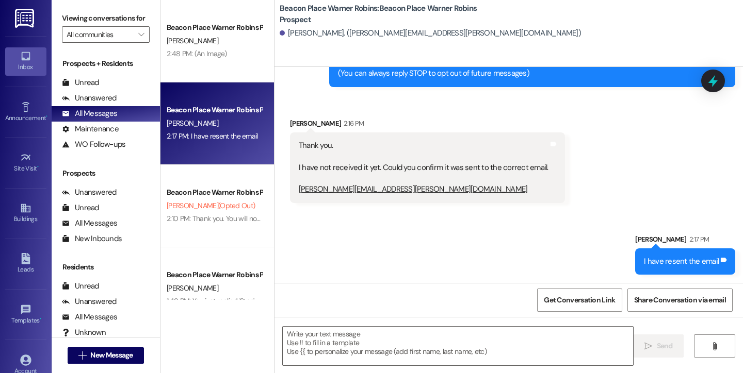
scroll to position [63, 0]
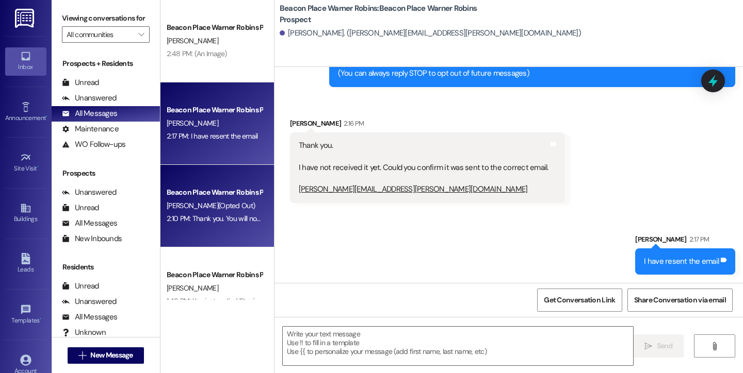
click at [217, 203] on span "K. Lowe (Opted Out)" at bounding box center [211, 205] width 88 height 9
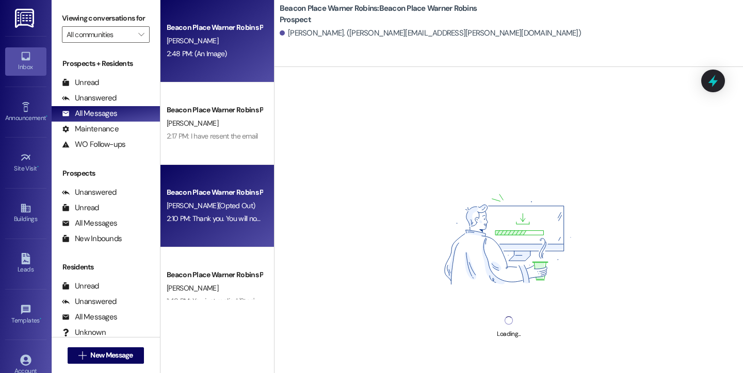
click at [200, 21] on div "Beacon Place Warner Robins Prospect L. Bass 2:48 PM: (An Image) 2:48 PM: (An Im…" at bounding box center [216, 41] width 113 height 83
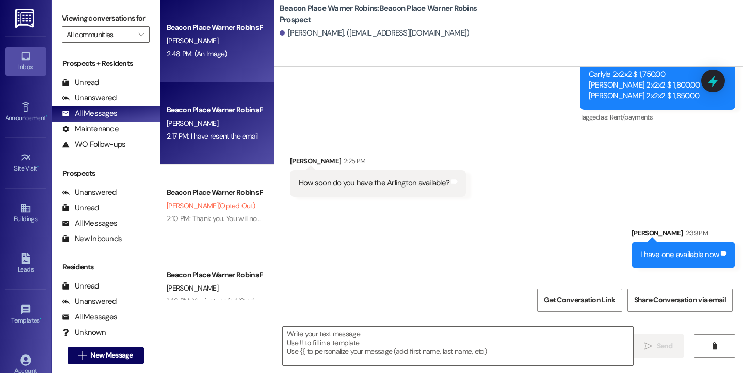
click at [192, 120] on span "[PERSON_NAME]" at bounding box center [193, 123] width 52 height 9
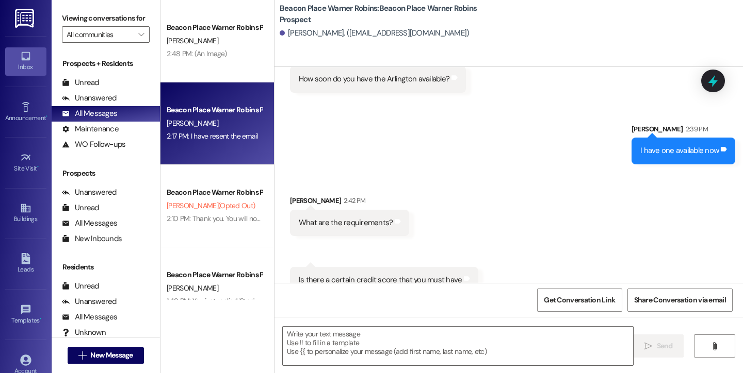
scroll to position [673, 0]
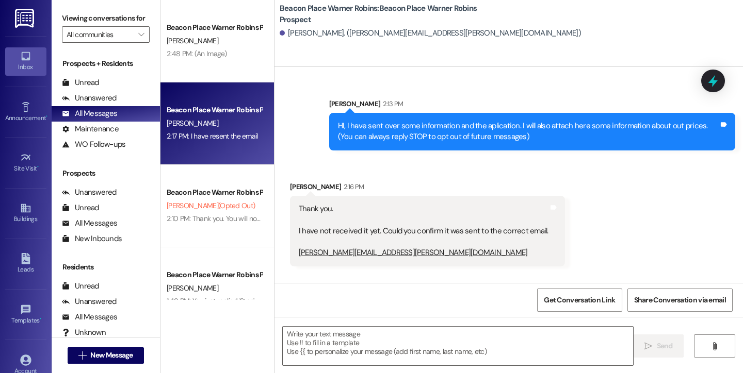
click at [386, 31] on div "SELINA ORTEGA. (seline.ortega@outlook.com)" at bounding box center [429, 33] width 301 height 11
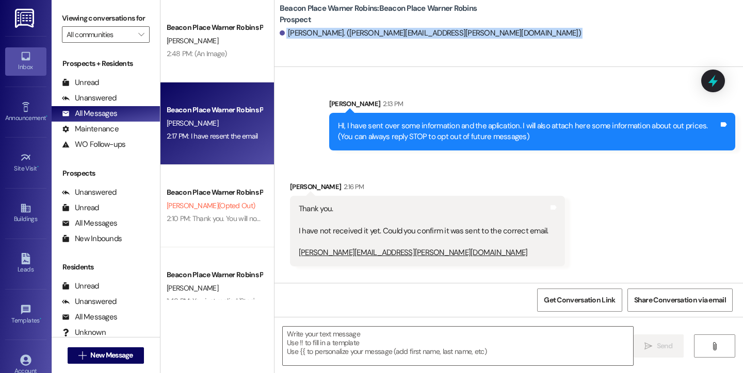
click at [386, 31] on div "SELINA ORTEGA. (seline.ortega@outlook.com)" at bounding box center [429, 33] width 301 height 11
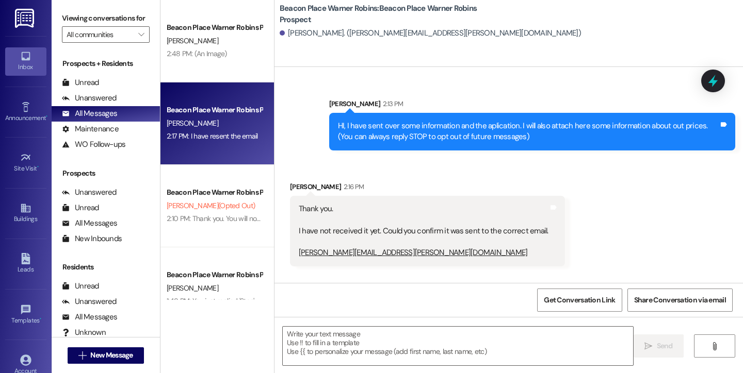
click at [359, 151] on div "Sent via SMS Bailey Downs 2:13 PM HI, I have sent over some information and the…" at bounding box center [531, 125] width 421 height 68
click at [334, 251] on link "Selina.ortega@outlook.com" at bounding box center [413, 253] width 229 height 10
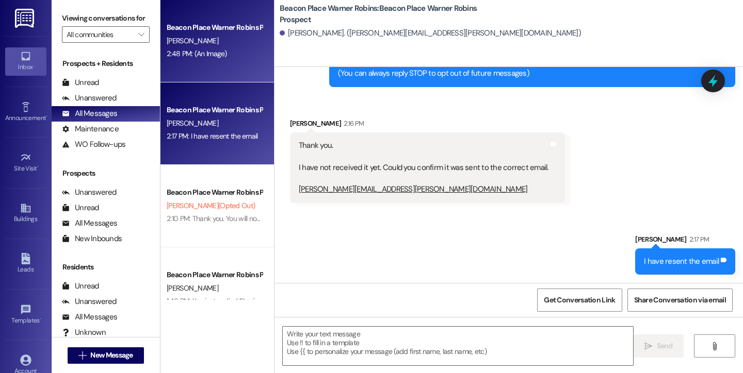
click at [207, 43] on div "[PERSON_NAME]" at bounding box center [214, 41] width 97 height 13
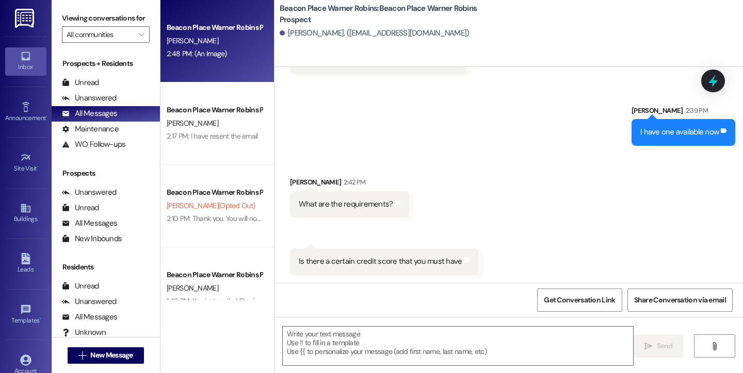
scroll to position [844, 0]
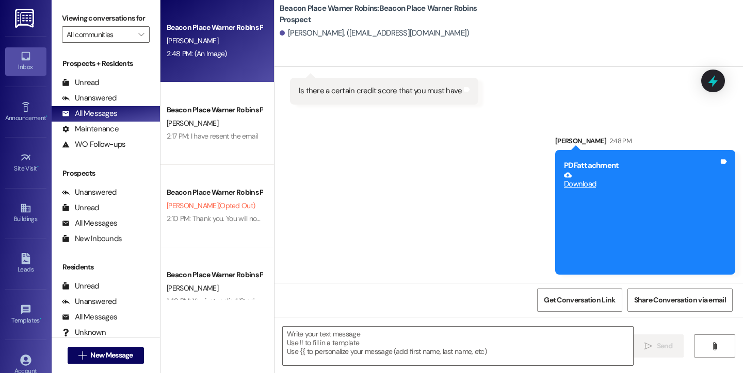
click at [34, 73] on link "Inbox" at bounding box center [25, 61] width 41 height 28
click at [16, 58] on link "Inbox" at bounding box center [25, 61] width 41 height 28
click at [20, 121] on div "Announcement •" at bounding box center [26, 118] width 52 height 10
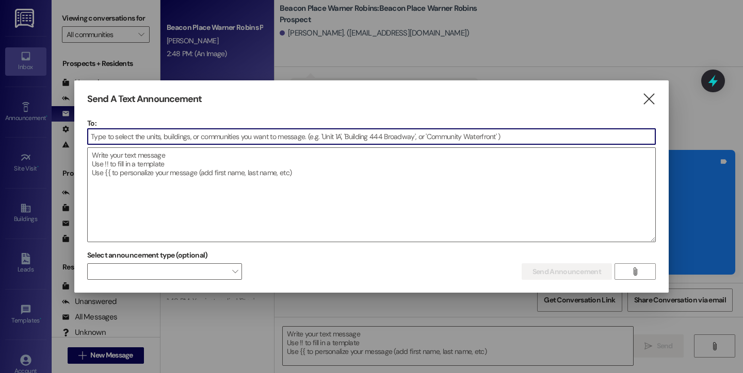
click at [32, 56] on div at bounding box center [371, 186] width 743 height 373
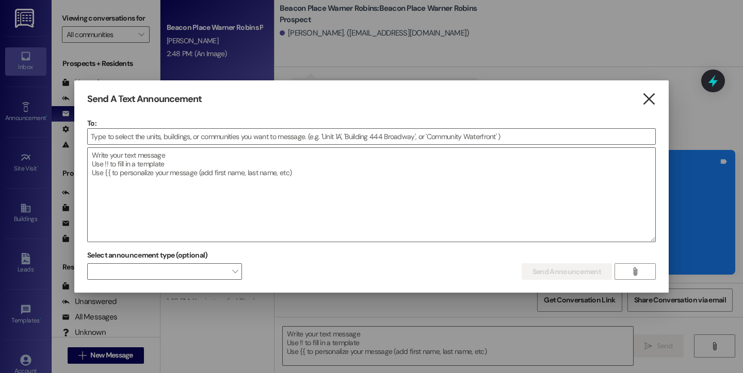
click at [644, 100] on icon "" at bounding box center [648, 99] width 14 height 11
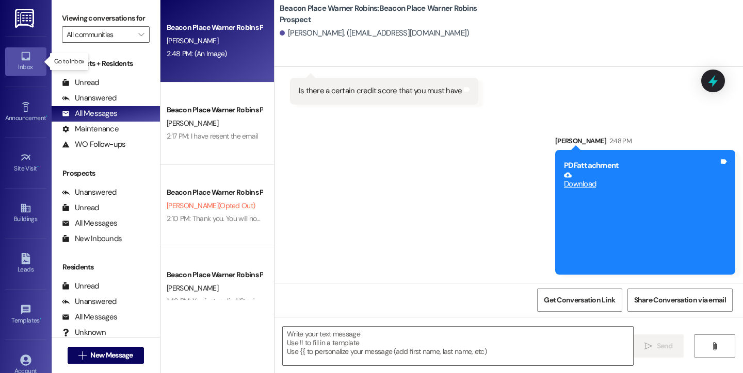
click at [25, 64] on div "Inbox" at bounding box center [26, 67] width 52 height 10
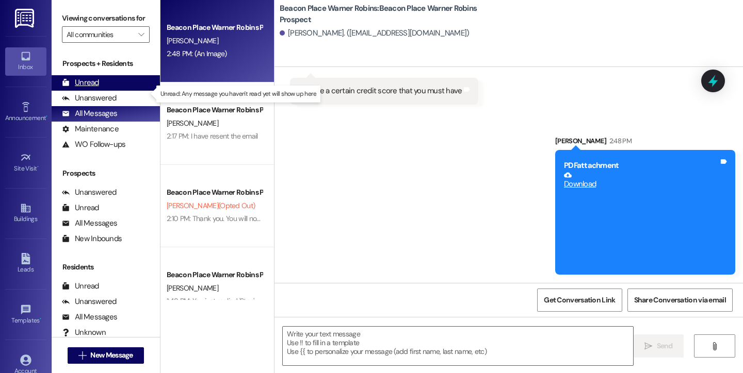
click at [101, 91] on div "Unread (0)" at bounding box center [106, 82] width 108 height 15
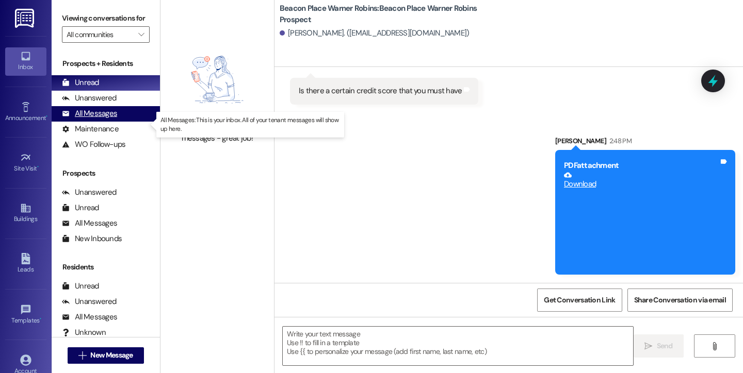
click at [83, 119] on div "All Messages" at bounding box center [89, 113] width 55 height 11
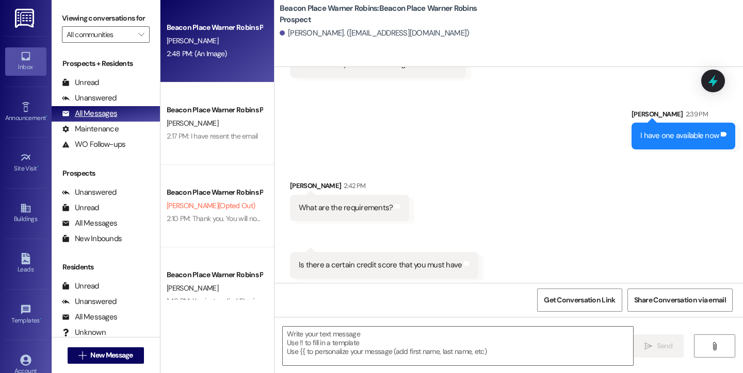
scroll to position [673, 0]
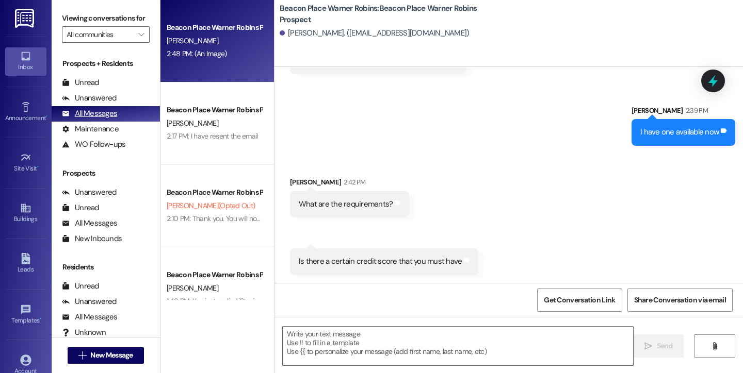
click at [98, 119] on div "All Messages" at bounding box center [89, 113] width 55 height 11
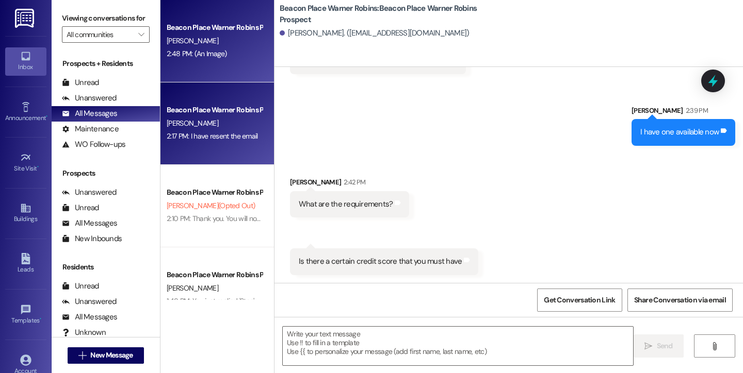
click at [210, 139] on div "2:17 PM: I have resent the email 2:17 PM: I have resent the email" at bounding box center [212, 135] width 91 height 9
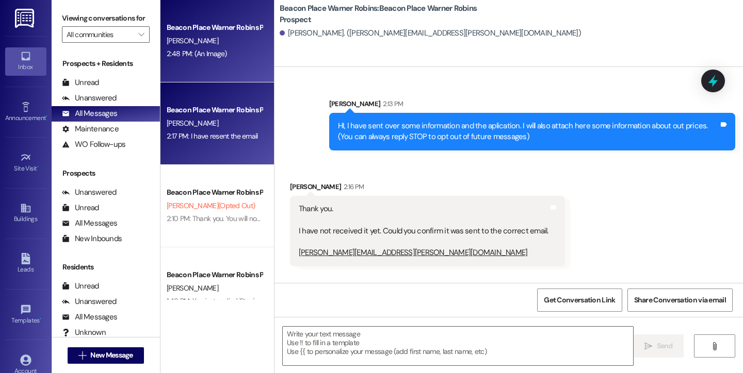
click at [207, 41] on div "[PERSON_NAME]" at bounding box center [214, 41] width 97 height 13
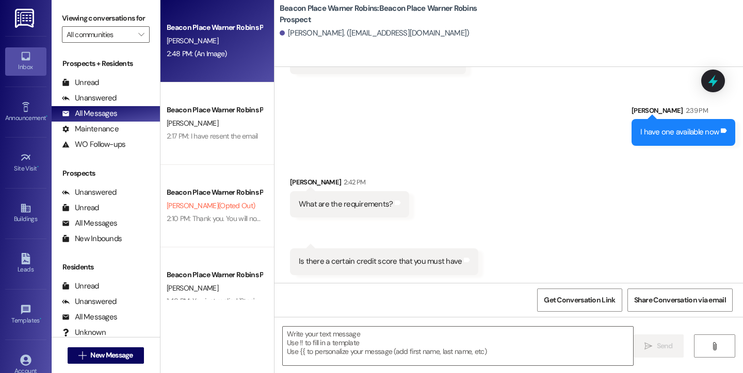
scroll to position [844, 0]
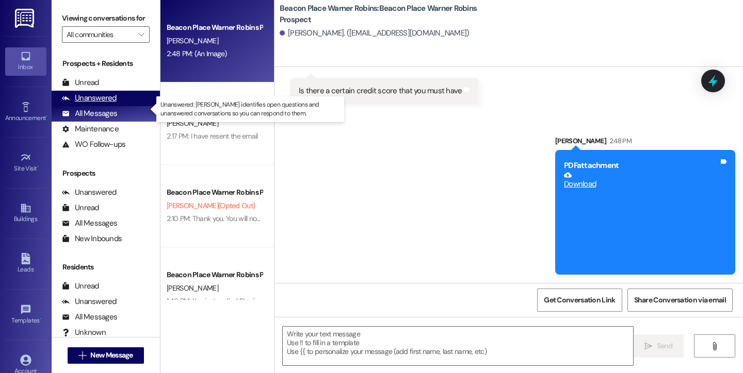
click at [104, 104] on div "Unanswered" at bounding box center [89, 98] width 55 height 11
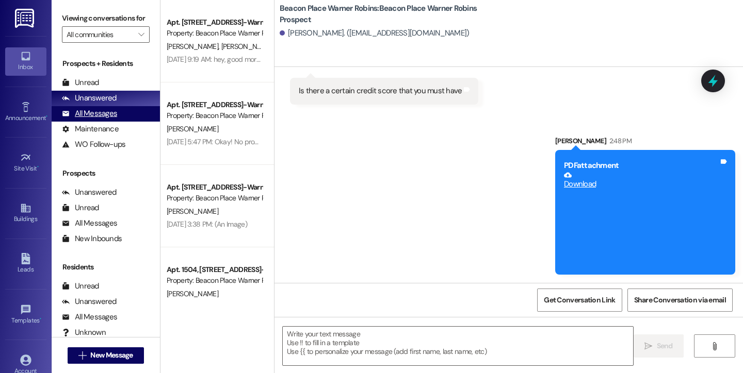
click at [107, 119] on div "All Messages" at bounding box center [89, 113] width 55 height 11
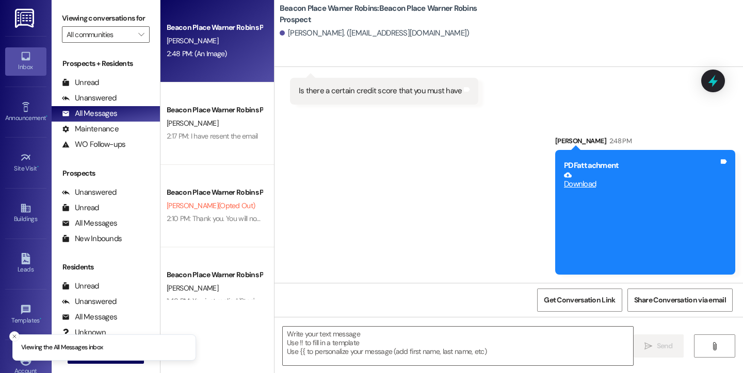
click at [388, 187] on div "Sent via SMS Bailey Downs 2:48 PM PDF attachment Download Tags and notes" at bounding box center [508, 197] width 468 height 171
click at [22, 63] on div "Inbox" at bounding box center [26, 67] width 52 height 10
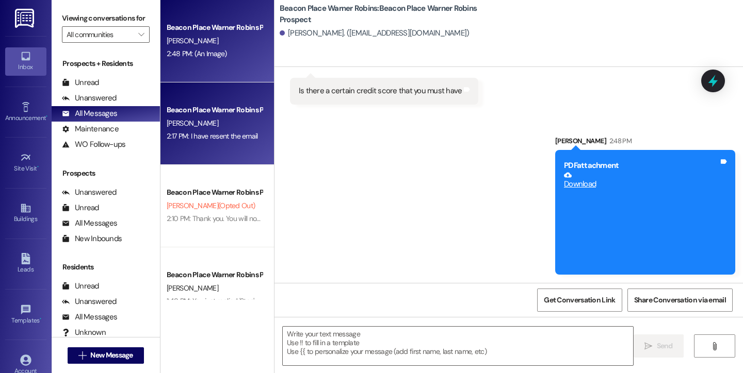
click at [230, 91] on div "Beacon Place Warner Robins Prospect S. ORTEGA 2:17 PM: I have resent the email …" at bounding box center [216, 124] width 113 height 83
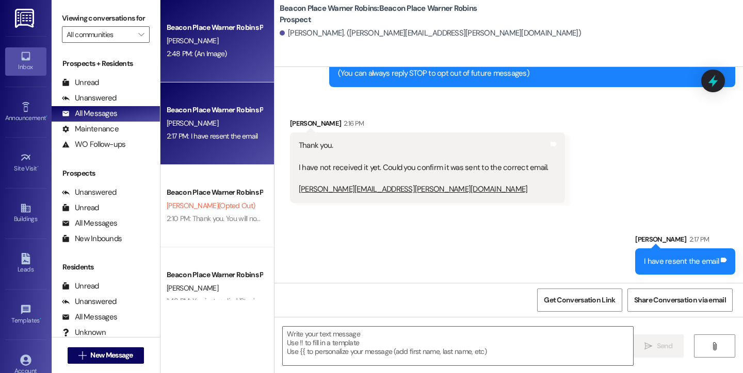
click at [216, 42] on div "[PERSON_NAME]" at bounding box center [214, 41] width 97 height 13
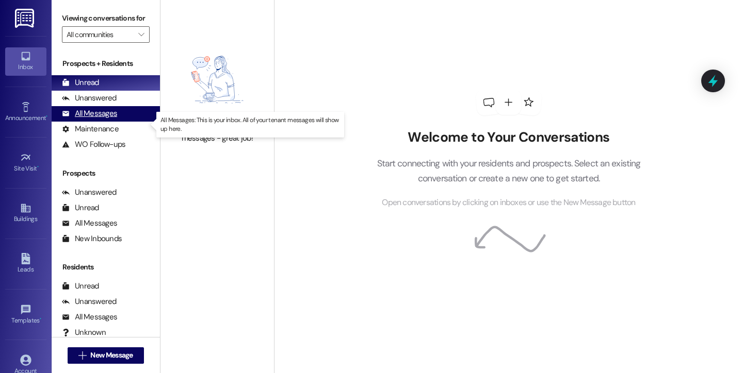
click at [87, 119] on div "All Messages" at bounding box center [89, 113] width 55 height 11
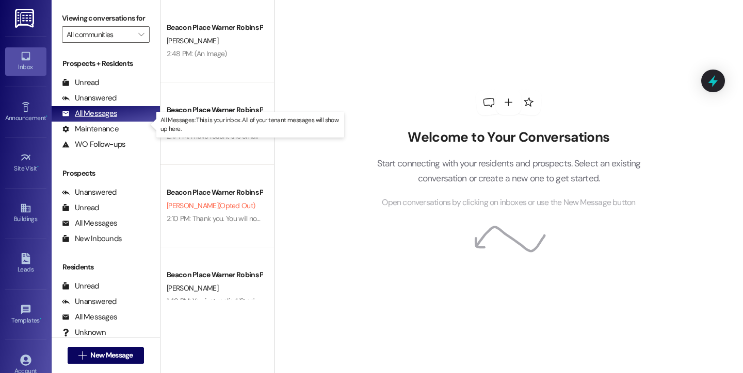
click at [87, 119] on div "All Messages" at bounding box center [89, 113] width 55 height 11
click at [32, 63] on div "Inbox" at bounding box center [26, 67] width 52 height 10
click at [92, 119] on div "All Messages" at bounding box center [89, 113] width 55 height 11
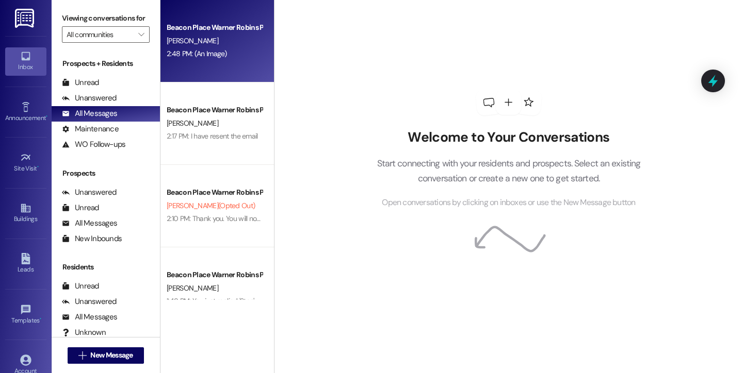
click at [196, 63] on div "Beacon Place Warner Robins Prospect [PERSON_NAME] 2:48 PM: (An Image) 2:48 PM: …" at bounding box center [216, 41] width 113 height 83
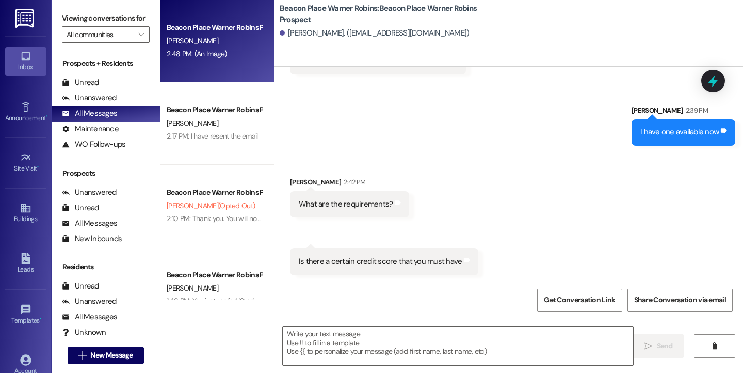
scroll to position [844, 0]
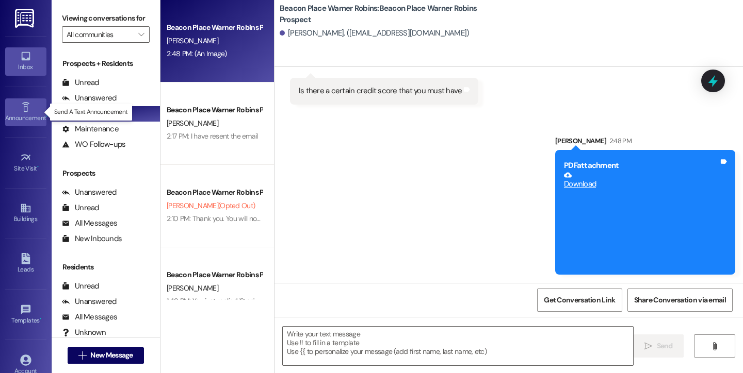
click at [36, 108] on link "Announcement •" at bounding box center [25, 112] width 41 height 28
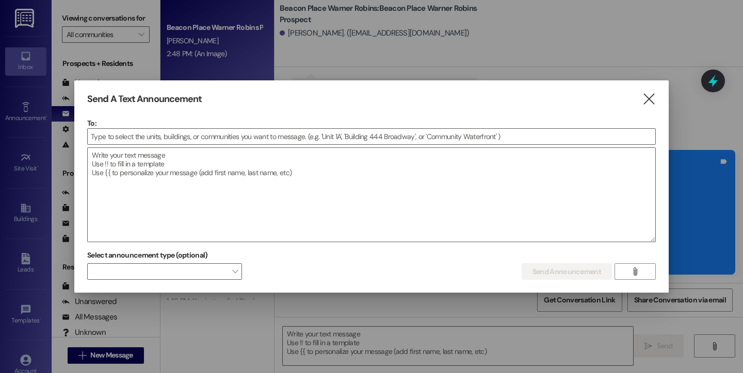
click at [647, 100] on icon "" at bounding box center [648, 99] width 14 height 11
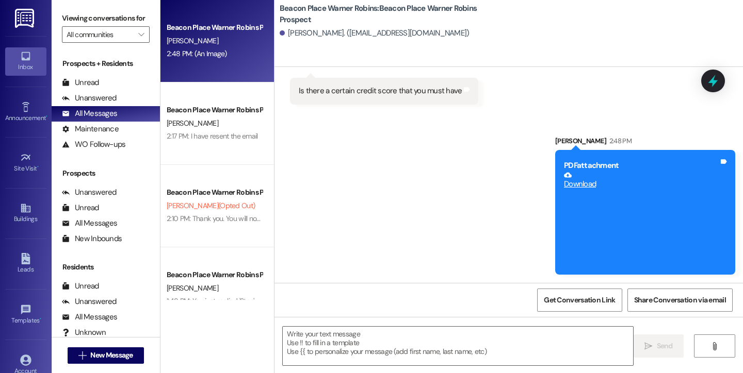
drag, startPoint x: 24, startPoint y: 64, endPoint x: 113, endPoint y: 0, distance: 110.1
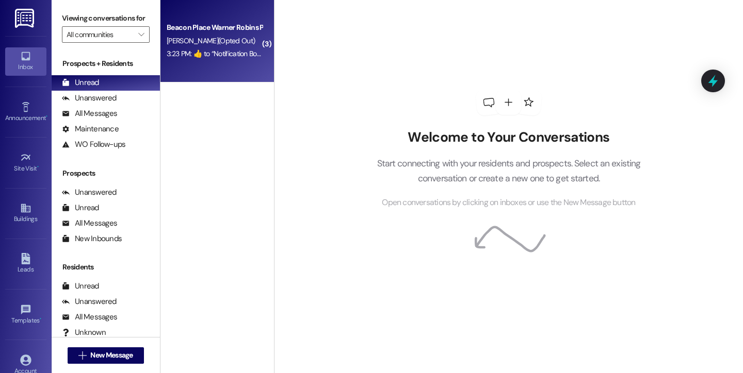
click at [203, 31] on div "Beacon Place Warner Robins Prospect" at bounding box center [214, 27] width 95 height 11
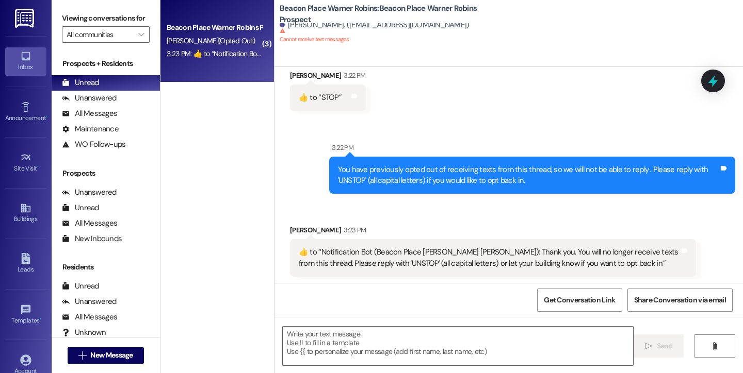
scroll to position [279, 0]
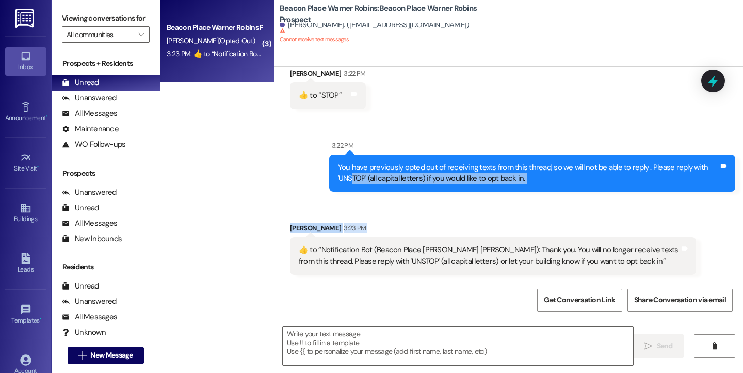
drag, startPoint x: 370, startPoint y: 241, endPoint x: 376, endPoint y: 245, distance: 7.9
click at [371, 242] on div "Sent via SMS Bailey Downs 1:39 PM Happy Friday! This is Bailey from Beacon Plac…" at bounding box center [508, 175] width 468 height 216
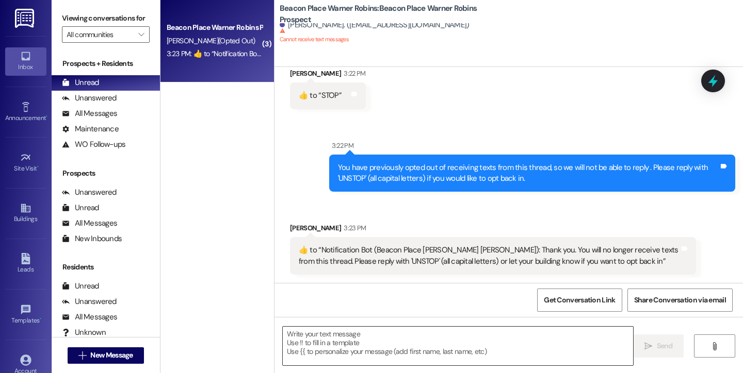
click at [343, 339] on textarea at bounding box center [458, 346] width 350 height 39
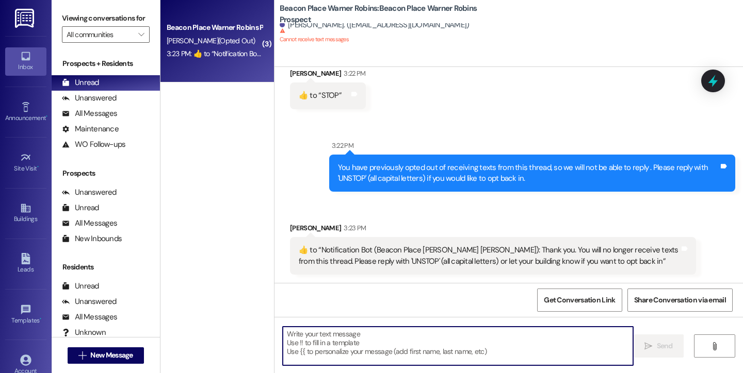
click at [217, 105] on div "( 3 ) Beacon Place Warner Robins Prospect K. Laster (Opted Out) 3:23 PM:  ​👍​ t…" at bounding box center [216, 150] width 113 height 300
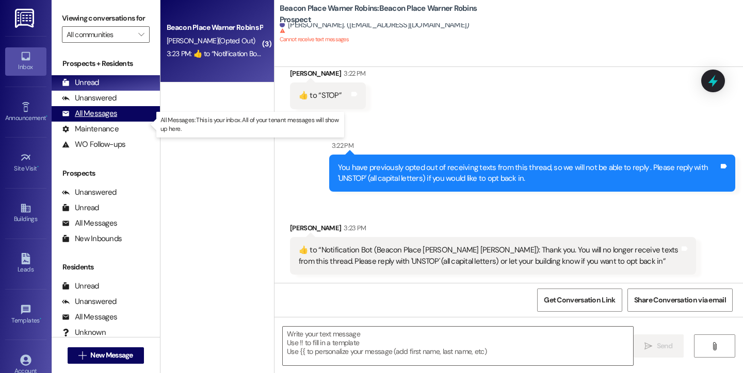
click at [73, 119] on div "All Messages" at bounding box center [89, 113] width 55 height 11
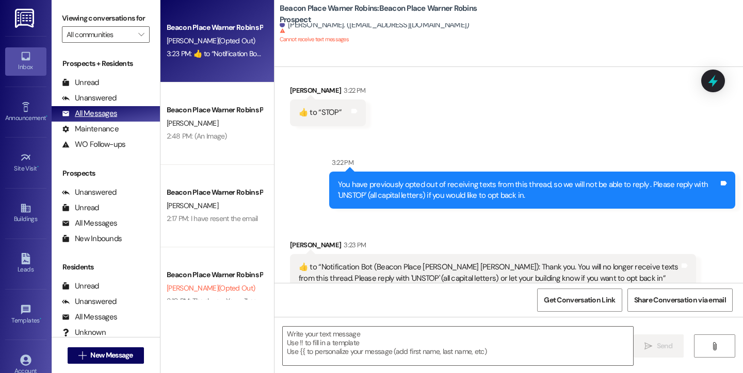
scroll to position [278, 0]
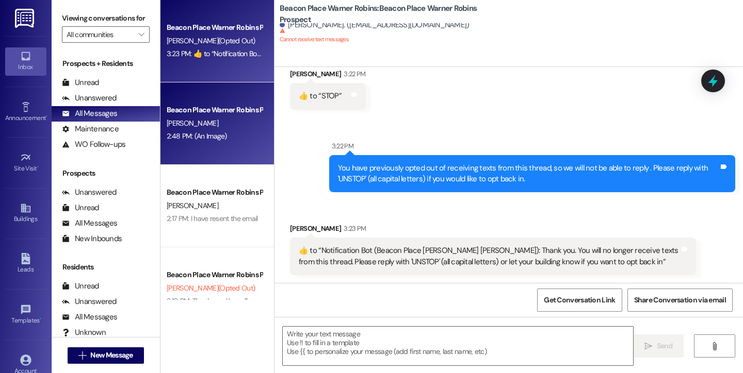
click at [206, 151] on div "Beacon Place Warner Robins Prospect L. Bass 2:48 PM: (An Image) 2:48 PM: (An Im…" at bounding box center [216, 124] width 113 height 83
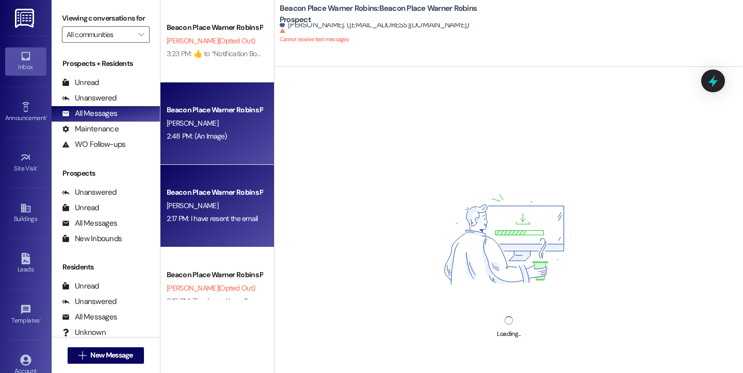
click at [229, 211] on div "[PERSON_NAME]" at bounding box center [214, 206] width 97 height 13
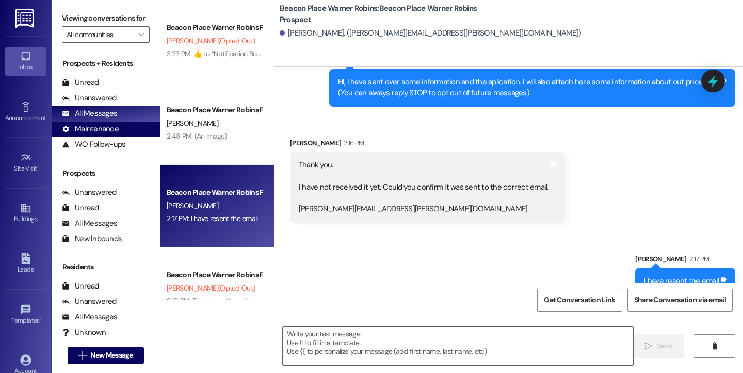
scroll to position [63, 0]
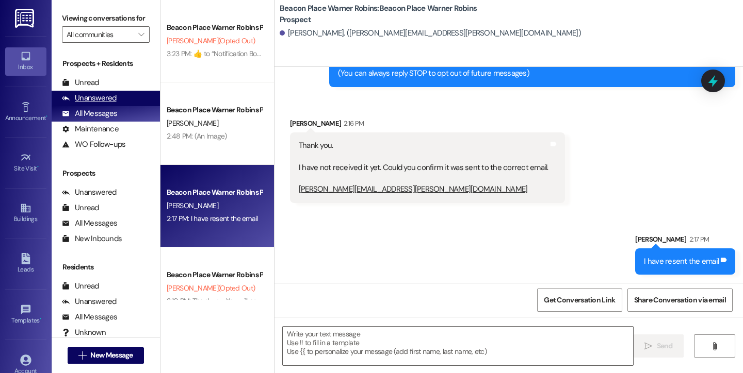
click at [100, 104] on div "Unanswered" at bounding box center [89, 98] width 55 height 11
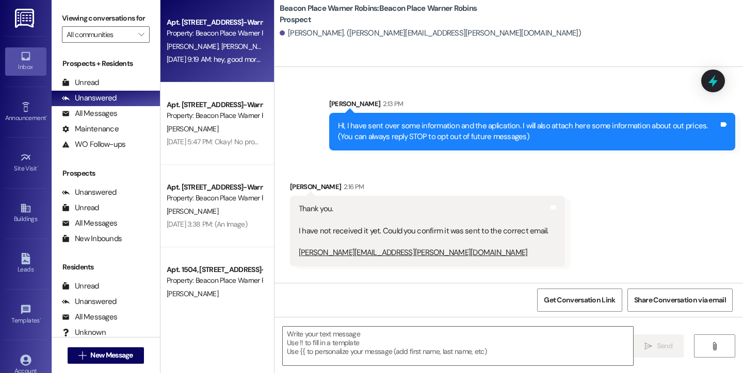
click at [187, 67] on div "Apt. 803, 800 Beacon Place-Warner Robins, LLC Property: Beacon Place Warner Rob…" at bounding box center [216, 41] width 113 height 83
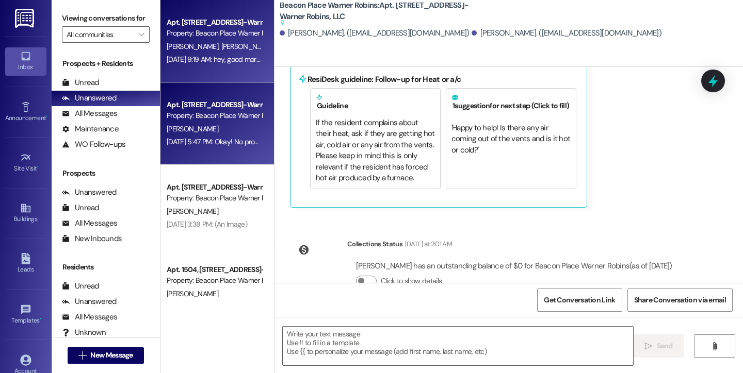
scroll to position [12398, 0]
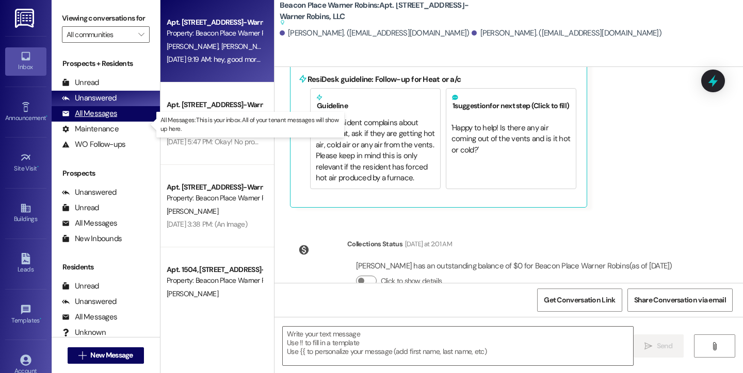
click at [120, 122] on div "All Messages (undefined)" at bounding box center [106, 113] width 108 height 15
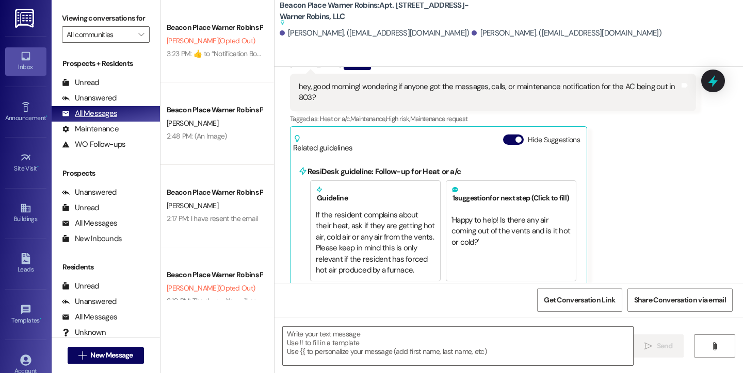
scroll to position [12303, 0]
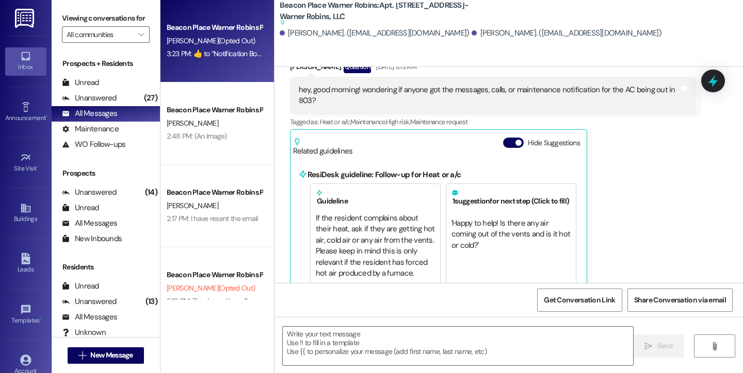
click at [191, 71] on div "Beacon Place Warner Robins Prospect K. Laster (Opted Out) 3:23 PM:  ​👍​ to “ No…" at bounding box center [216, 41] width 113 height 83
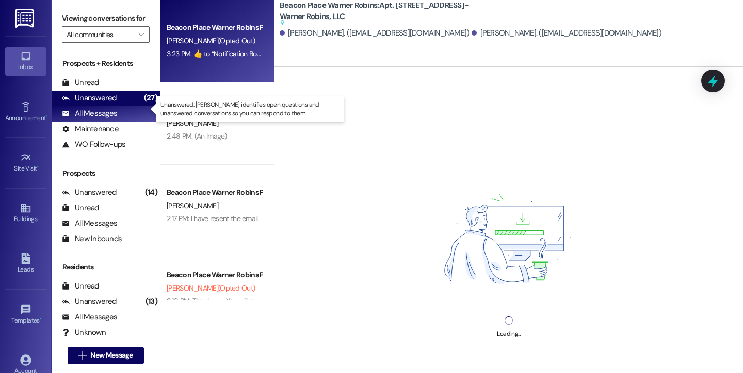
click at [89, 104] on div "Unanswered" at bounding box center [89, 98] width 55 height 11
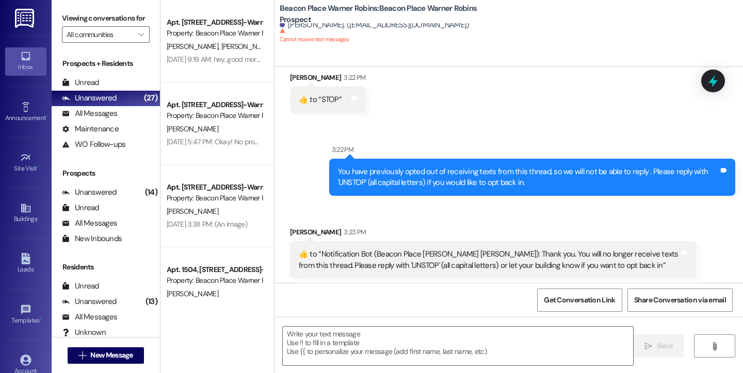
scroll to position [279, 0]
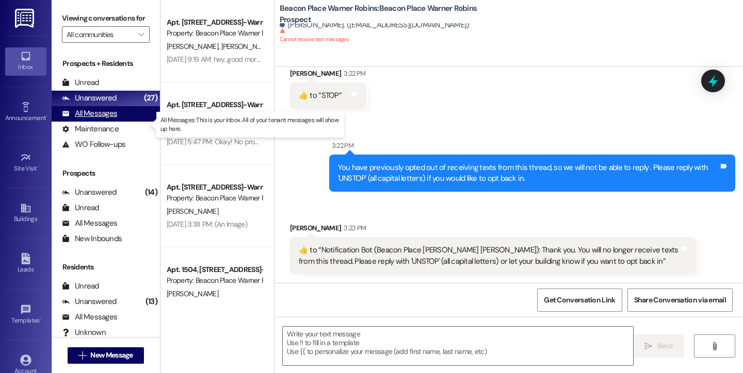
click at [113, 119] on div "All Messages" at bounding box center [89, 113] width 55 height 11
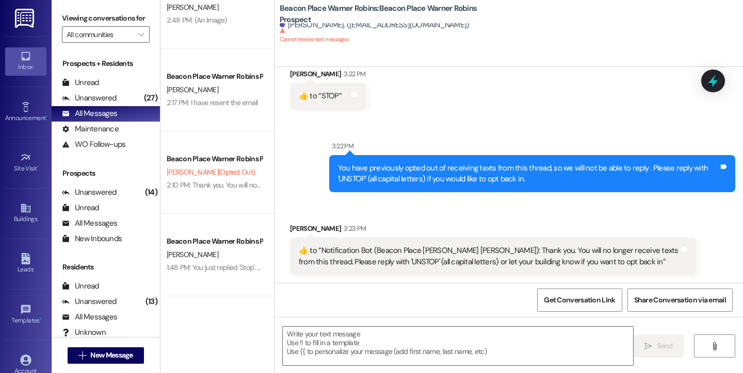
scroll to position [190, 0]
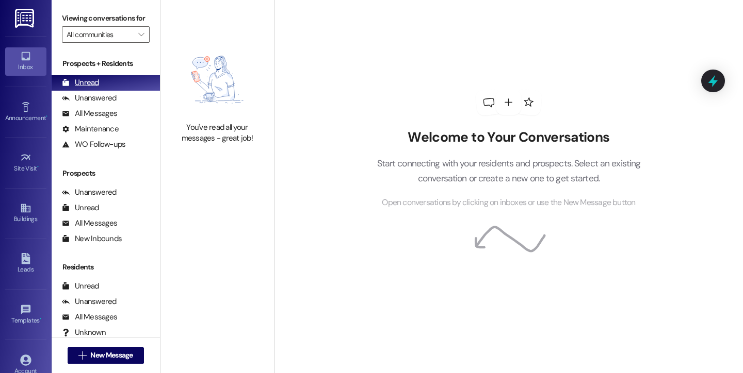
click at [85, 88] on div "Unread" at bounding box center [80, 82] width 37 height 11
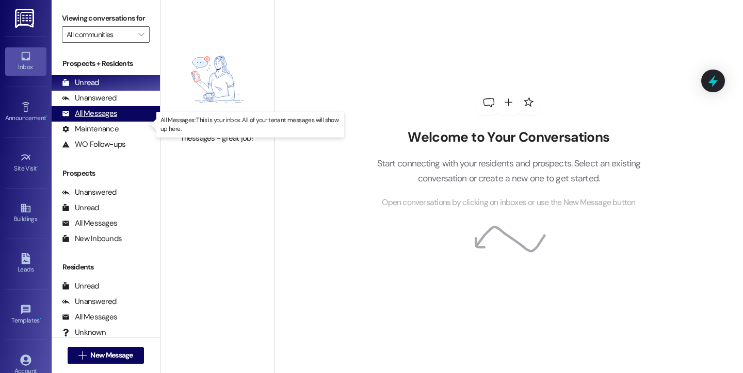
click at [92, 119] on div "All Messages" at bounding box center [89, 113] width 55 height 11
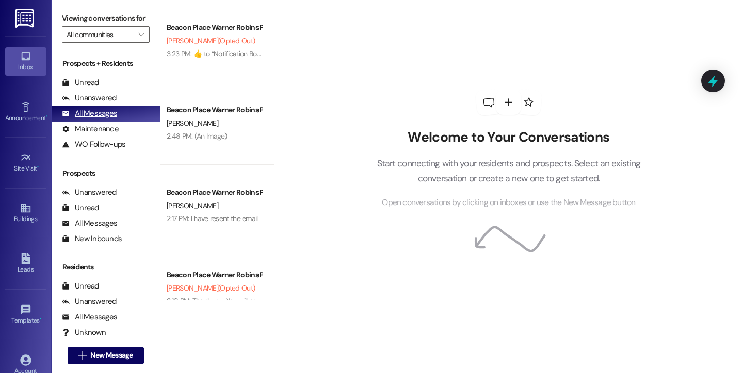
click at [94, 119] on div "All Messages" at bounding box center [89, 113] width 55 height 11
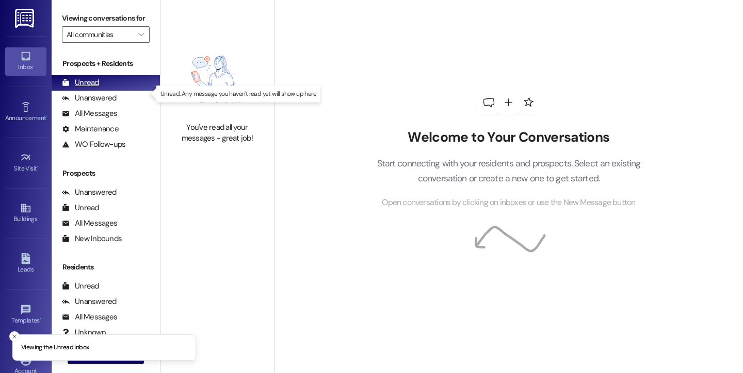
click at [92, 88] on div "Unread" at bounding box center [80, 82] width 37 height 11
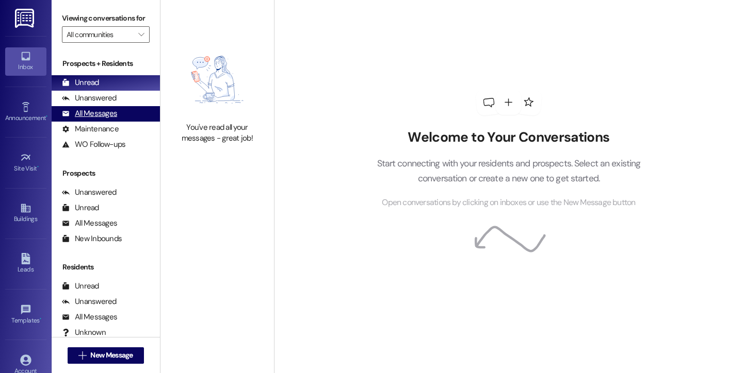
click at [97, 119] on div "All Messages" at bounding box center [89, 113] width 55 height 11
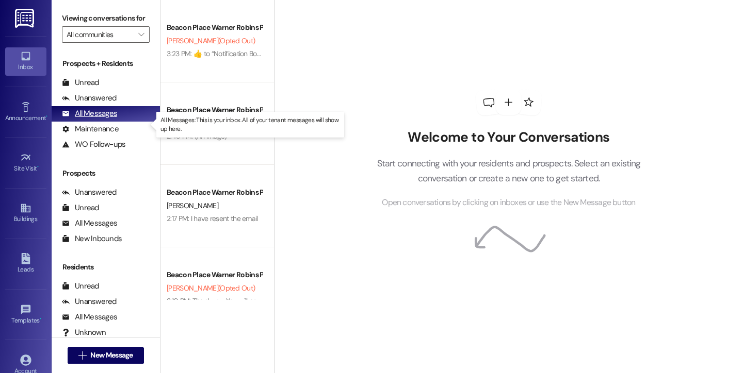
click at [98, 119] on div "All Messages" at bounding box center [89, 113] width 55 height 11
click at [101, 119] on div "All Messages" at bounding box center [89, 113] width 55 height 11
